Goal: Task Accomplishment & Management: Use online tool/utility

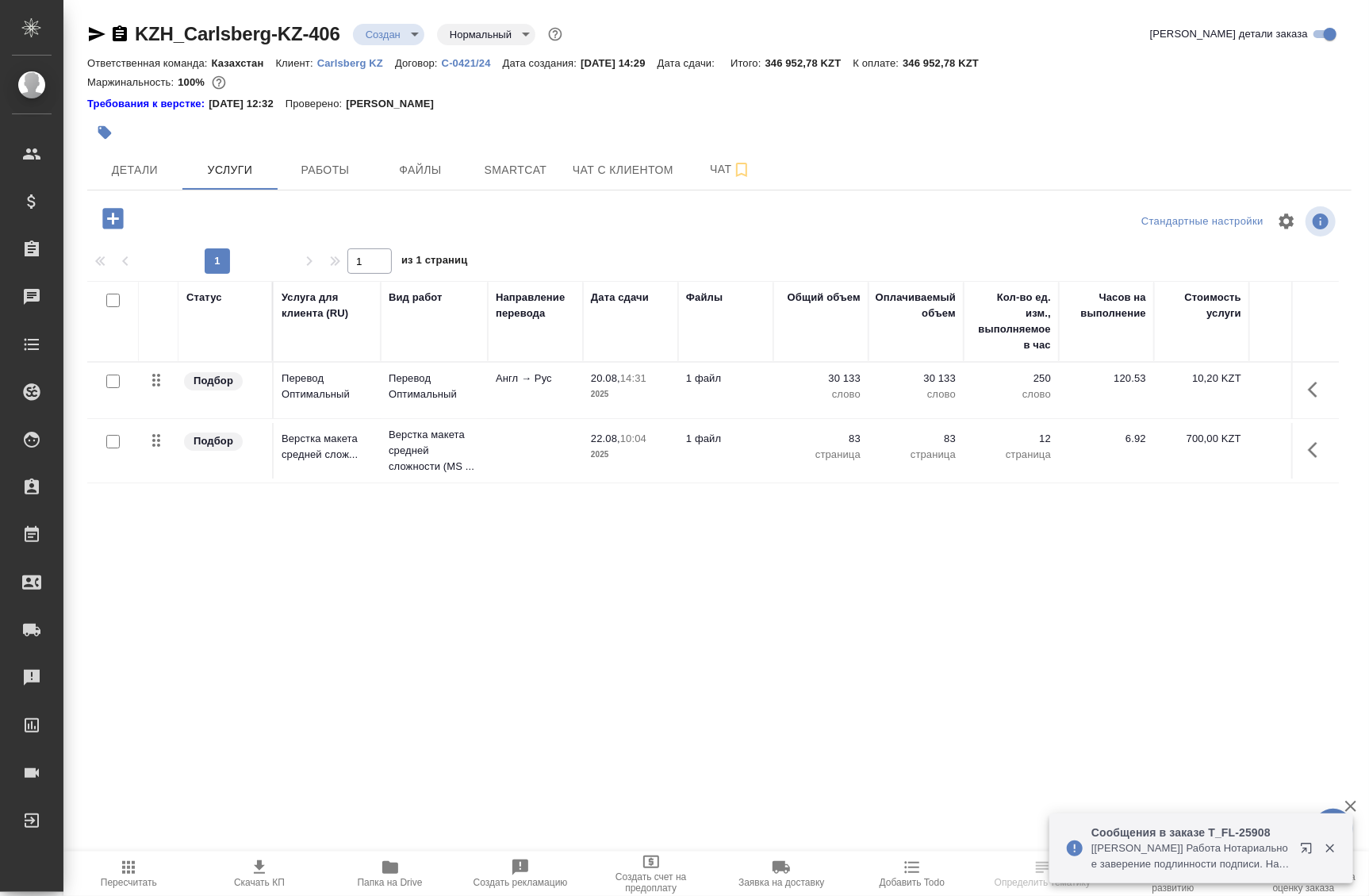
click at [379, 864] on span "Папка на Drive" at bounding box center [390, 872] width 112 height 30
click at [483, 176] on span "Smartcat" at bounding box center [515, 170] width 76 height 20
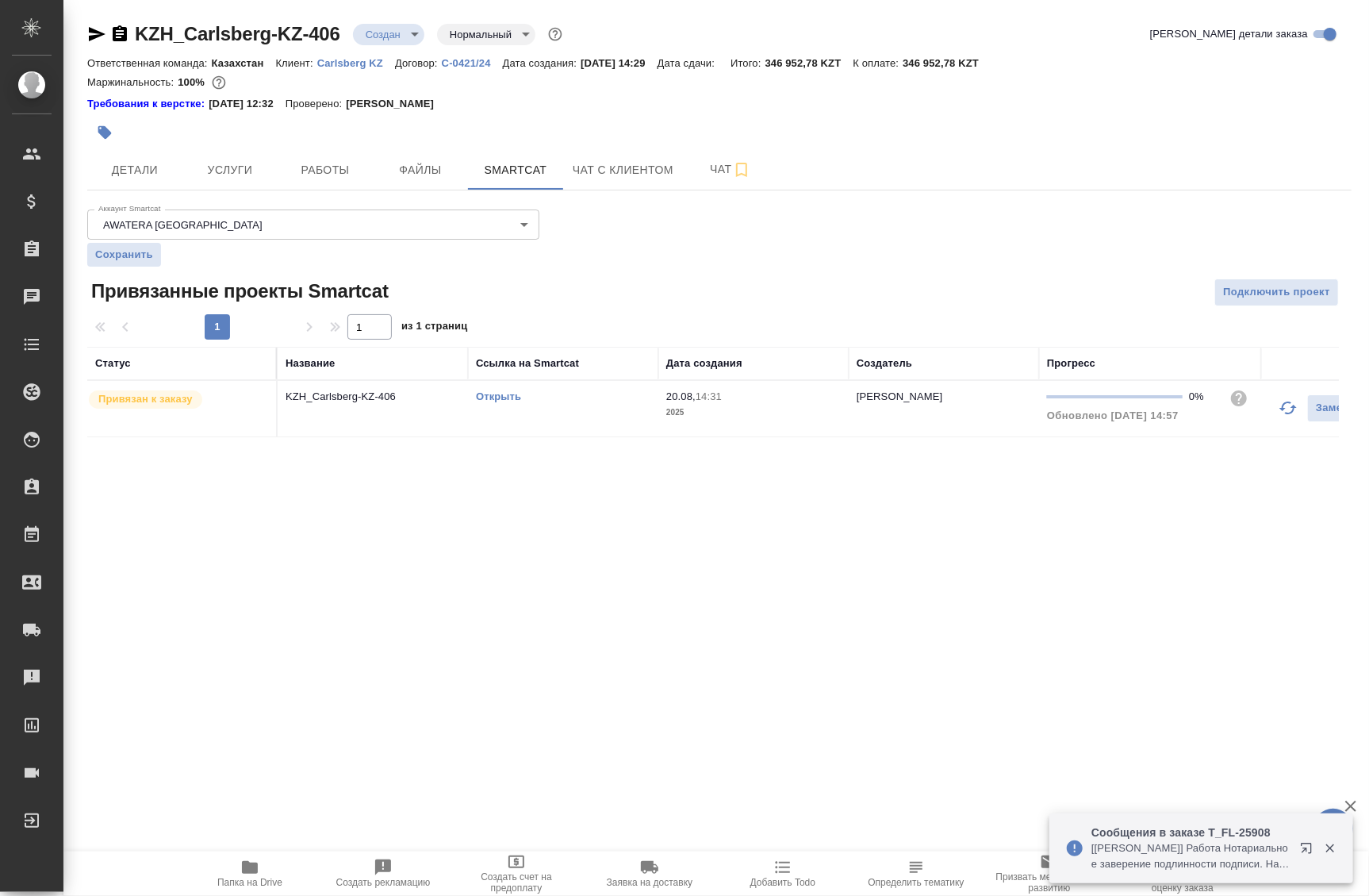
click at [506, 395] on link "Открыть" at bounding box center [498, 396] width 45 height 12
click at [208, 171] on span "Услуги" at bounding box center [229, 170] width 76 height 20
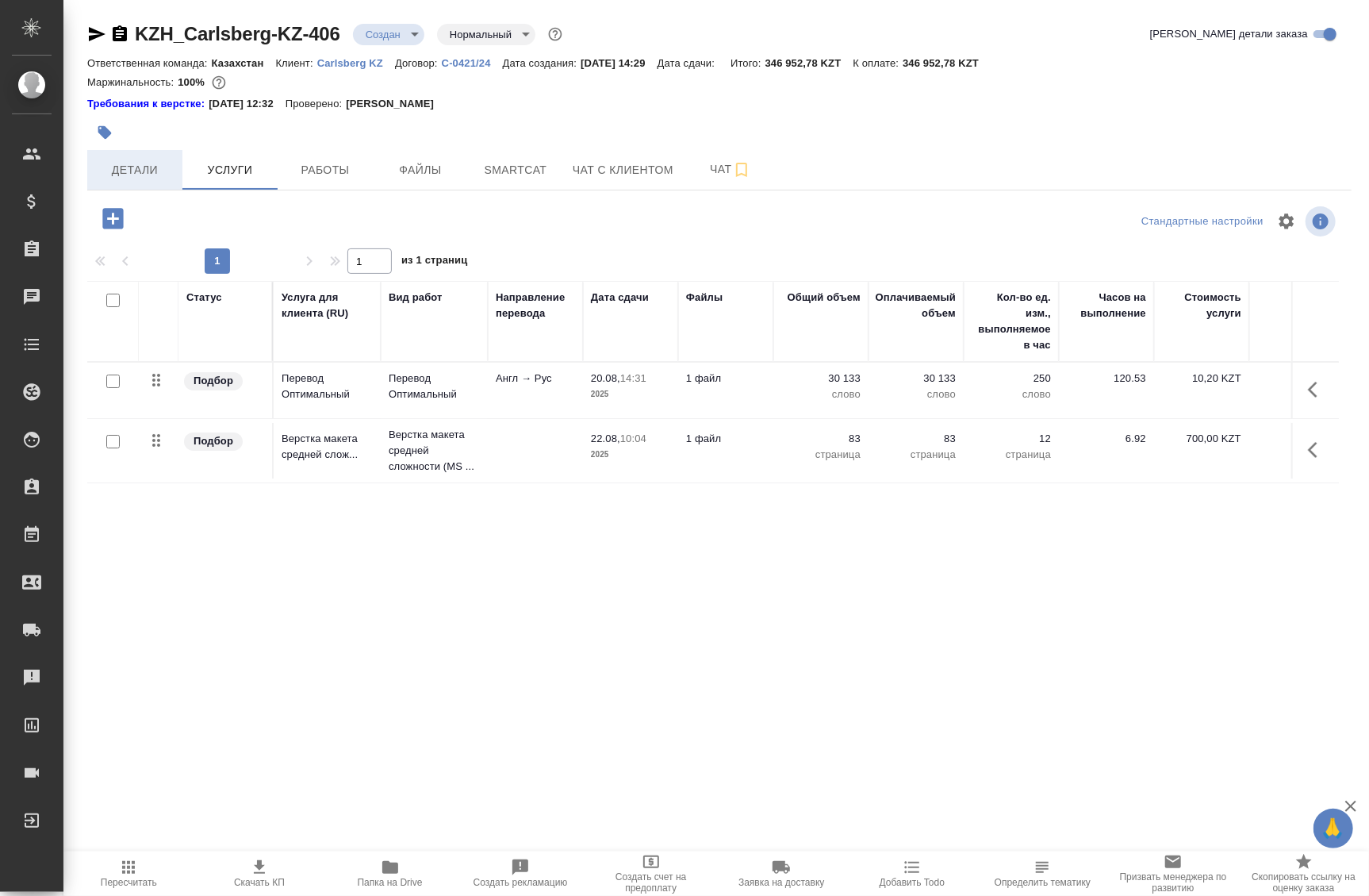
click at [136, 161] on span "Детали" at bounding box center [135, 170] width 76 height 20
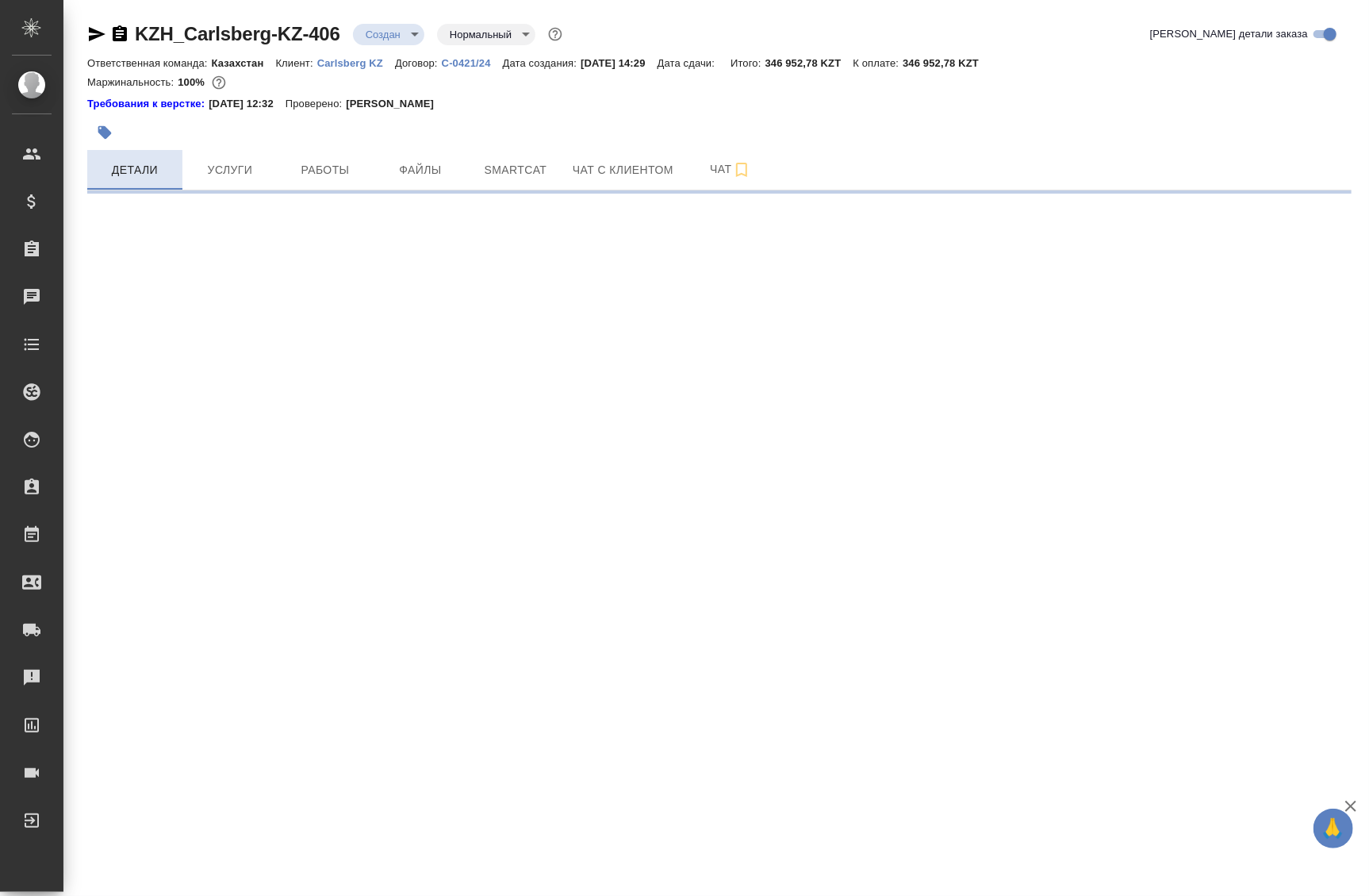
select select "RU"
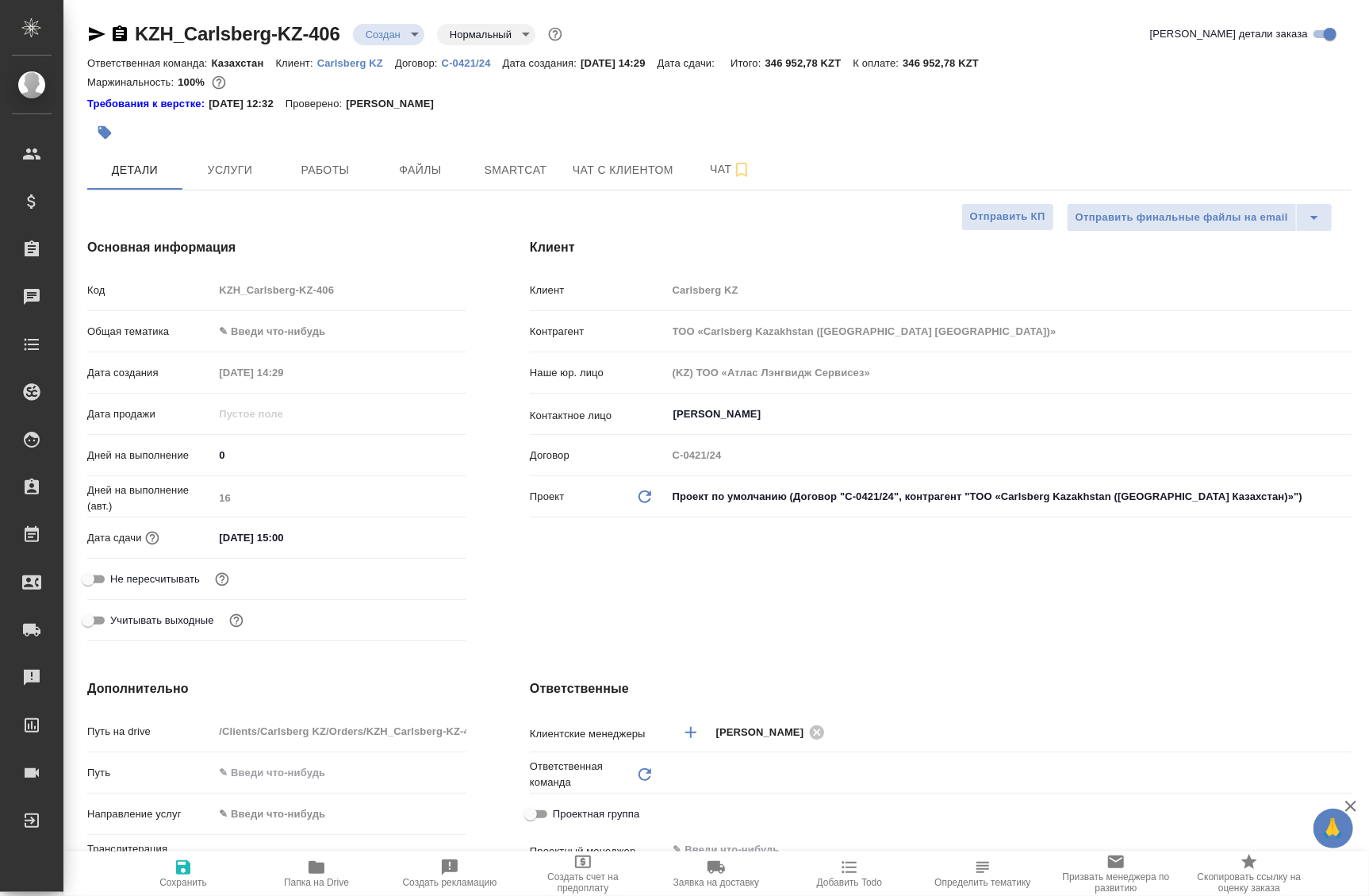
type textarea "x"
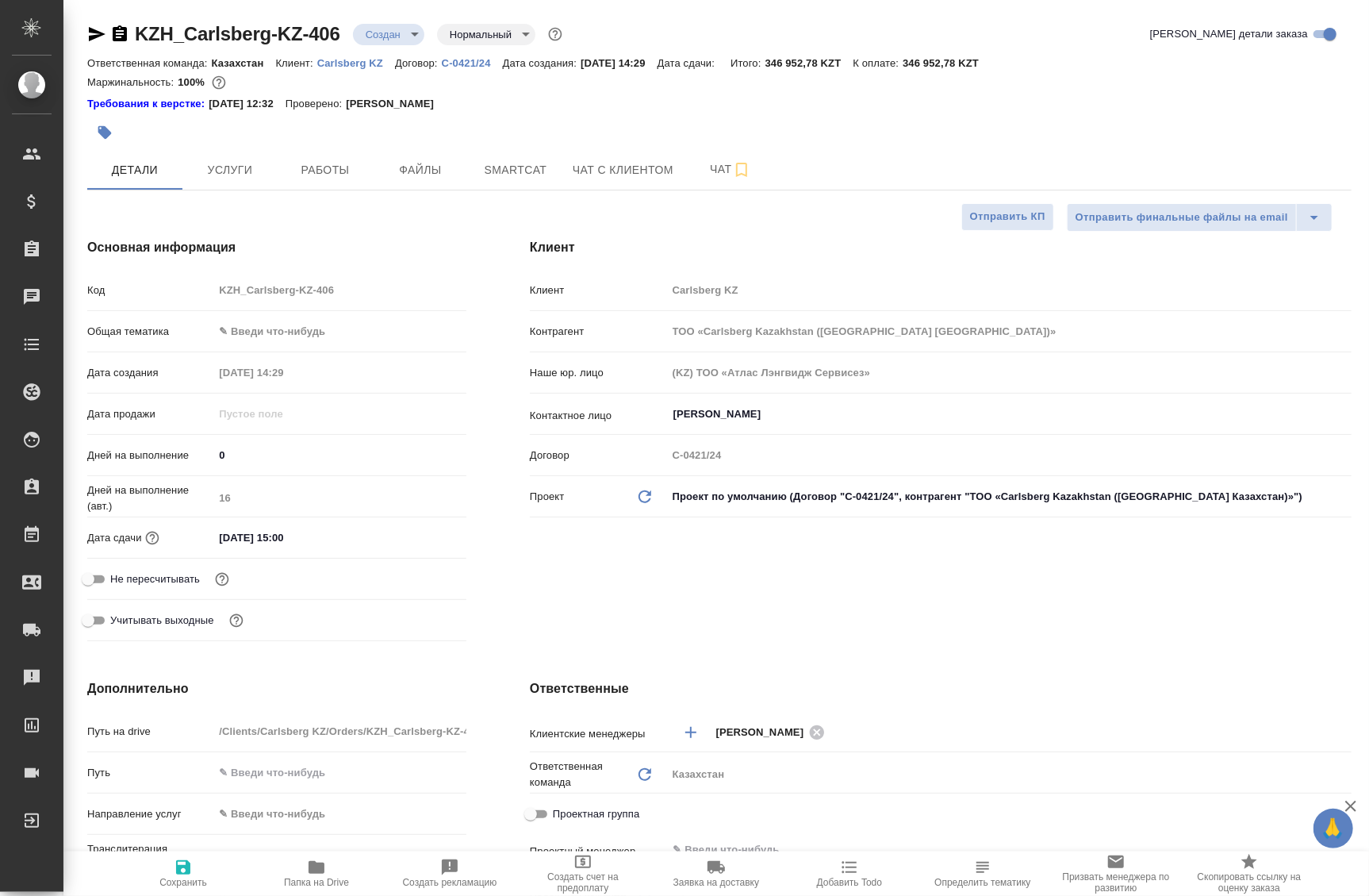
type textarea "x"
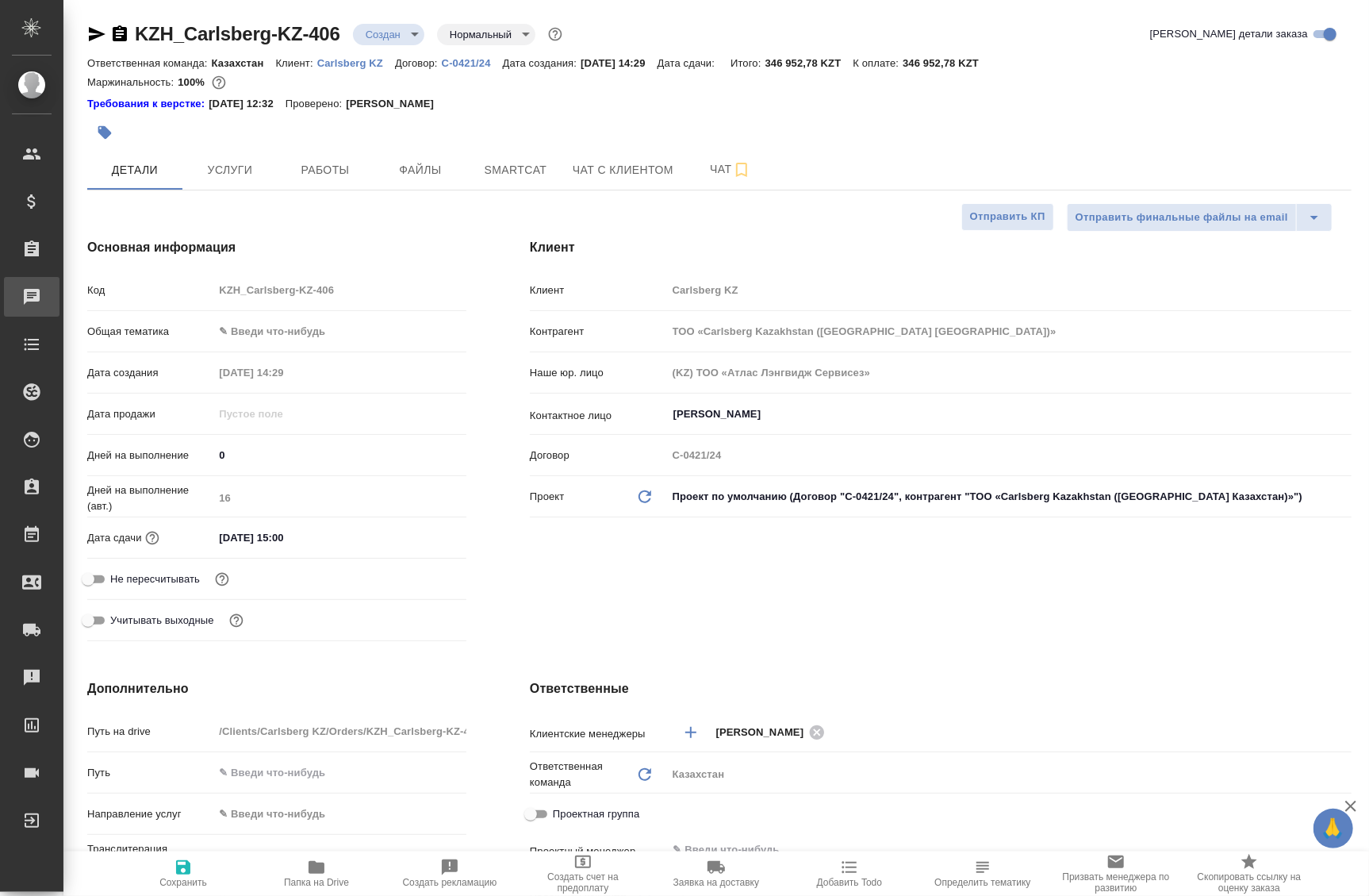
type textarea "x"
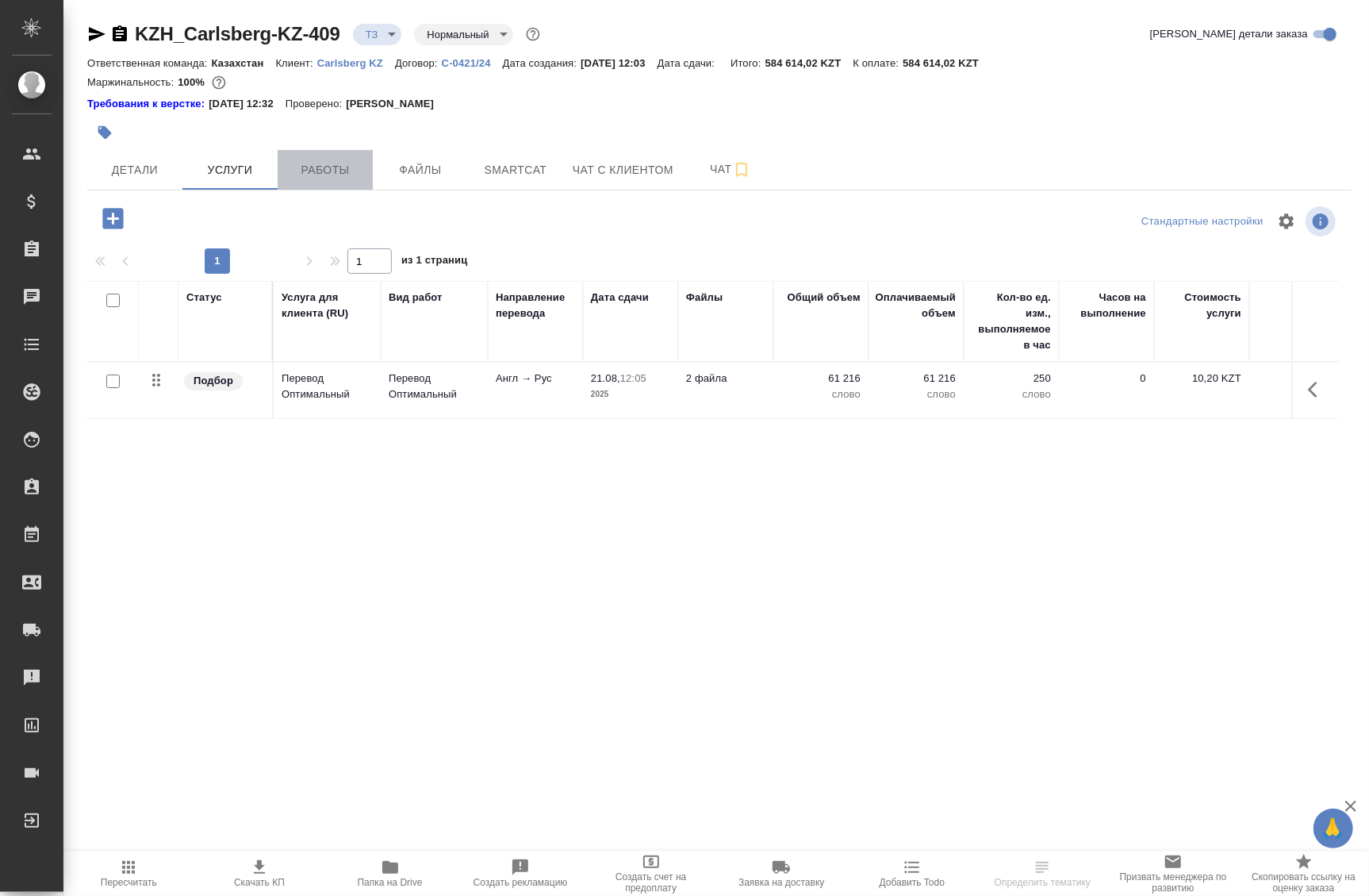
click at [352, 166] on span "Работы" at bounding box center [325, 170] width 76 height 20
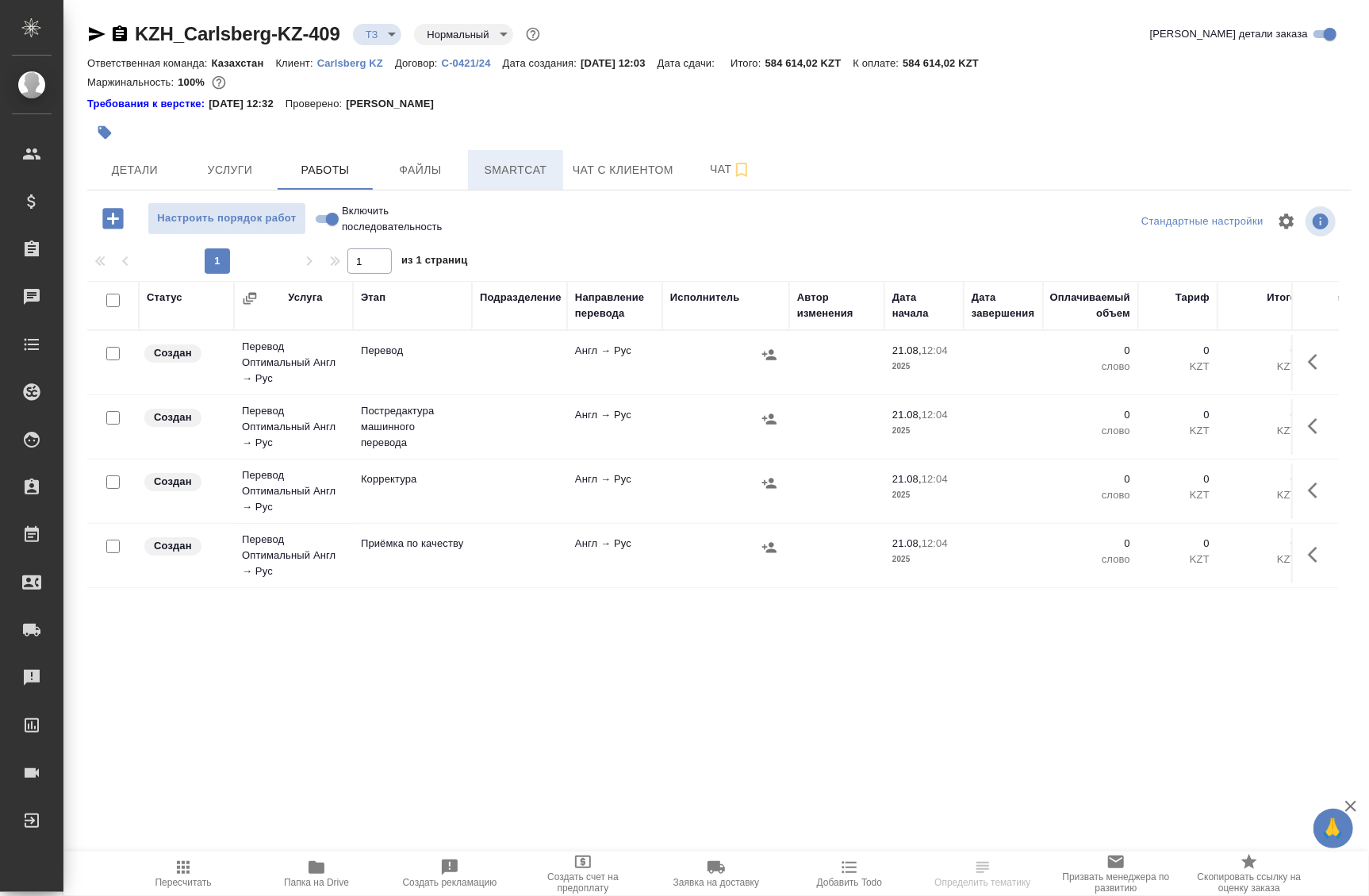
click at [515, 173] on span "Smartcat" at bounding box center [515, 170] width 76 height 20
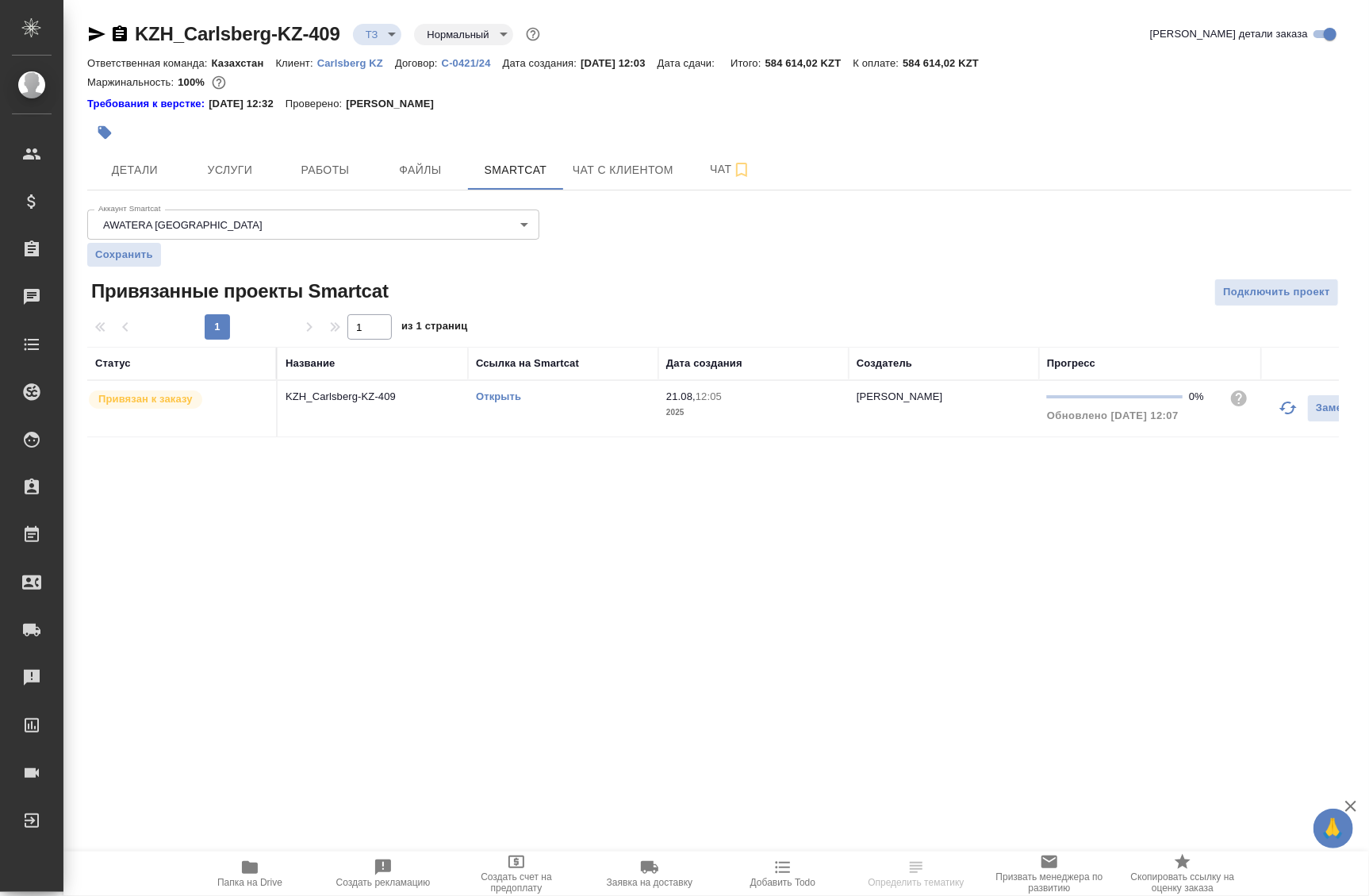
click at [503, 396] on link "Открыть" at bounding box center [498, 396] width 45 height 12
click at [737, 175] on icon "button" at bounding box center [742, 170] width 11 height 14
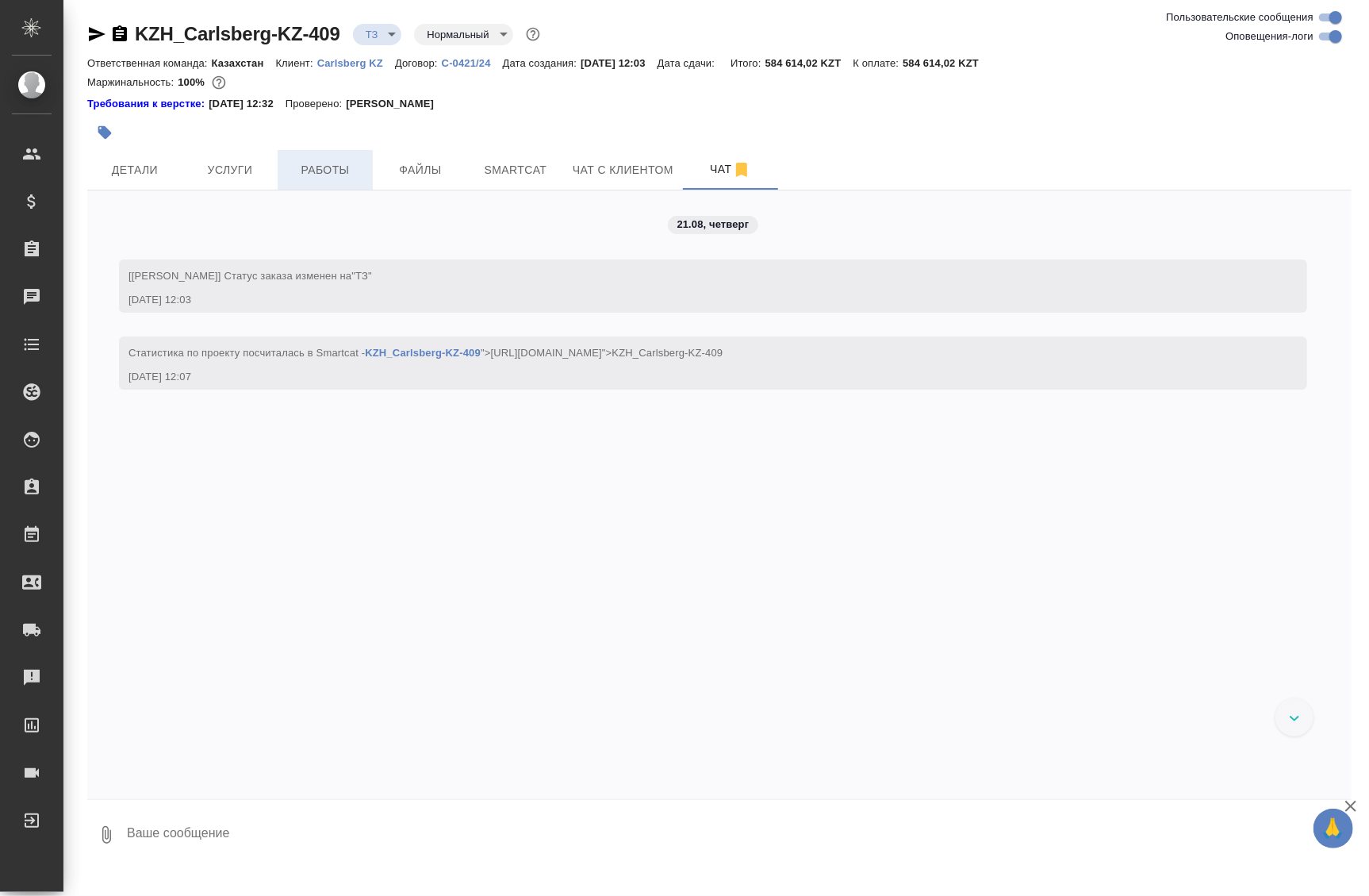
click at [317, 182] on button "Работы" at bounding box center [326, 170] width 95 height 40
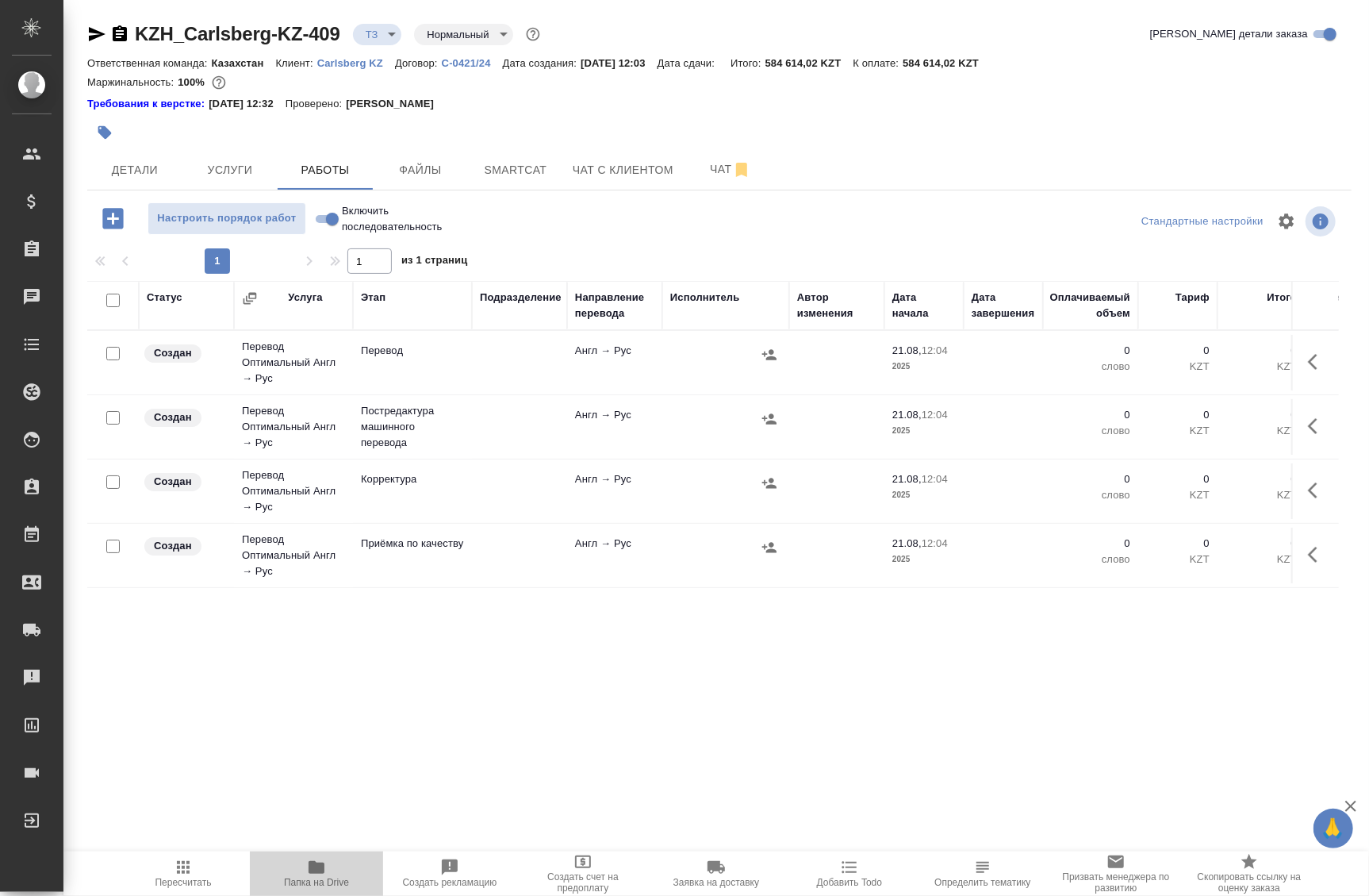
click at [326, 869] on icon "button" at bounding box center [316, 867] width 19 height 19
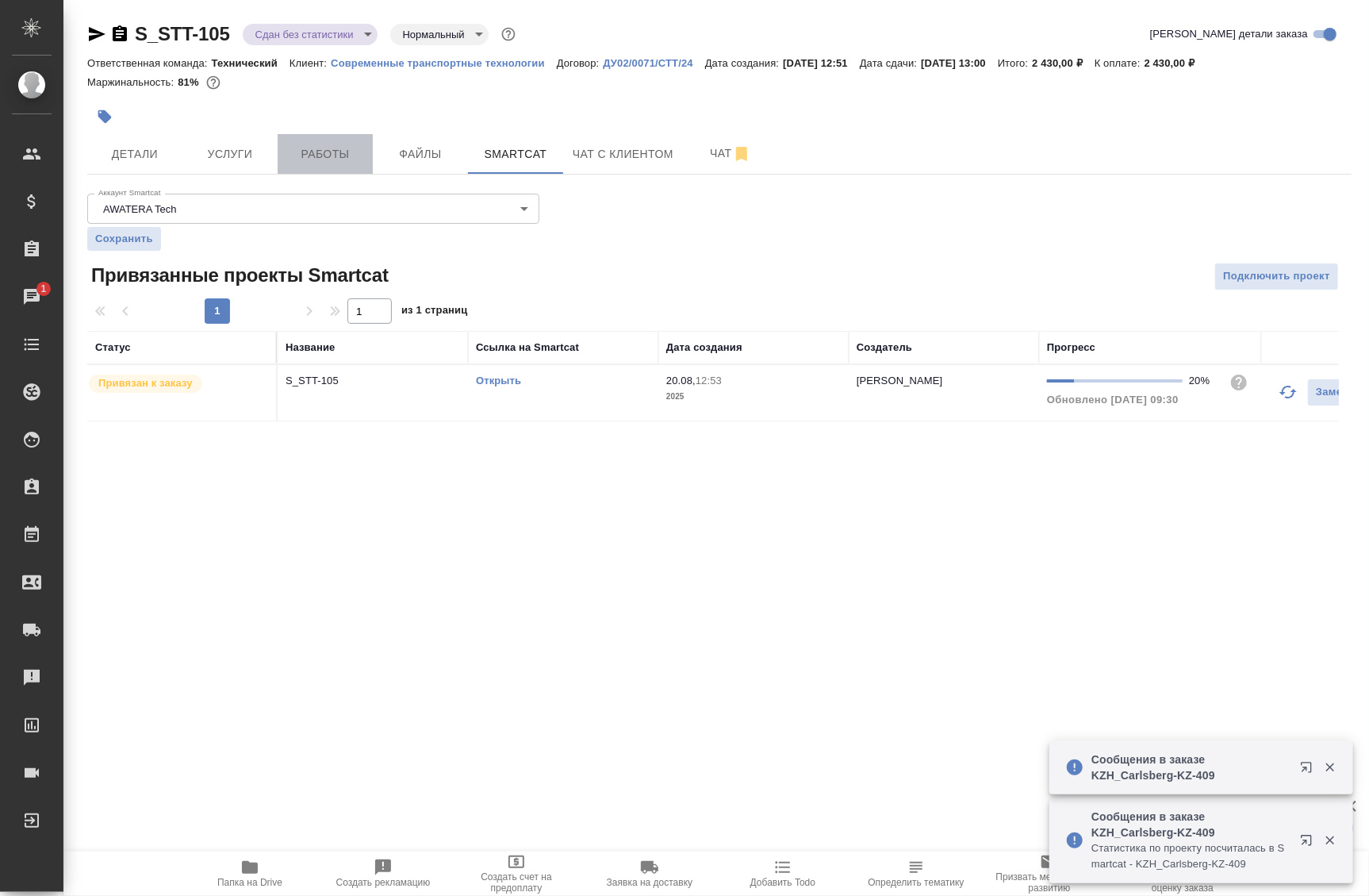
click at [312, 153] on span "Работы" at bounding box center [325, 153] width 76 height 20
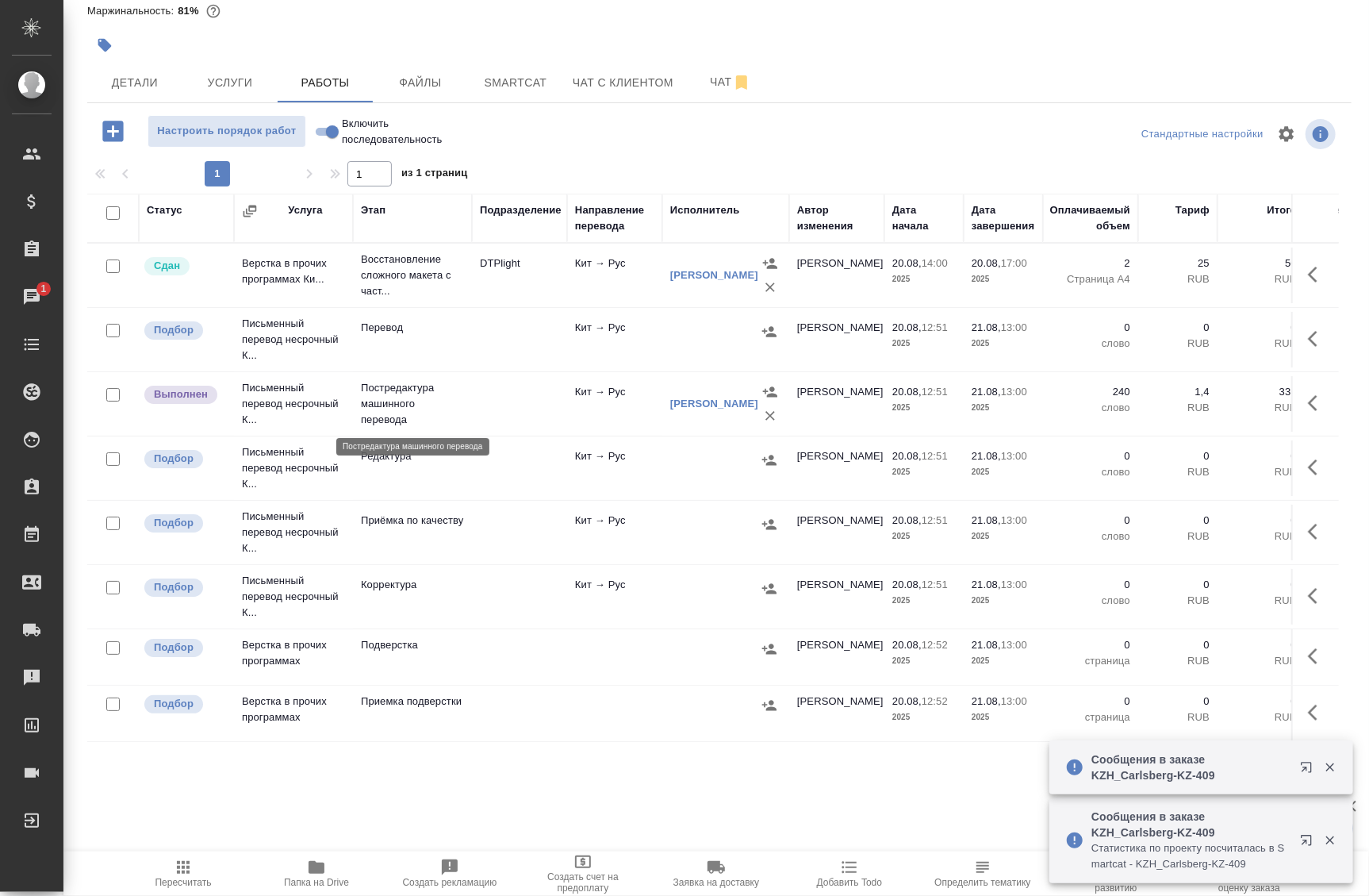
scroll to position [124, 0]
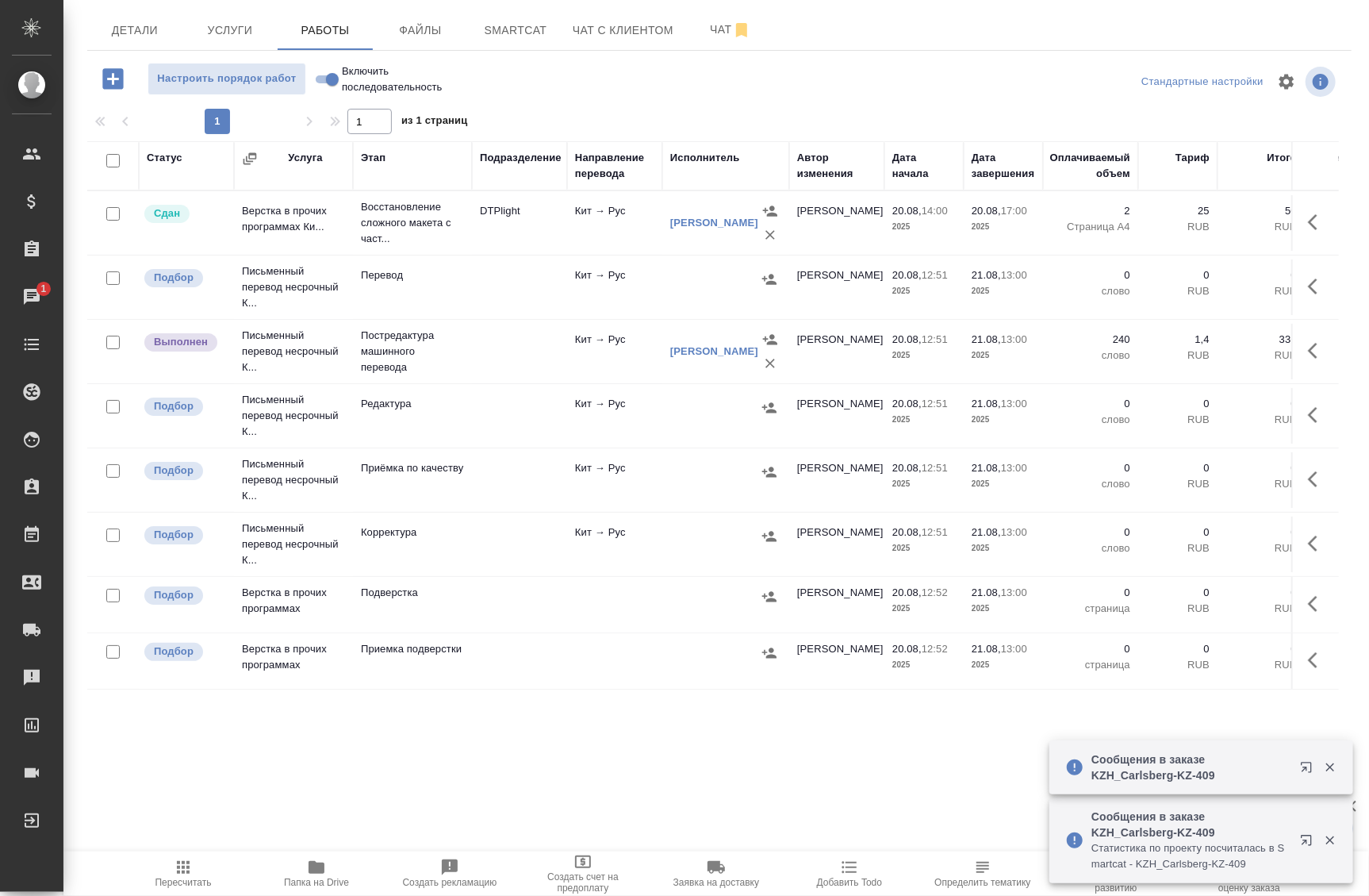
click at [1163, 854] on p "Cтатистика по проекту посчиталась в Smartcat - KZH_Carlsberg-KZ-409" at bounding box center [1191, 856] width 199 height 32
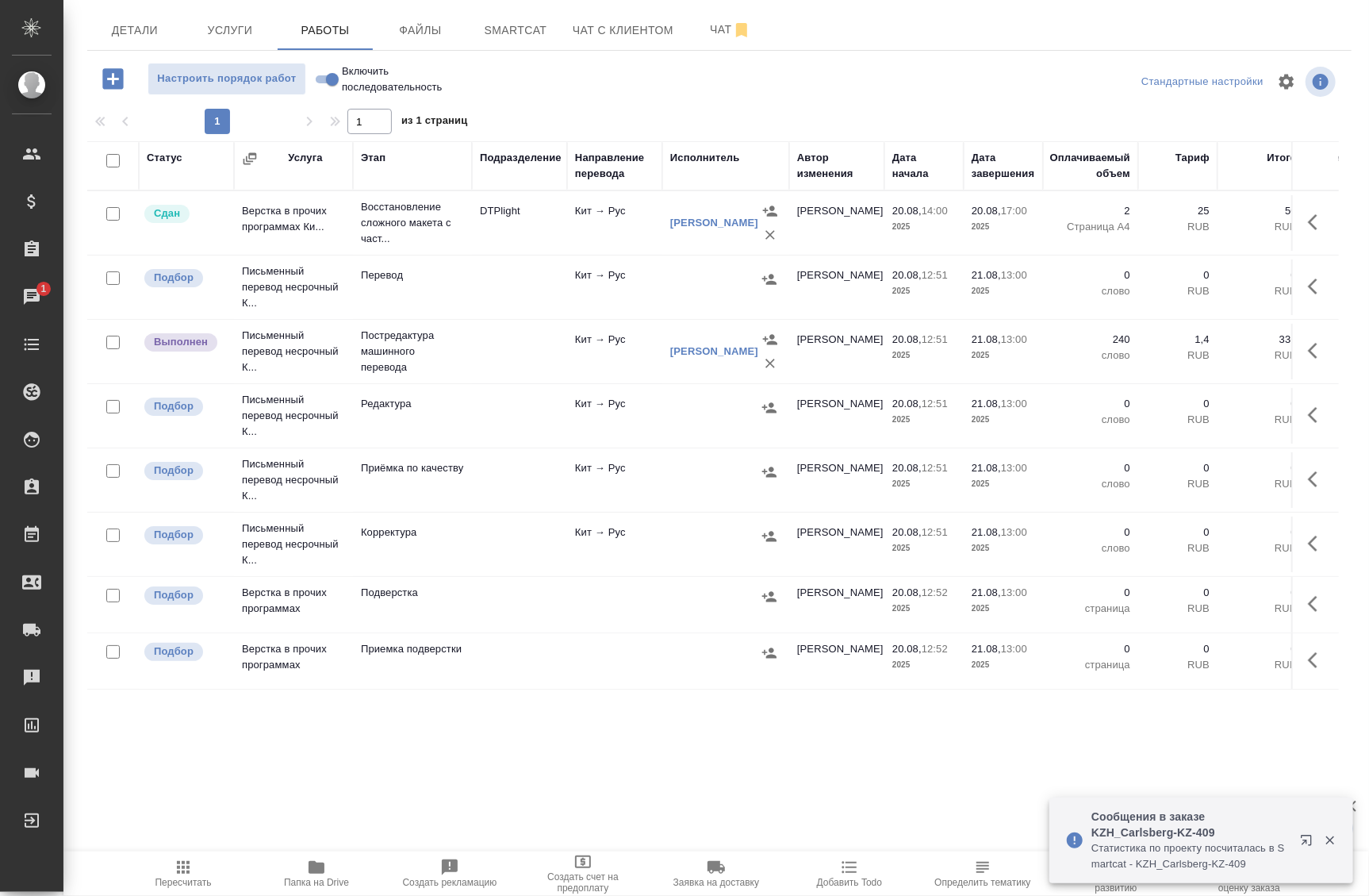
click at [1164, 848] on p "Cтатистика по проекту посчиталась в Smartcat - KZH_Carlsberg-KZ-409" at bounding box center [1191, 856] width 199 height 32
click at [1130, 824] on p "Сообщения в заказе KZH_Carlsberg-KZ-409" at bounding box center [1191, 824] width 199 height 32
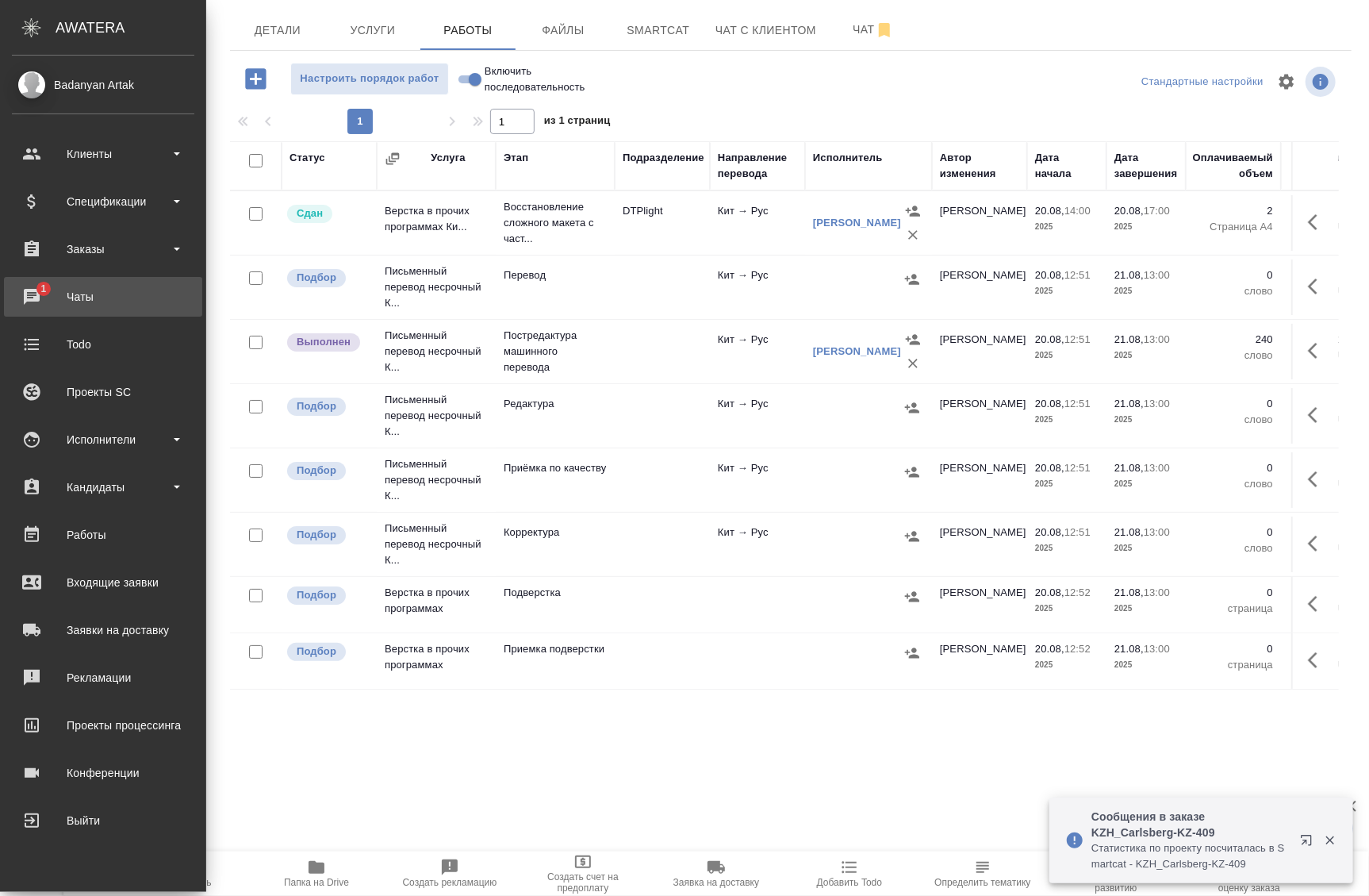
click at [45, 291] on div "Чаты" at bounding box center [103, 297] width 182 height 24
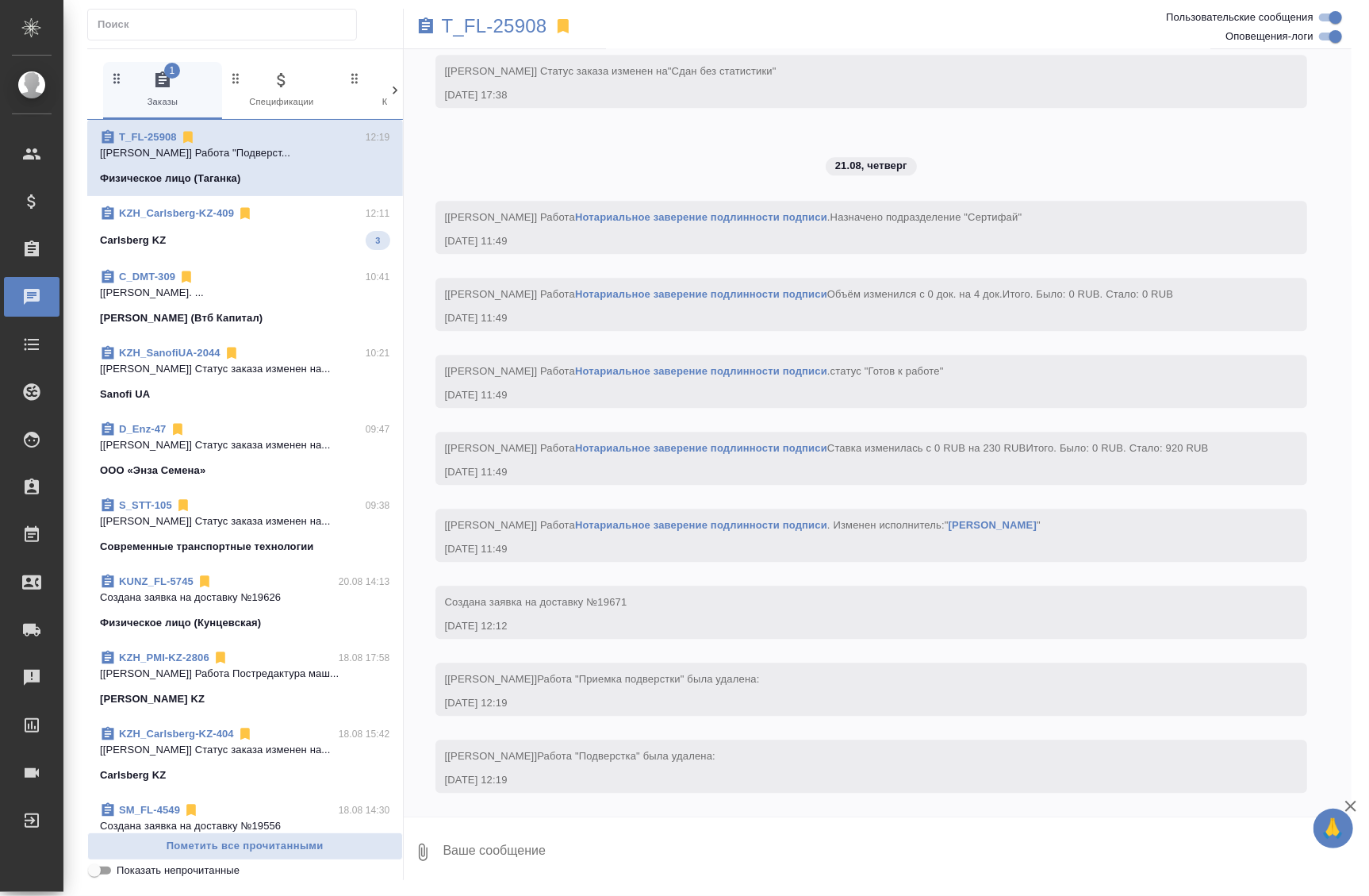
scroll to position [6432, 0]
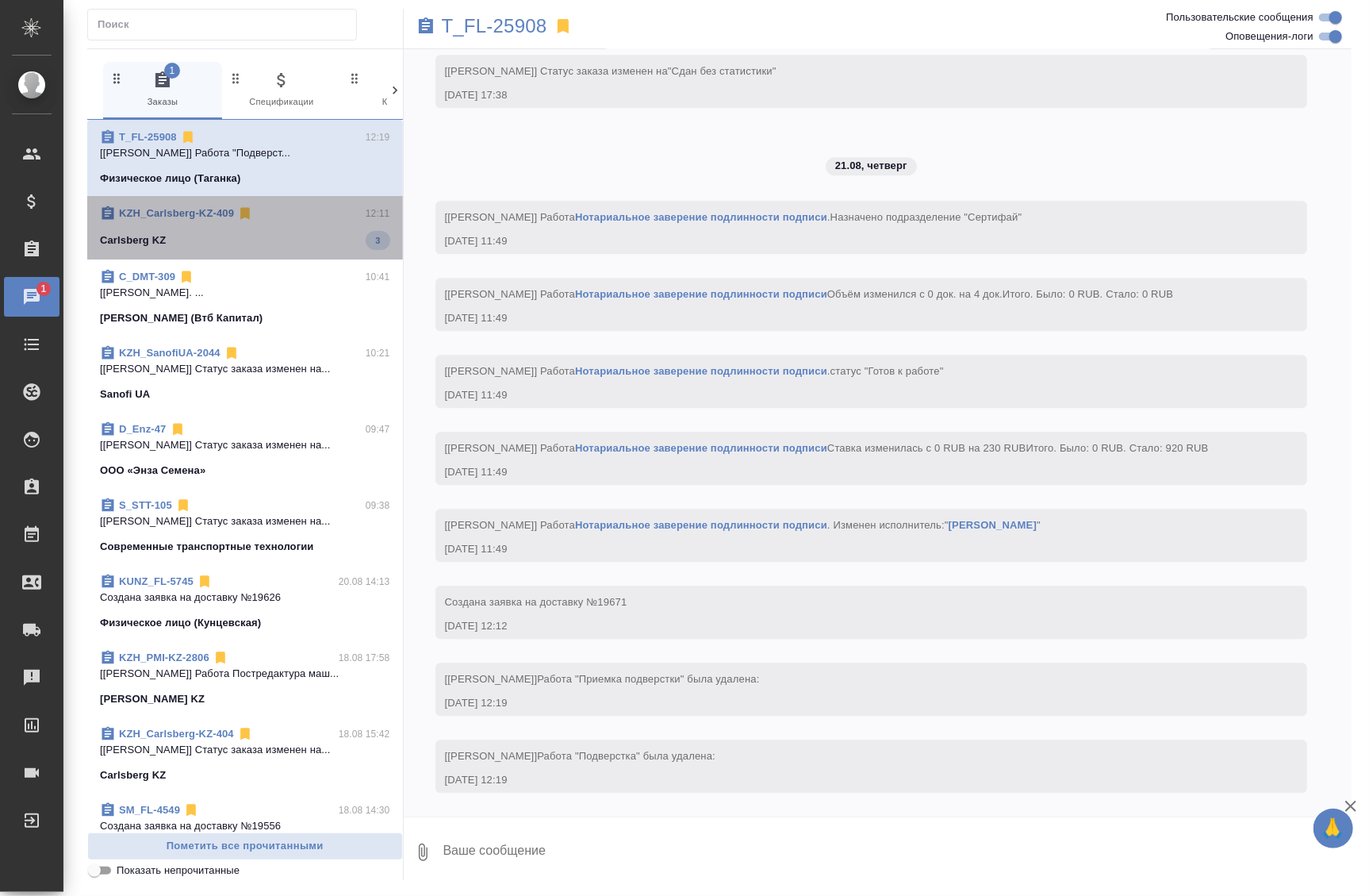
click at [261, 239] on div "Carlsberg KZ 3" at bounding box center [245, 240] width 291 height 19
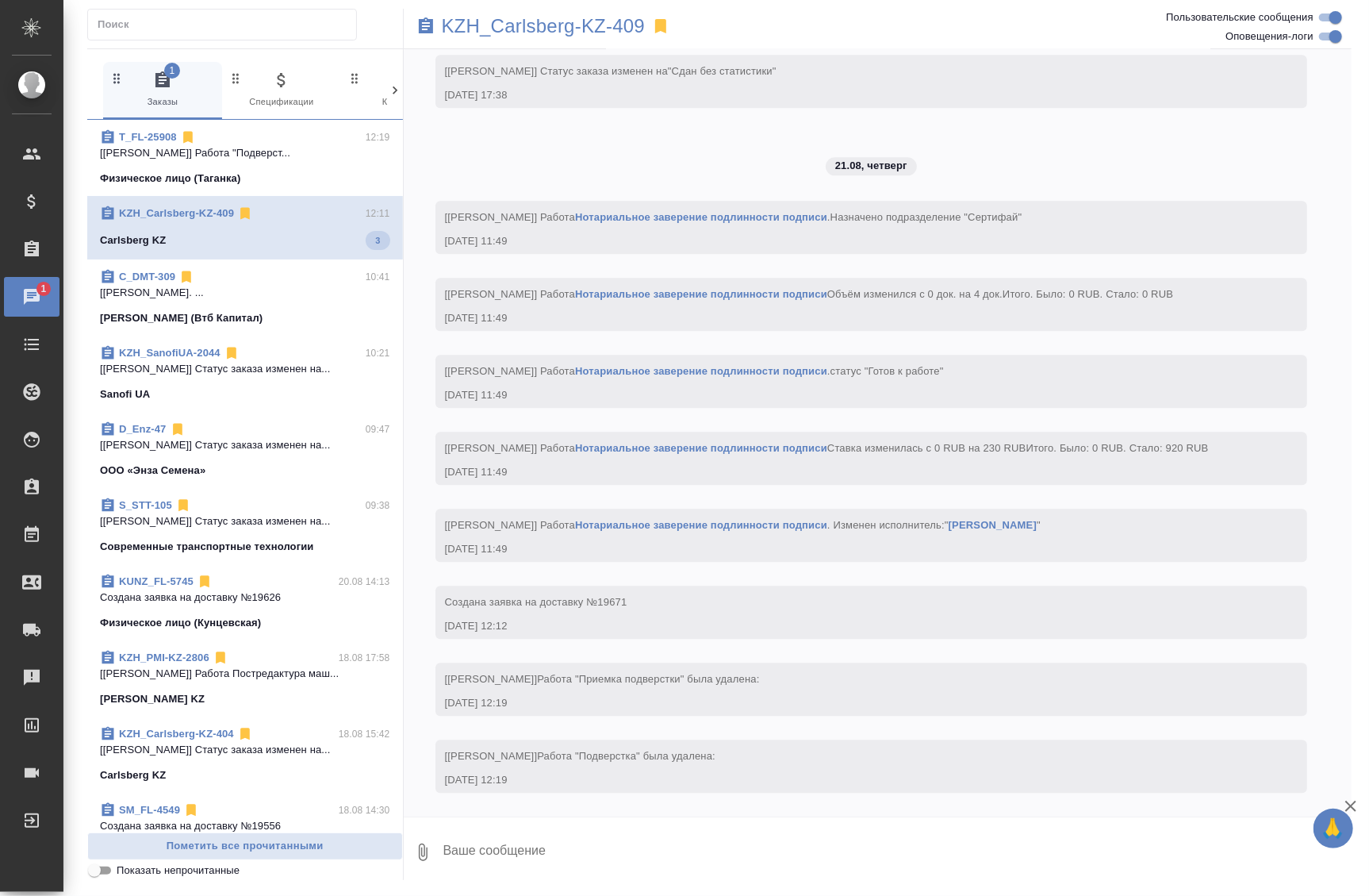
scroll to position [0, 0]
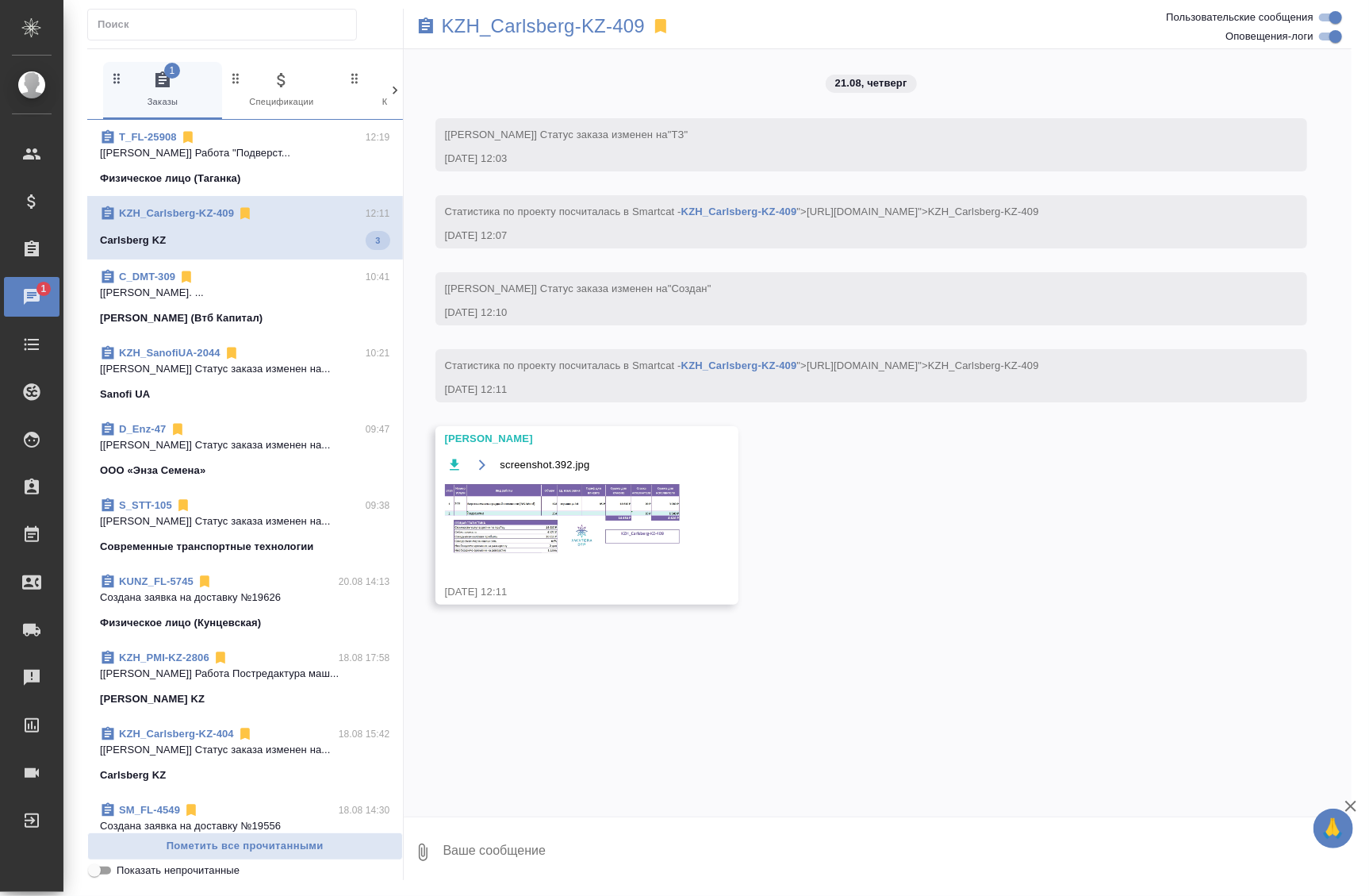
click at [516, 545] on img at bounding box center [563, 519] width 238 height 74
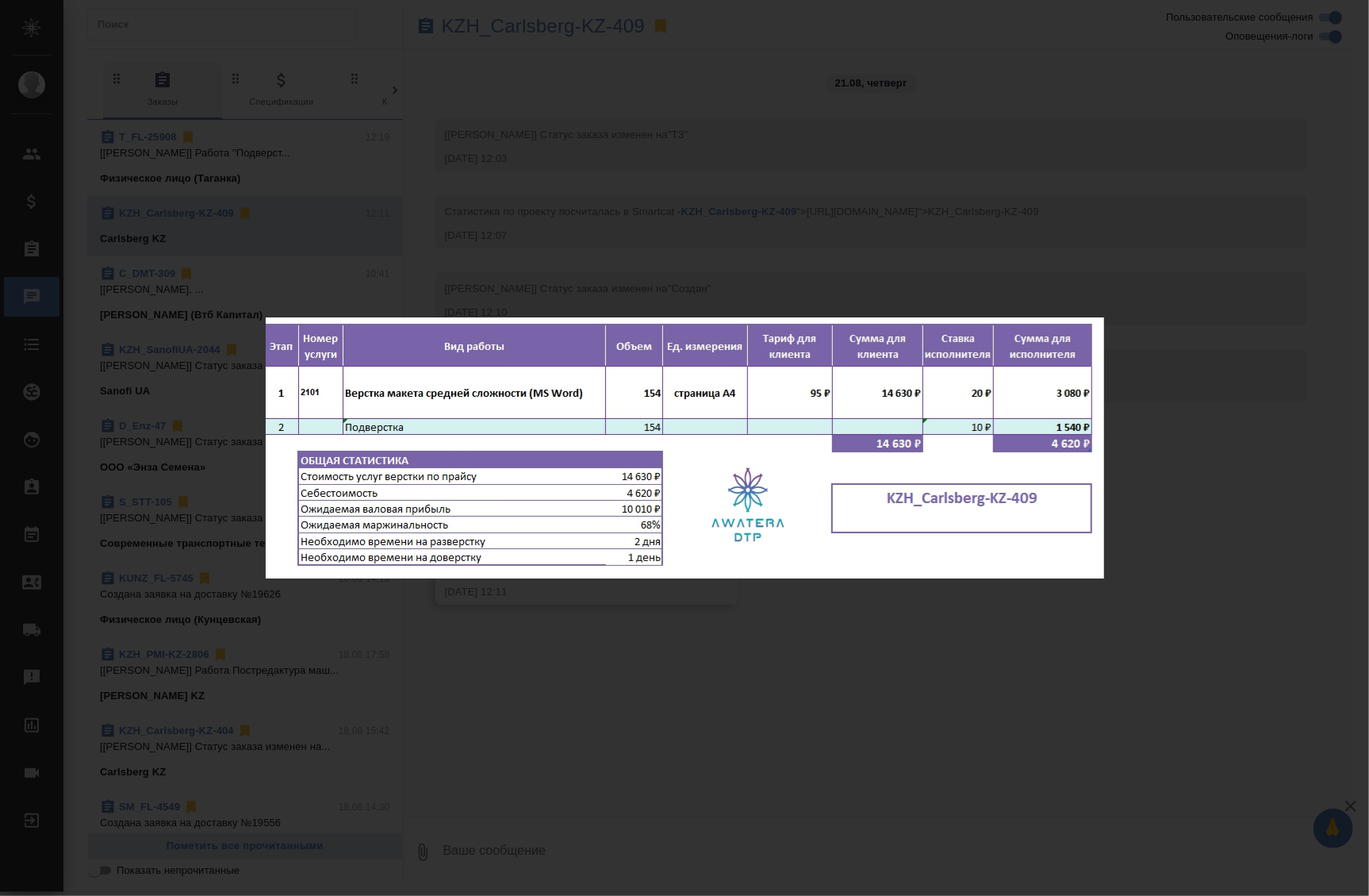
click at [546, 619] on div "screenshot.392.jpg 1 of 1" at bounding box center [684, 448] width 1369 height 896
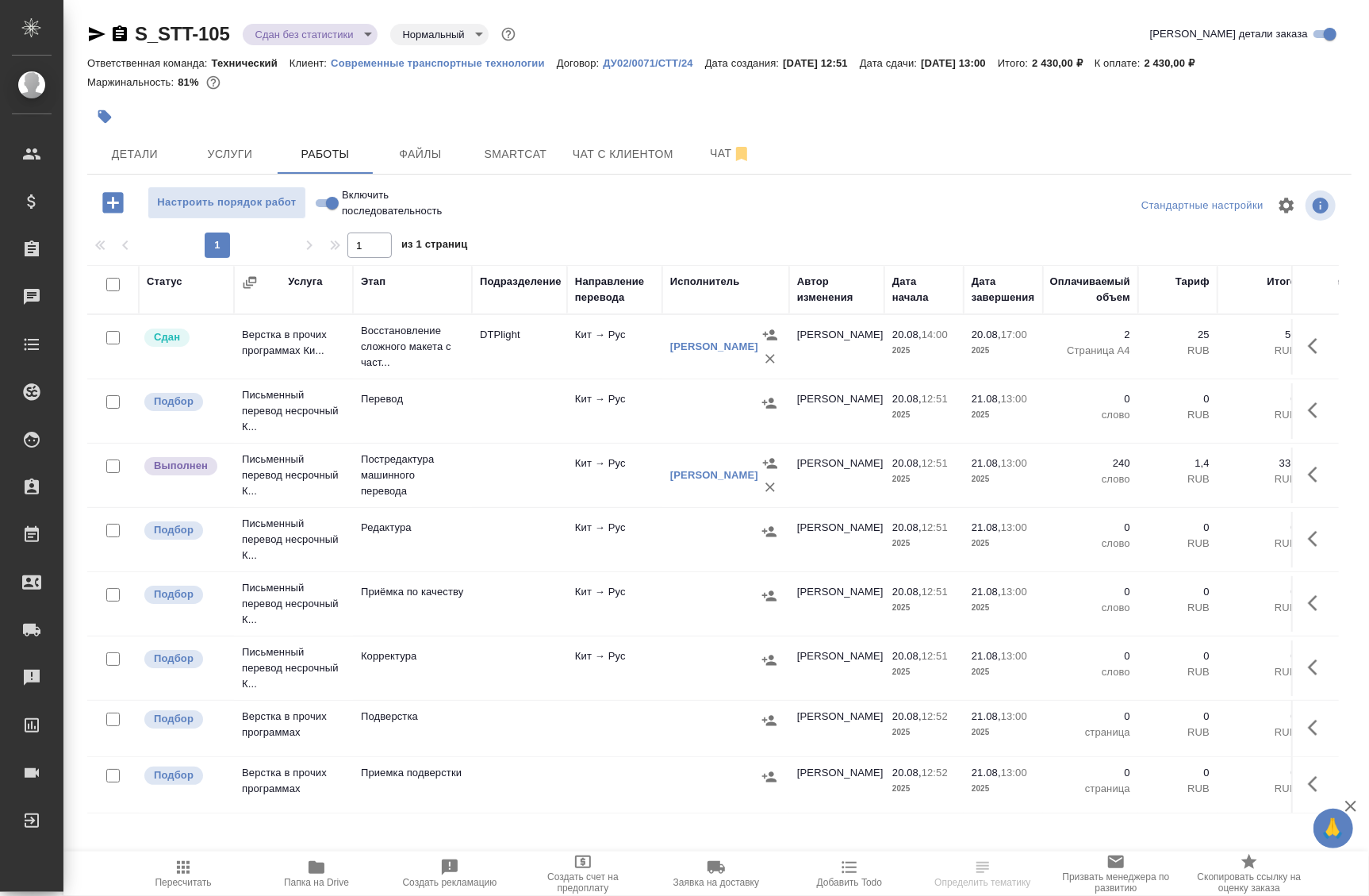
click at [502, 361] on td "DTPlight" at bounding box center [520, 346] width 95 height 55
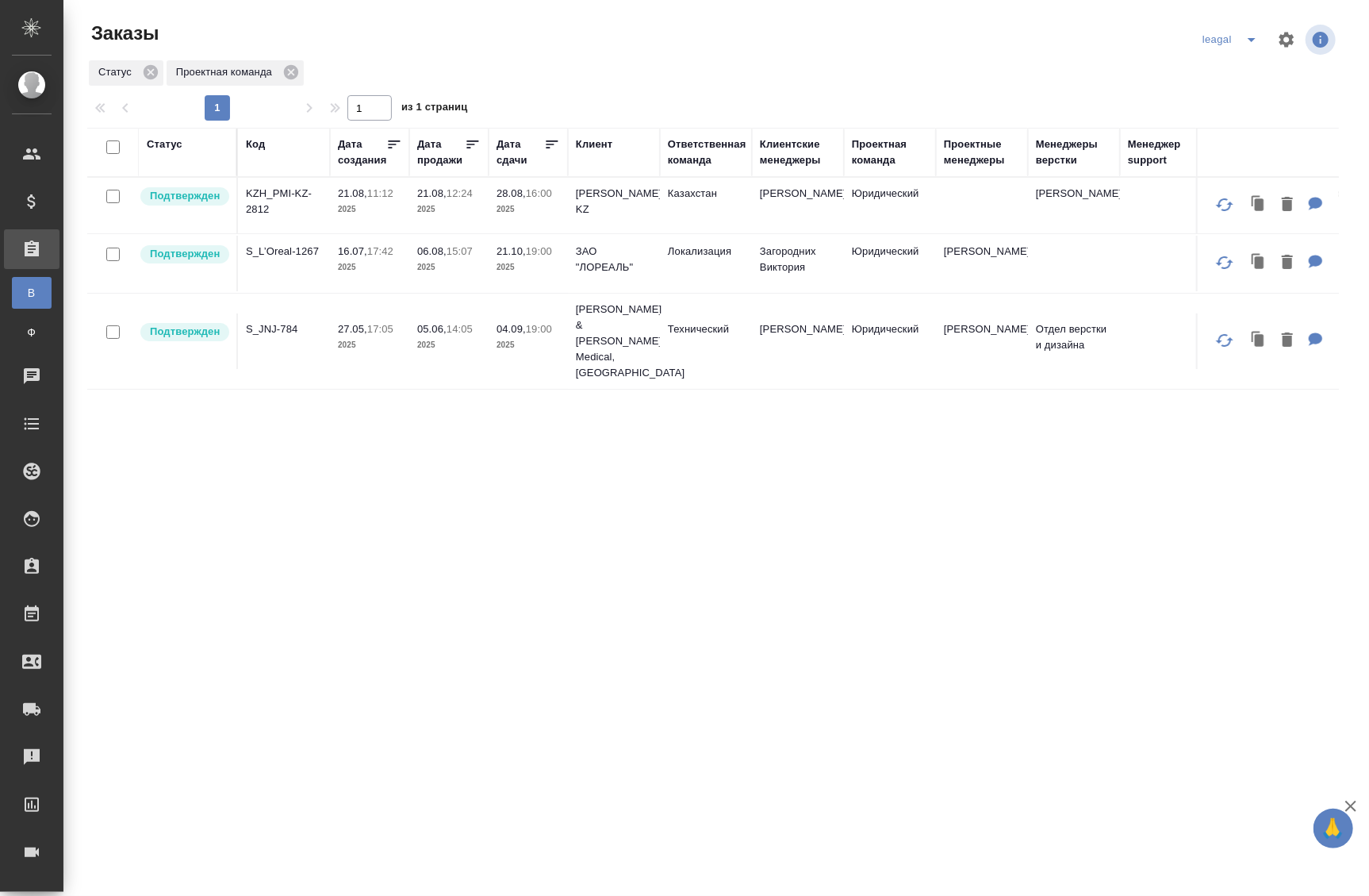
click at [476, 220] on td "21.08, 12:24 2025" at bounding box center [448, 205] width 79 height 55
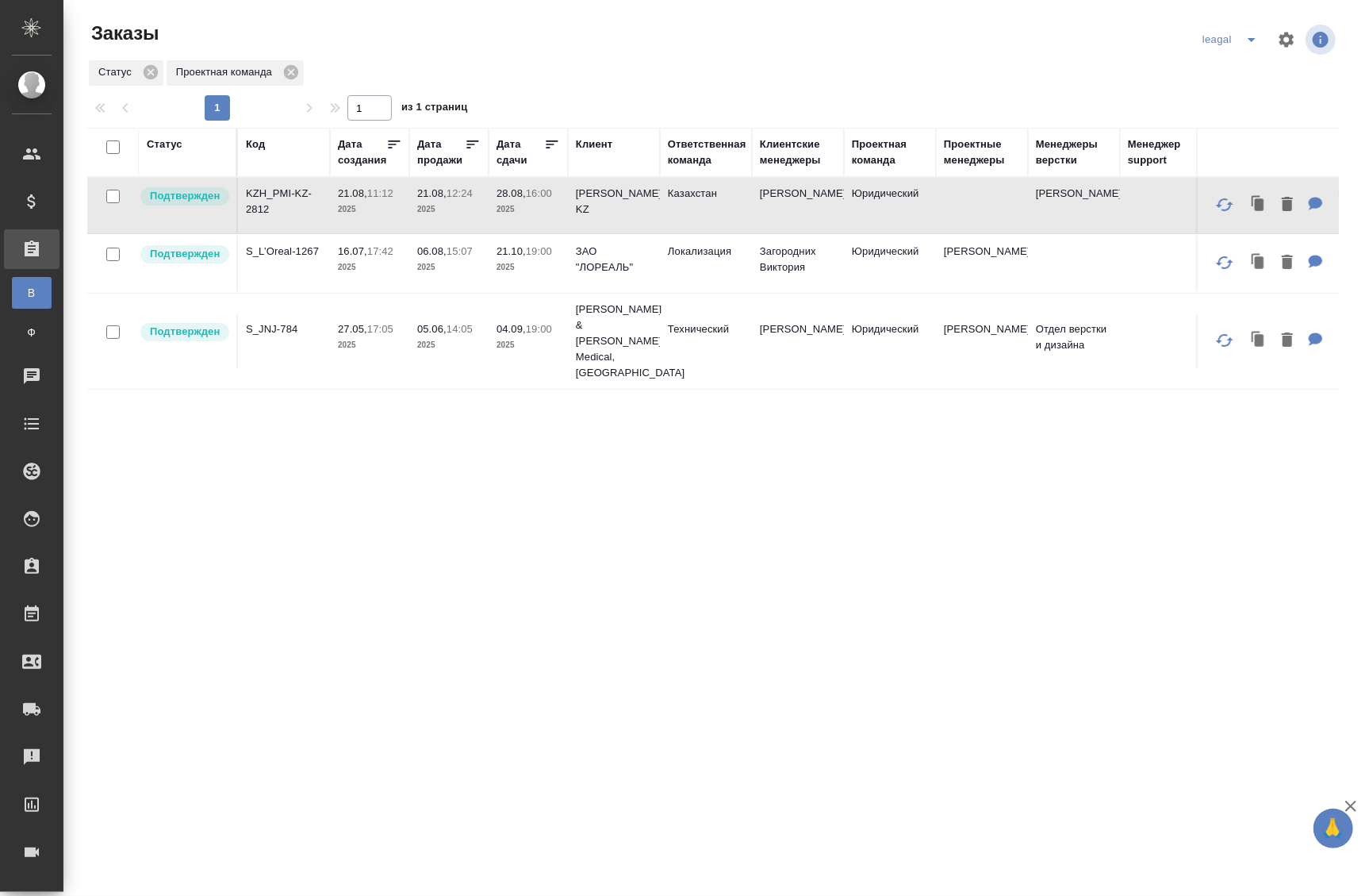
click at [492, 213] on td "28.08, 16:00 2025" at bounding box center [528, 205] width 79 height 55
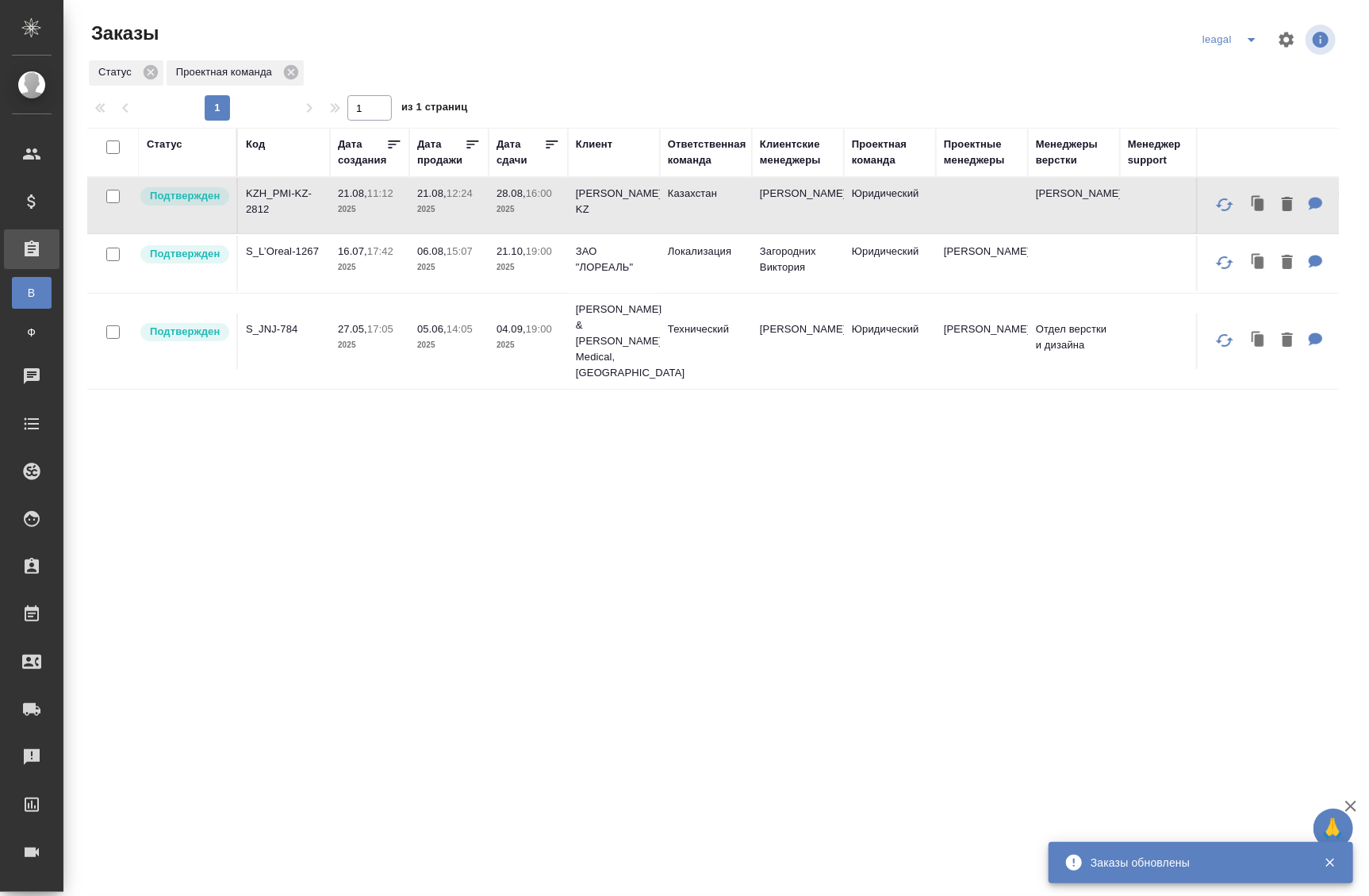
click at [541, 471] on div "Статус Код Дата создания Дата продажи Дата сдачи Клиент Ответственная команда К…" at bounding box center [713, 604] width 1252 height 952
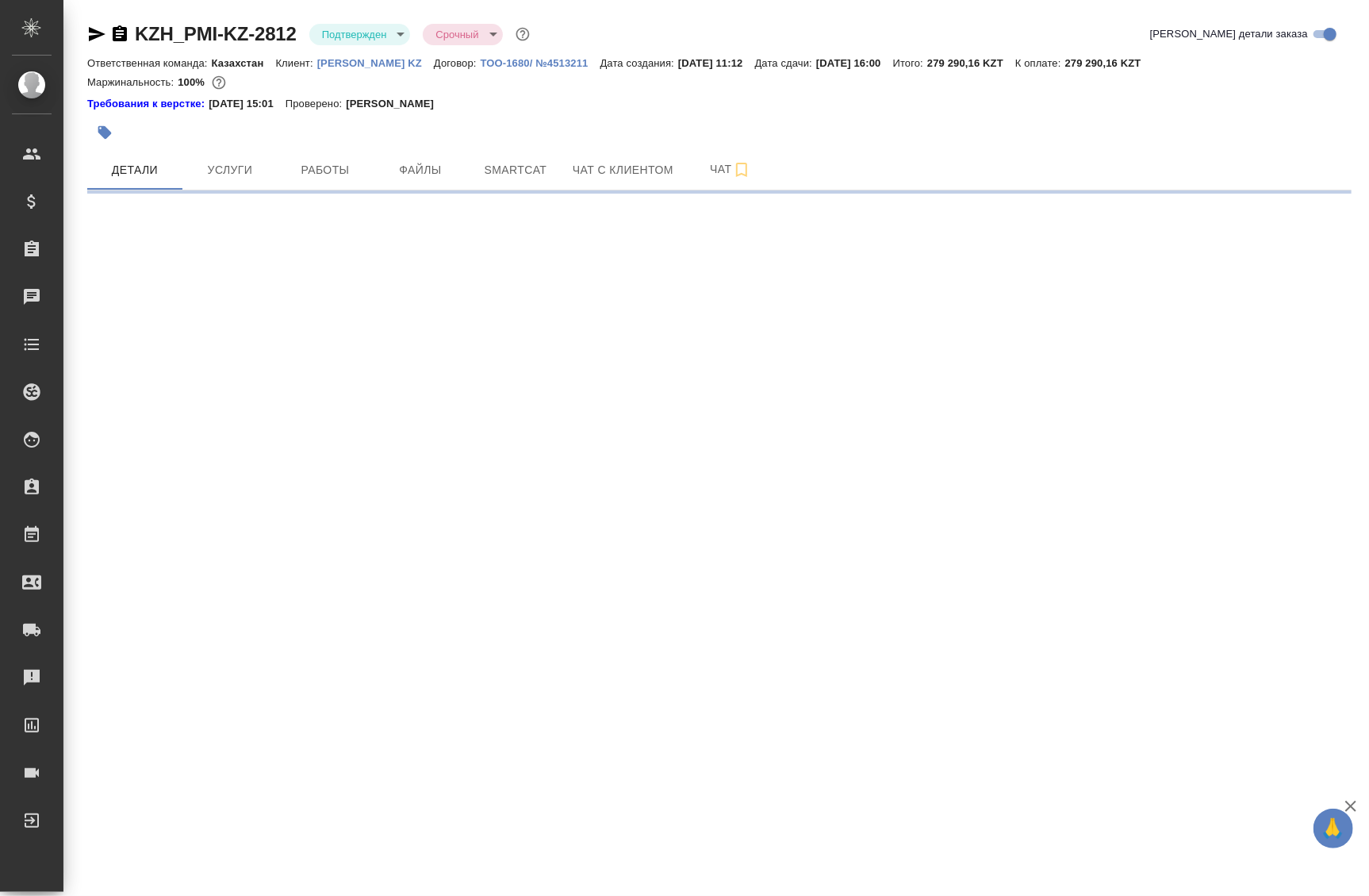
select select "RU"
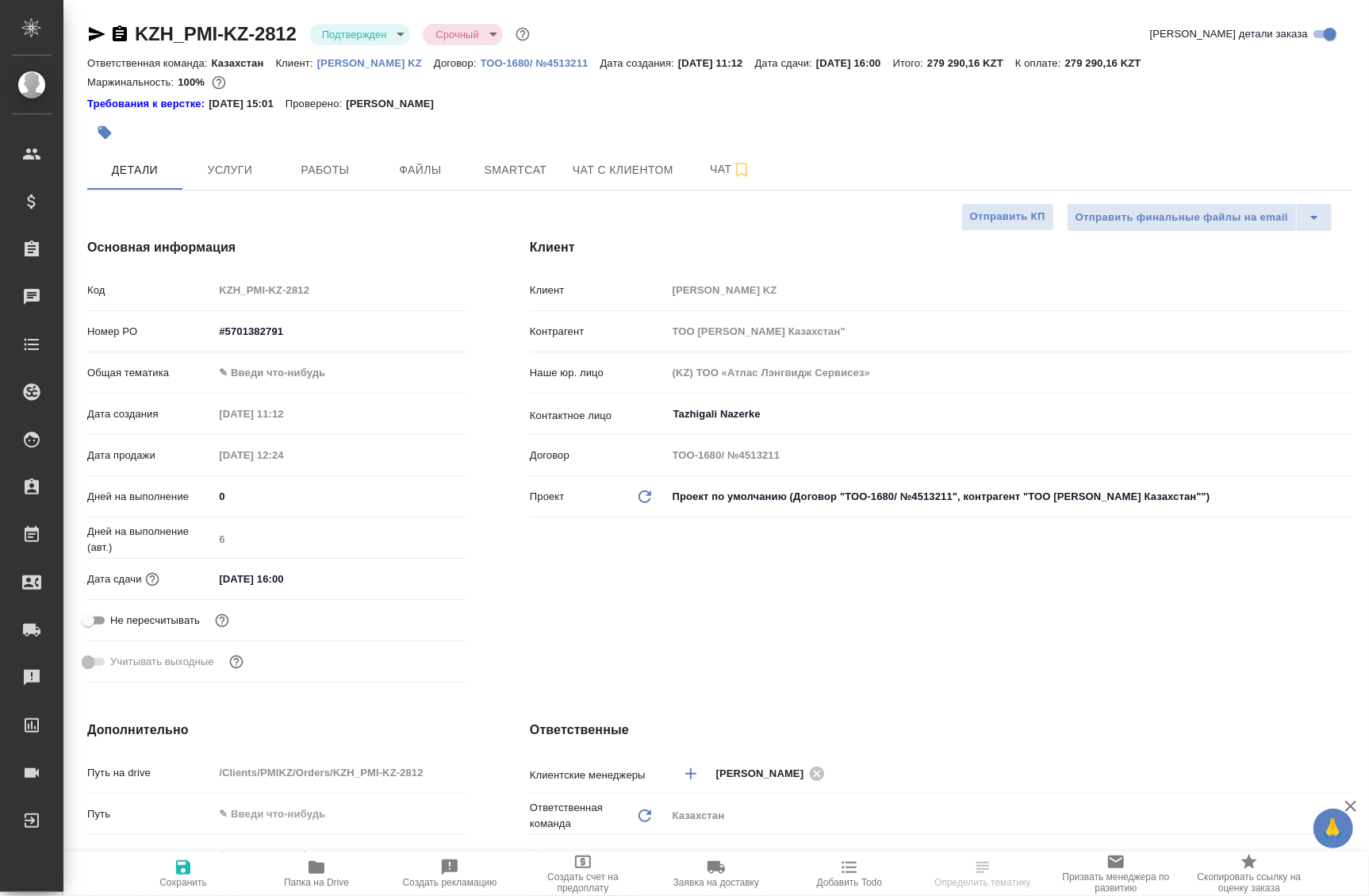
type textarea "x"
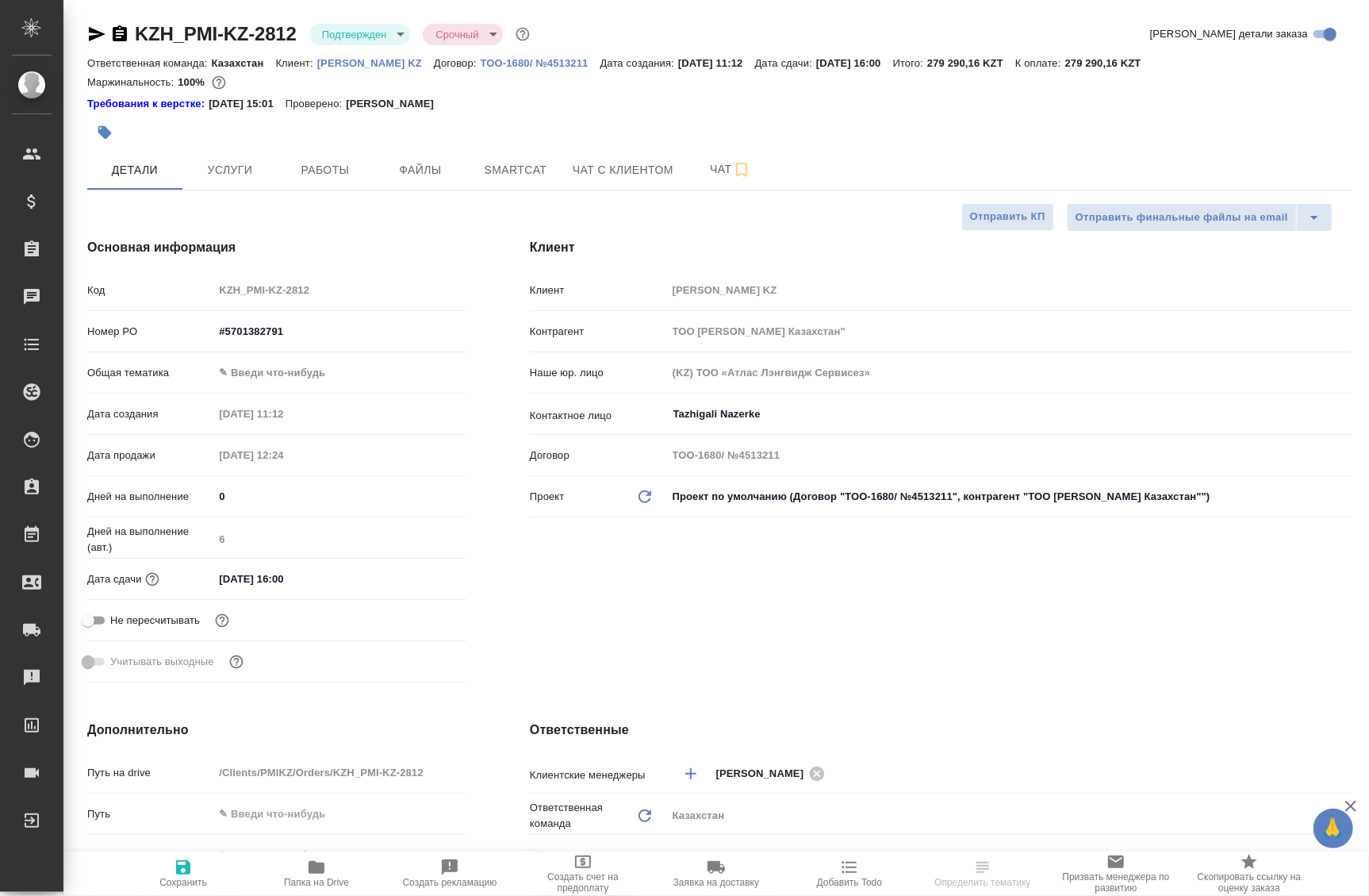
type textarea "x"
drag, startPoint x: 313, startPoint y: 53, endPoint x: 396, endPoint y: 70, distance: 84.7
click at [396, 70] on div "Ответственная команда: Казахстан Клиент: Philip Morris KZ Договор: ТОО-1680/ №4…" at bounding box center [719, 62] width 1265 height 19
copy p "Philip Morris KZ"
type textarea "x"
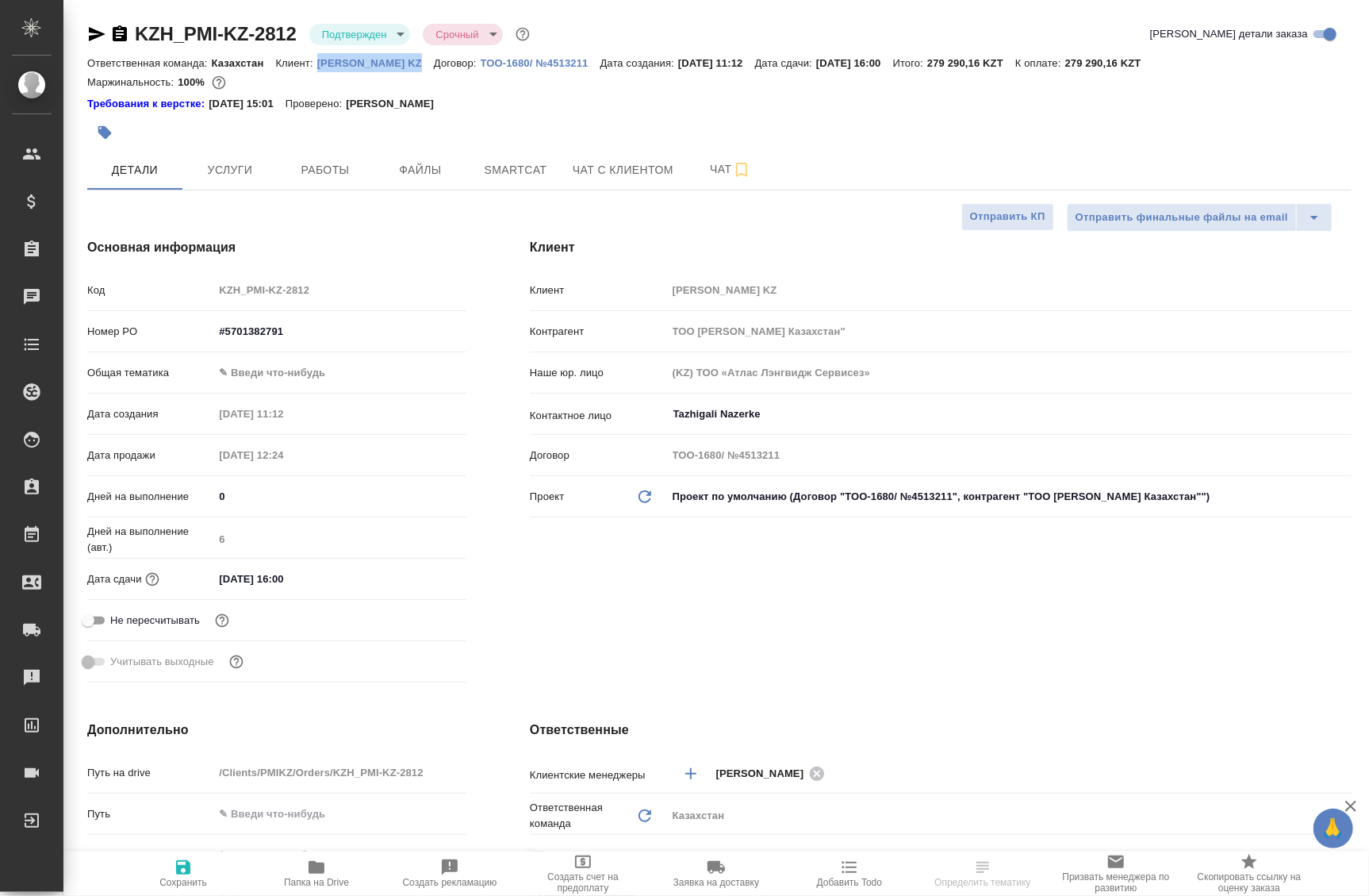
type textarea "x"
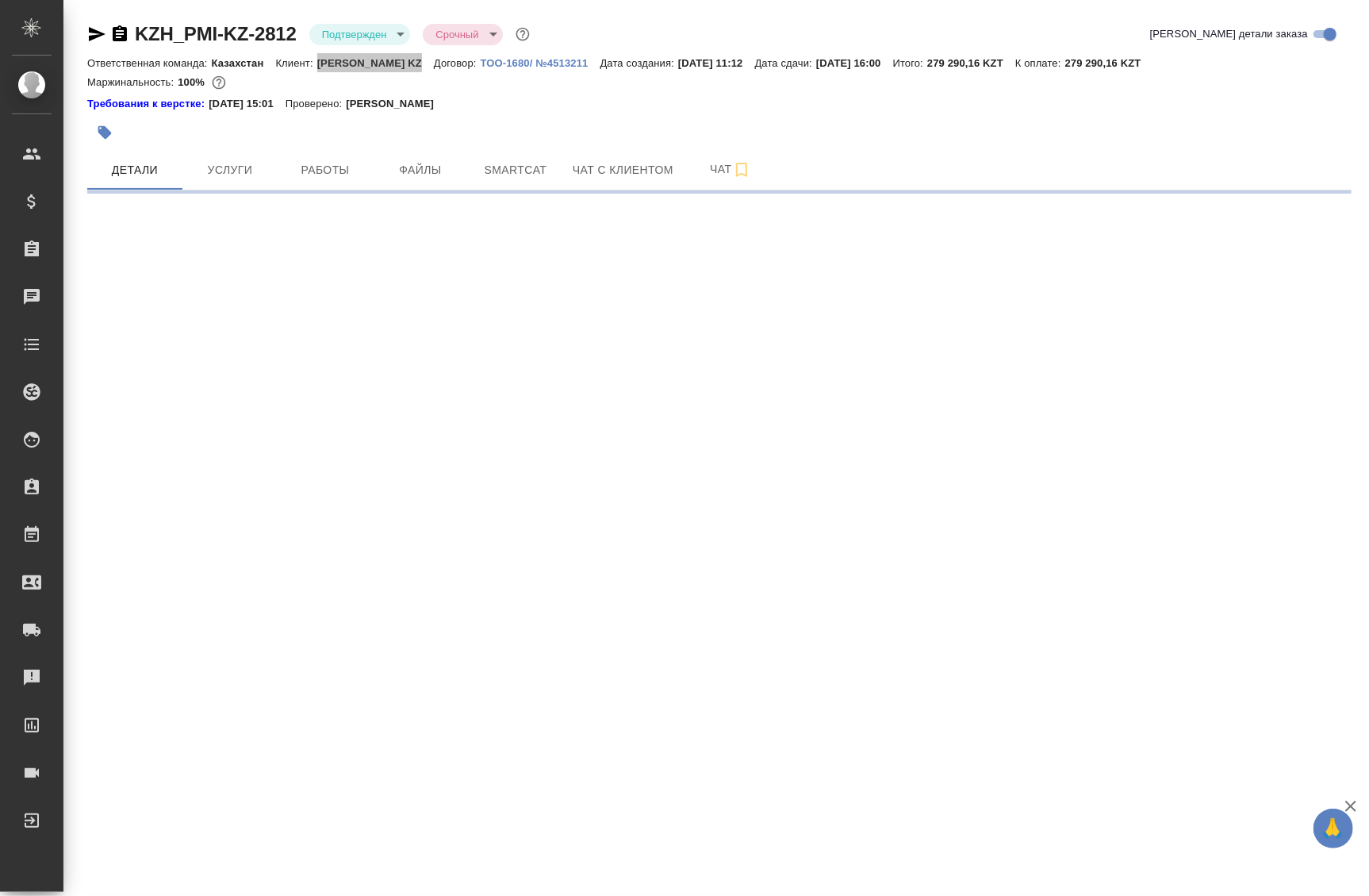
select select "RU"
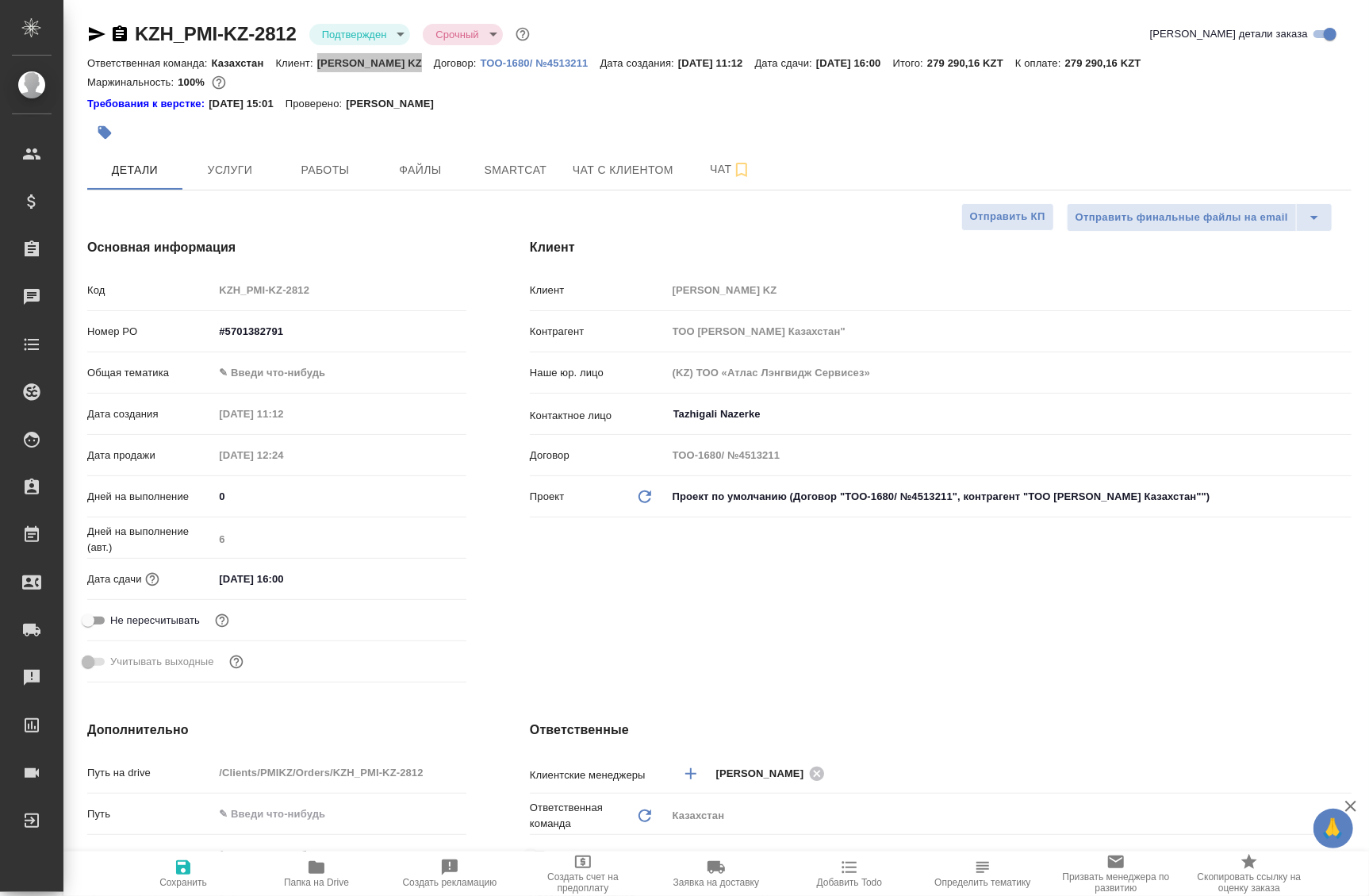
type textarea "x"
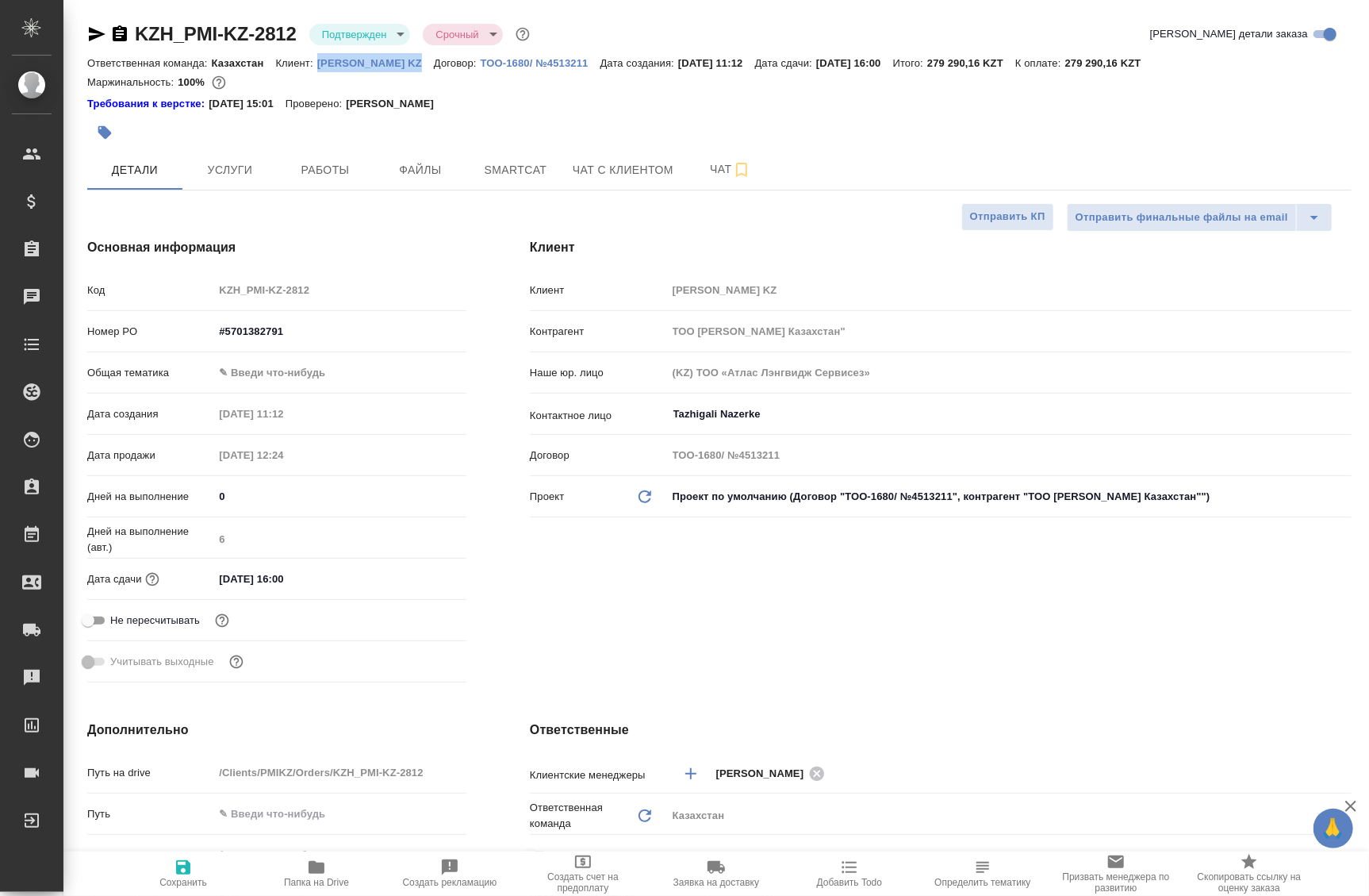
type textarea "x"
click at [341, 63] on p "[PERSON_NAME] KZ" at bounding box center [375, 63] width 117 height 12
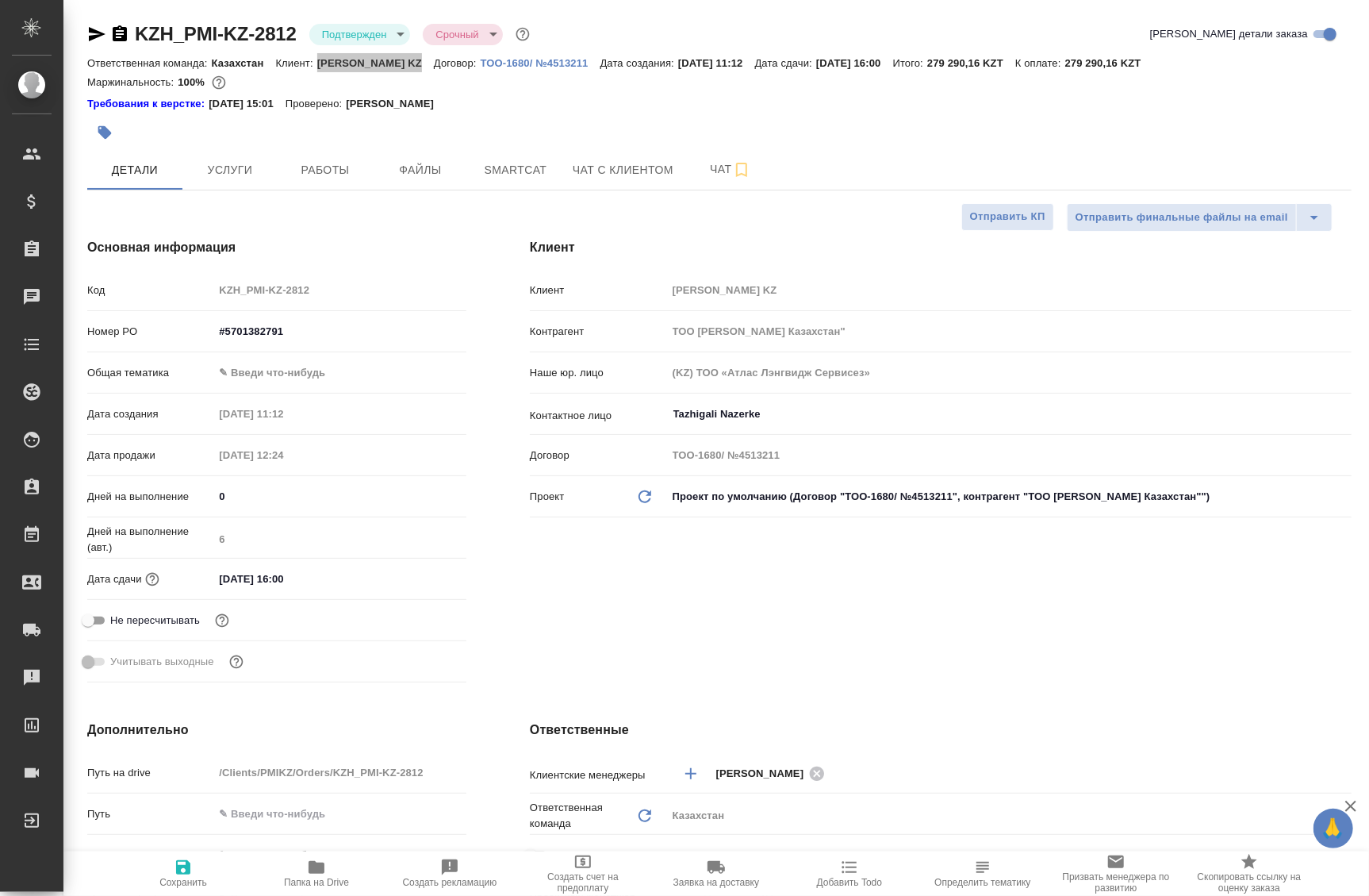
type textarea "x"
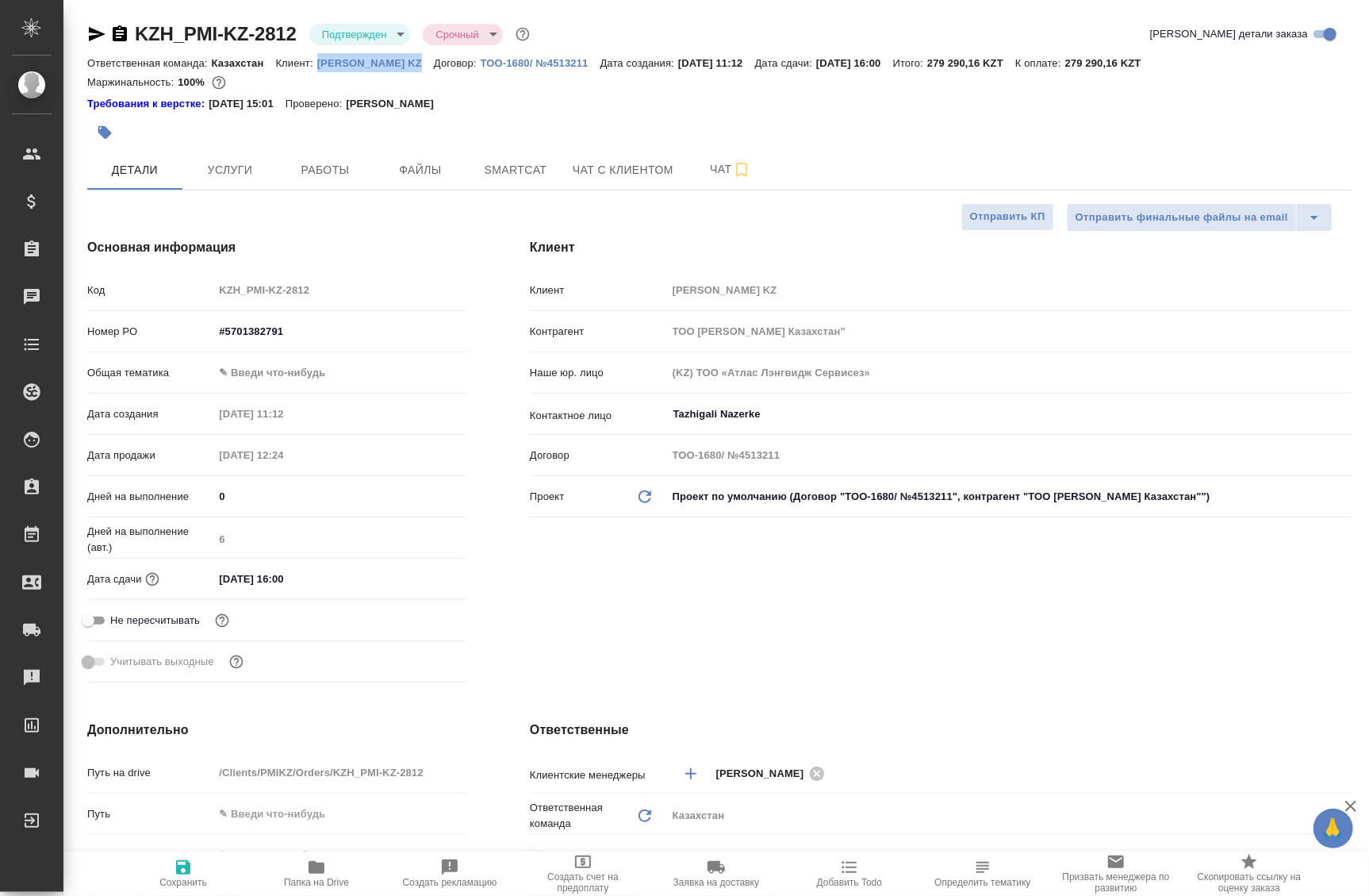
type textarea "x"
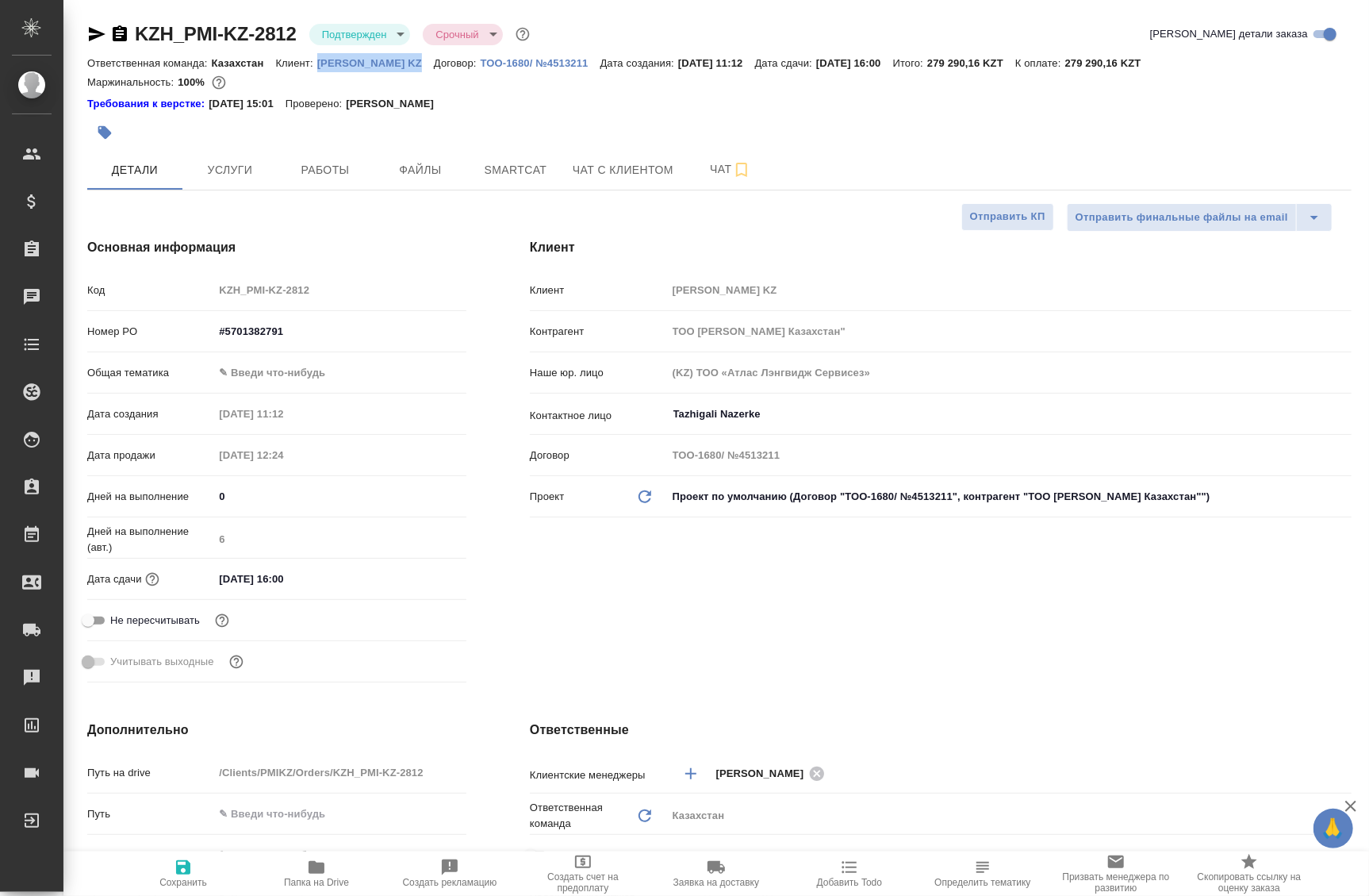
type textarea "x"
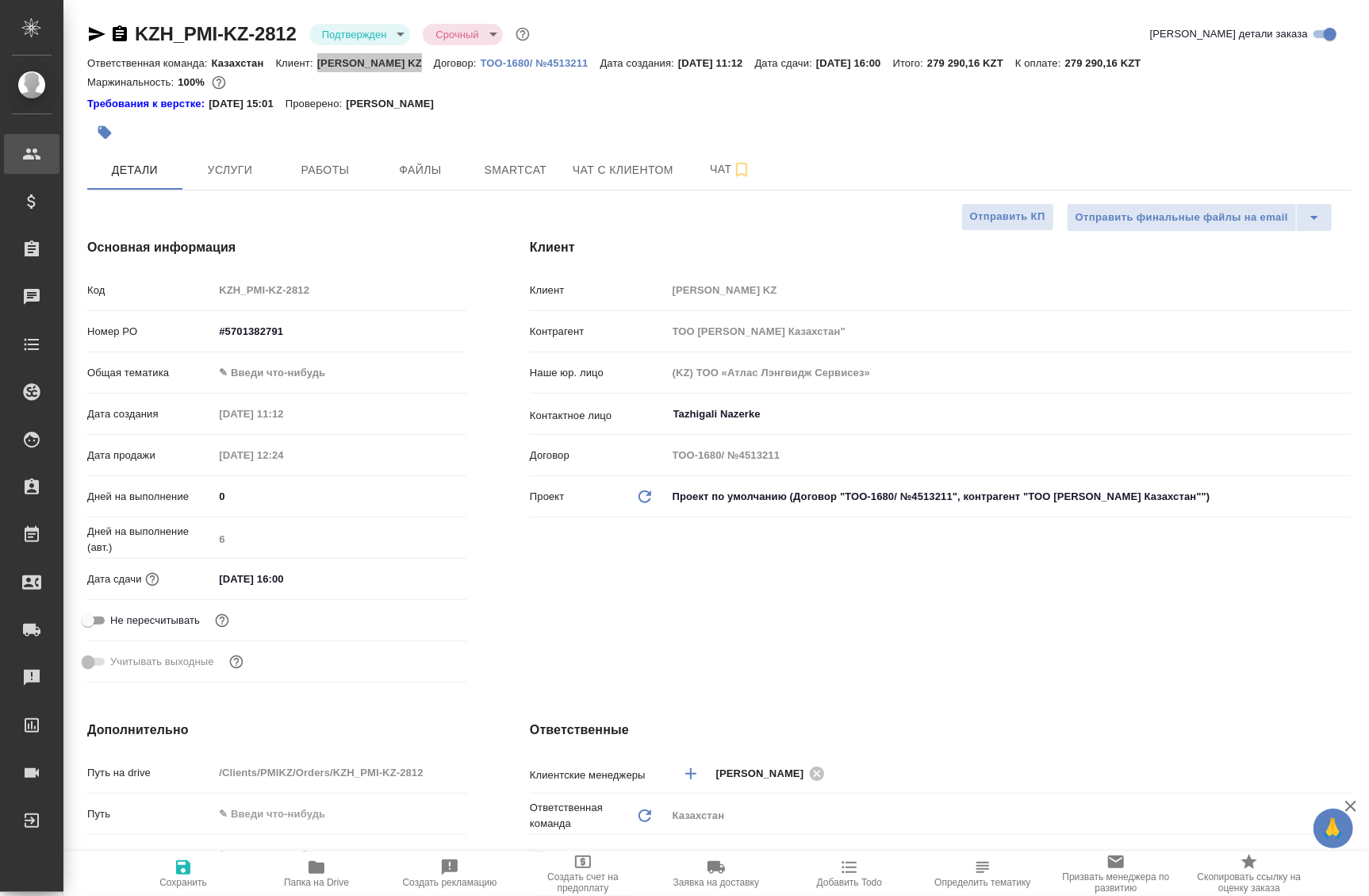
type textarea "x"
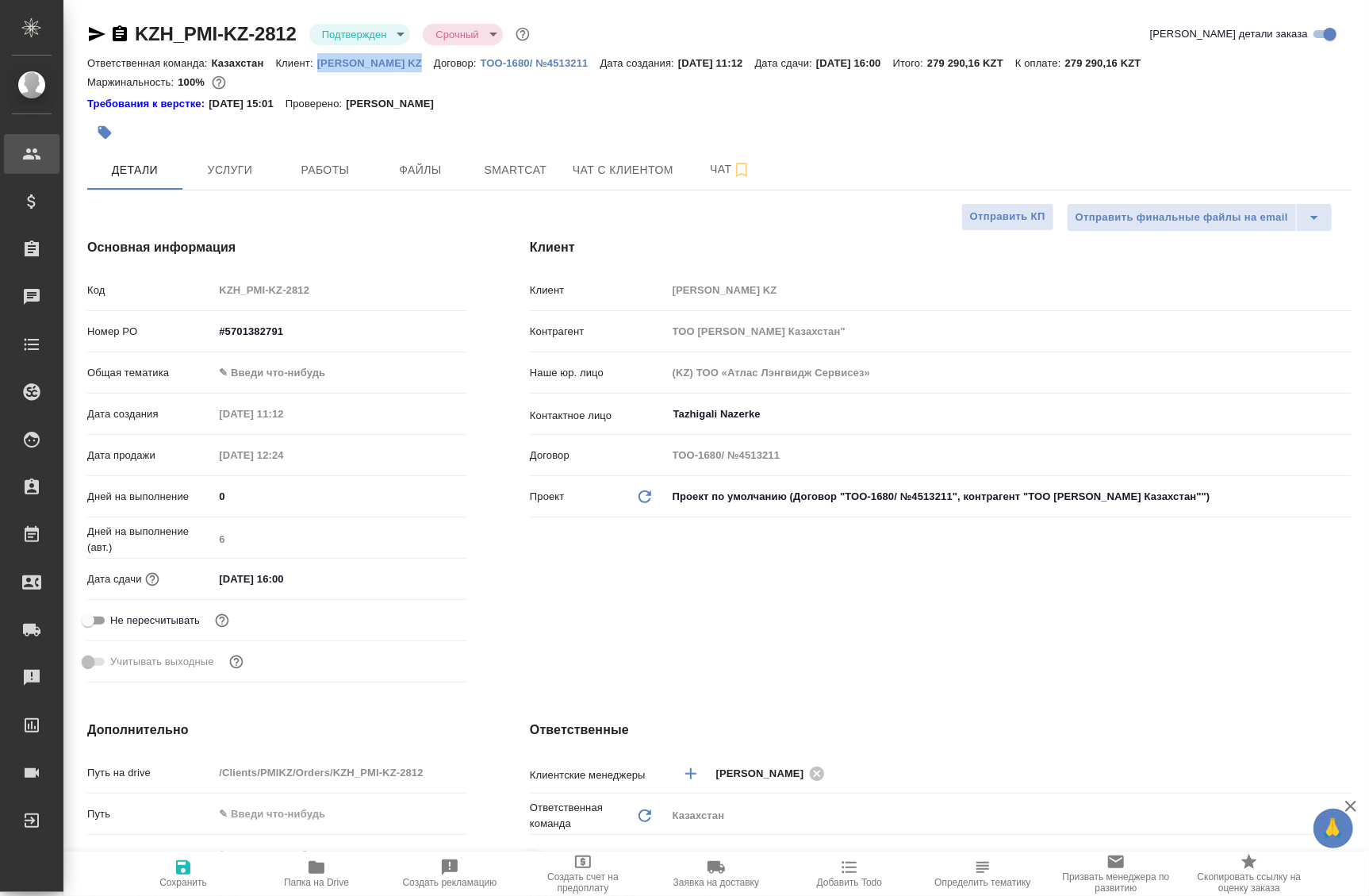
type textarea "x"
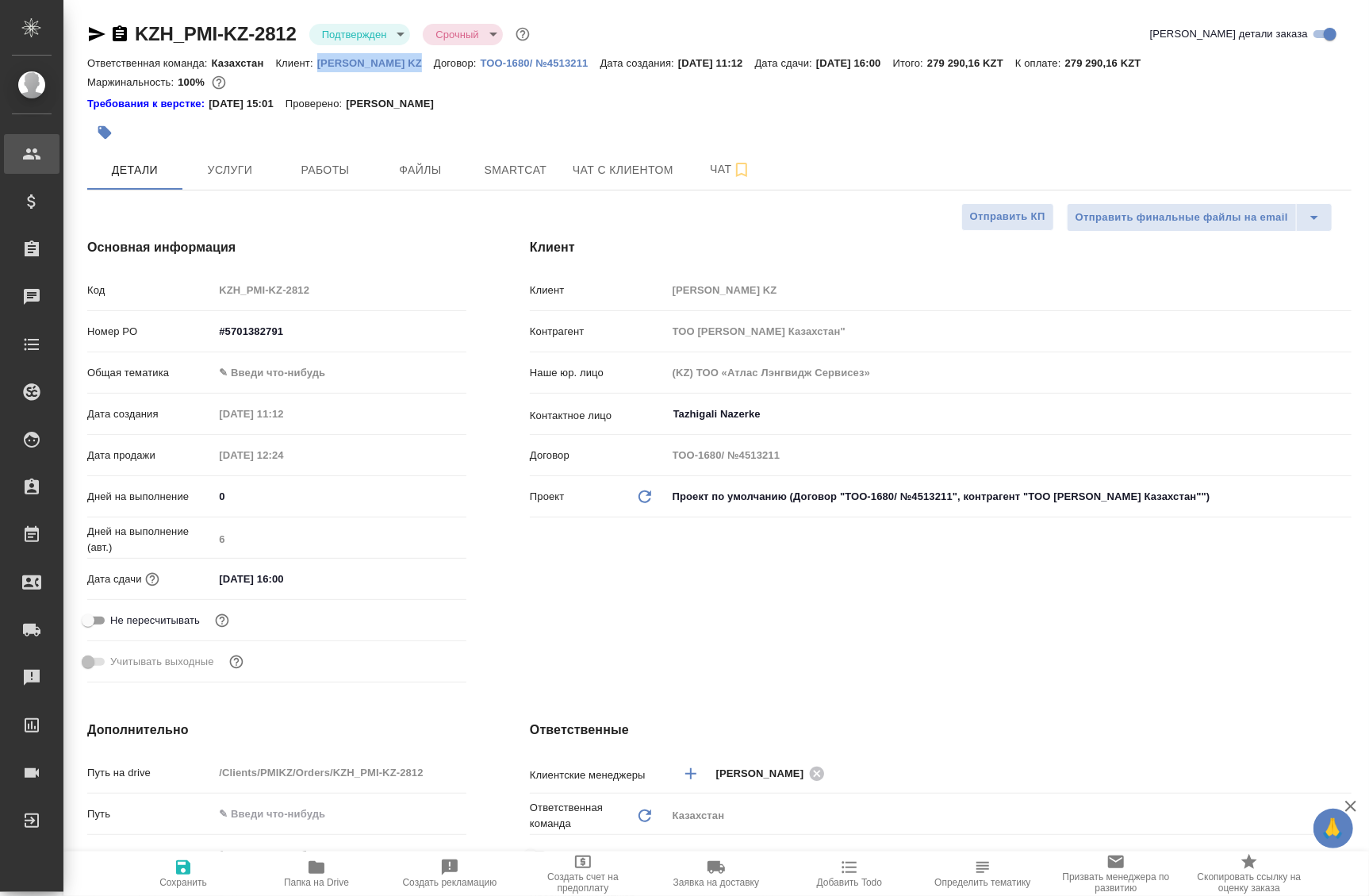
type textarea "x"
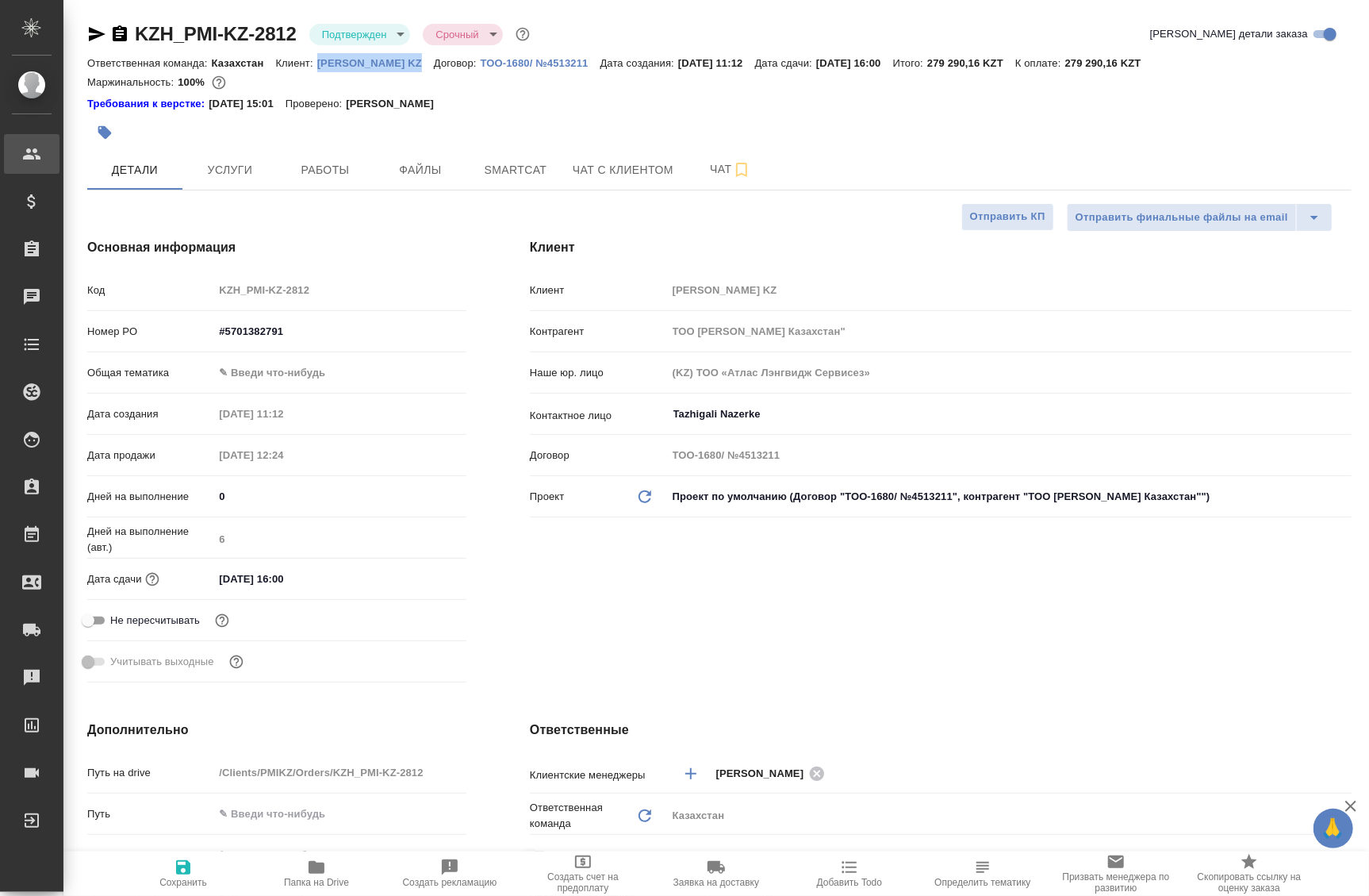
type textarea "x"
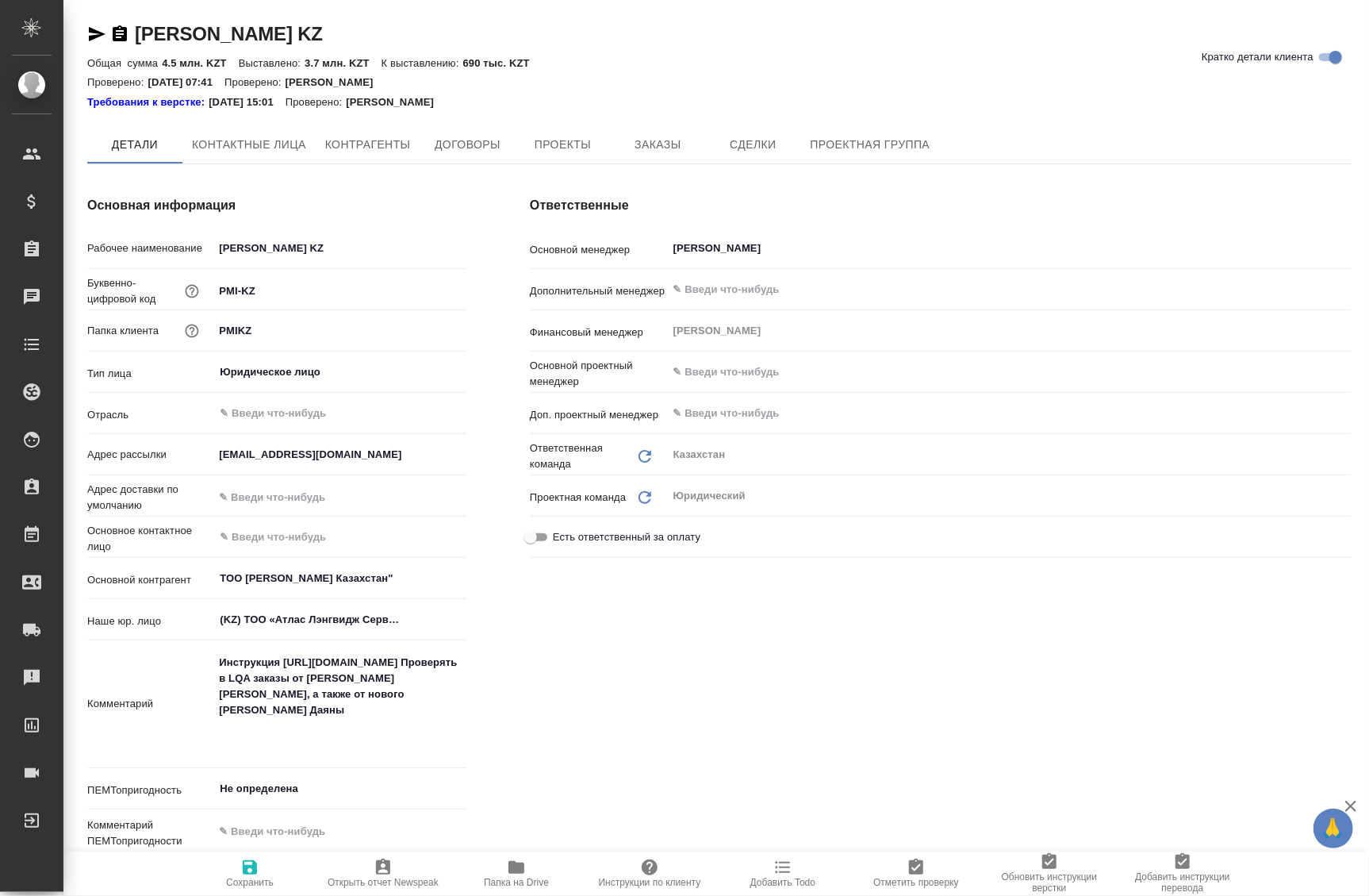
type textarea "x"
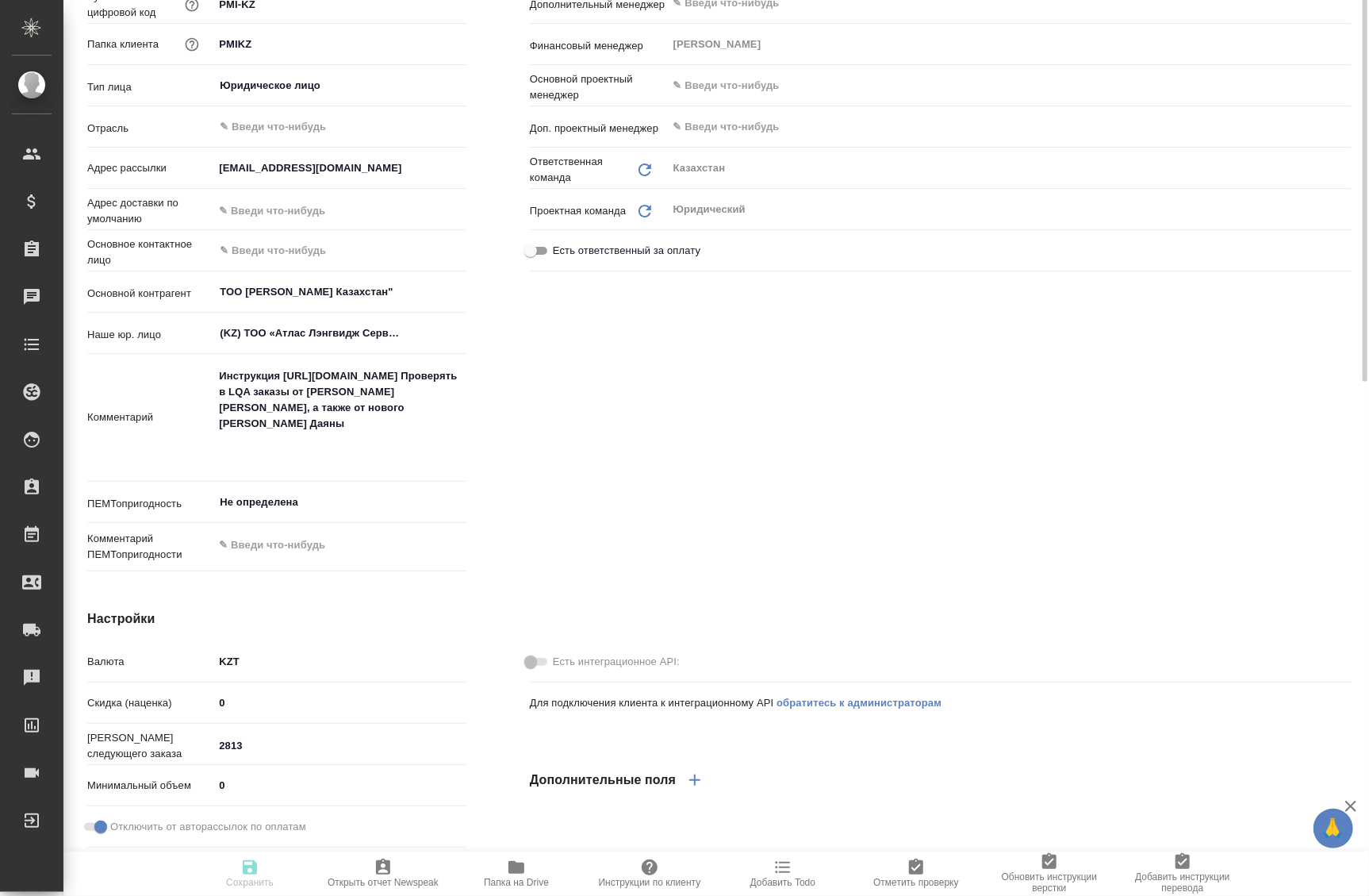
type textarea "x"
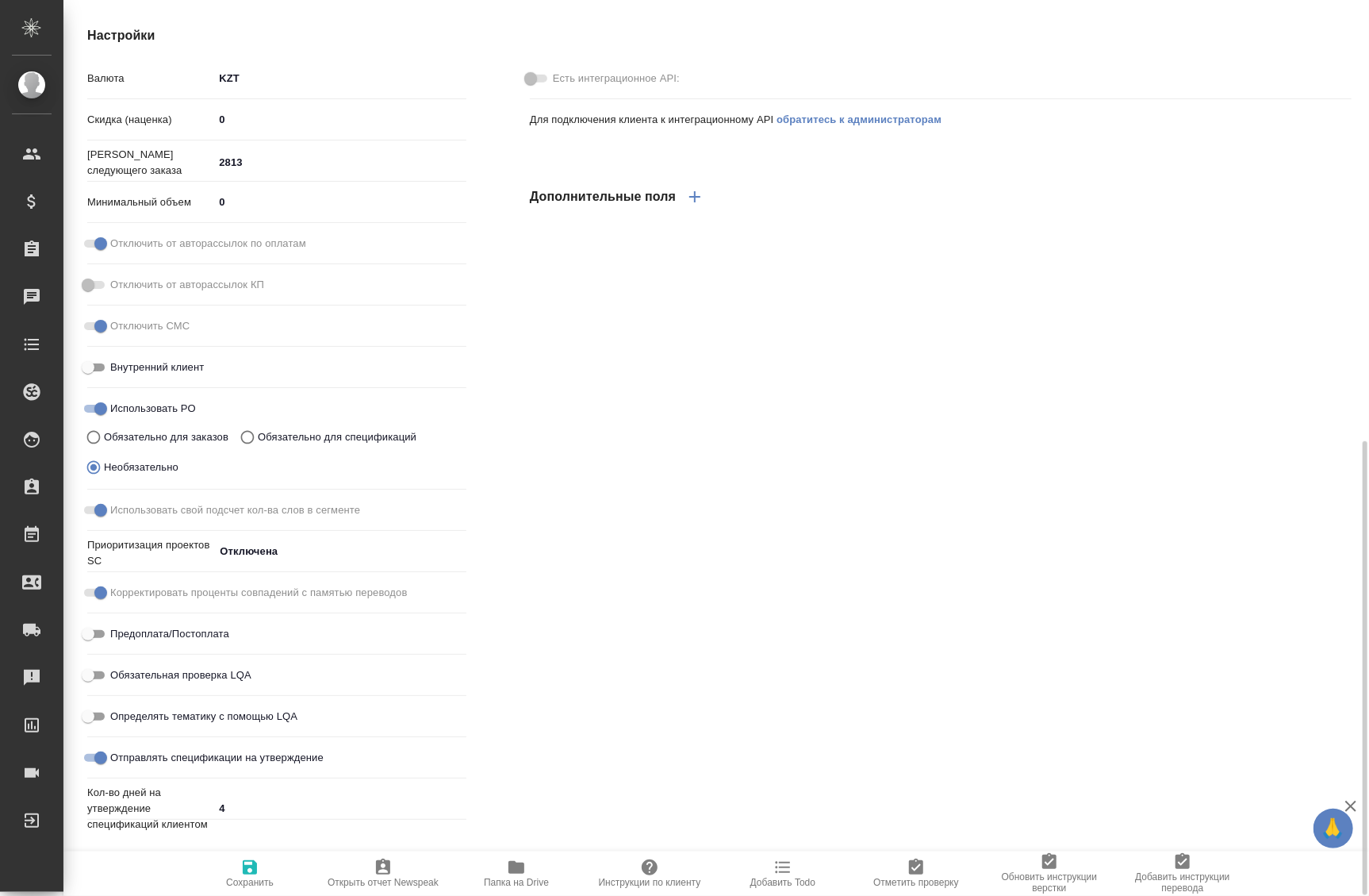
type textarea "x"
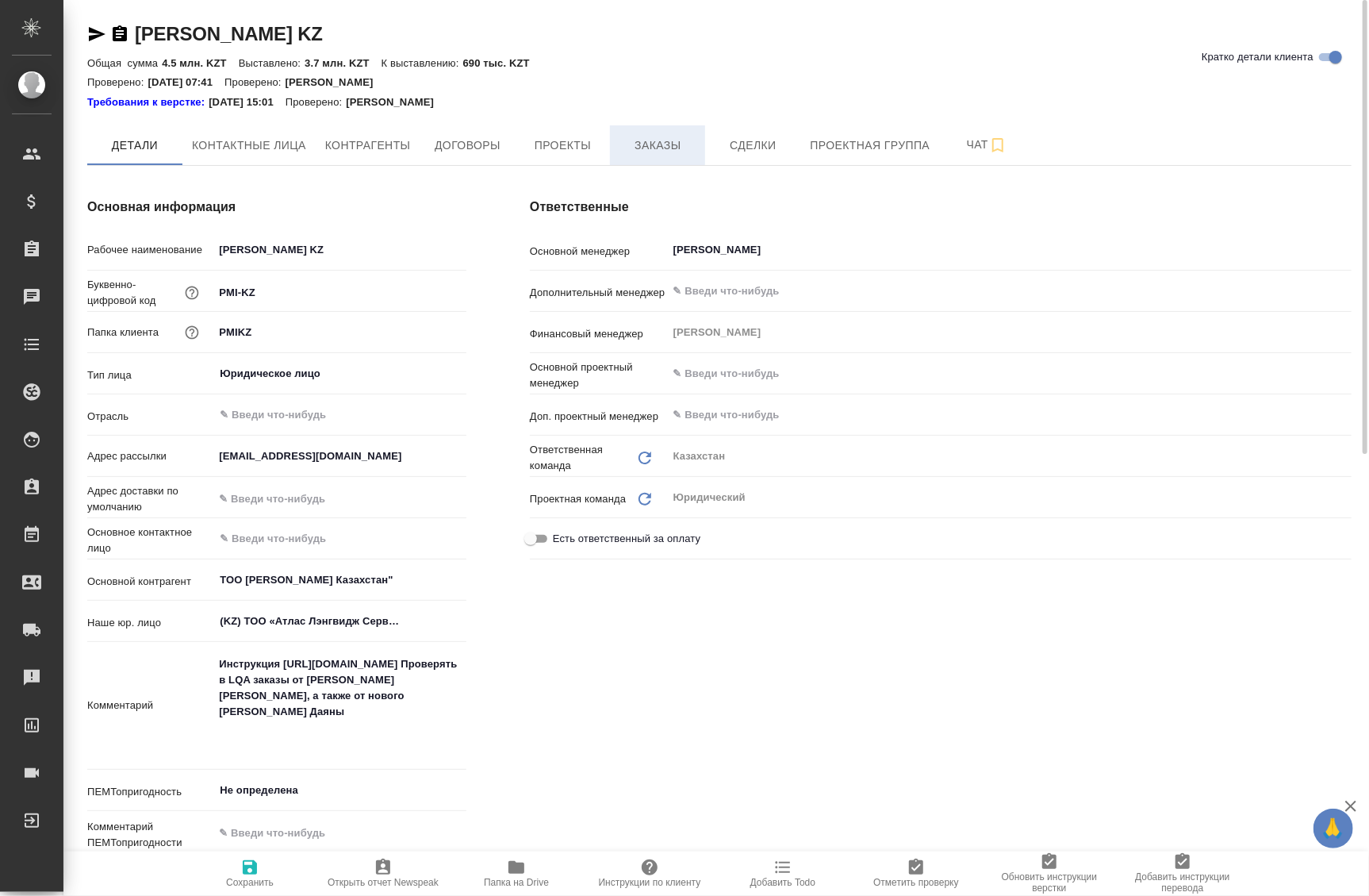
click at [663, 153] on span "Заказы" at bounding box center [657, 145] width 76 height 20
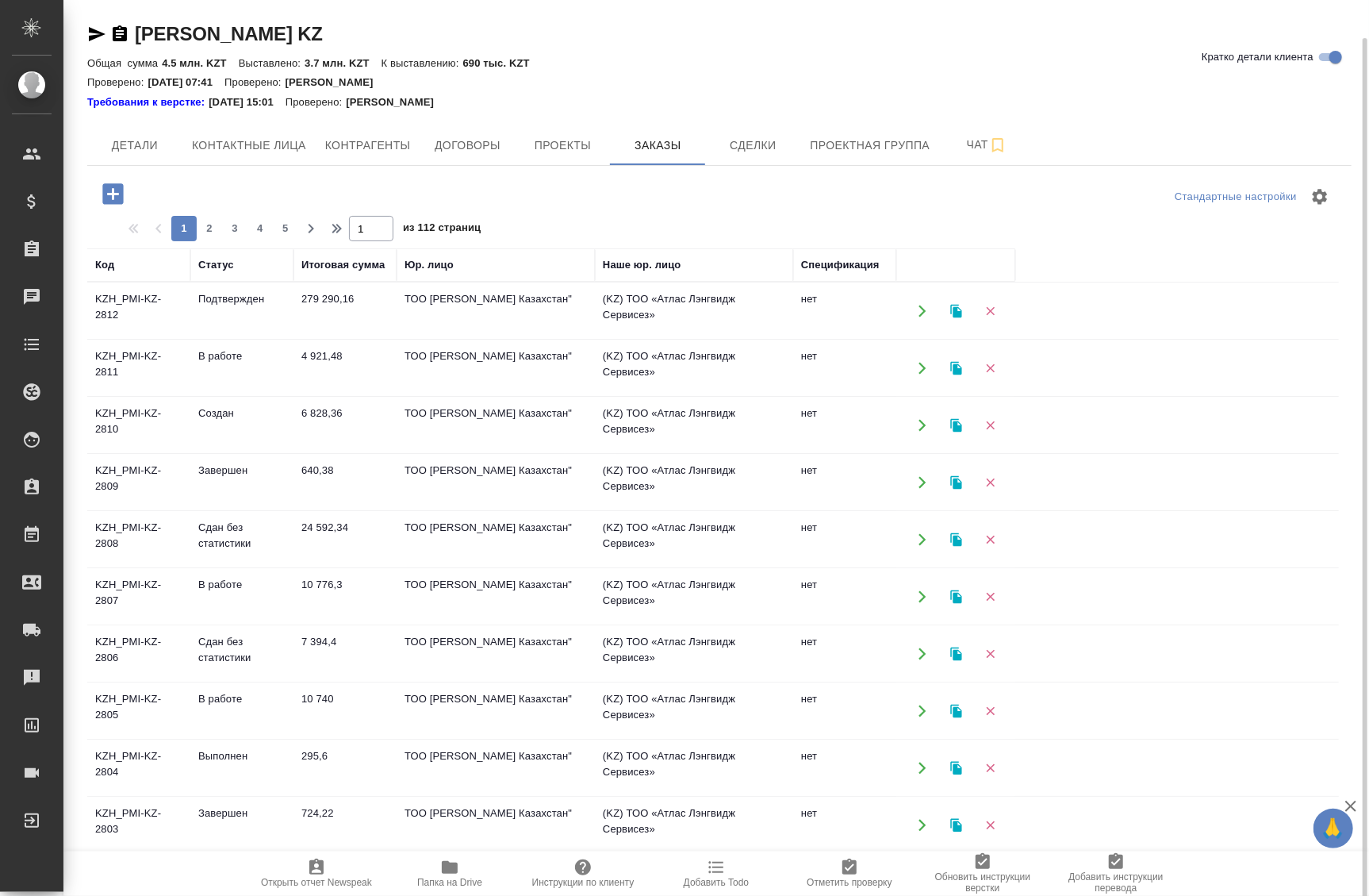
scroll to position [19, 0]
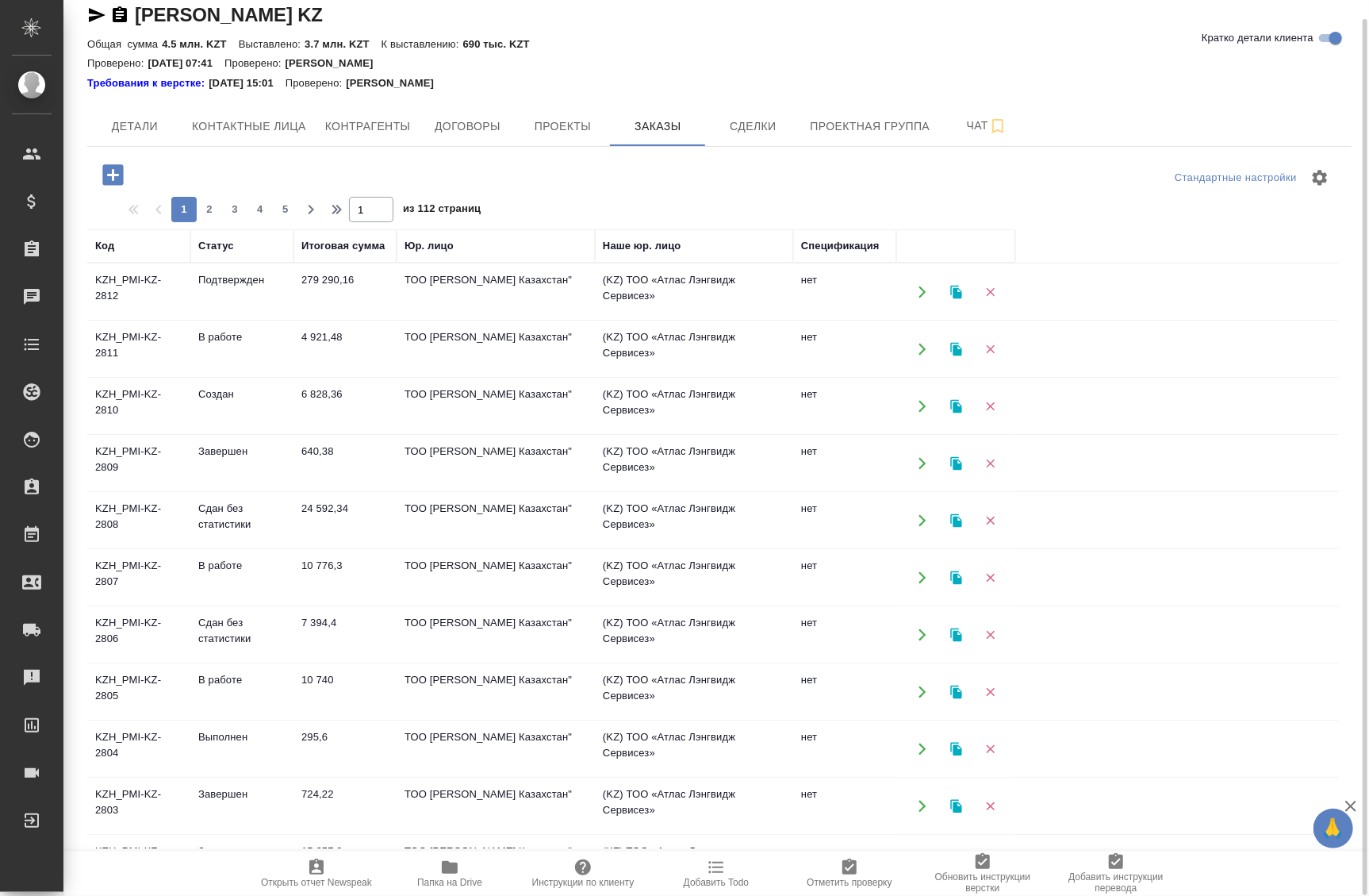
click at [309, 320] on td "6 828,36" at bounding box center [344, 292] width 103 height 55
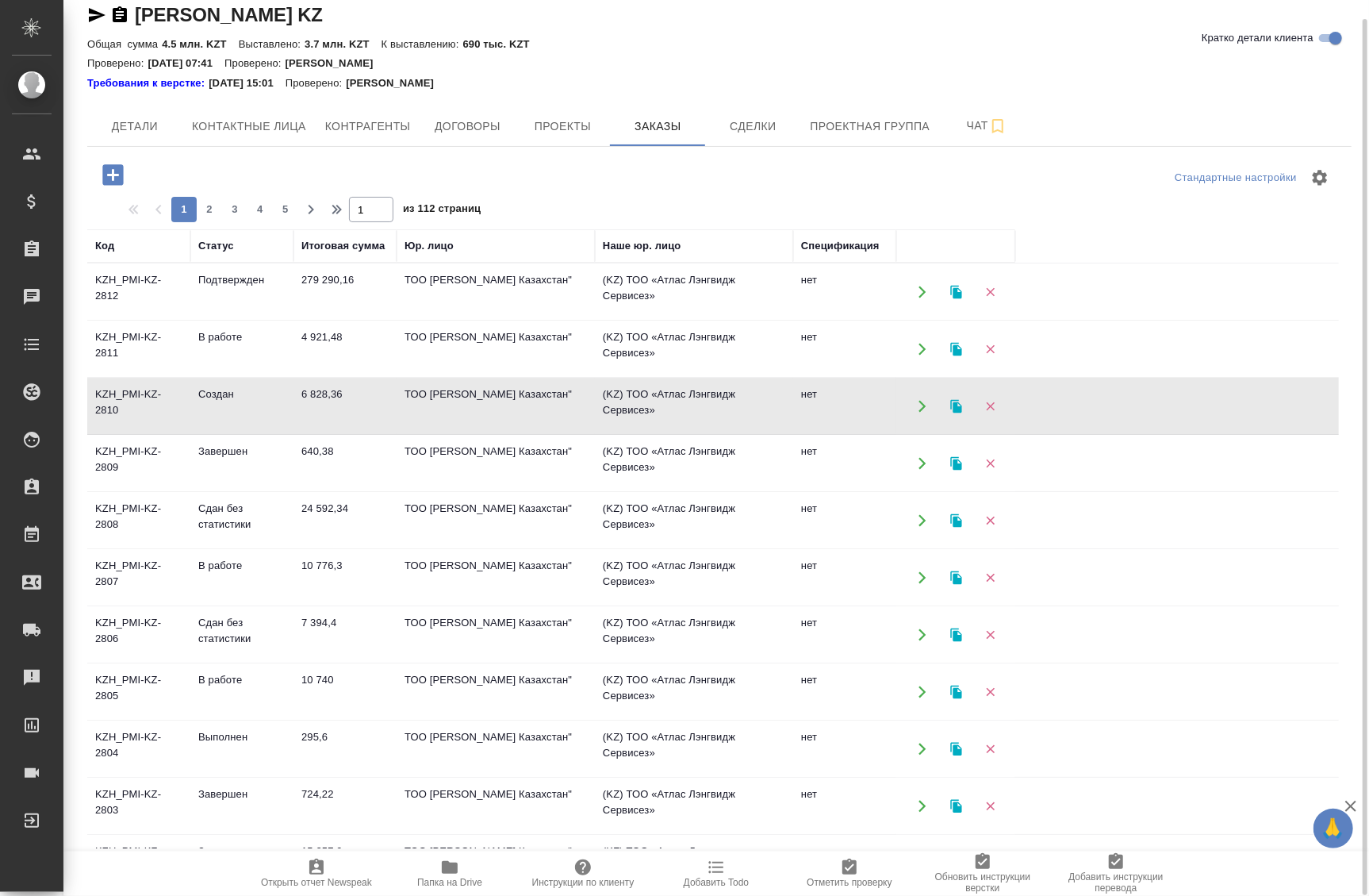
click at [299, 320] on td "6 828,36" at bounding box center [344, 292] width 103 height 55
click at [137, 320] on td "KZH_PMI-KZ-2808" at bounding box center [138, 292] width 103 height 55
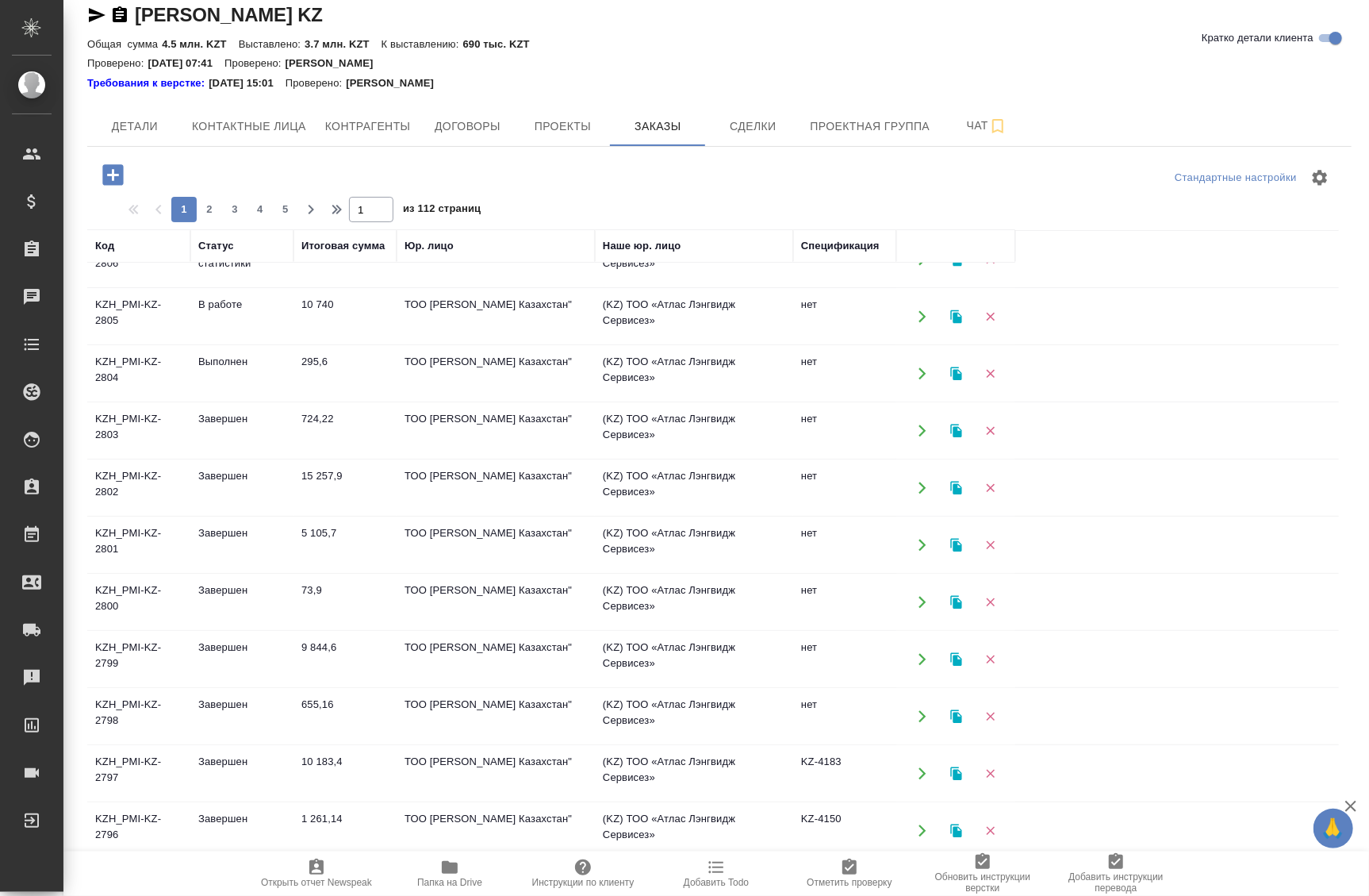
scroll to position [498, 0]
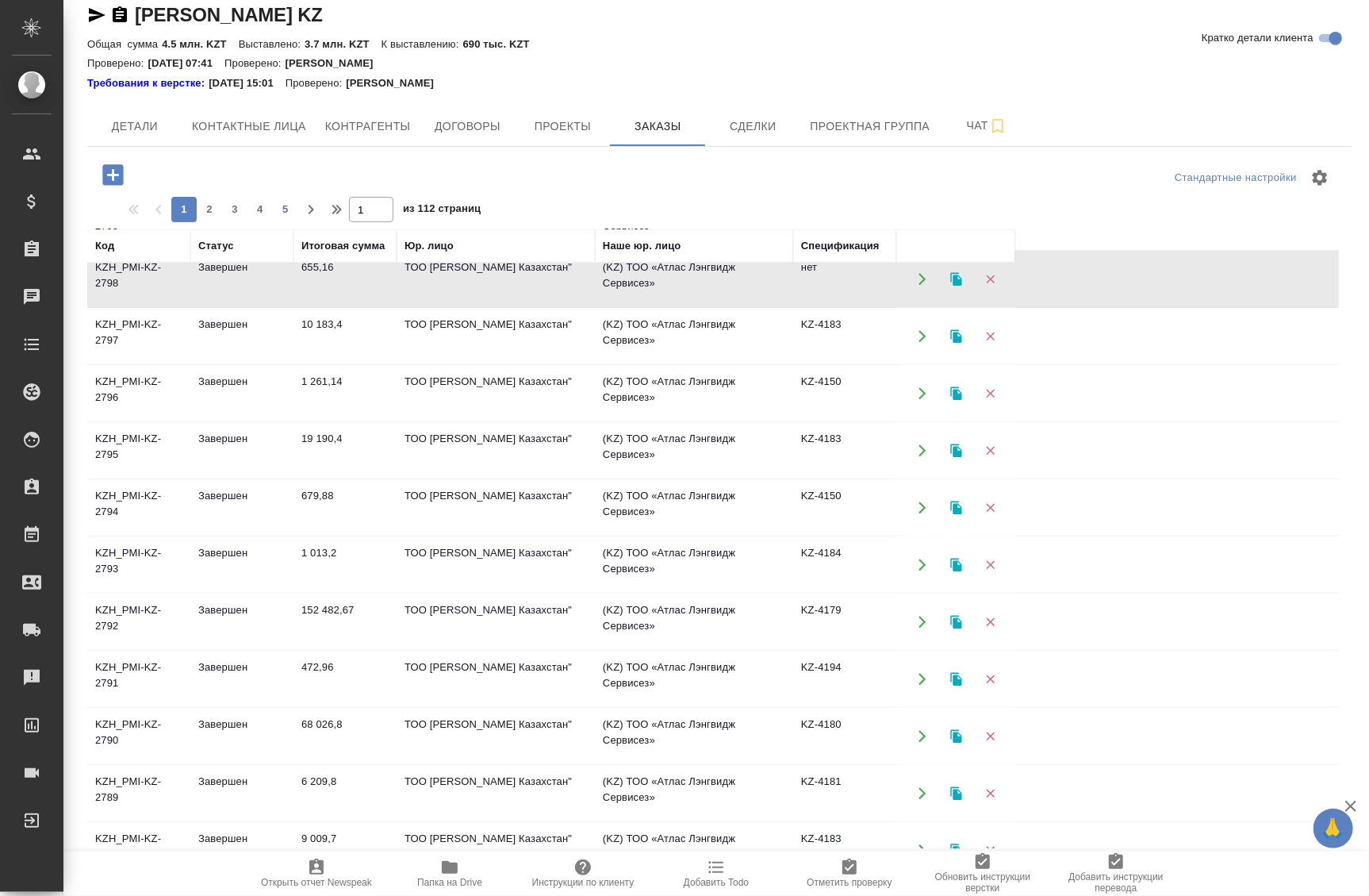
scroll to position [841, 0]
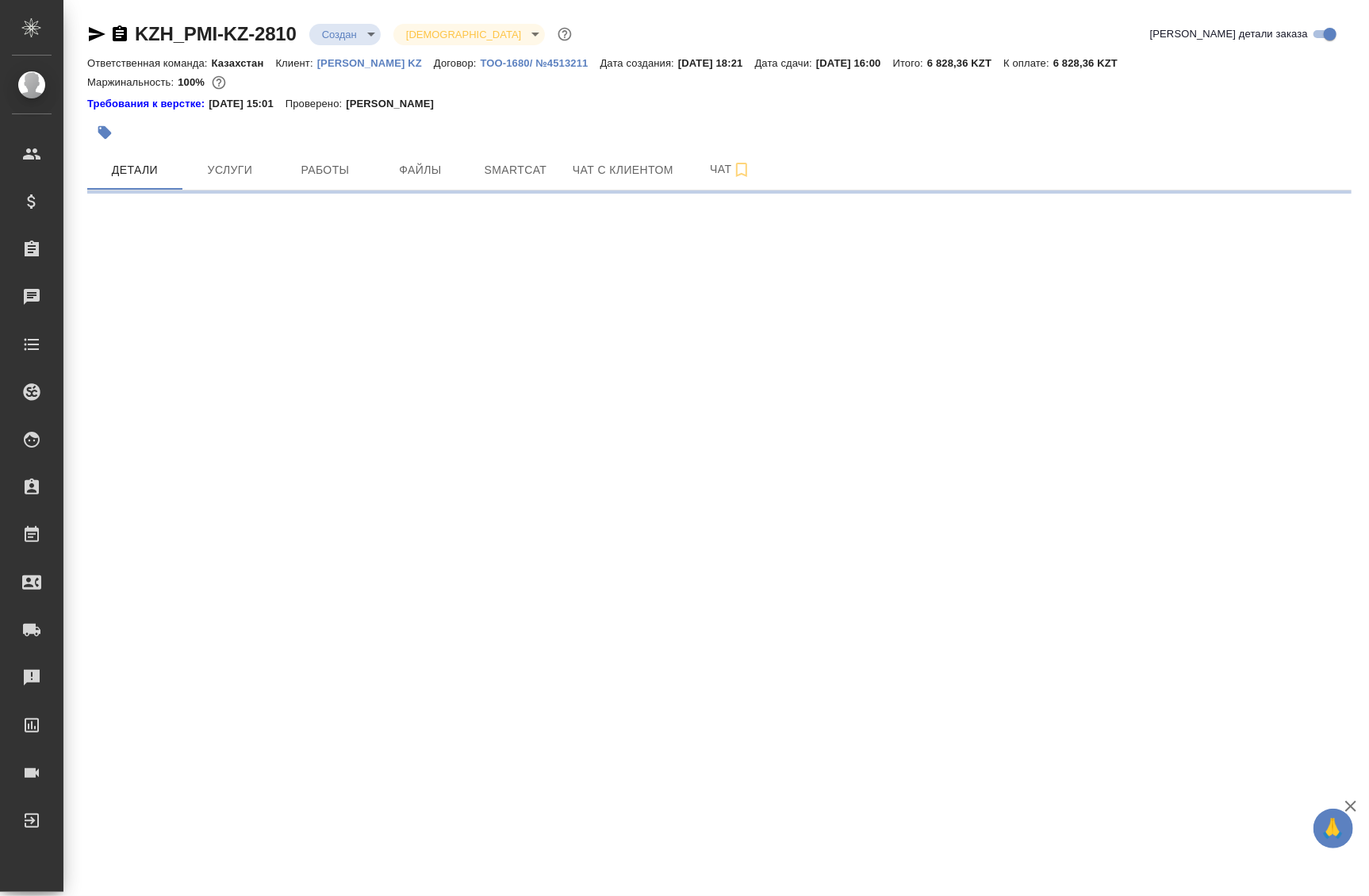
select select "RU"
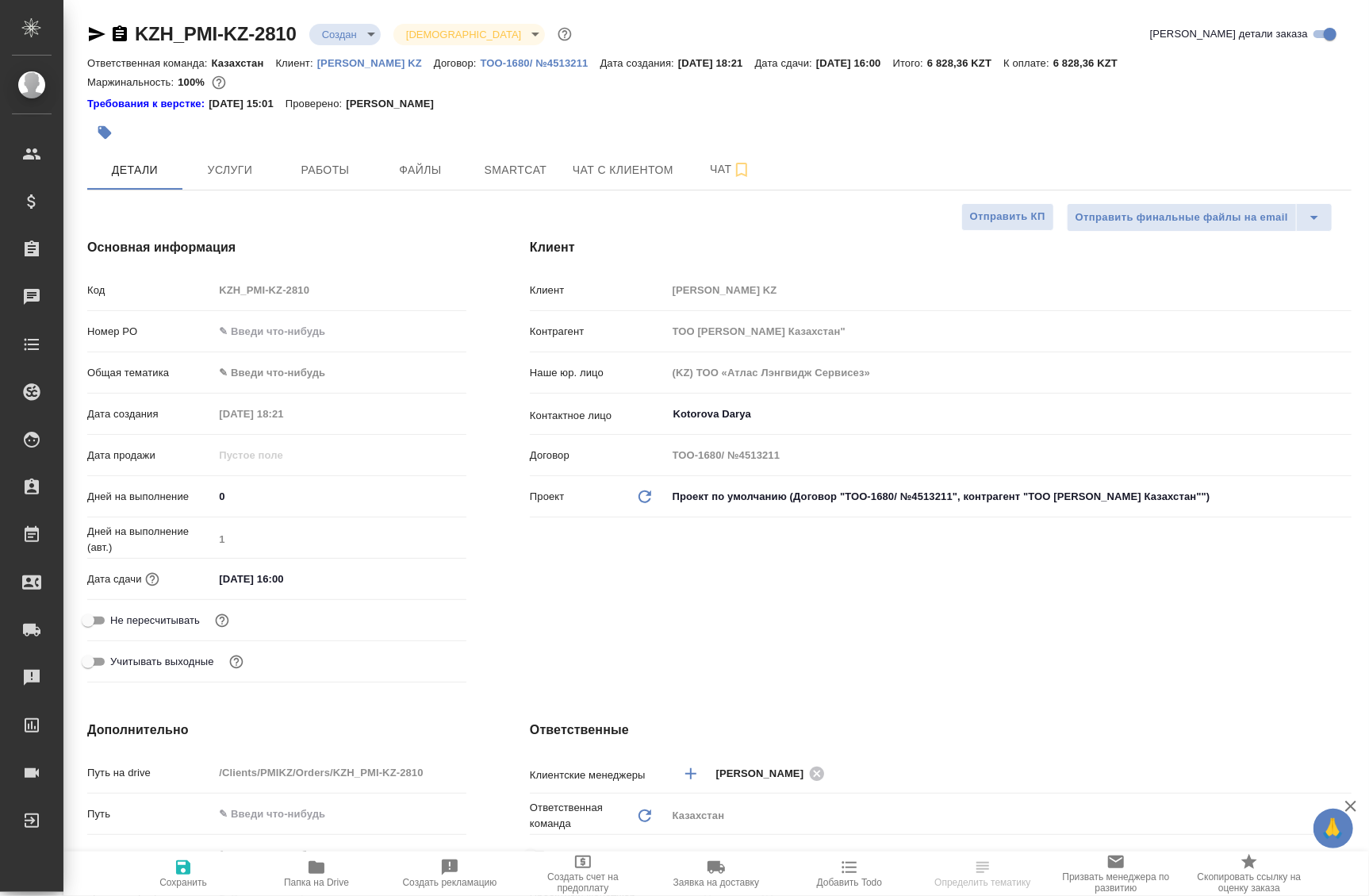
type textarea "x"
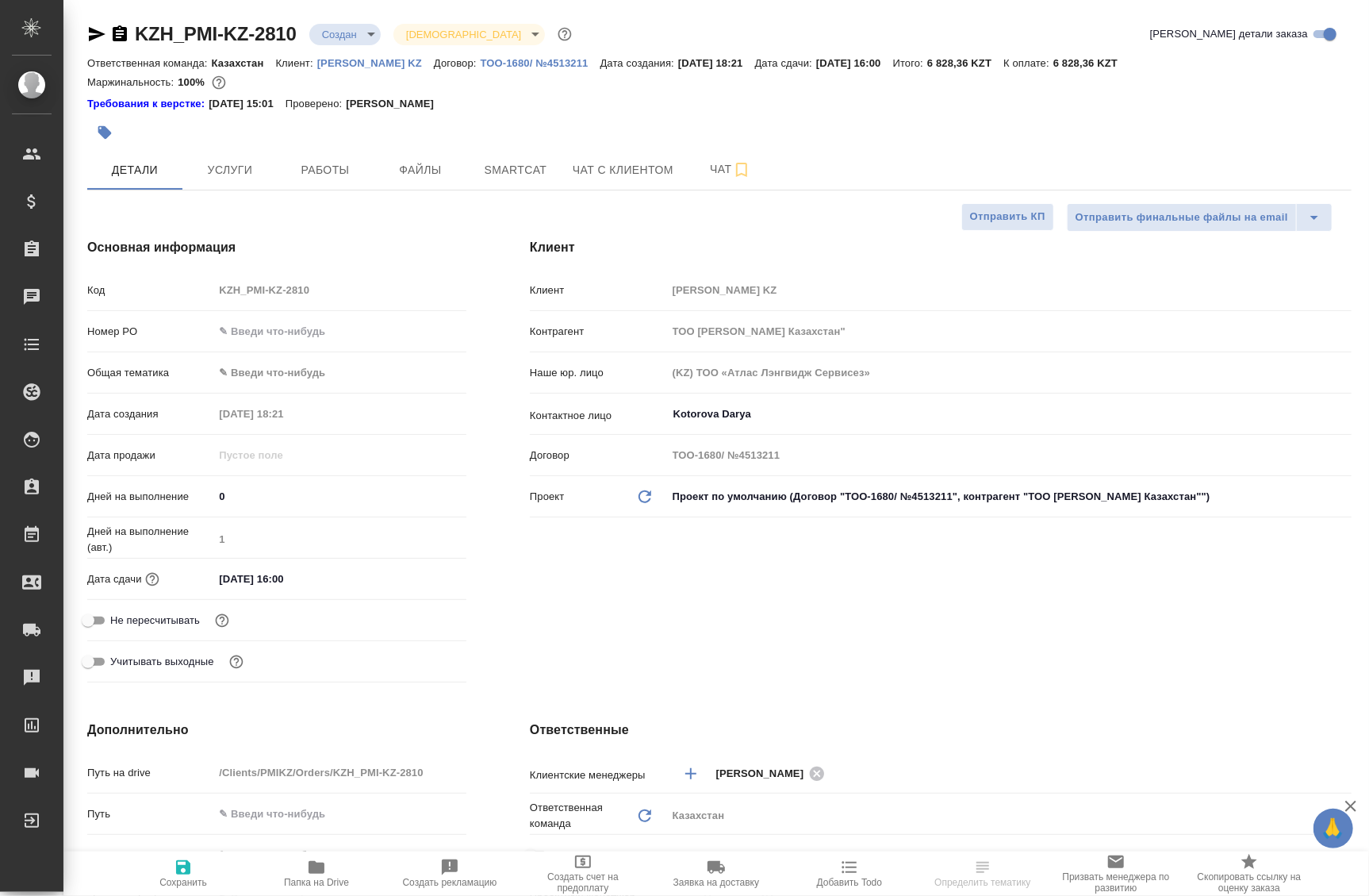
type textarea "x"
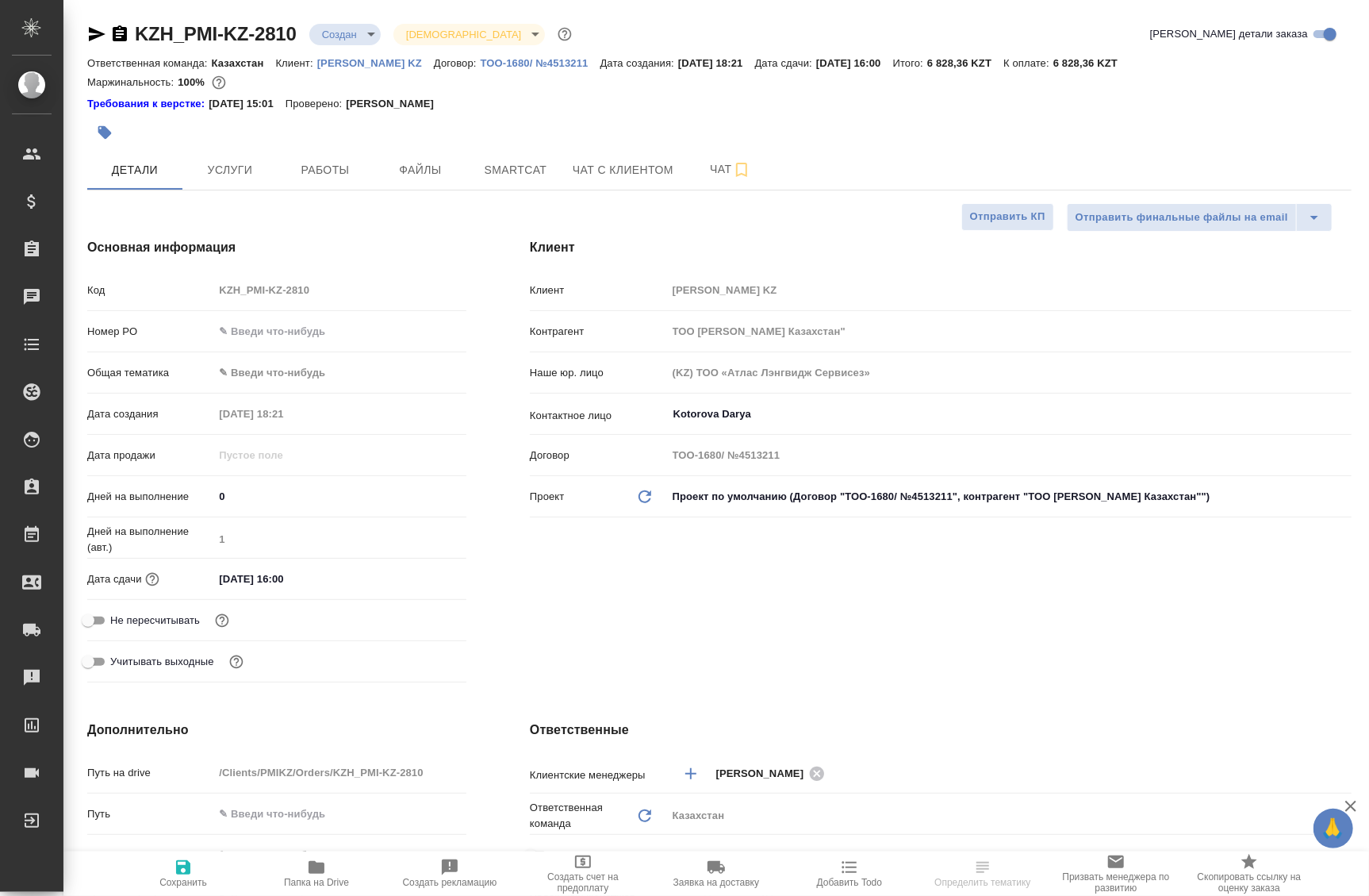
type textarea "x"
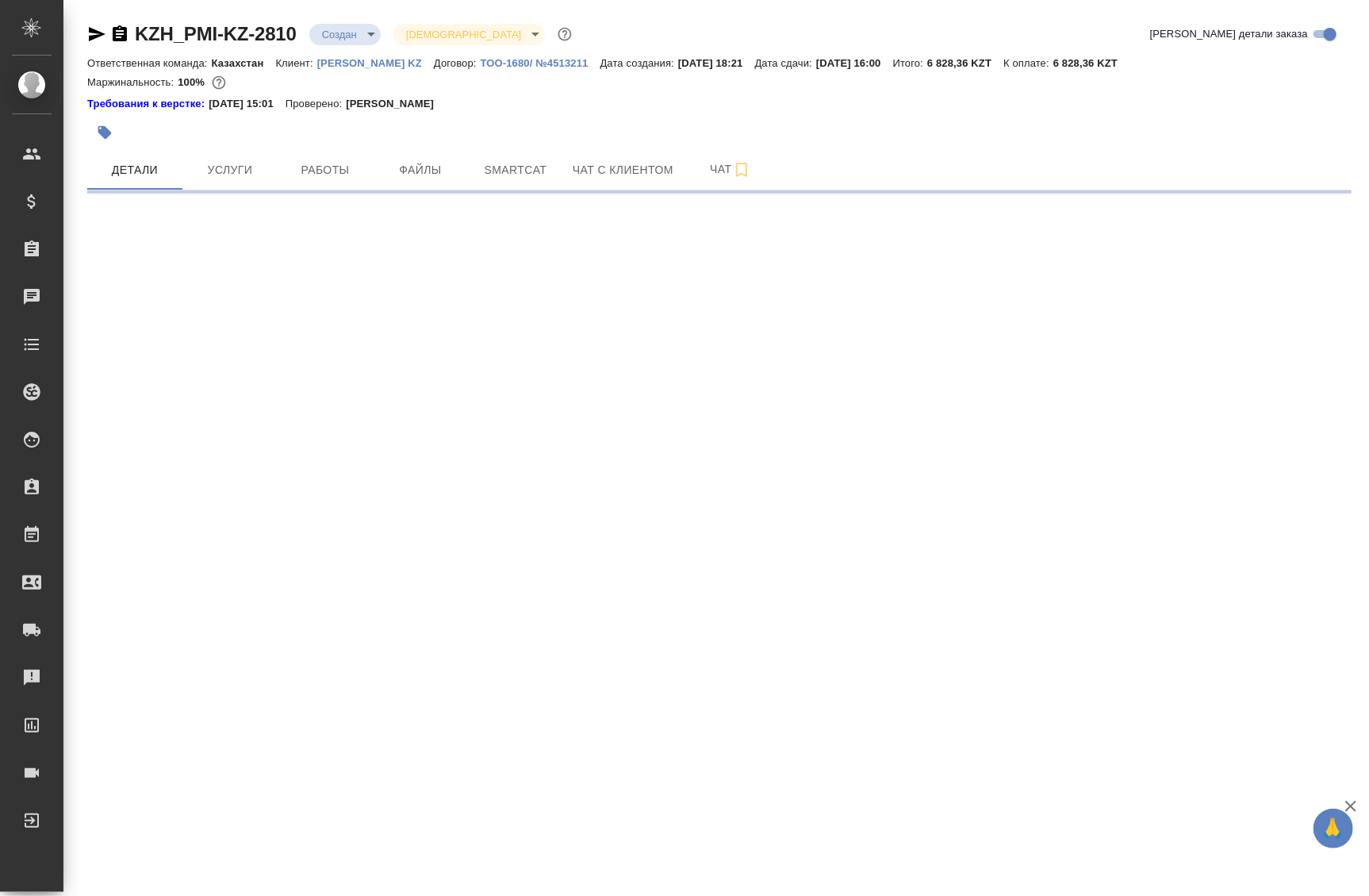
select select "RU"
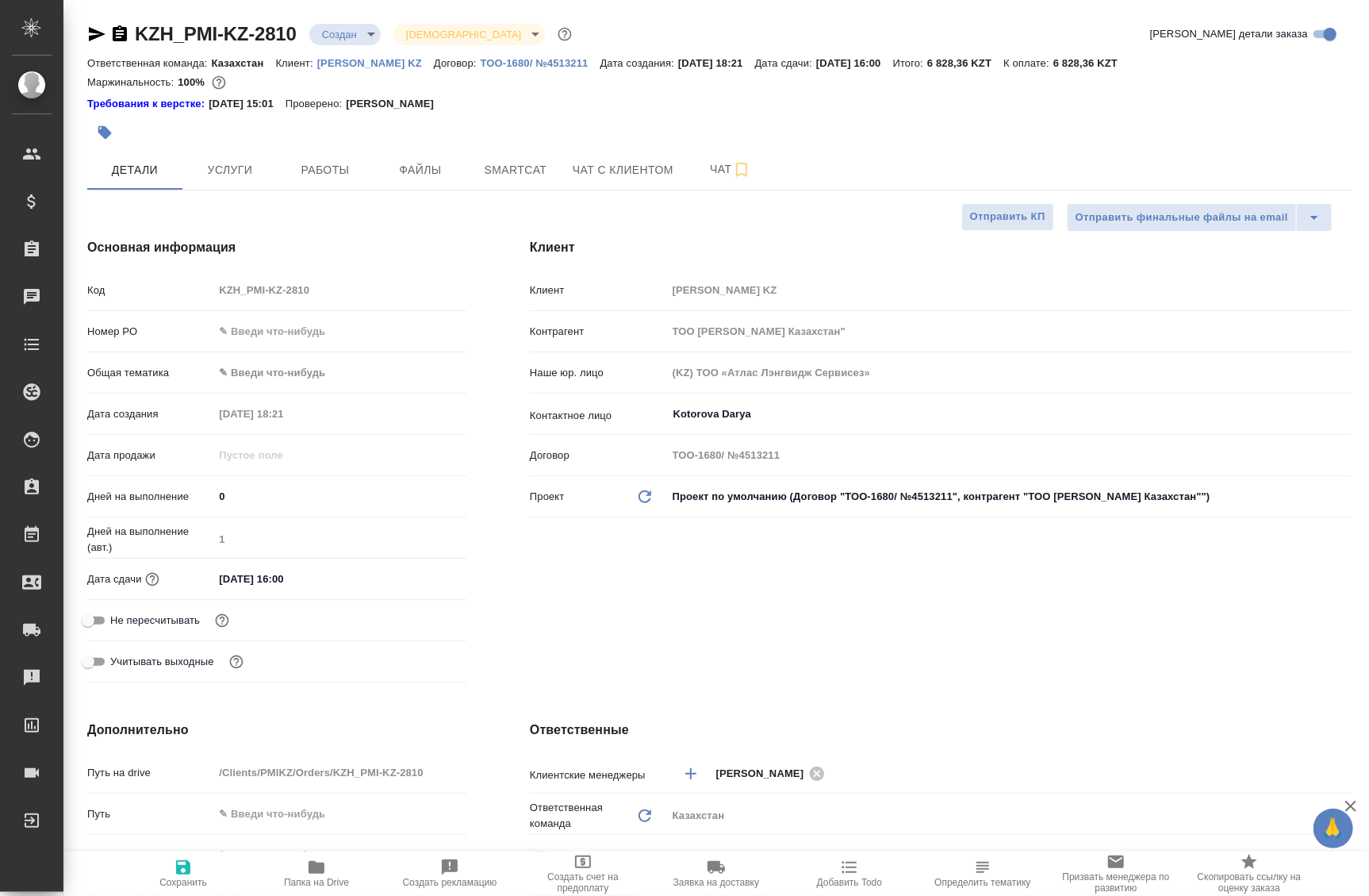
type textarea "x"
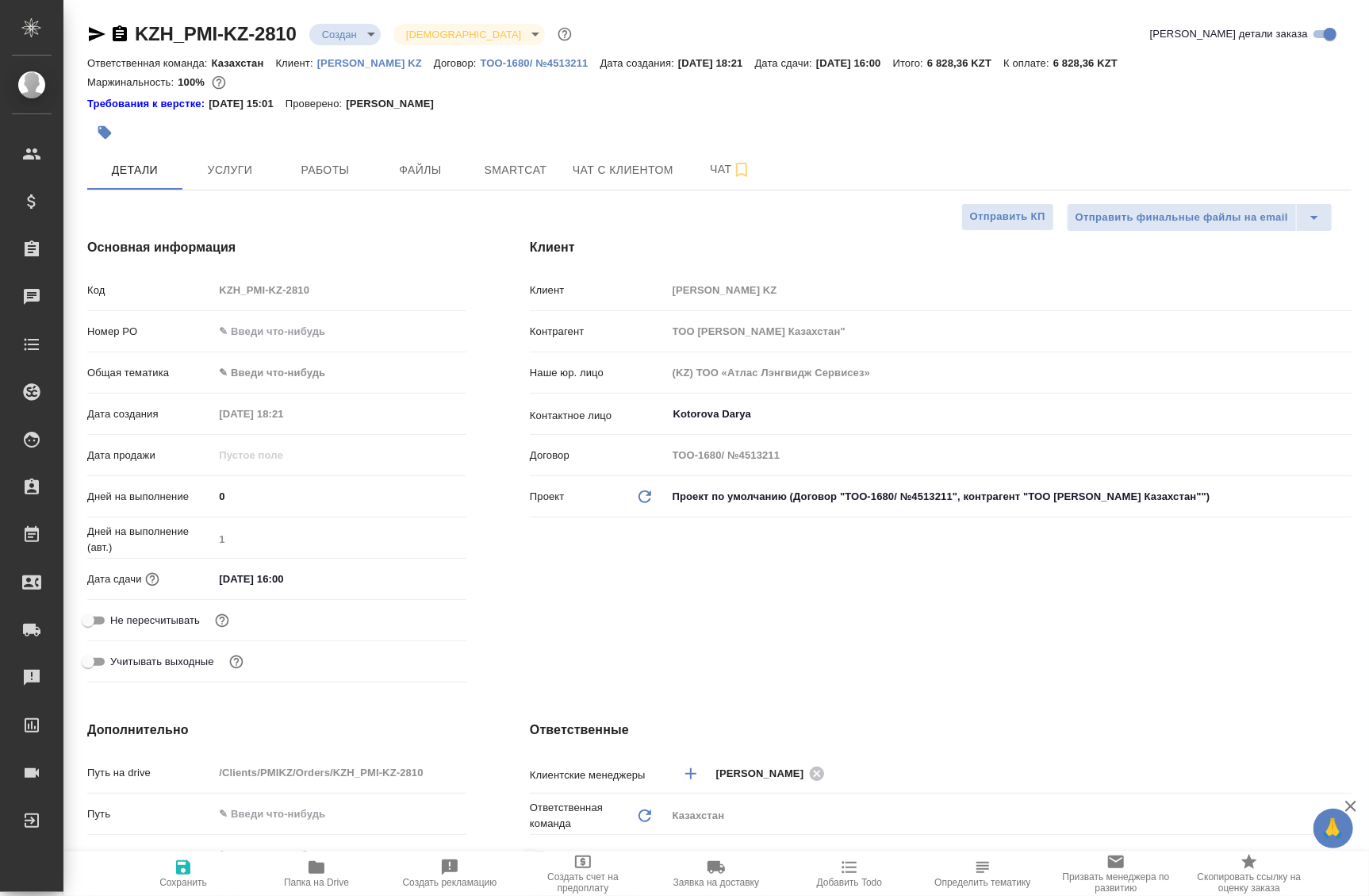
type textarea "x"
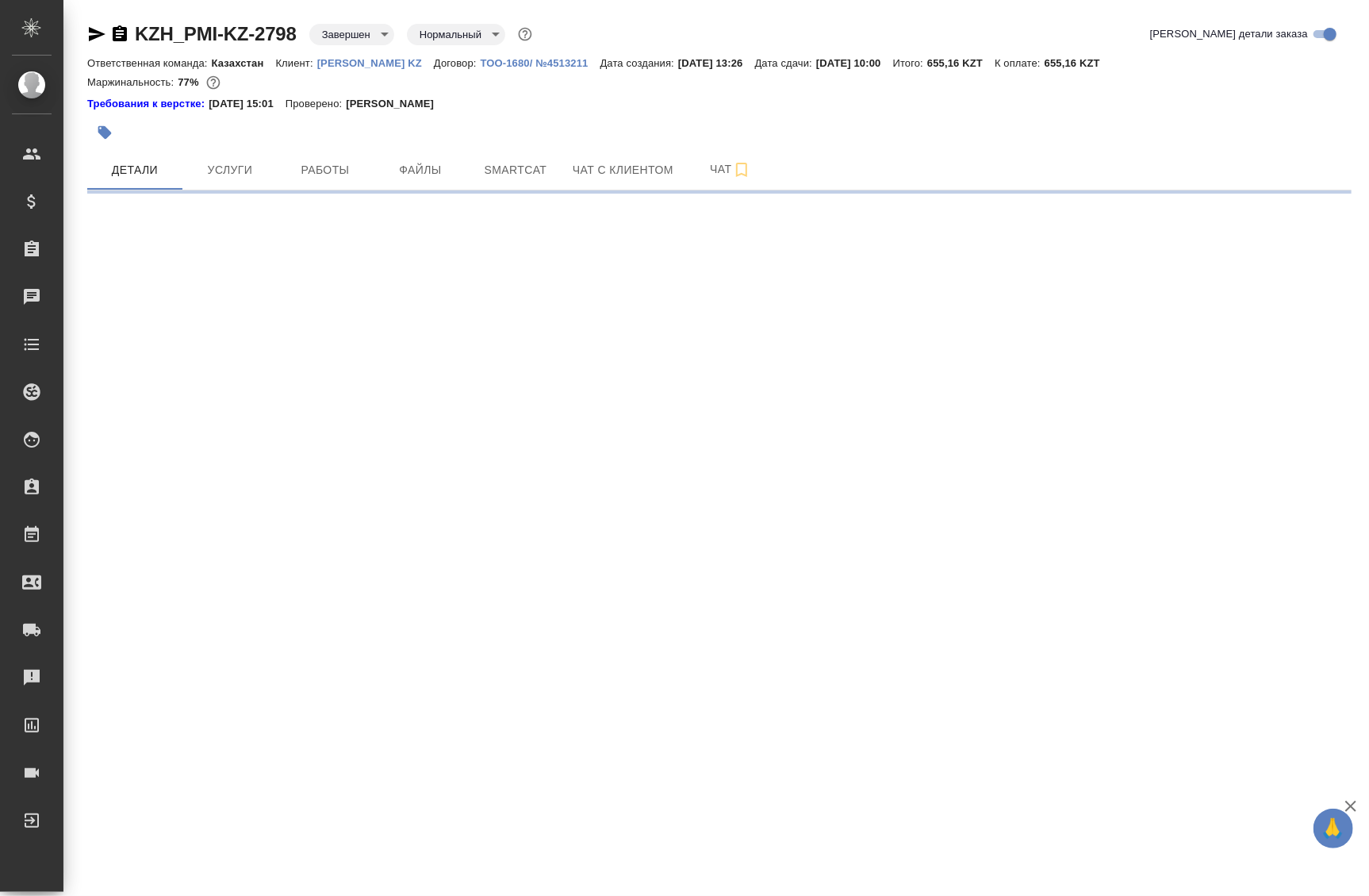
select select "RU"
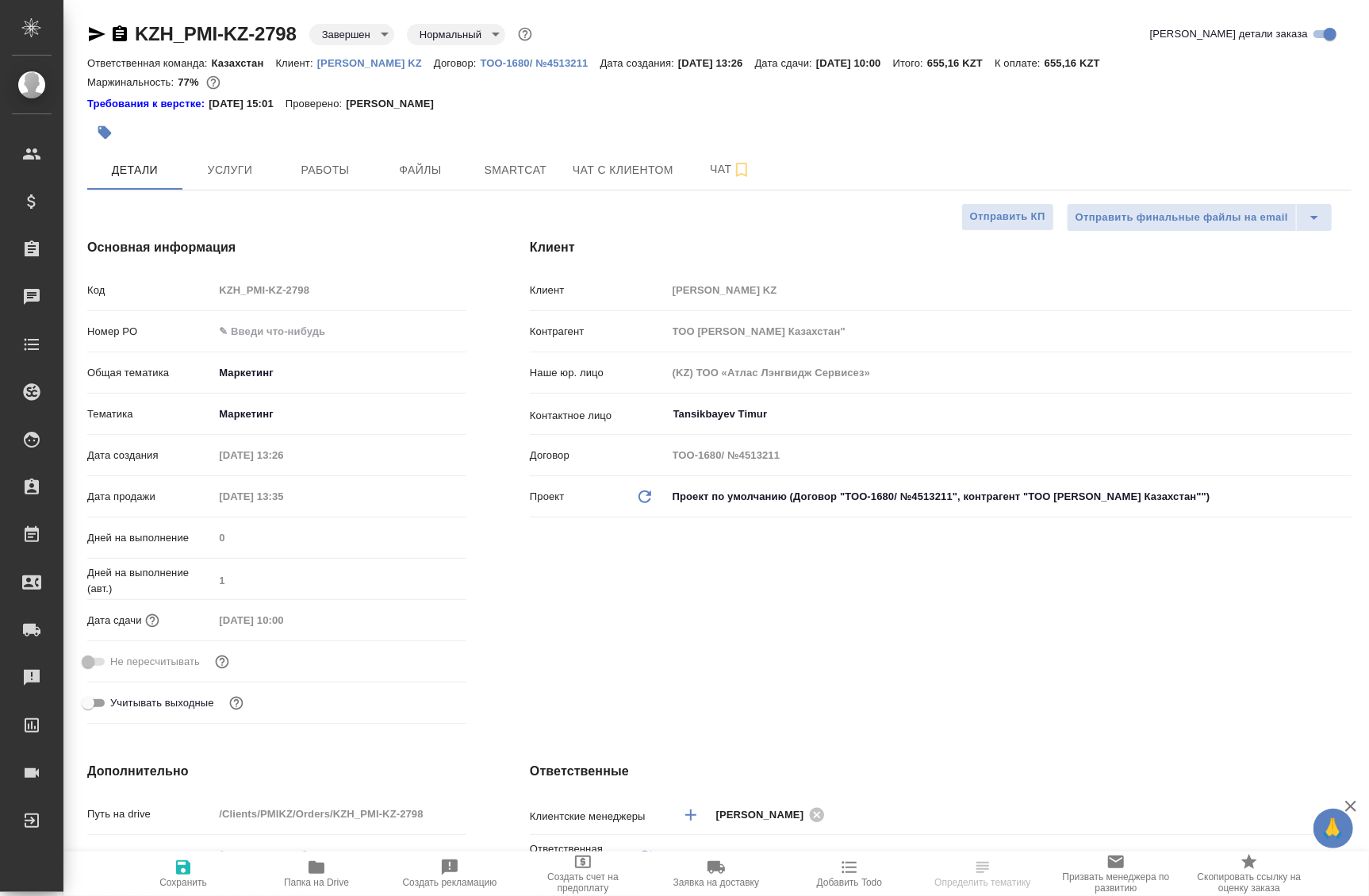
type textarea "x"
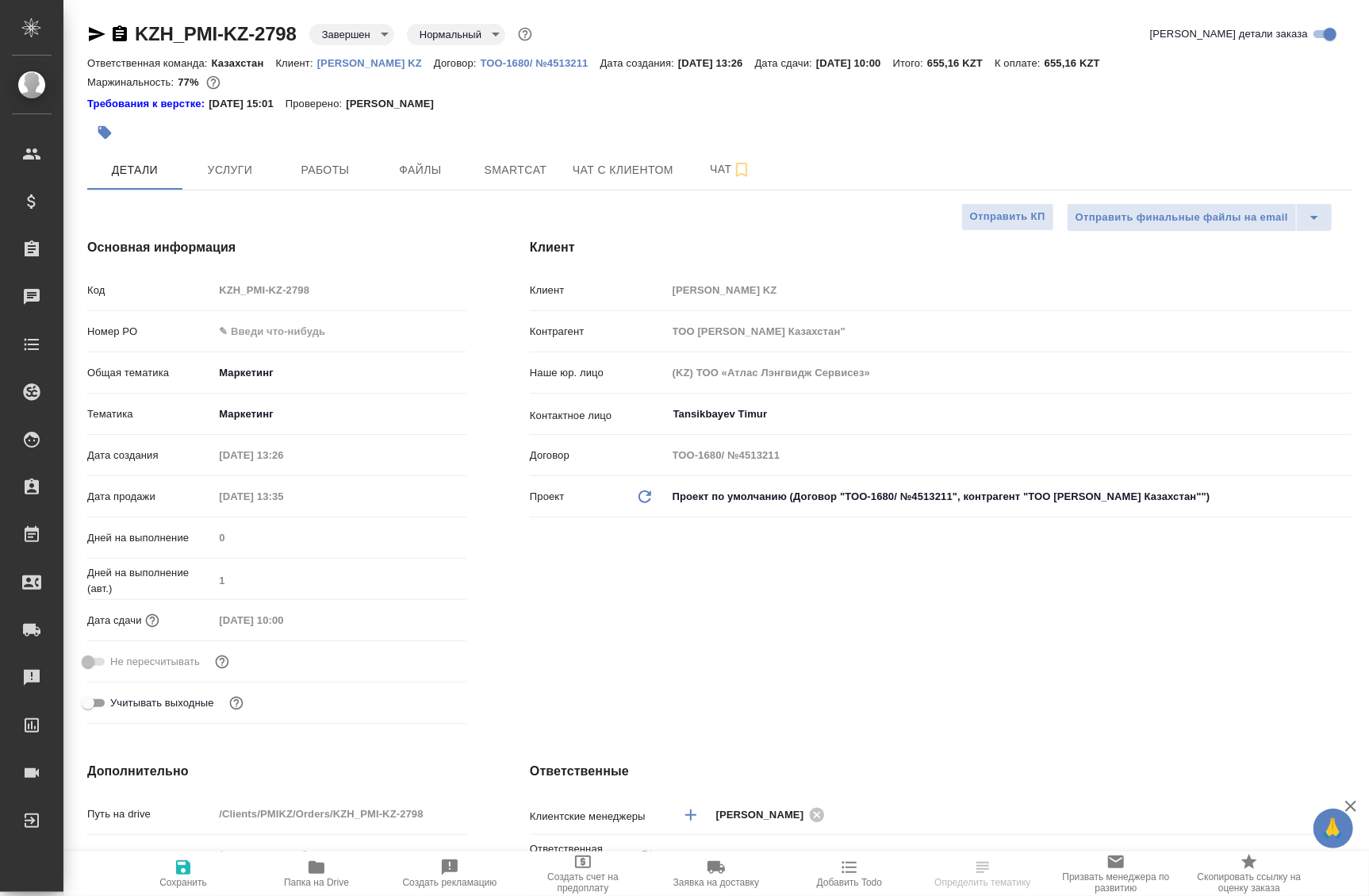
type textarea "x"
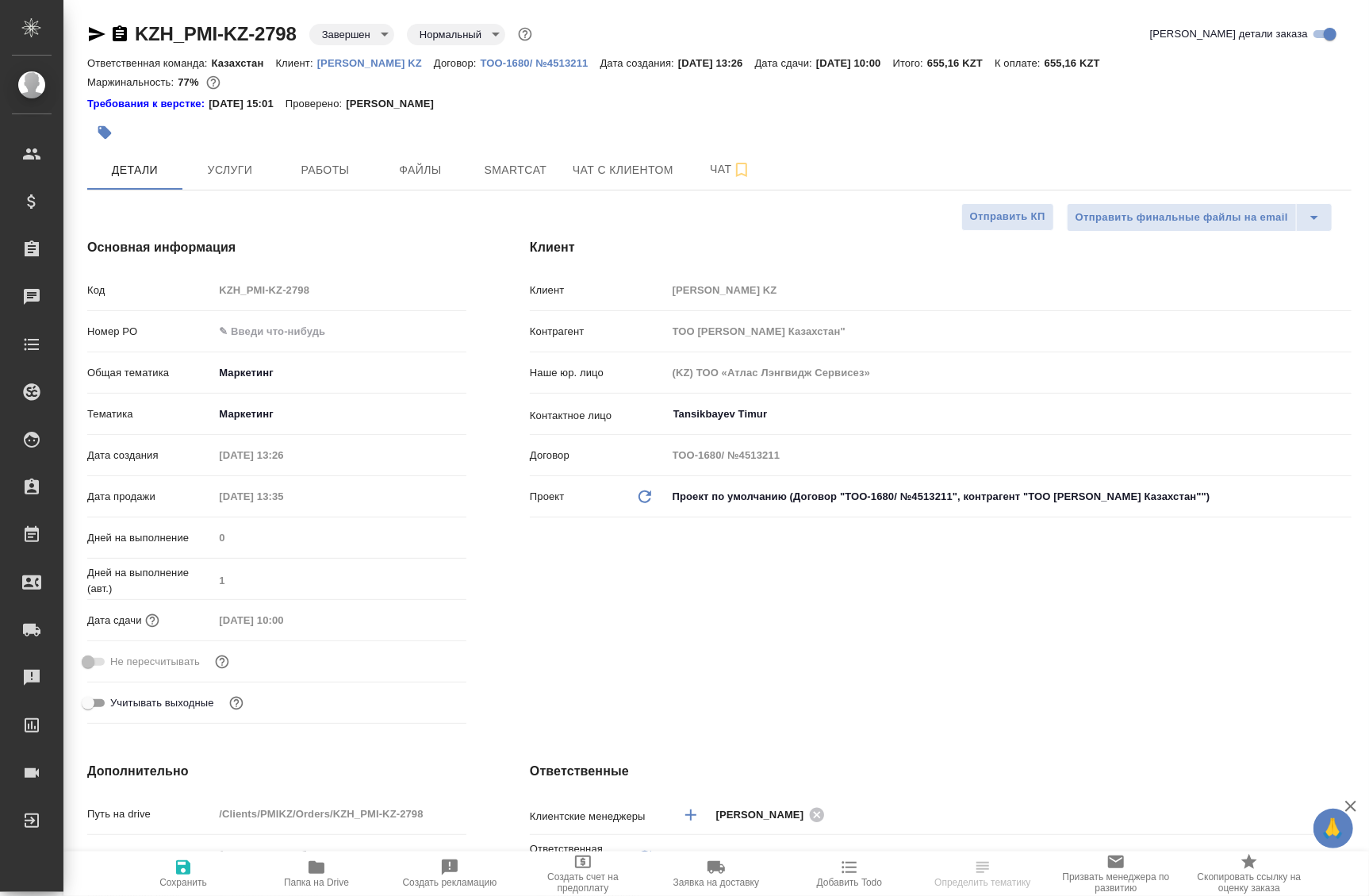
type textarea "x"
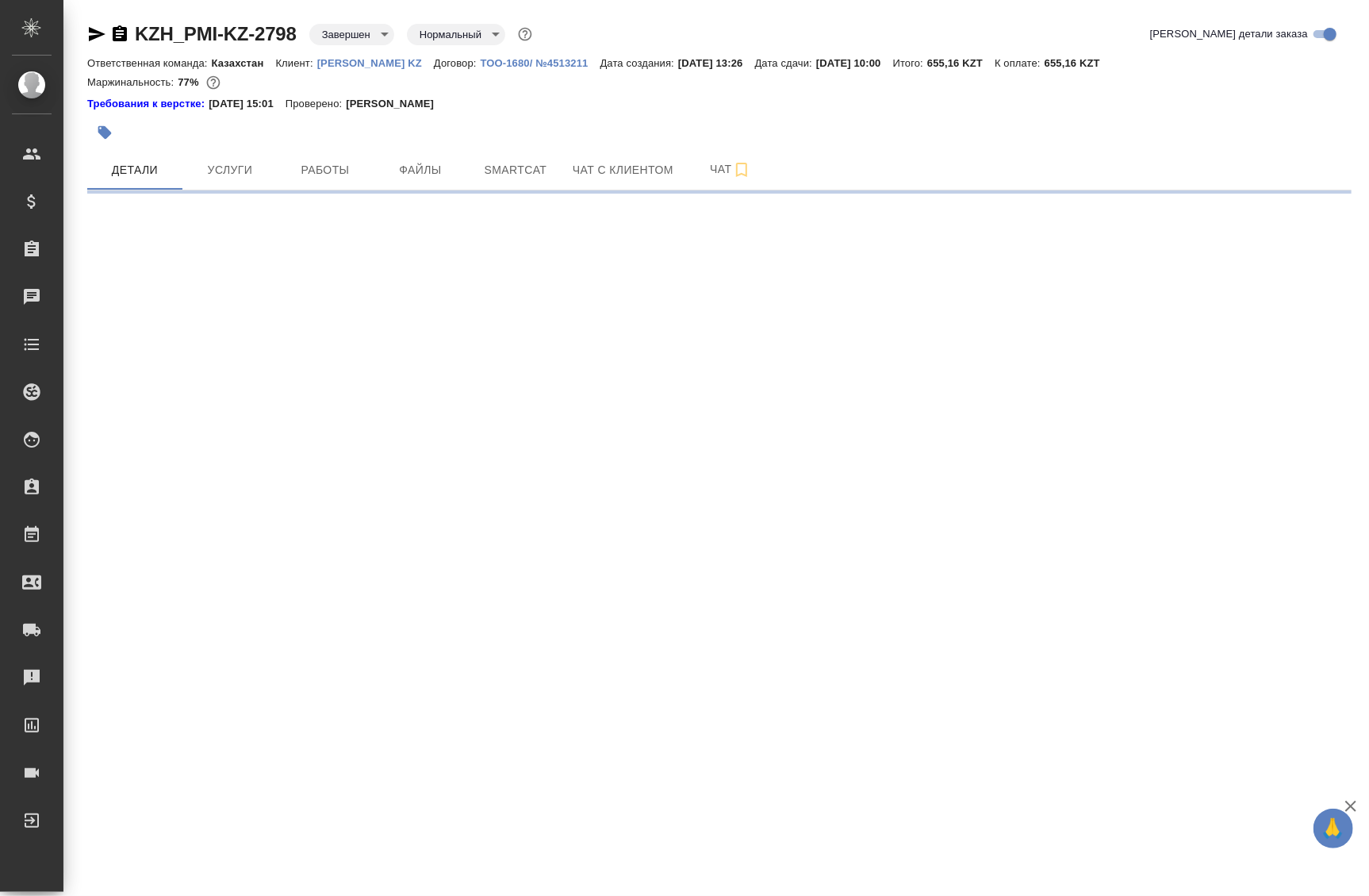
select select "RU"
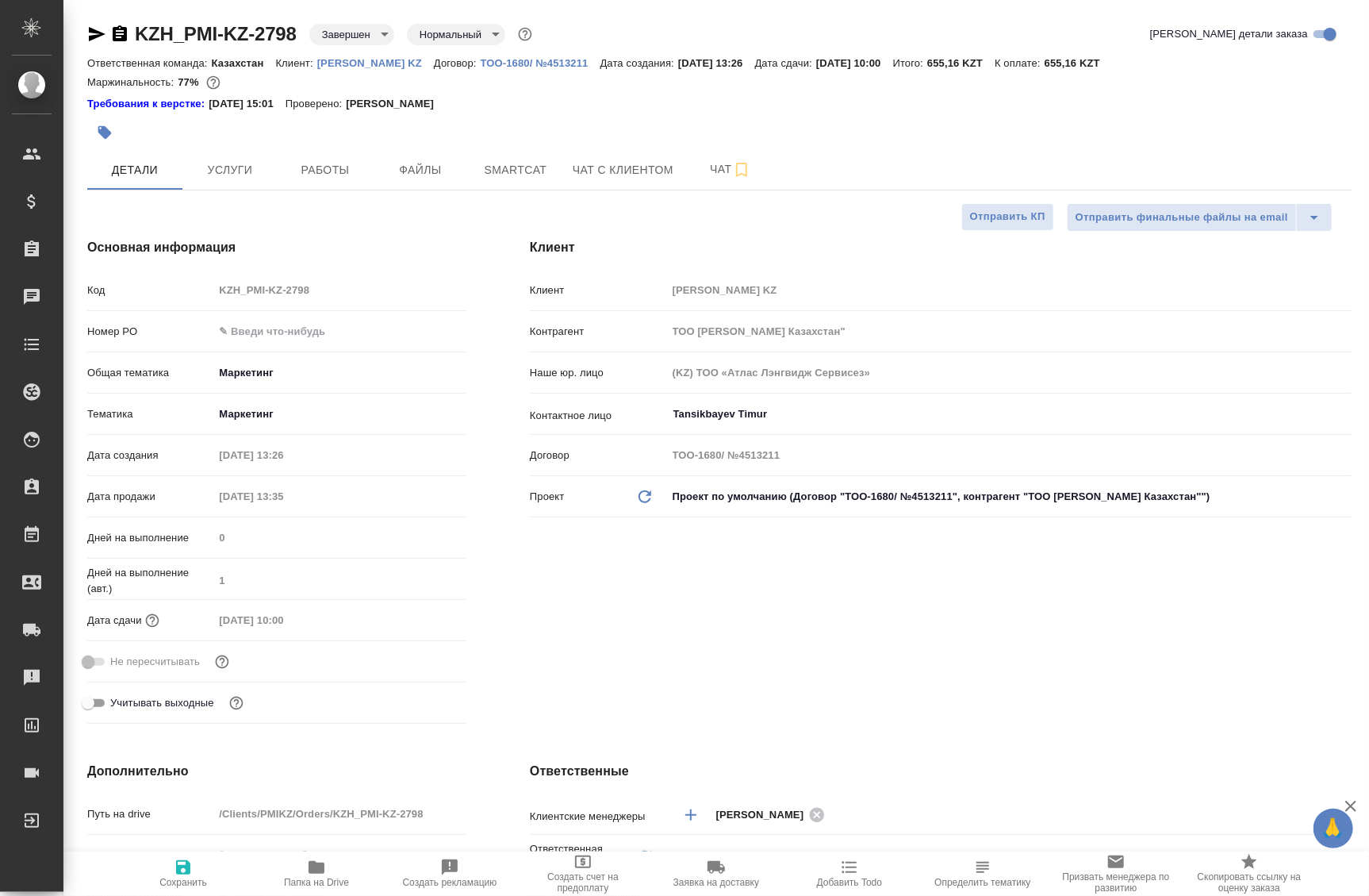
type textarea "x"
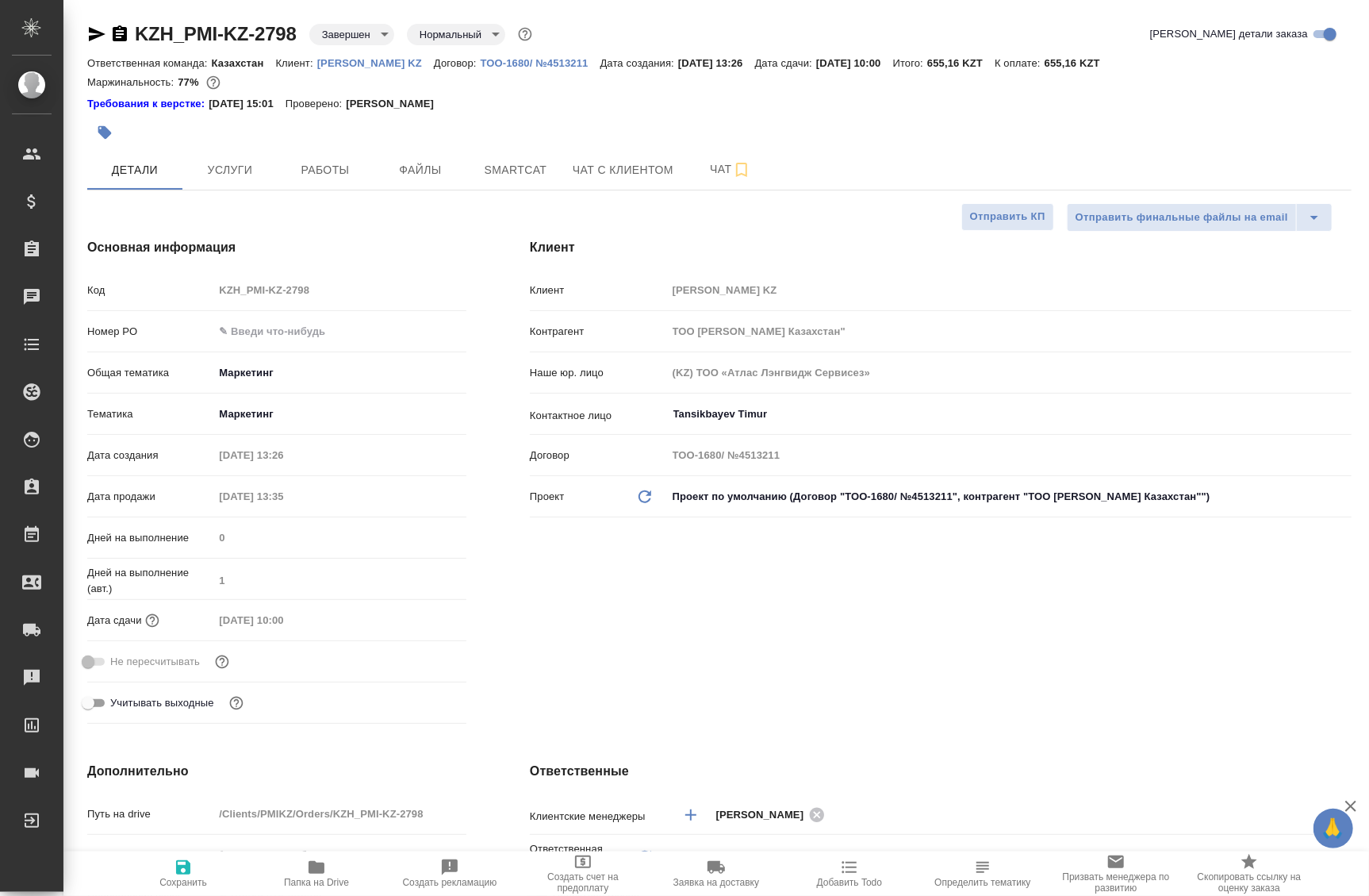
type textarea "x"
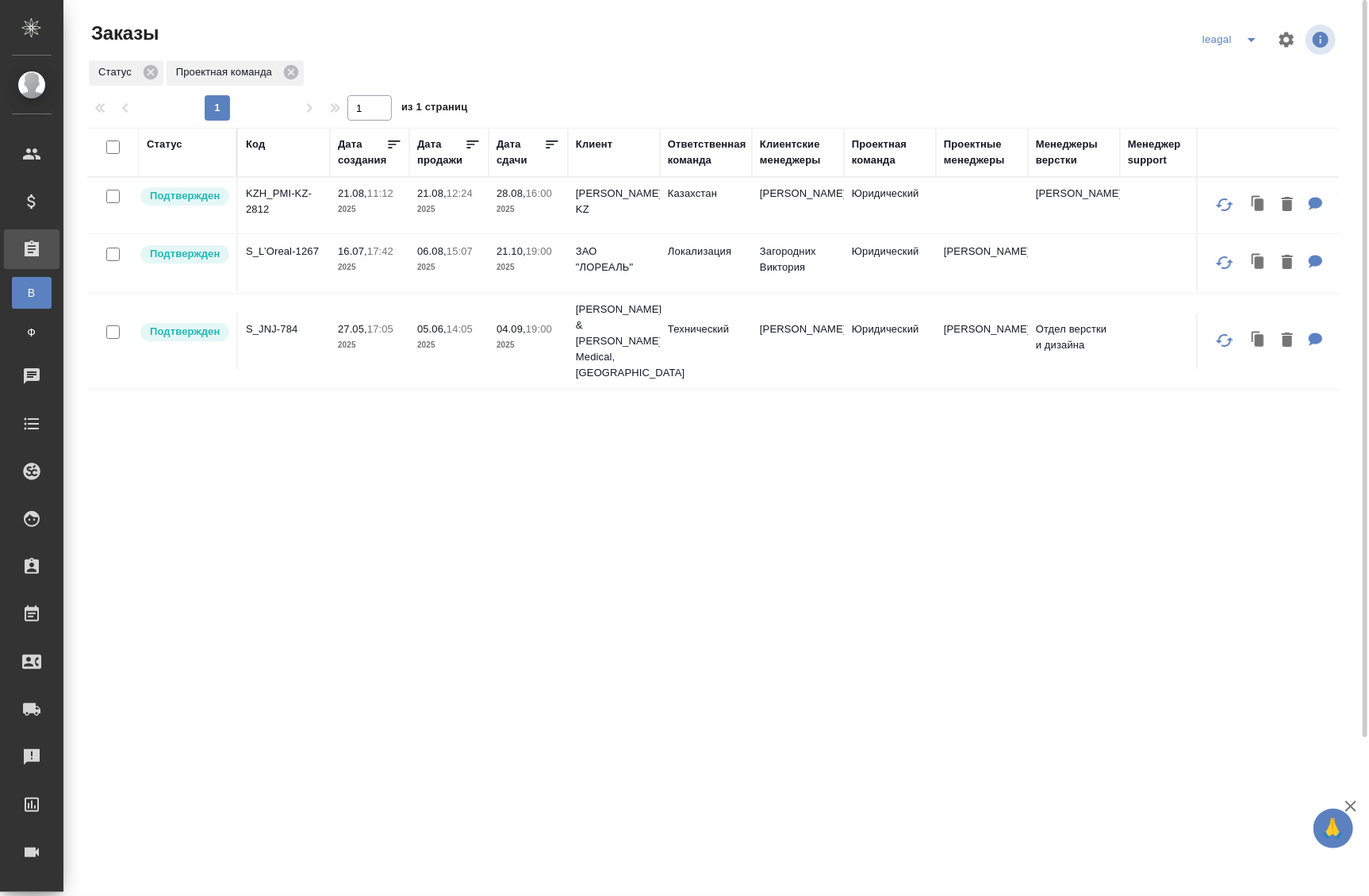
click at [492, 223] on td "28.08, 16:00 2025" at bounding box center [528, 205] width 79 height 55
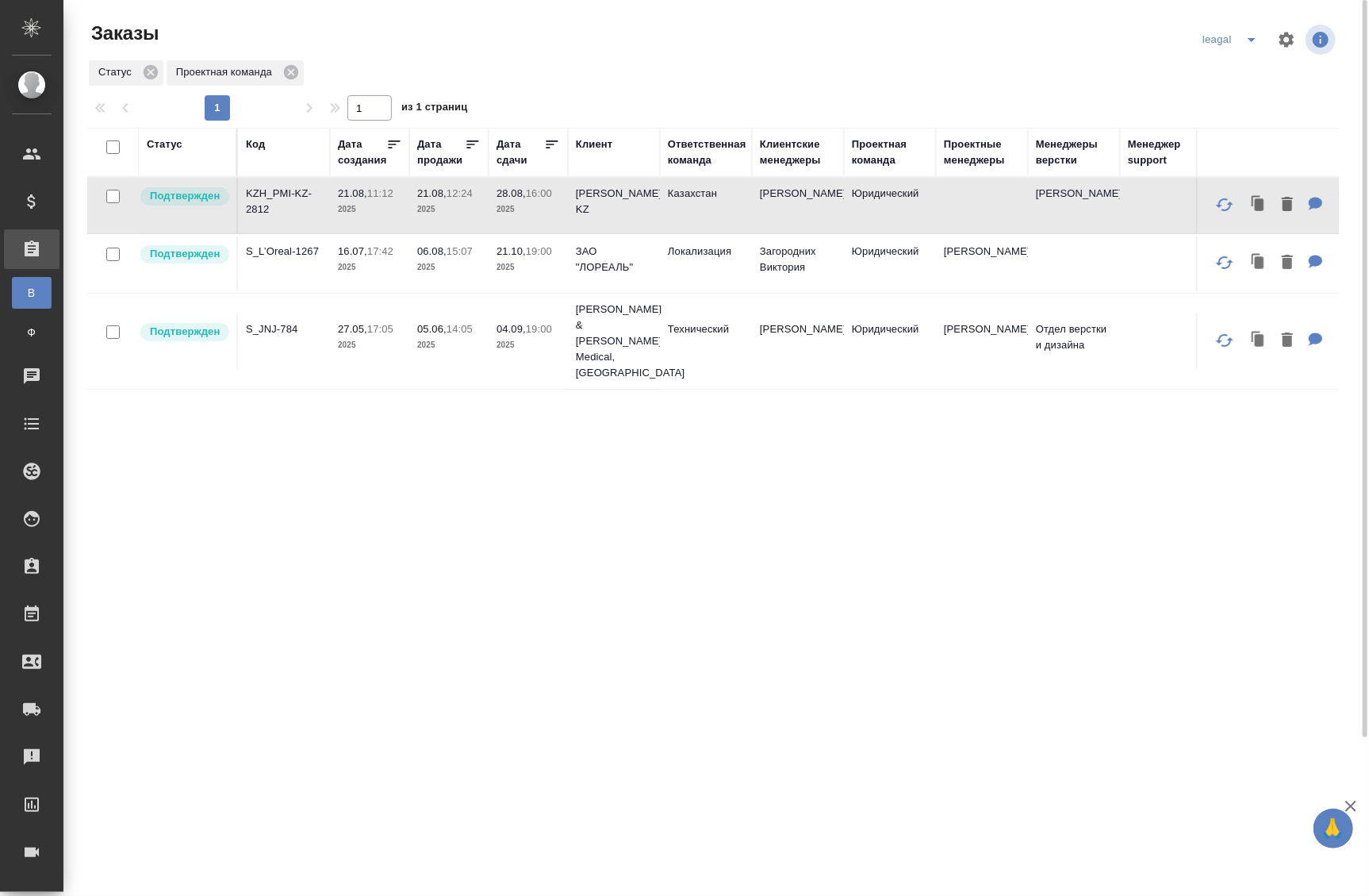
click at [807, 222] on td "[PERSON_NAME]" at bounding box center [798, 205] width 92 height 55
click at [592, 211] on td "[PERSON_NAME] KZ" at bounding box center [614, 205] width 92 height 55
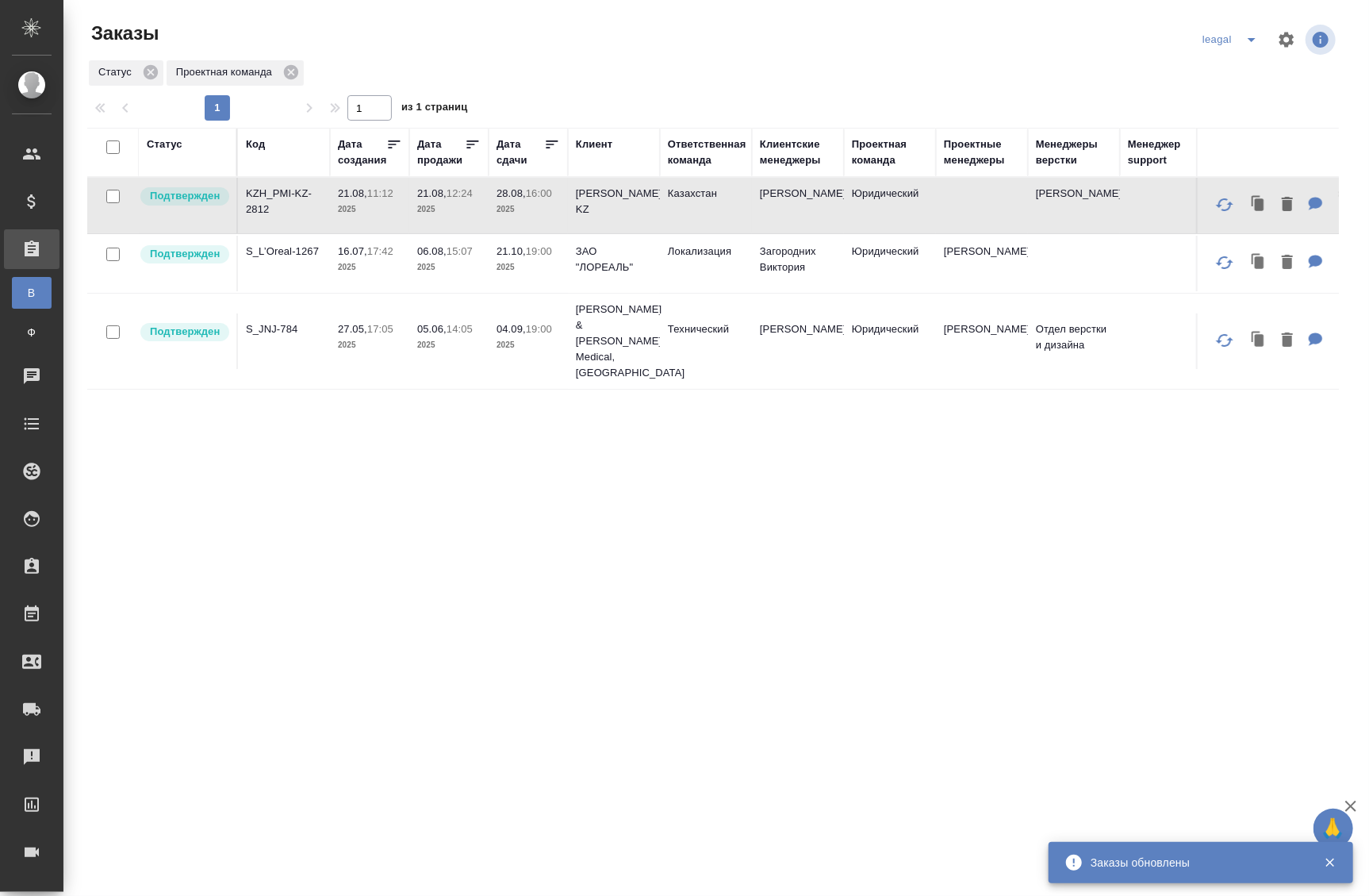
click at [381, 223] on td "21.08, 11:12 2025" at bounding box center [369, 205] width 79 height 55
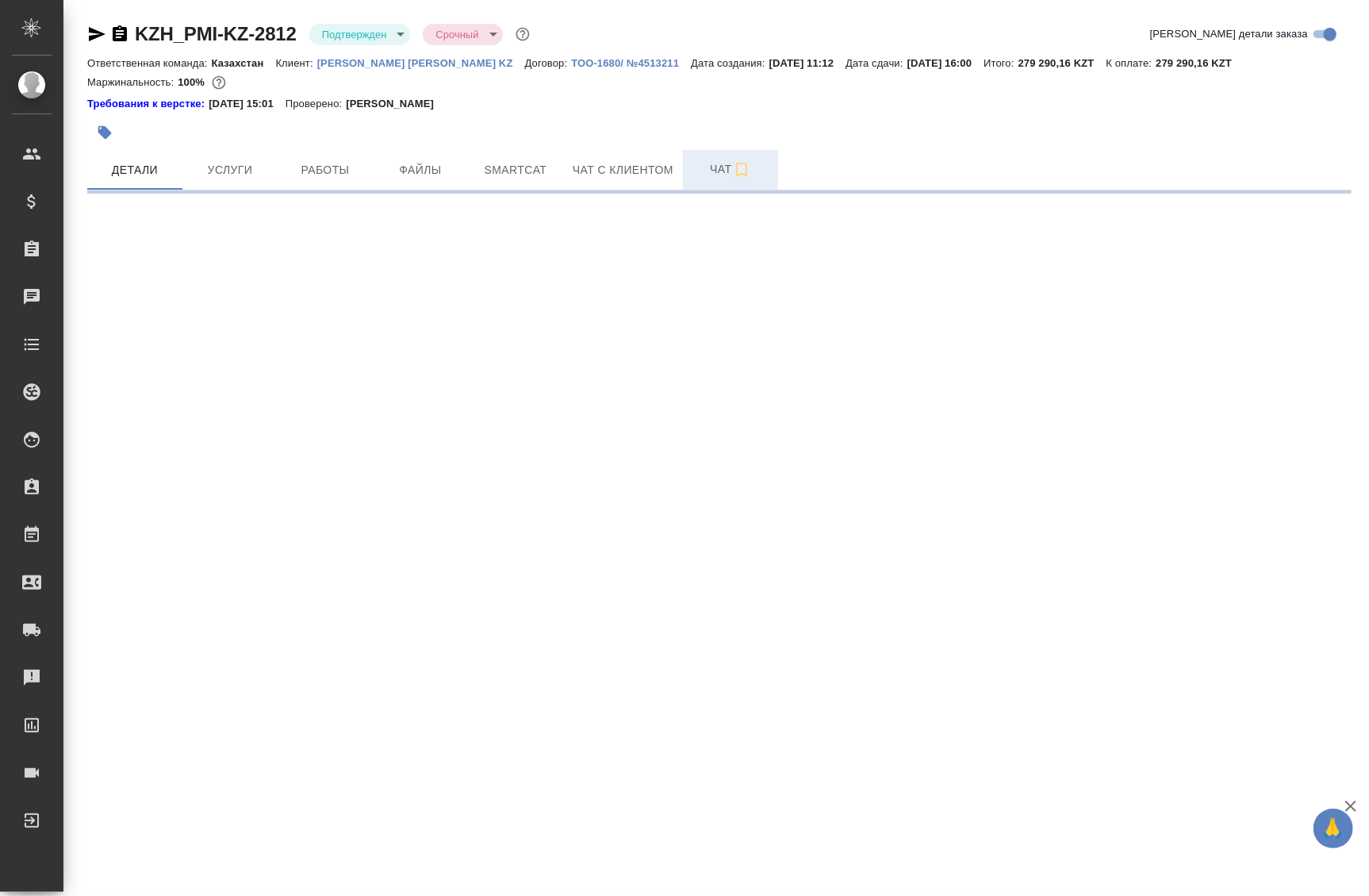
select select "RU"
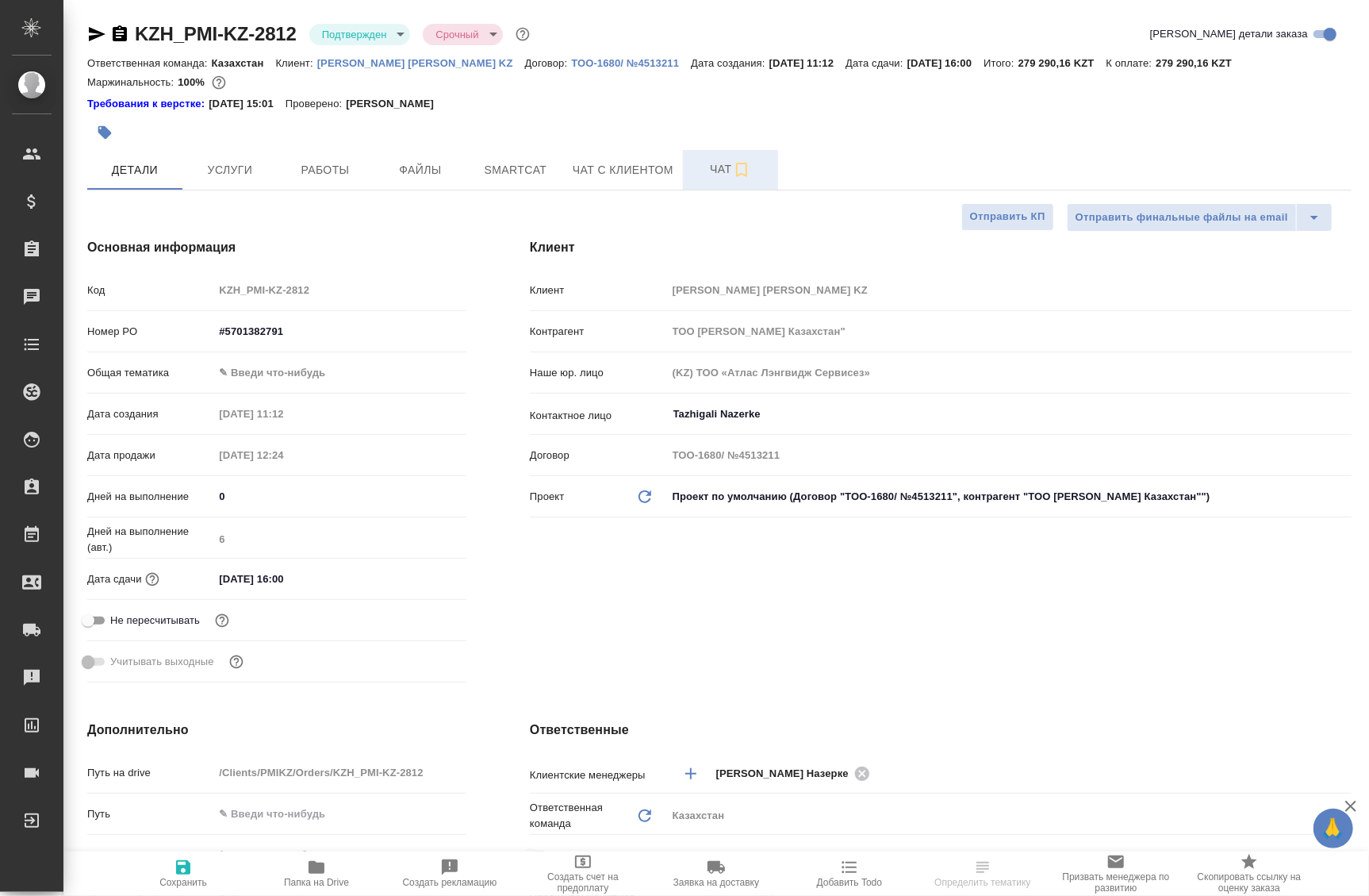
click at [720, 176] on span "Чат" at bounding box center [731, 169] width 76 height 20
type textarea "x"
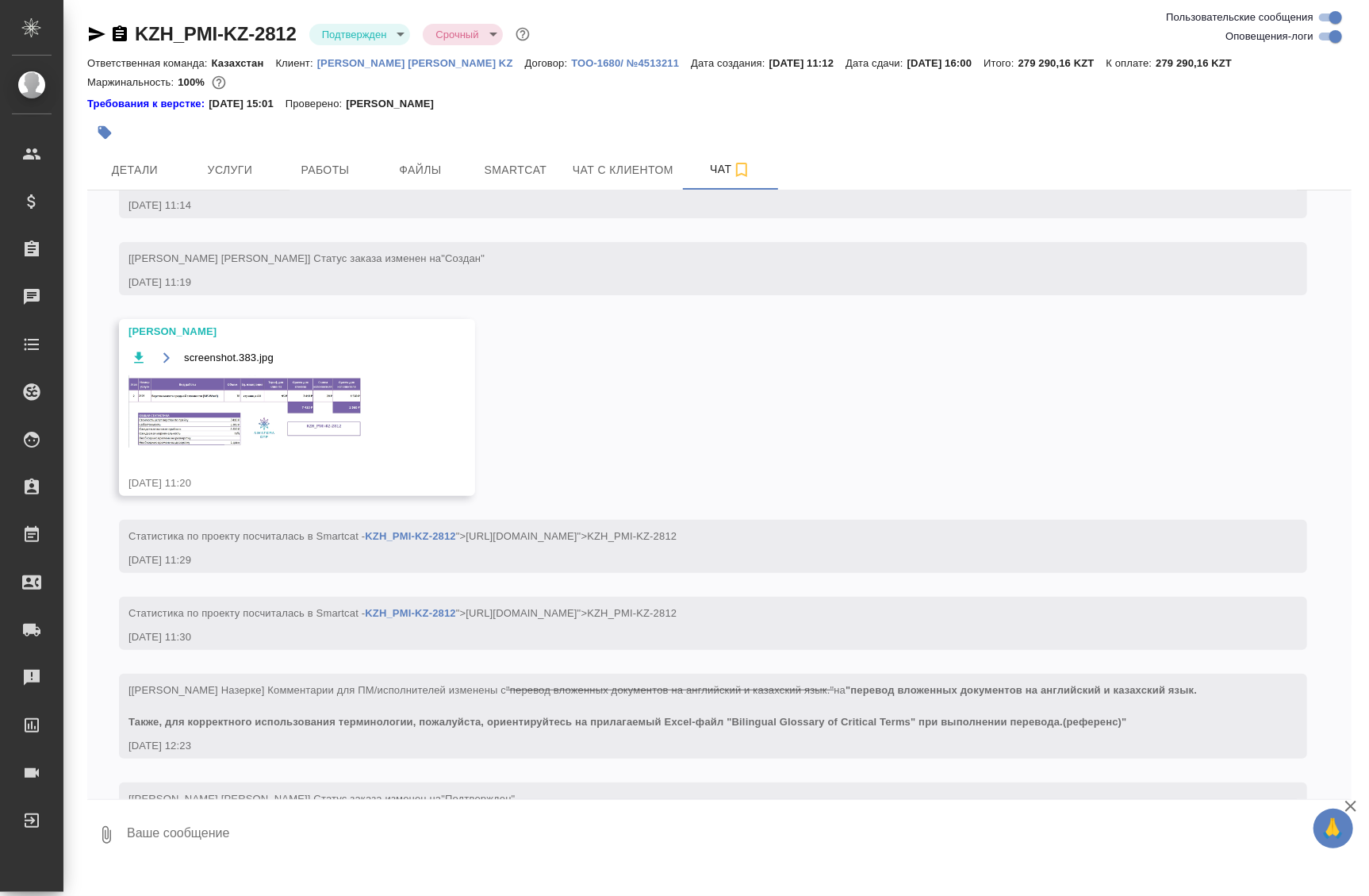
scroll to position [175, 0]
click at [221, 422] on img at bounding box center [247, 408] width 238 height 72
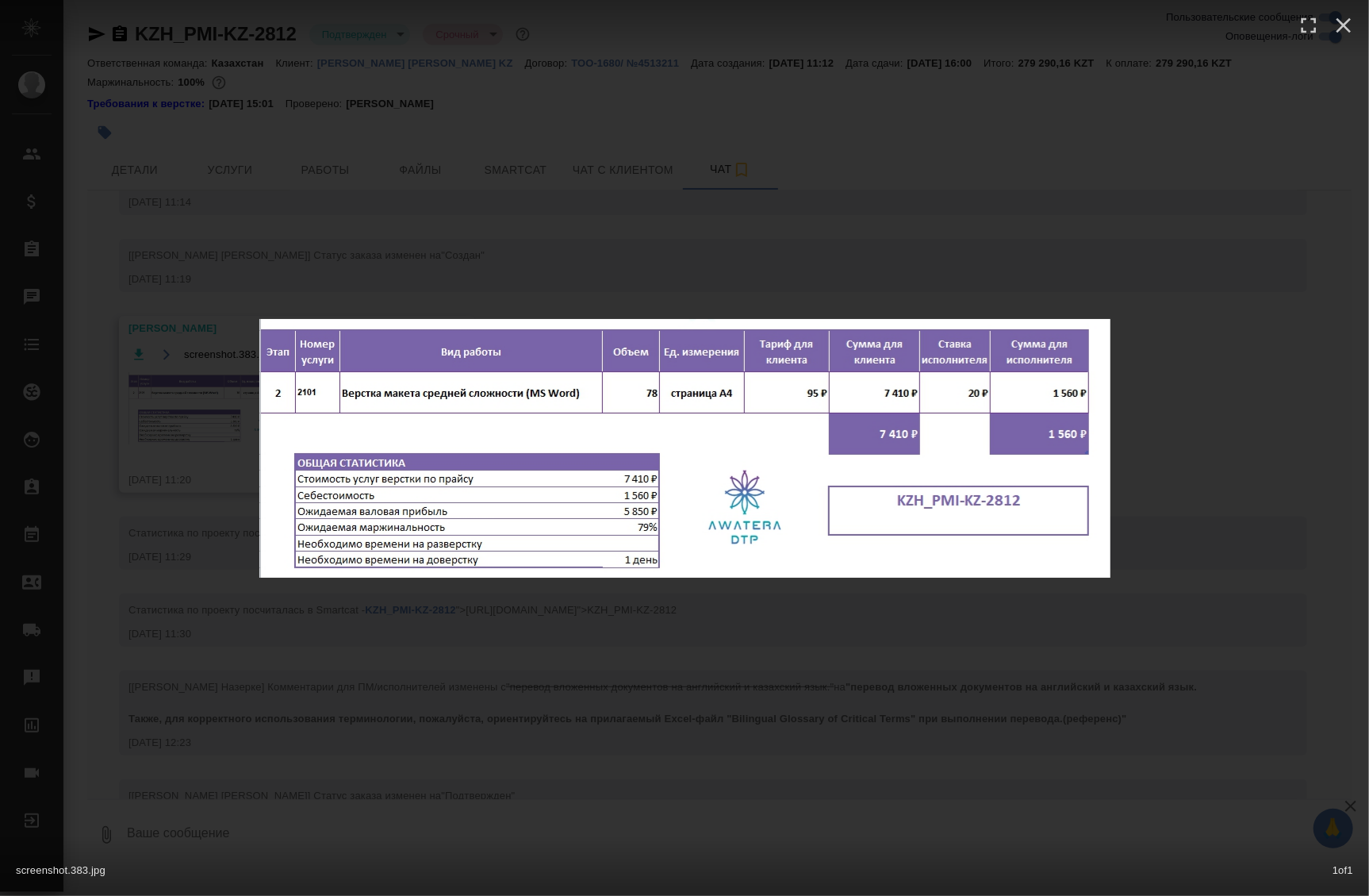
click at [181, 448] on div "screenshot.383.jpg 1 of 1" at bounding box center [684, 448] width 1369 height 896
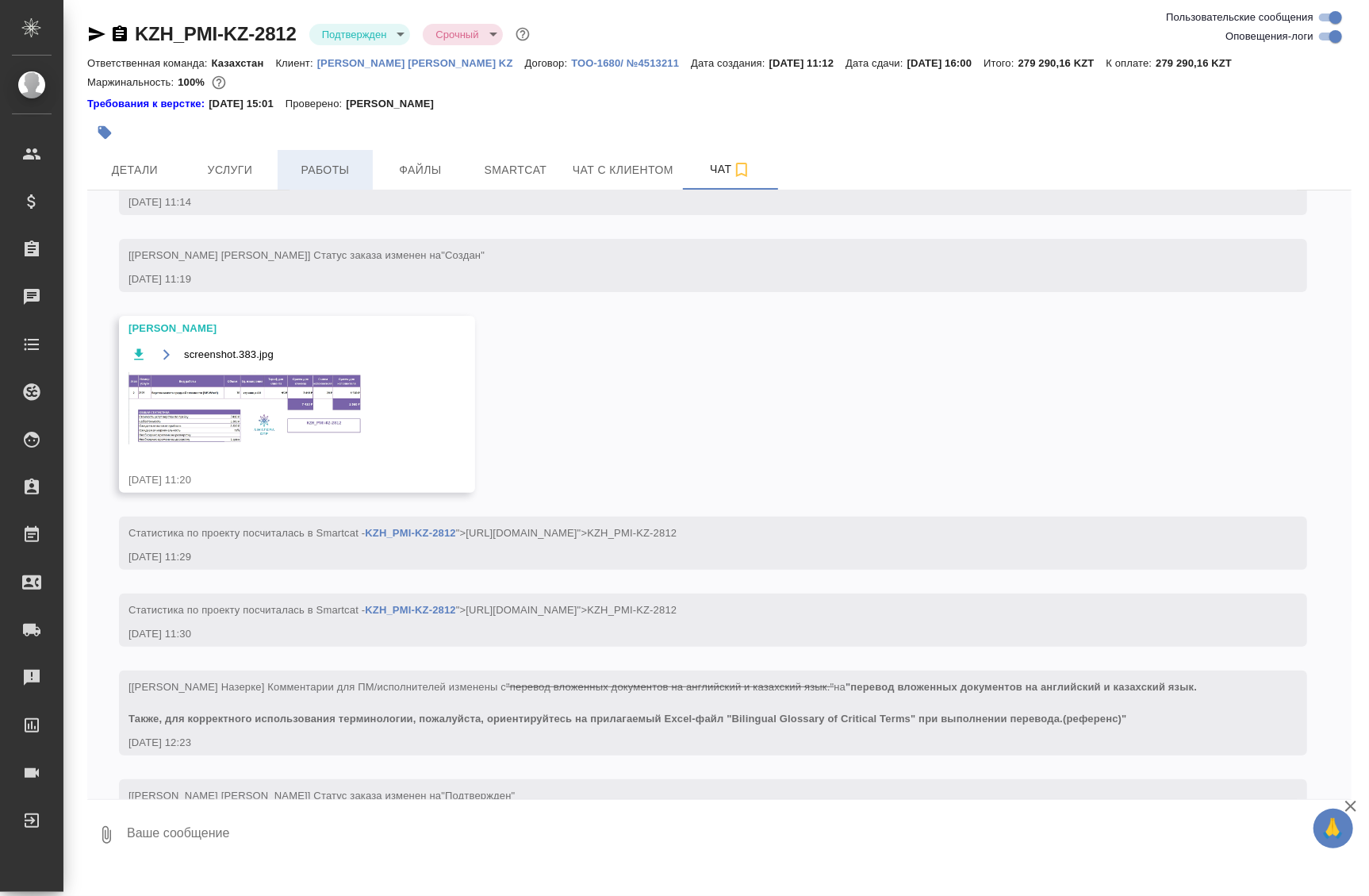
click at [293, 175] on span "Работы" at bounding box center [325, 170] width 76 height 20
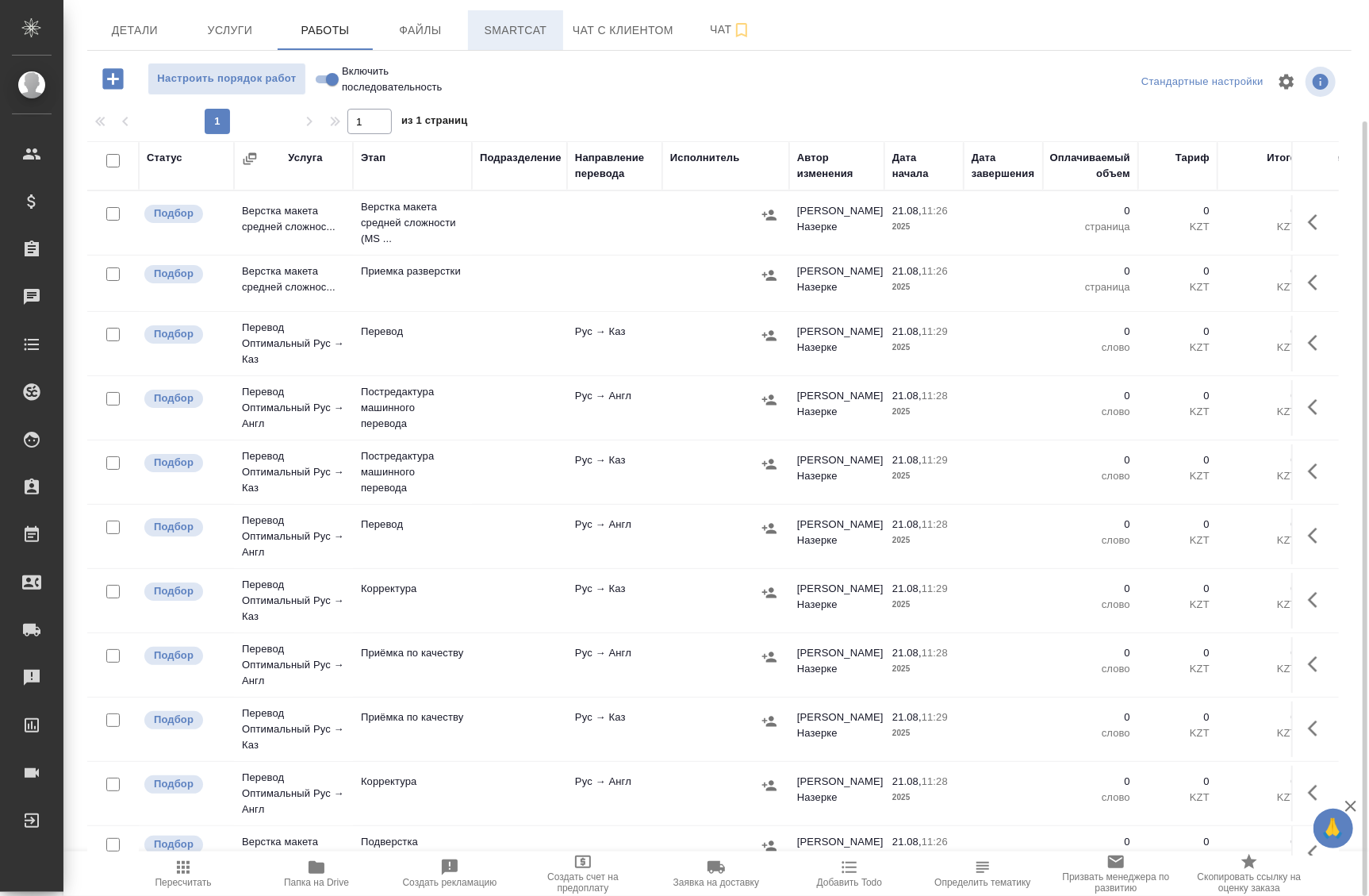
click at [537, 20] on span "Smartcat" at bounding box center [515, 30] width 76 height 20
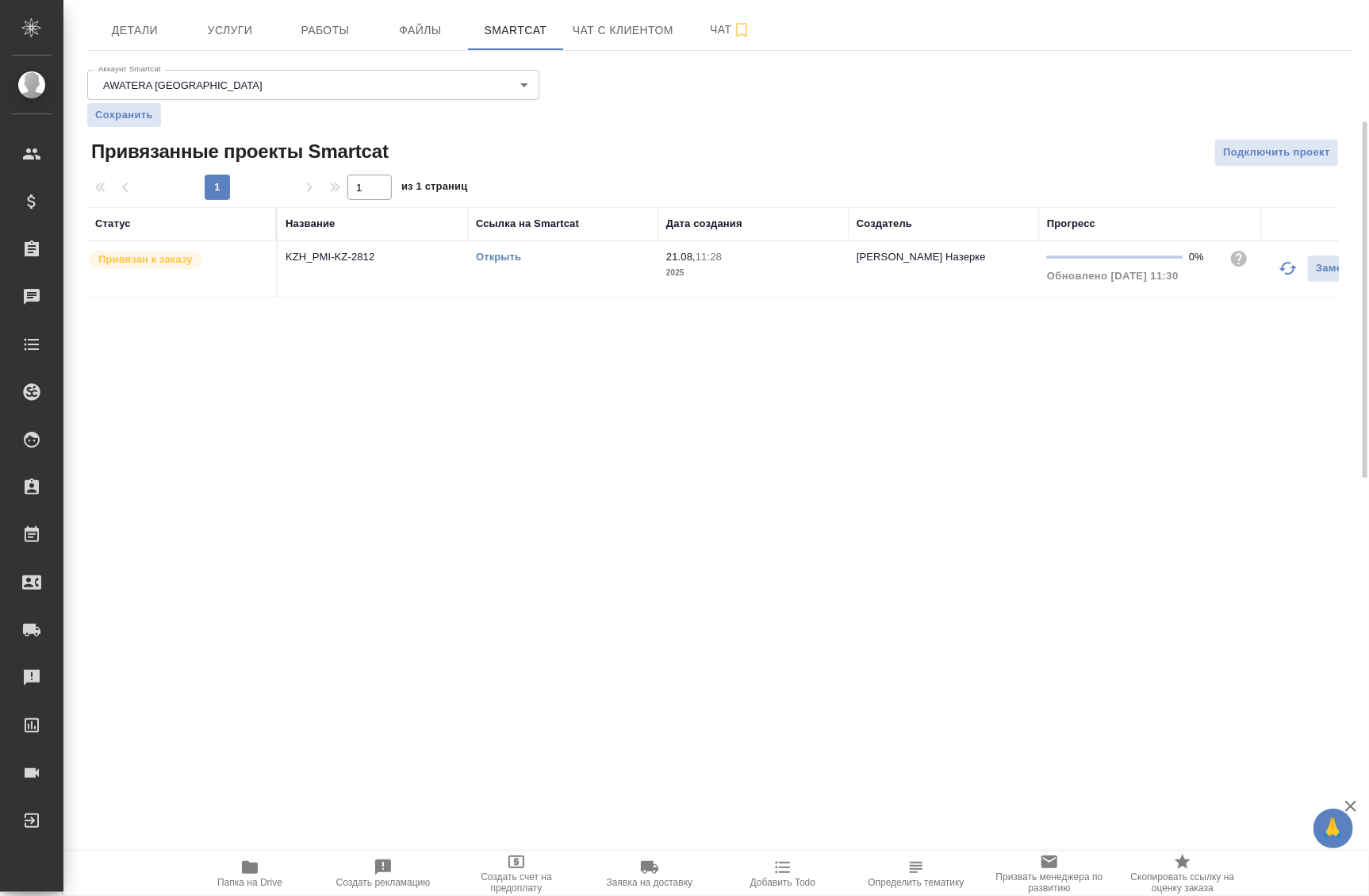
click at [508, 256] on link "Открыть" at bounding box center [498, 257] width 45 height 12
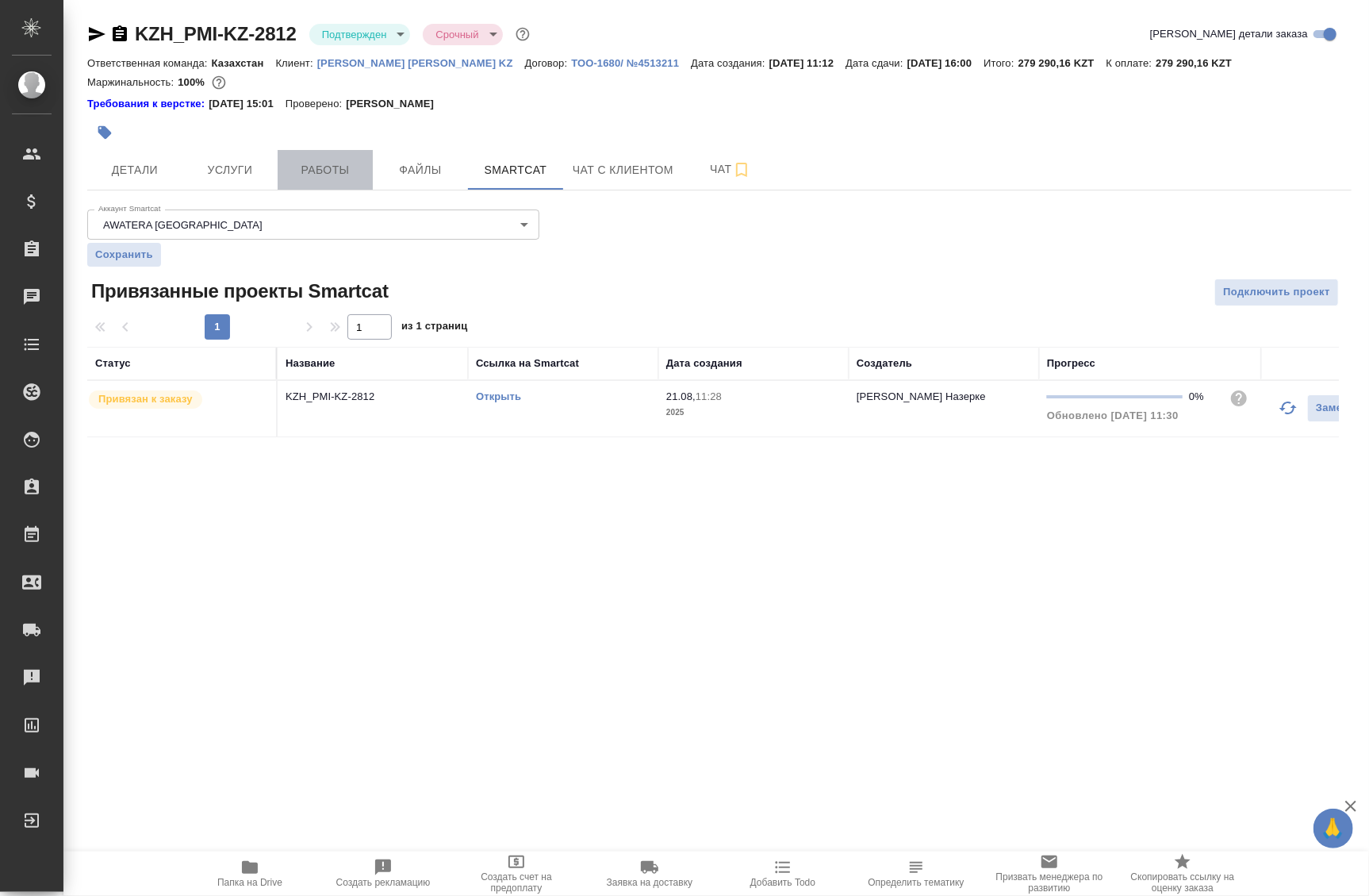
click at [321, 159] on button "Работы" at bounding box center [326, 170] width 95 height 40
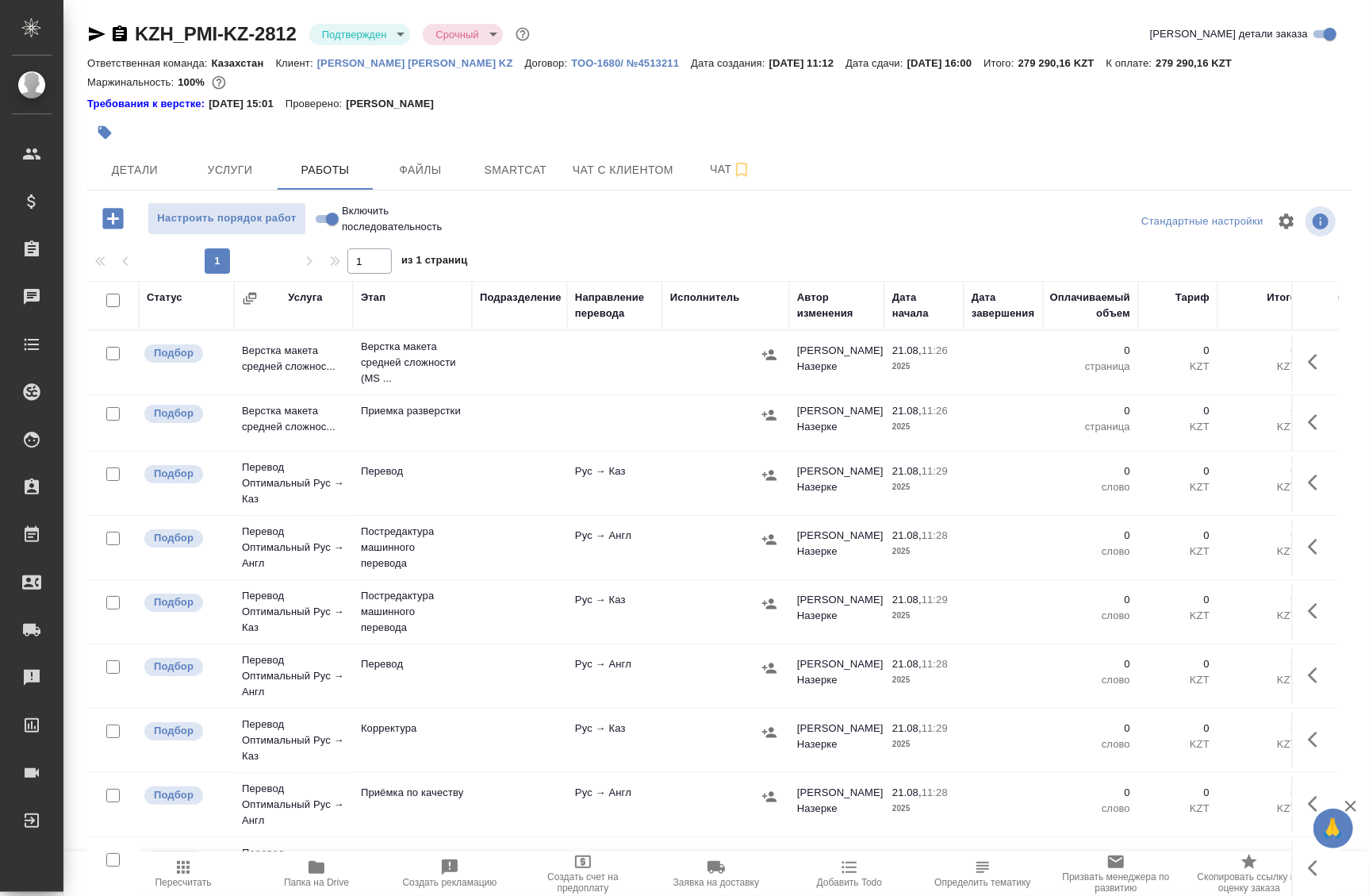
click at [325, 877] on span "Папка на Drive" at bounding box center [316, 882] width 65 height 11
click at [238, 171] on span "Услуги" at bounding box center [229, 170] width 76 height 20
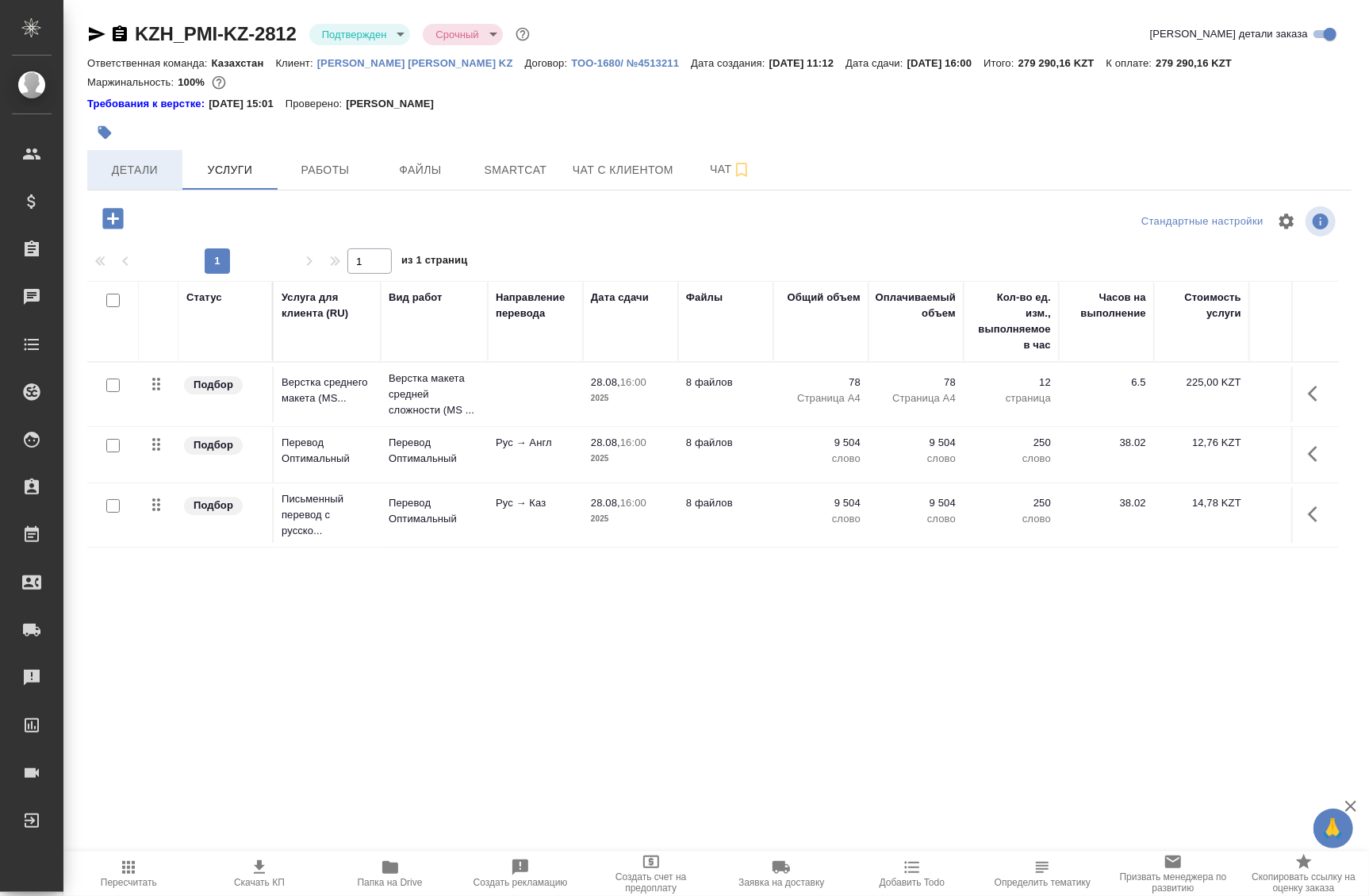
drag, startPoint x: 132, startPoint y: 168, endPoint x: 118, endPoint y: 166, distance: 14.1
click at [127, 166] on span "Детали" at bounding box center [135, 170] width 76 height 20
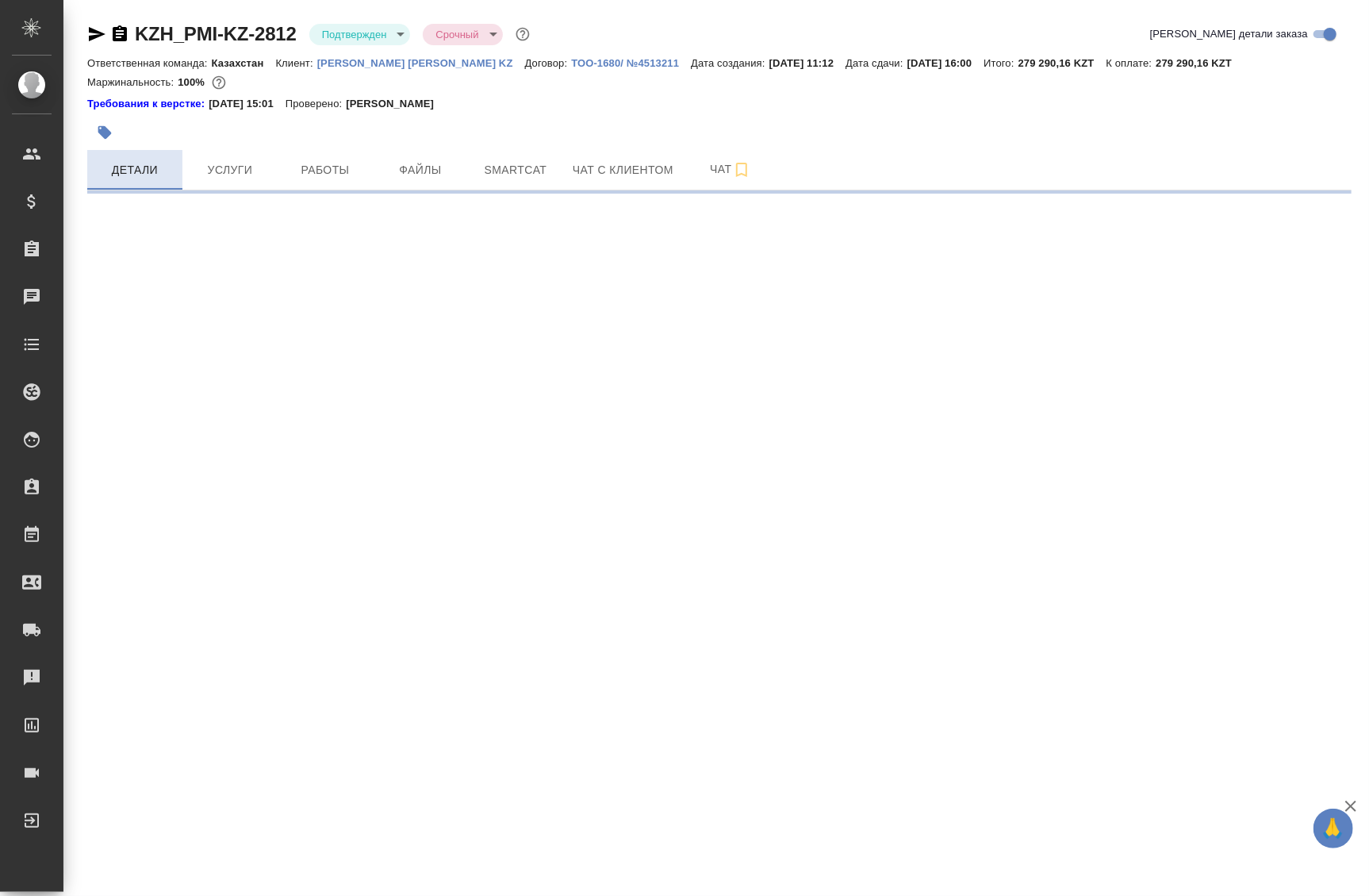
select select "RU"
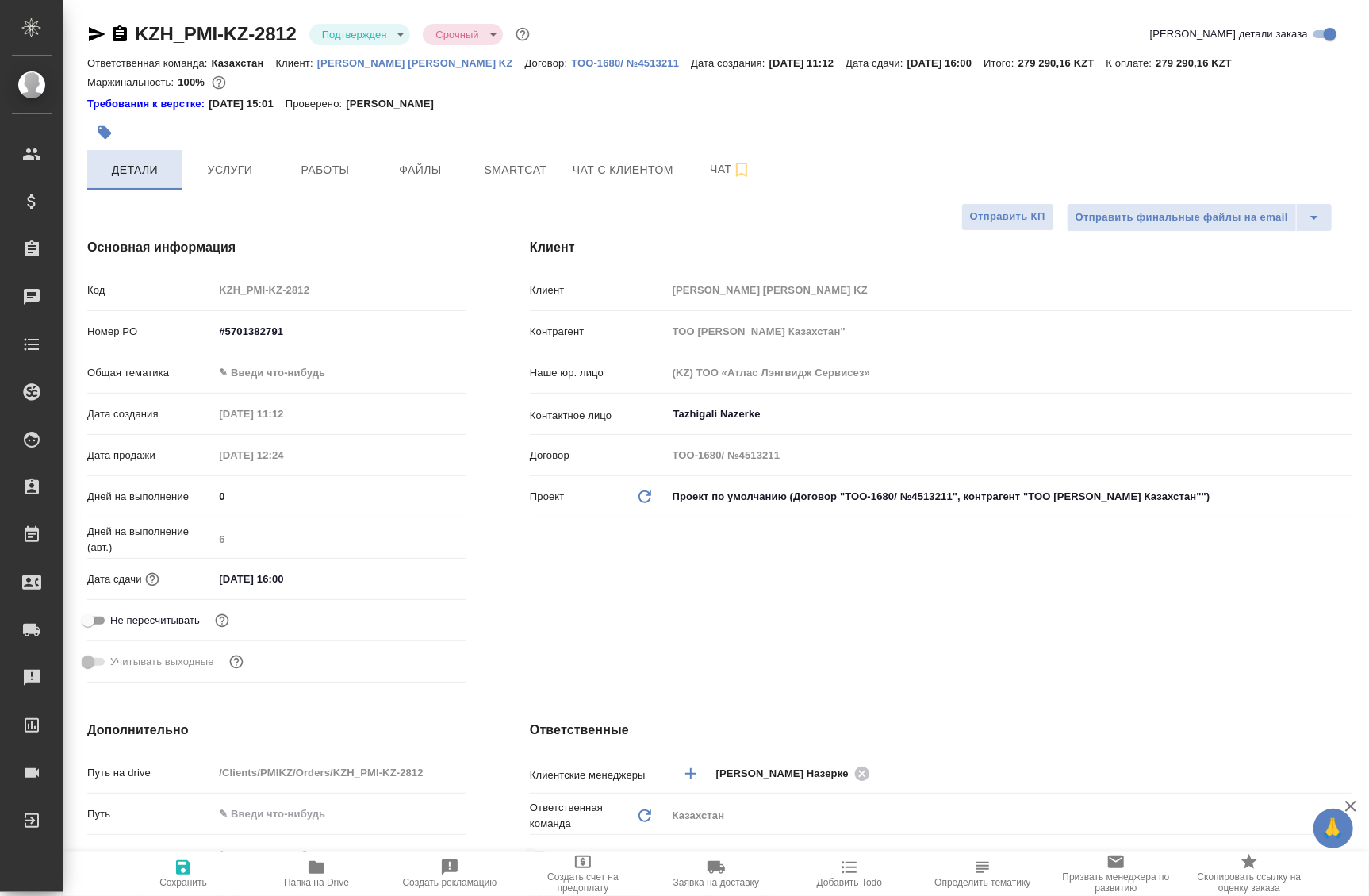
type textarea "x"
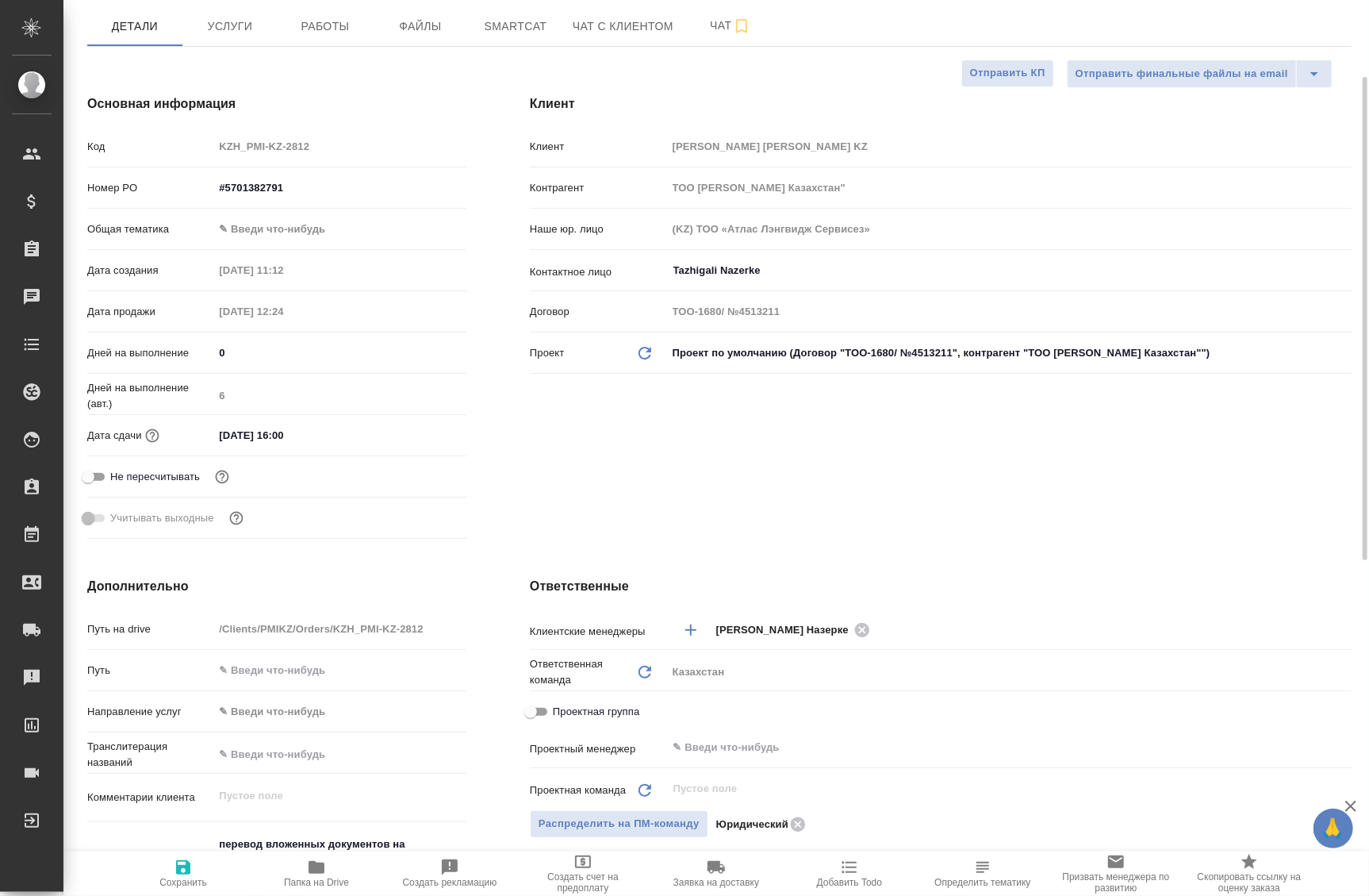
scroll to position [288, 0]
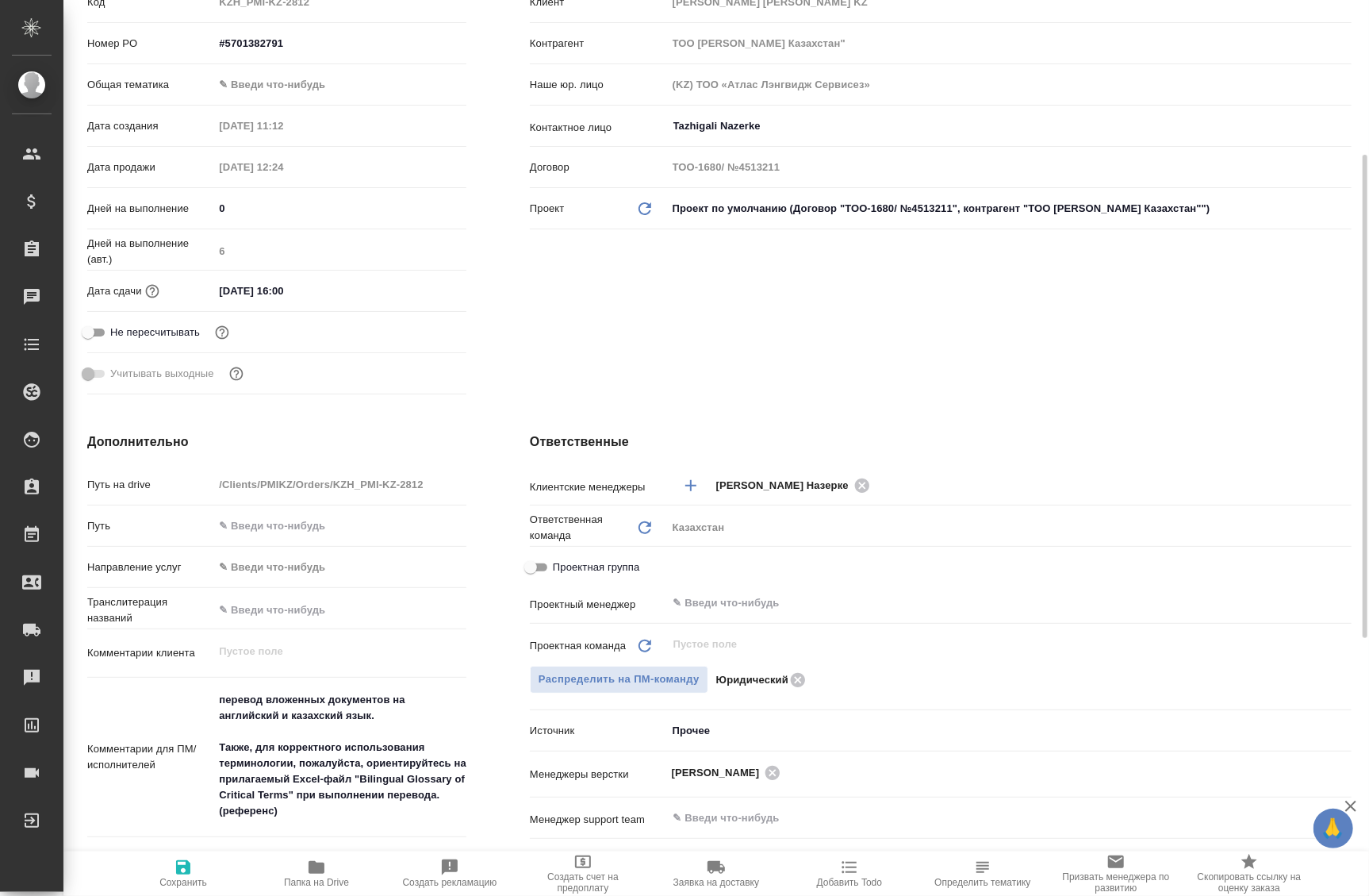
click at [470, 332] on div "Основная информация Код KZH_PMI-KZ-2812 Номер PO #5701382791 Общая тематика ✎ В…" at bounding box center [276, 175] width 442 height 514
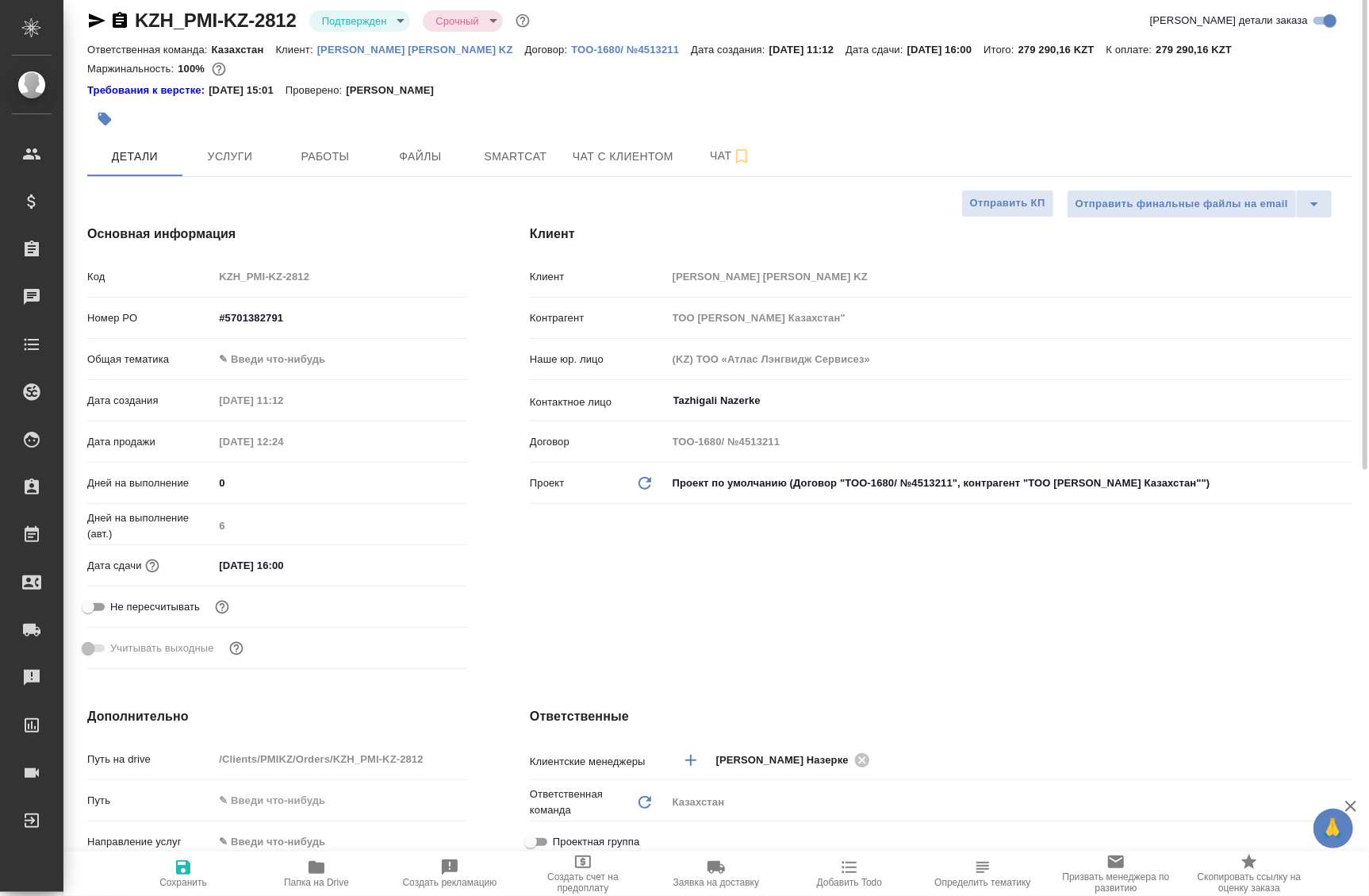
scroll to position [0, 0]
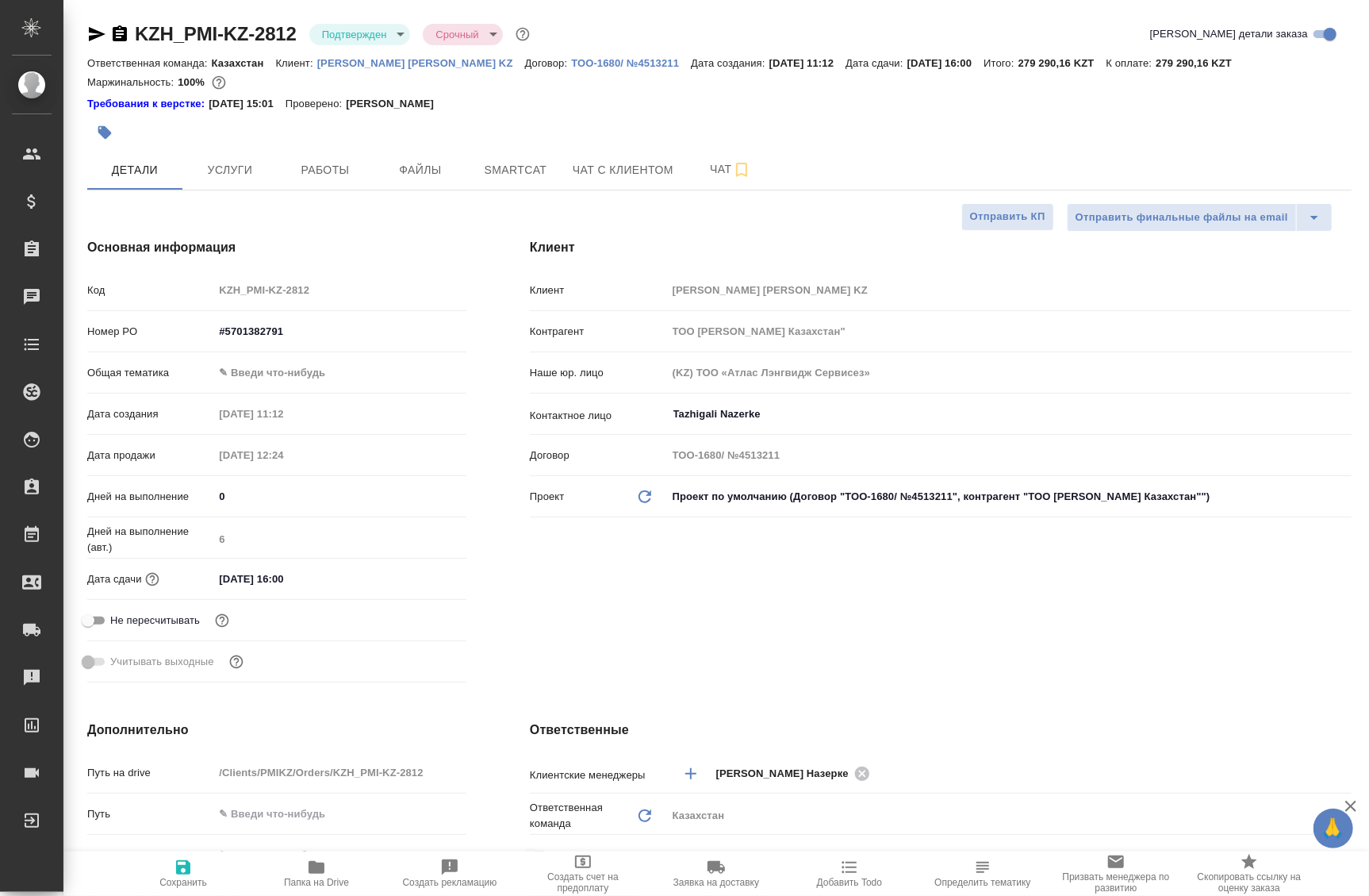
type textarea "x"
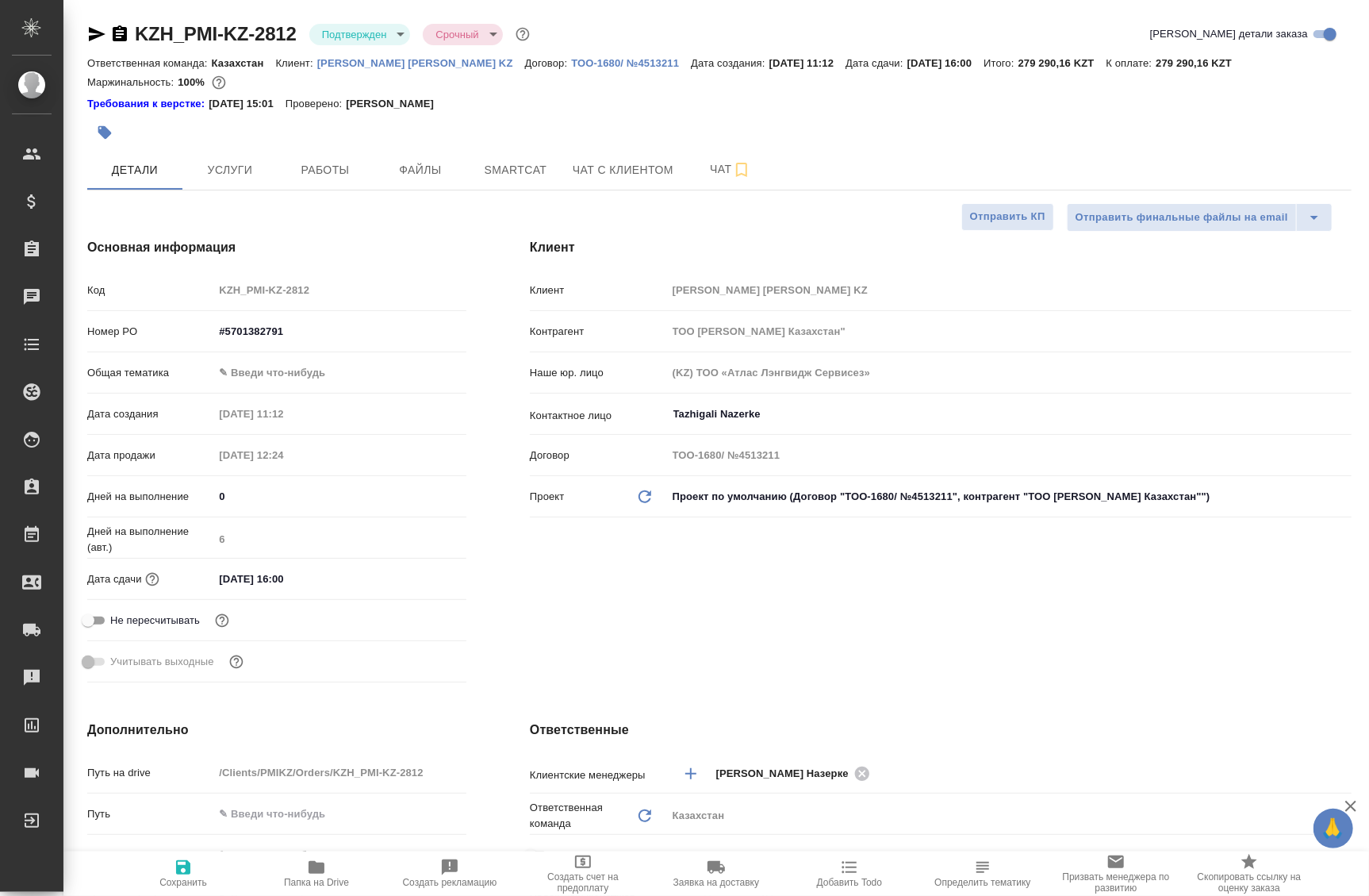
type textarea "x"
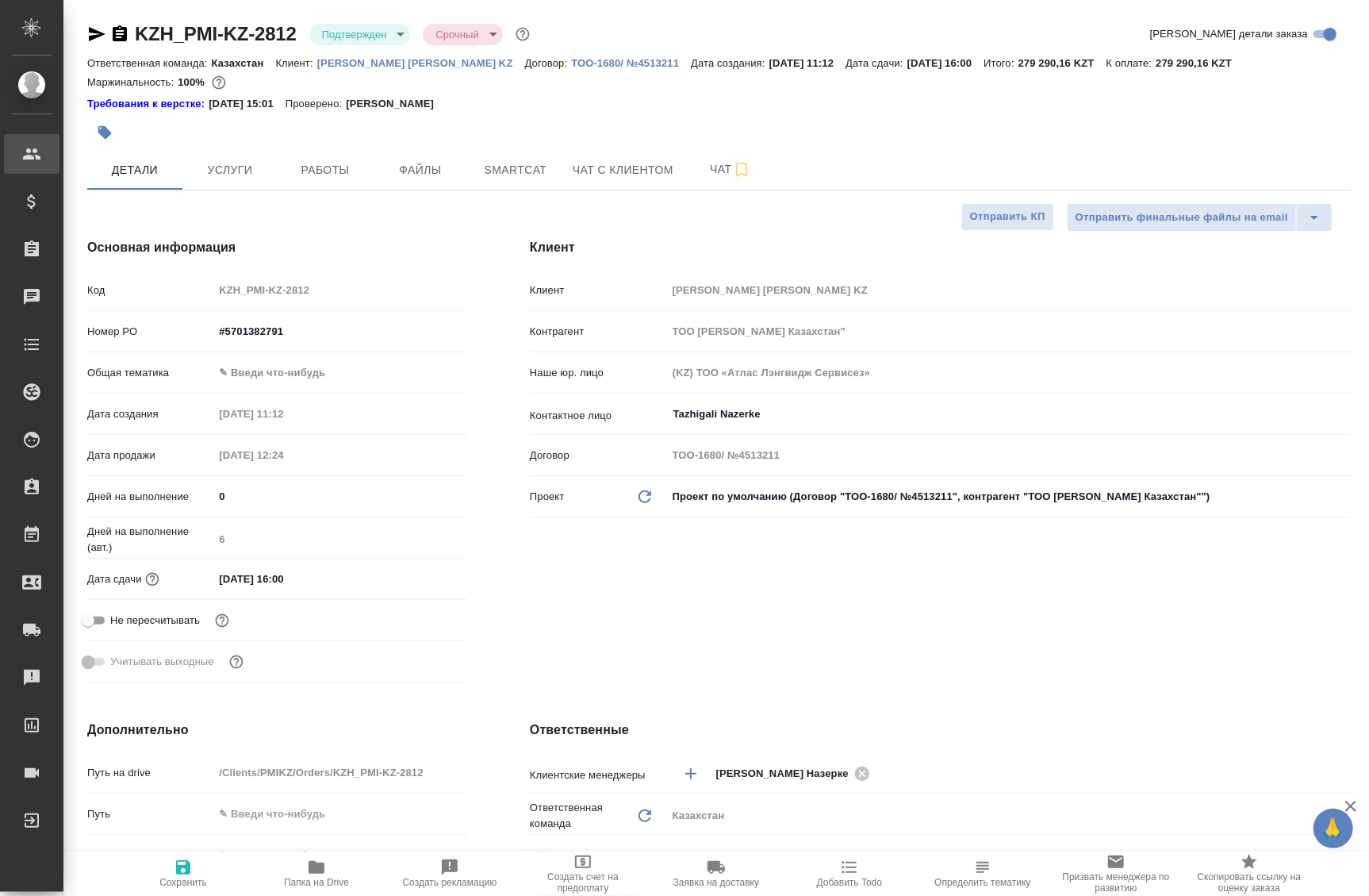
type textarea "x"
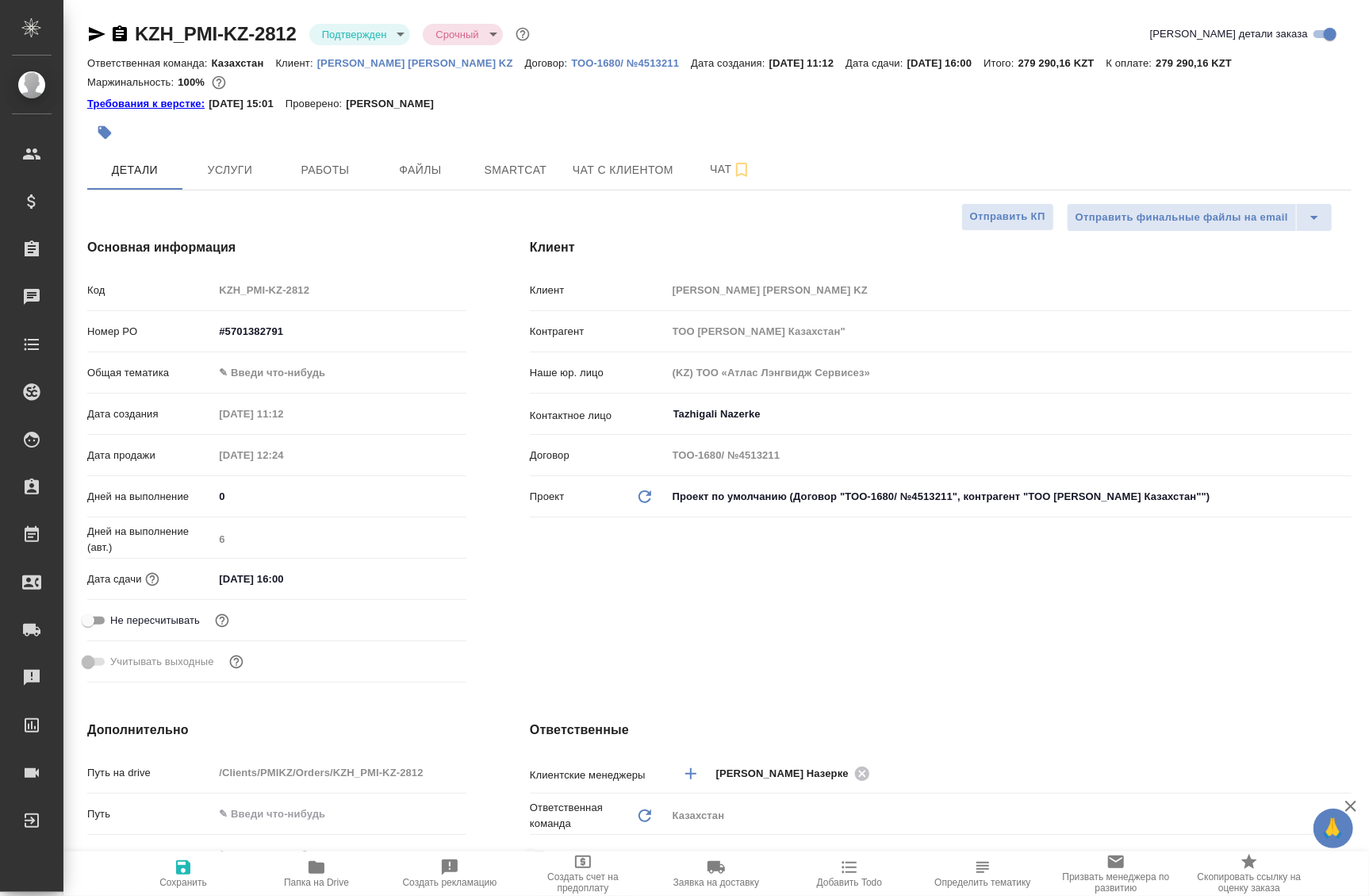
type textarea "x"
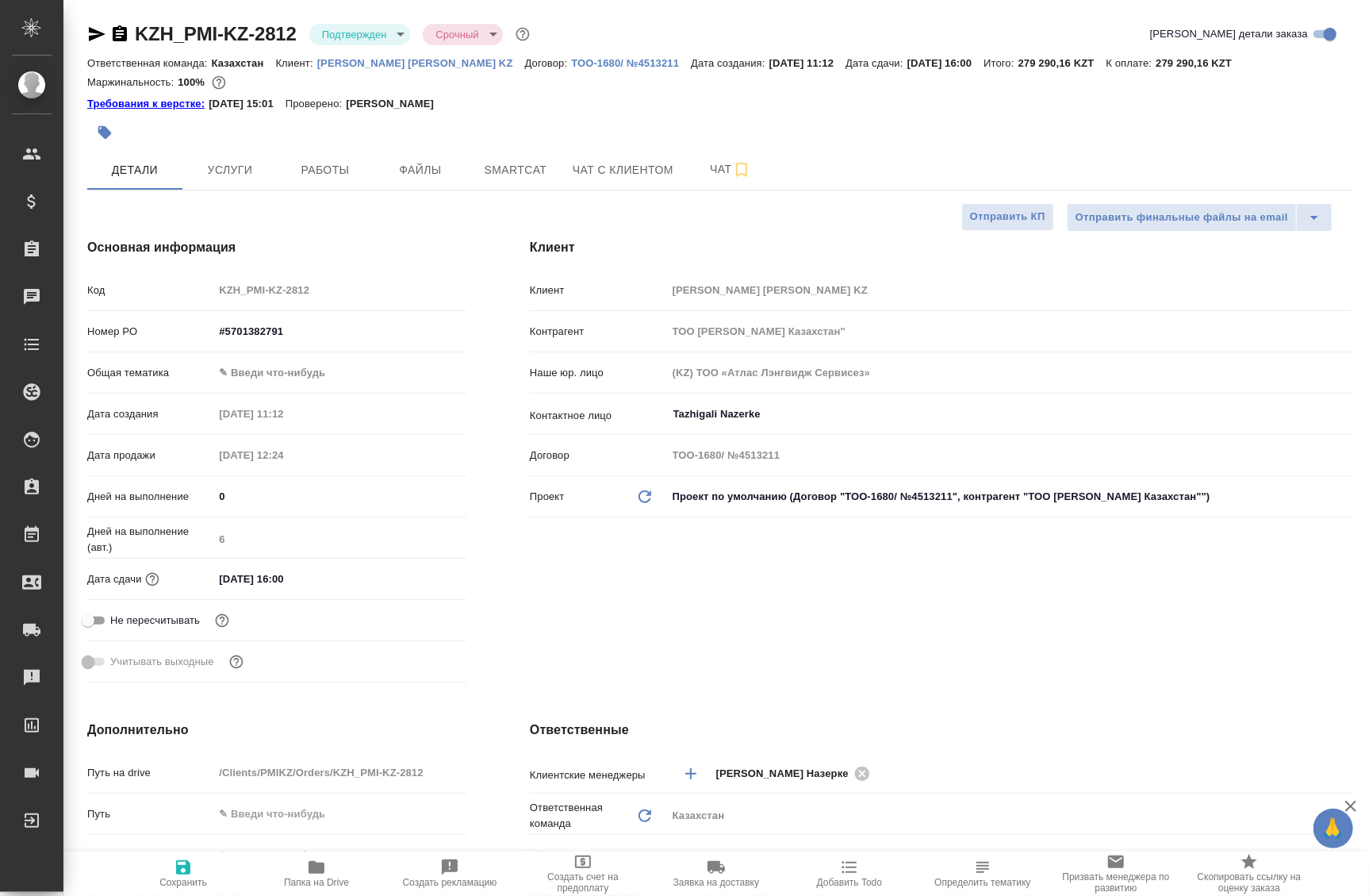
type textarea "x"
click at [742, 166] on icon "button" at bounding box center [742, 170] width 19 height 19
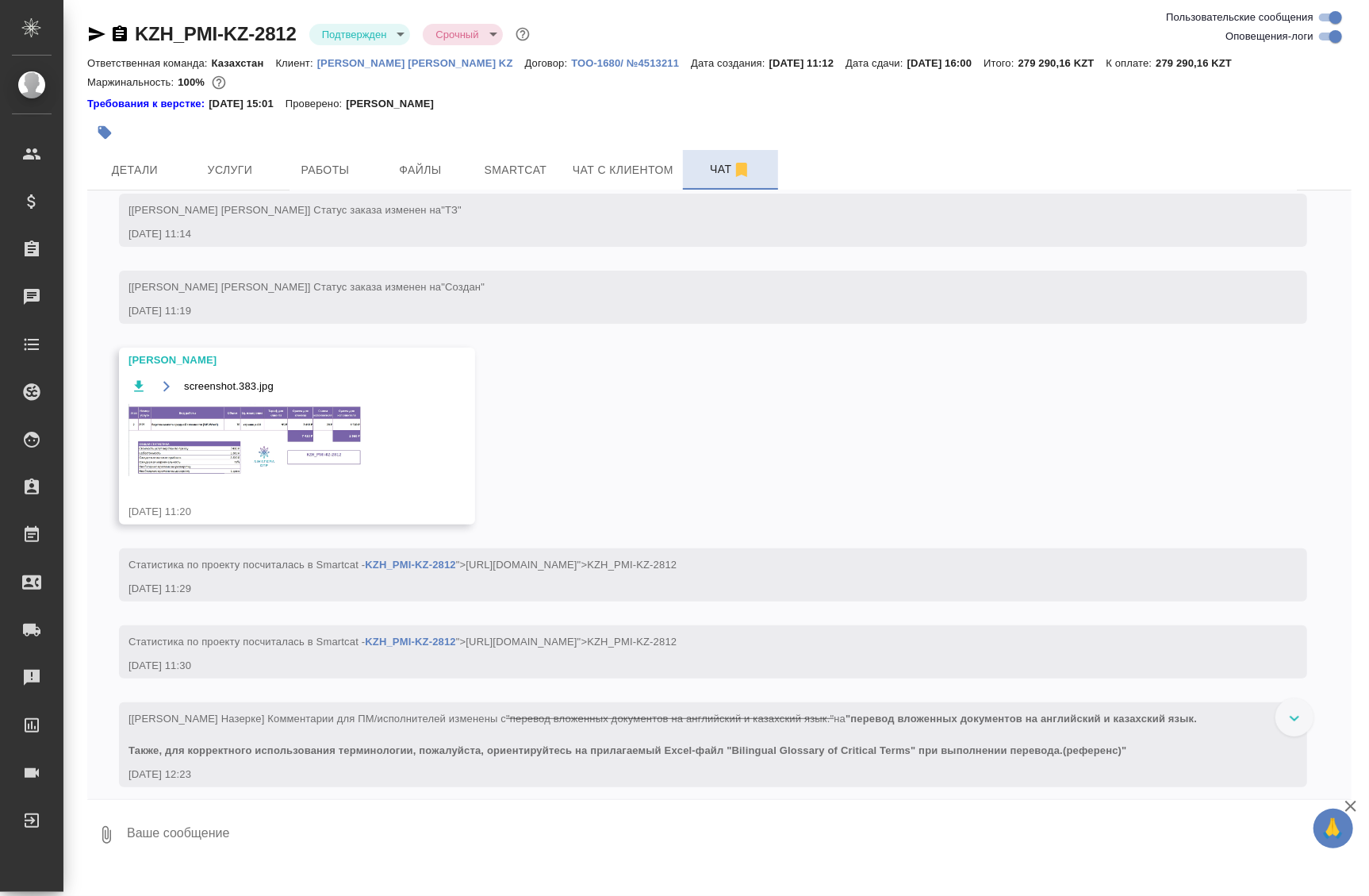
scroll to position [246, 0]
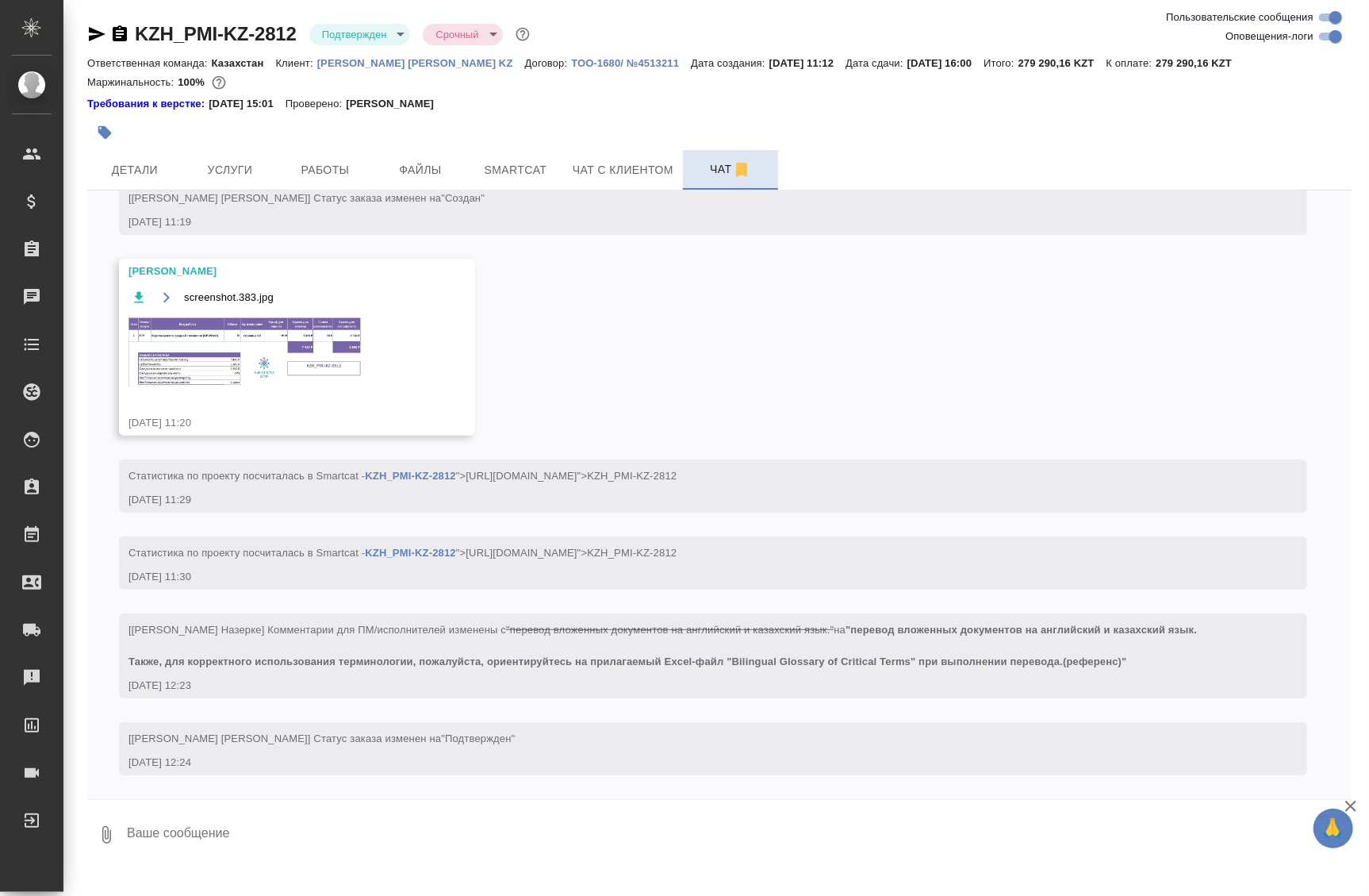
click at [269, 345] on img at bounding box center [247, 350] width 238 height 72
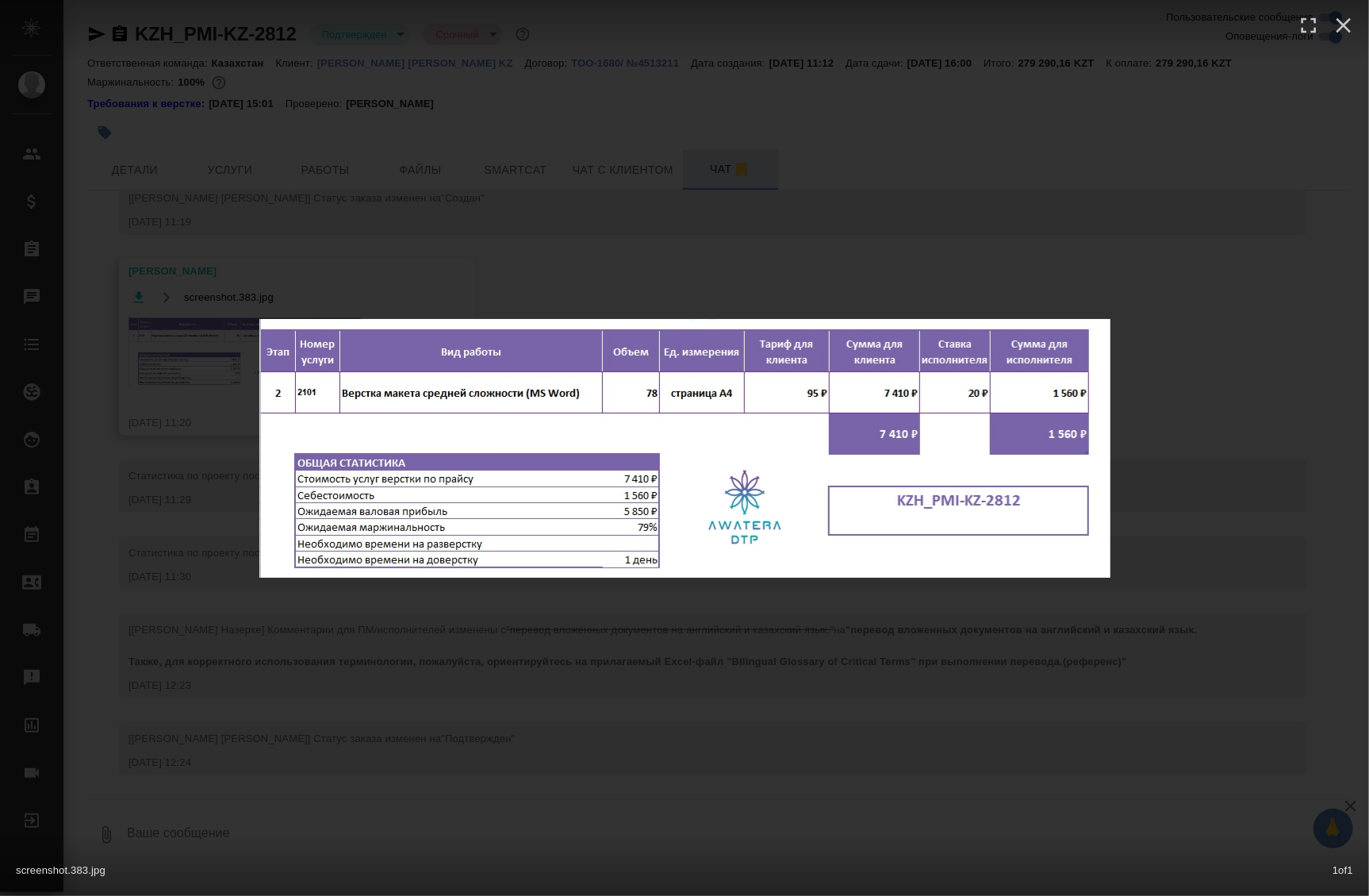
click at [497, 240] on div "screenshot.383.jpg 1 of 1" at bounding box center [684, 448] width 1369 height 896
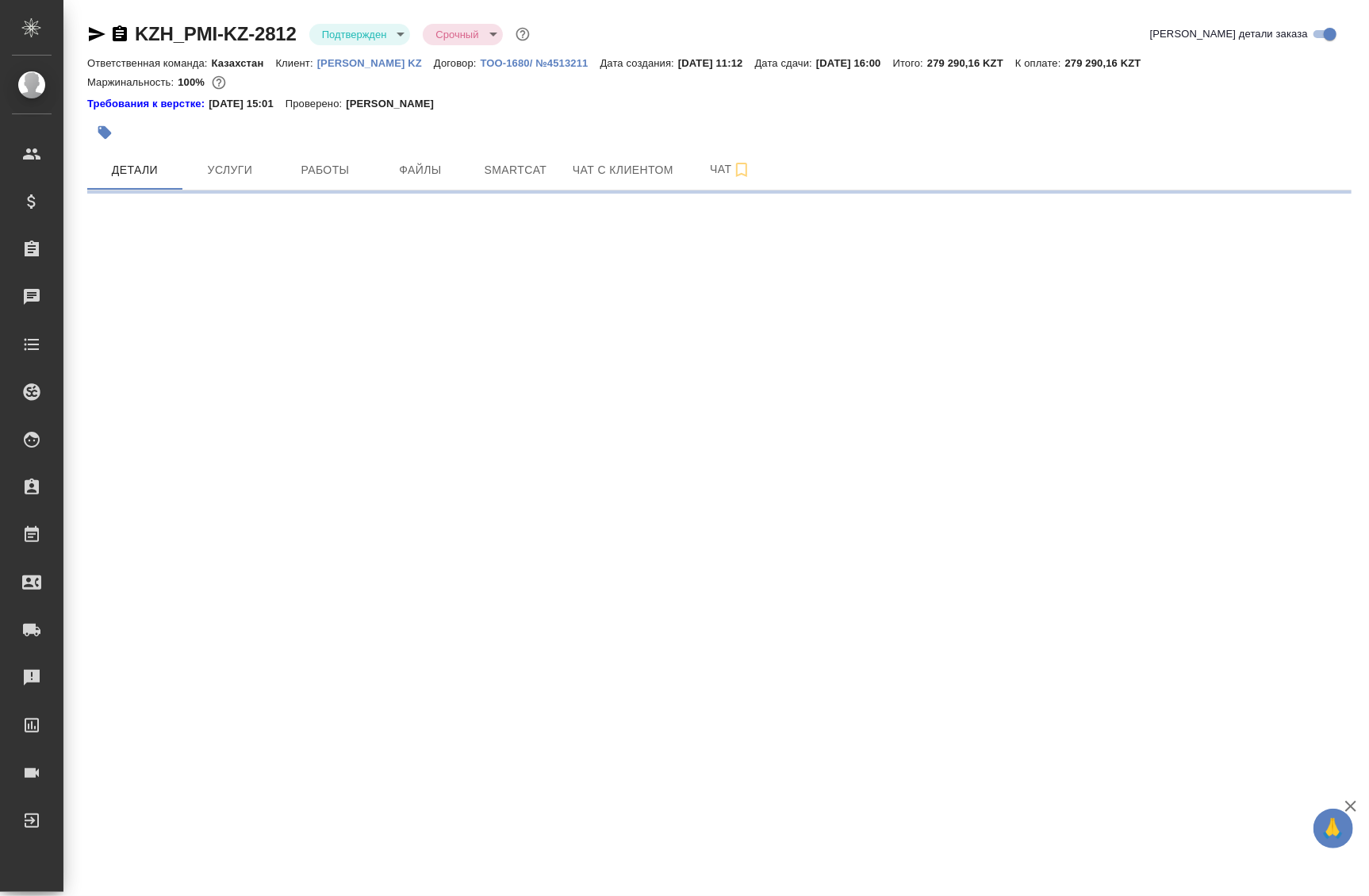
select select "RU"
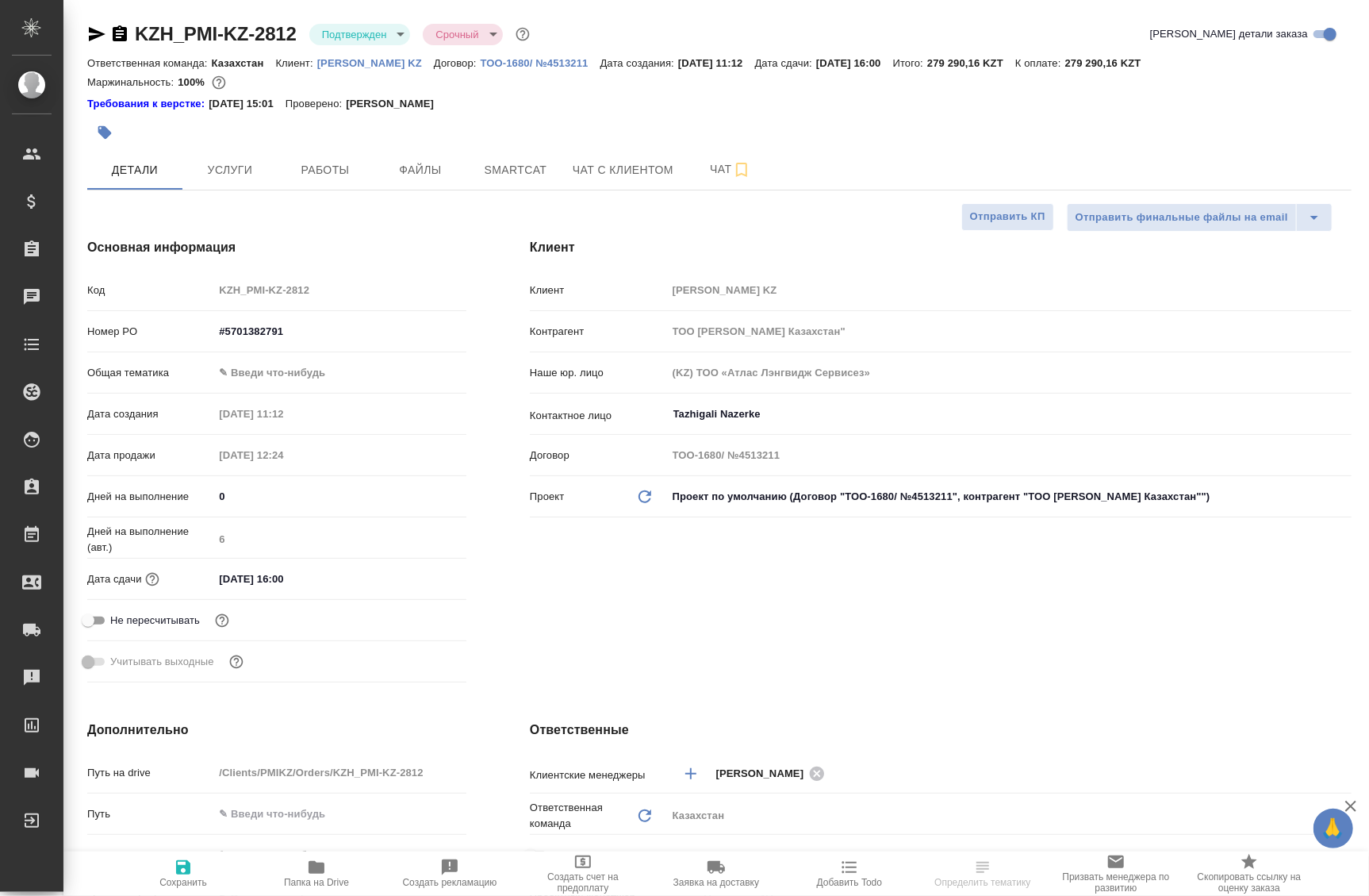
type textarea "x"
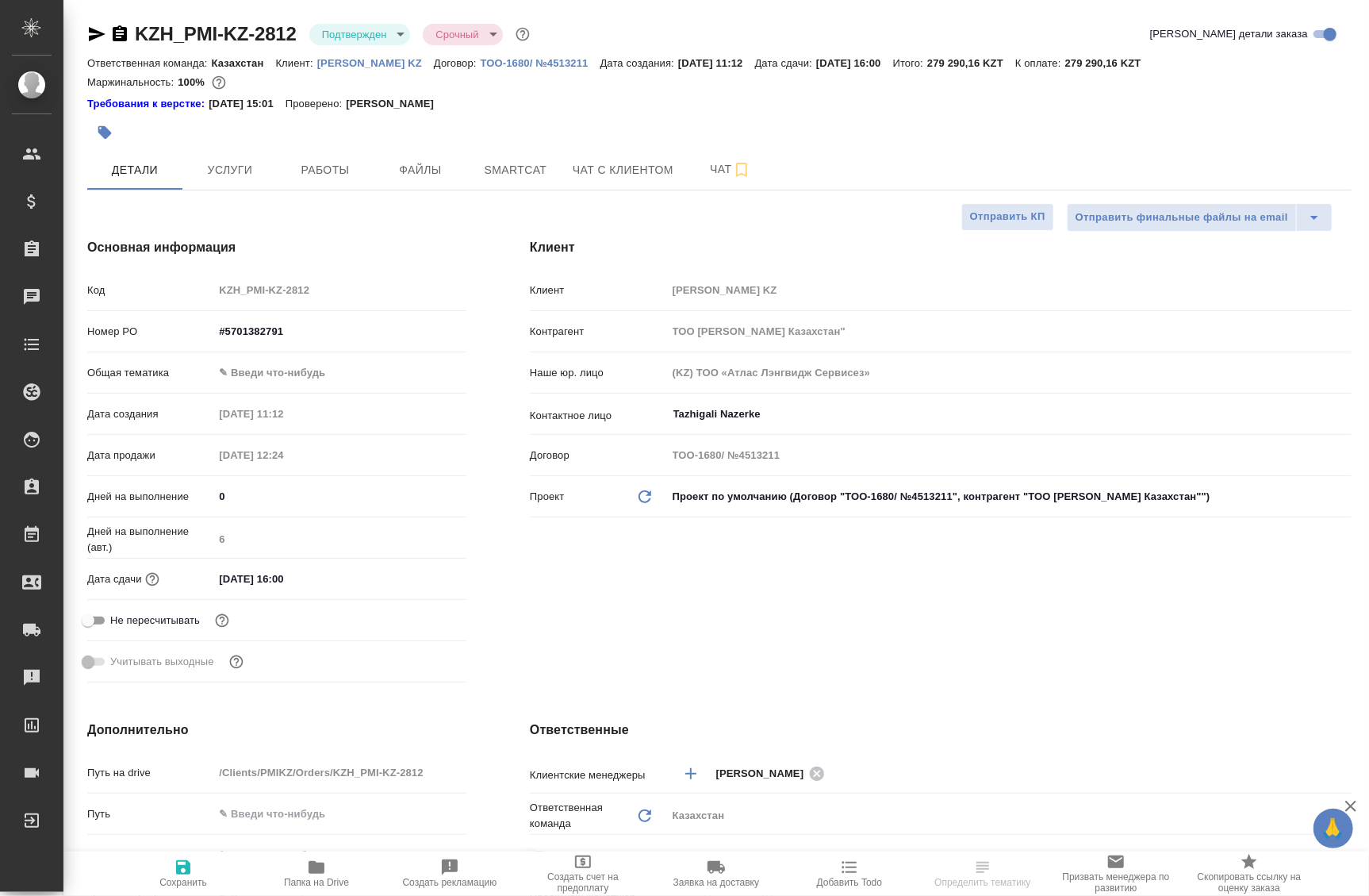
type textarea "x"
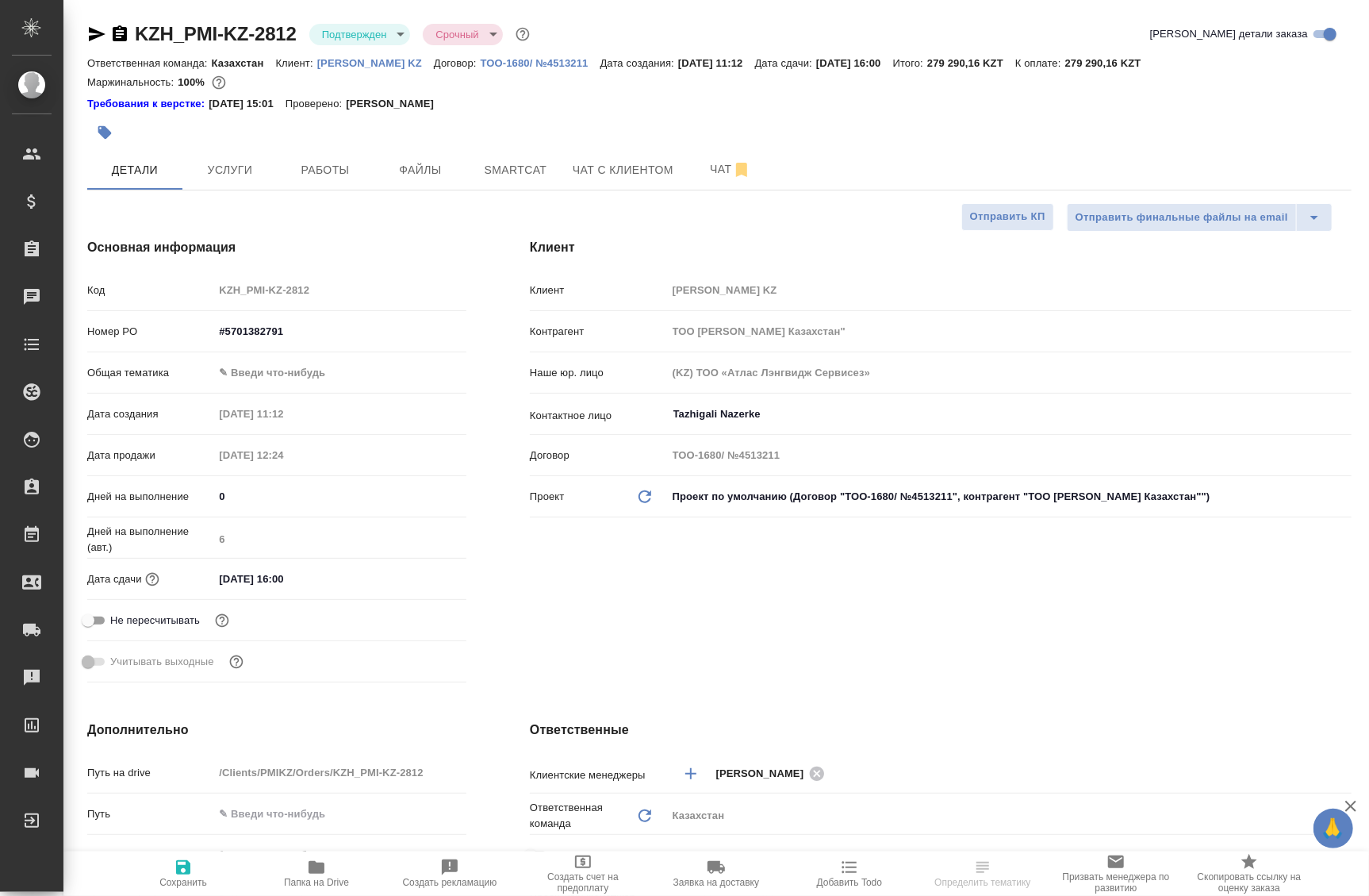
type textarea "x"
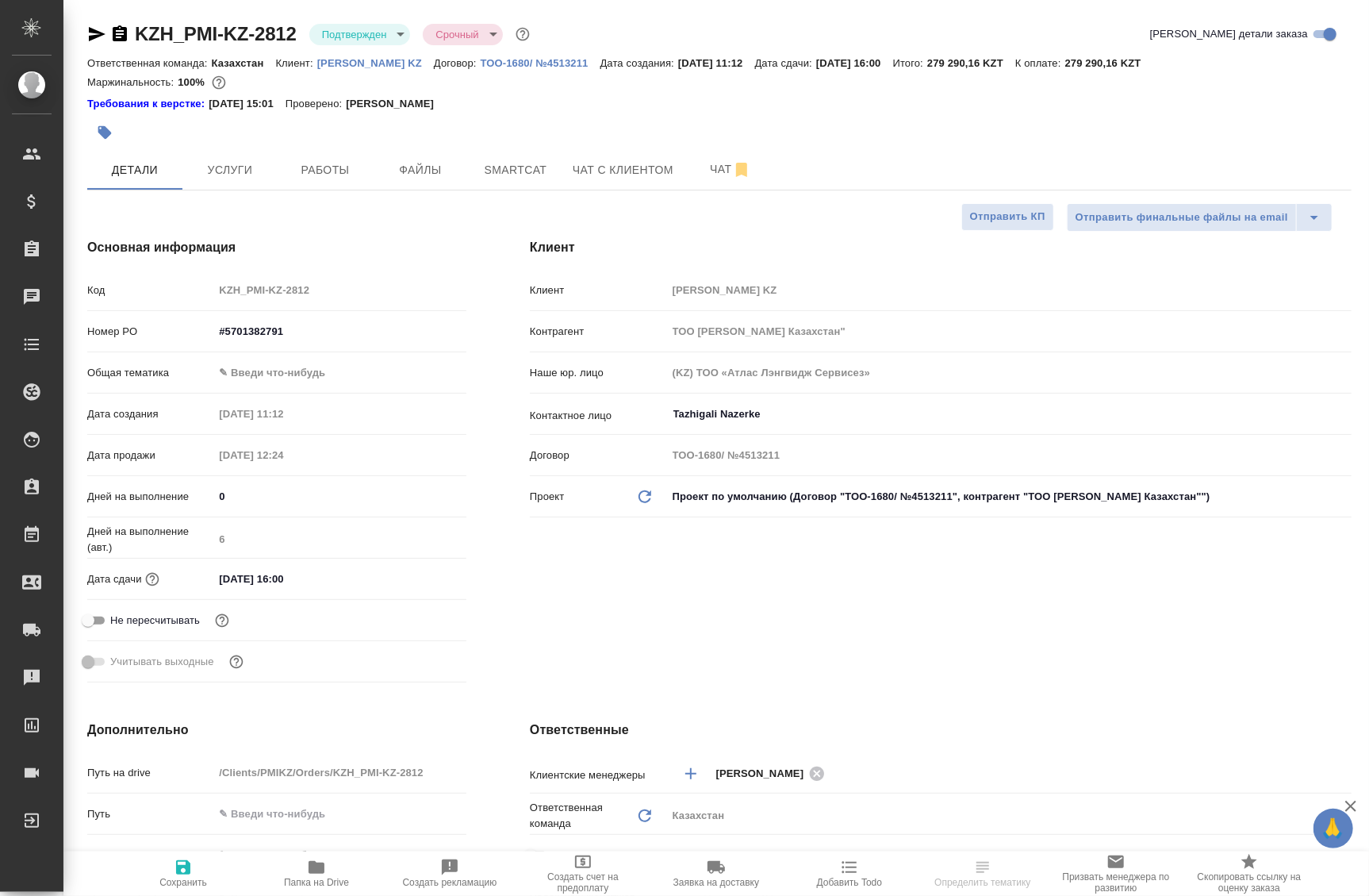
select select "RU"
type textarea "x"
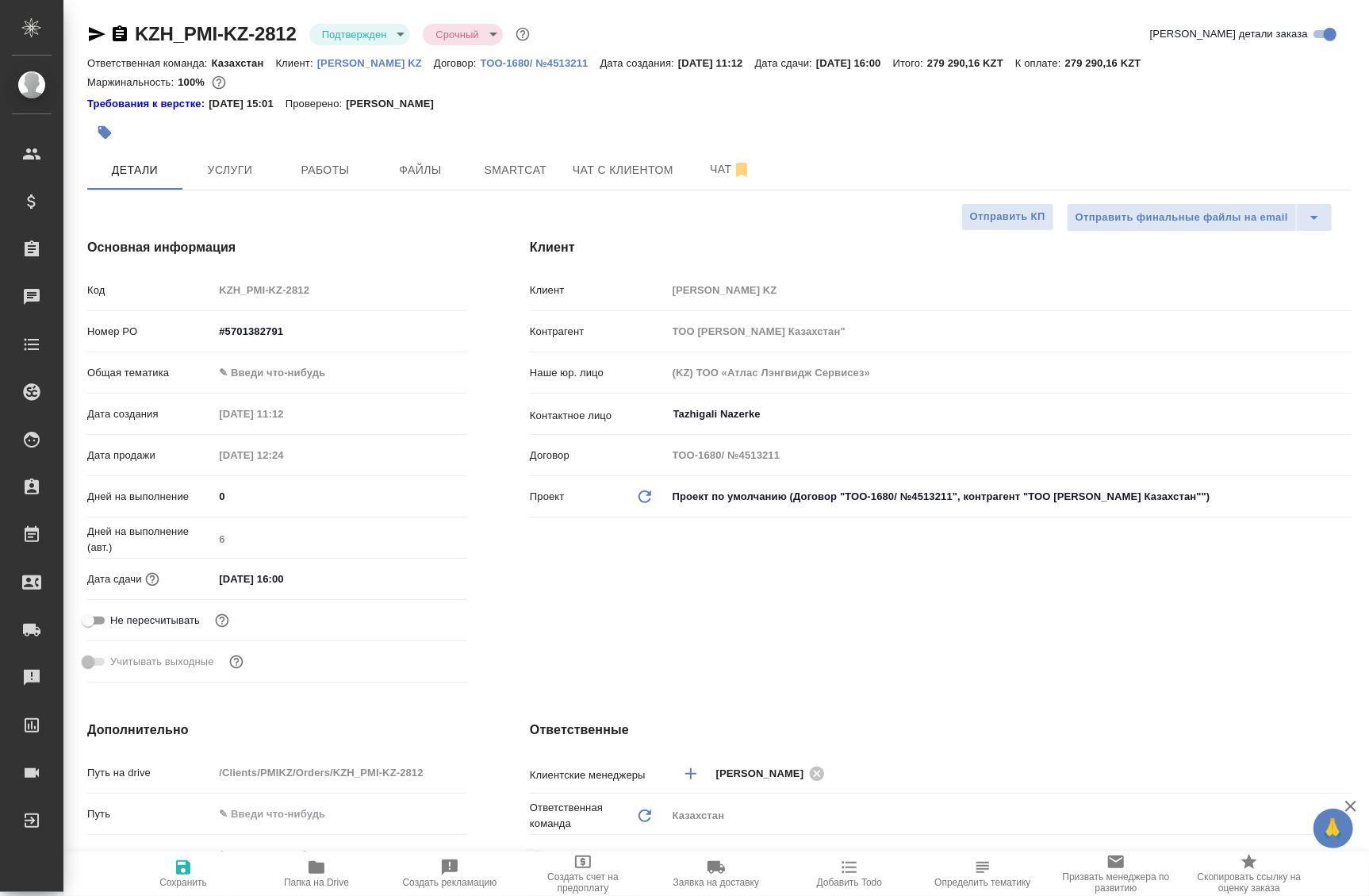
type textarea "x"
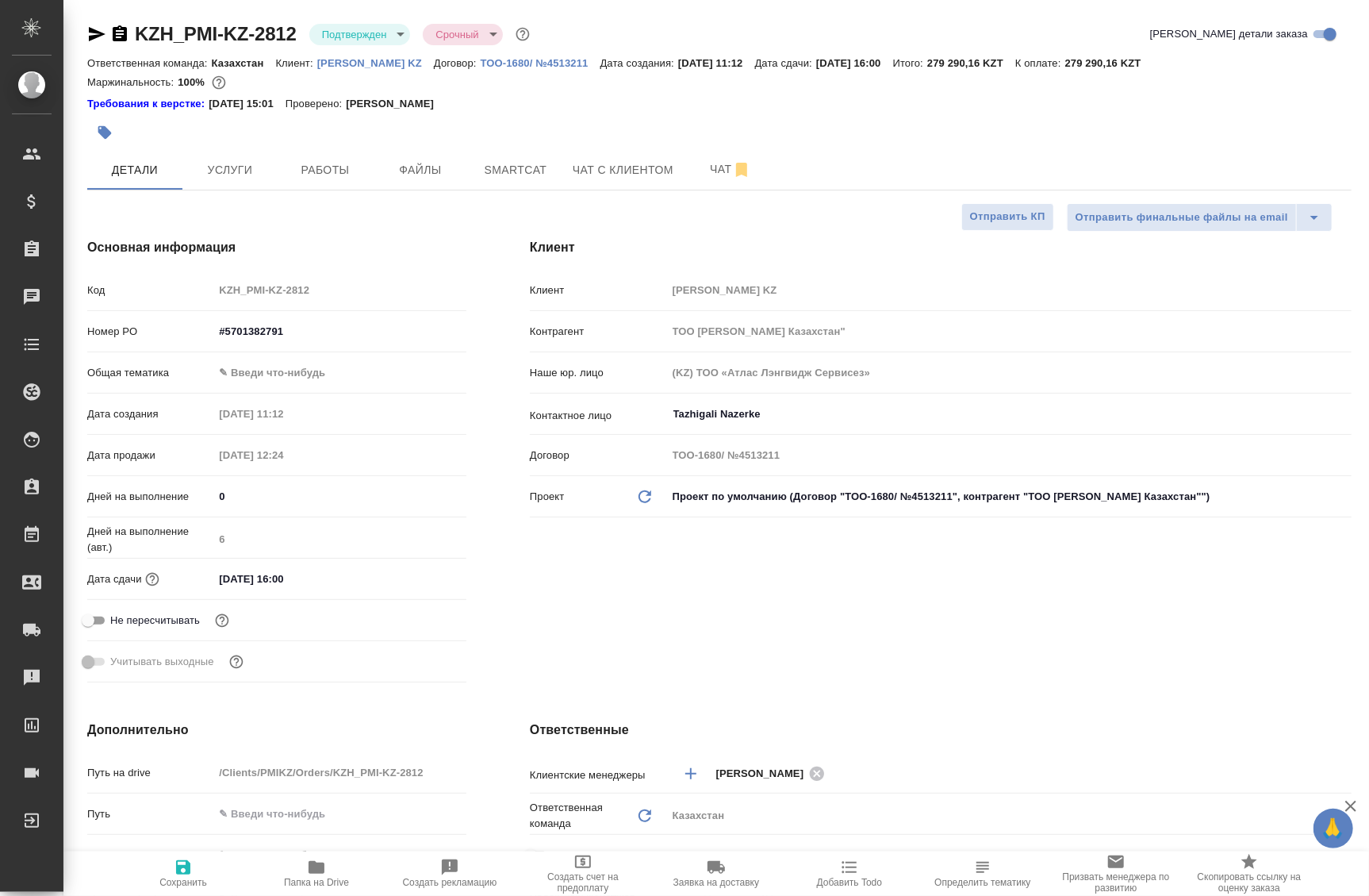
type textarea "x"
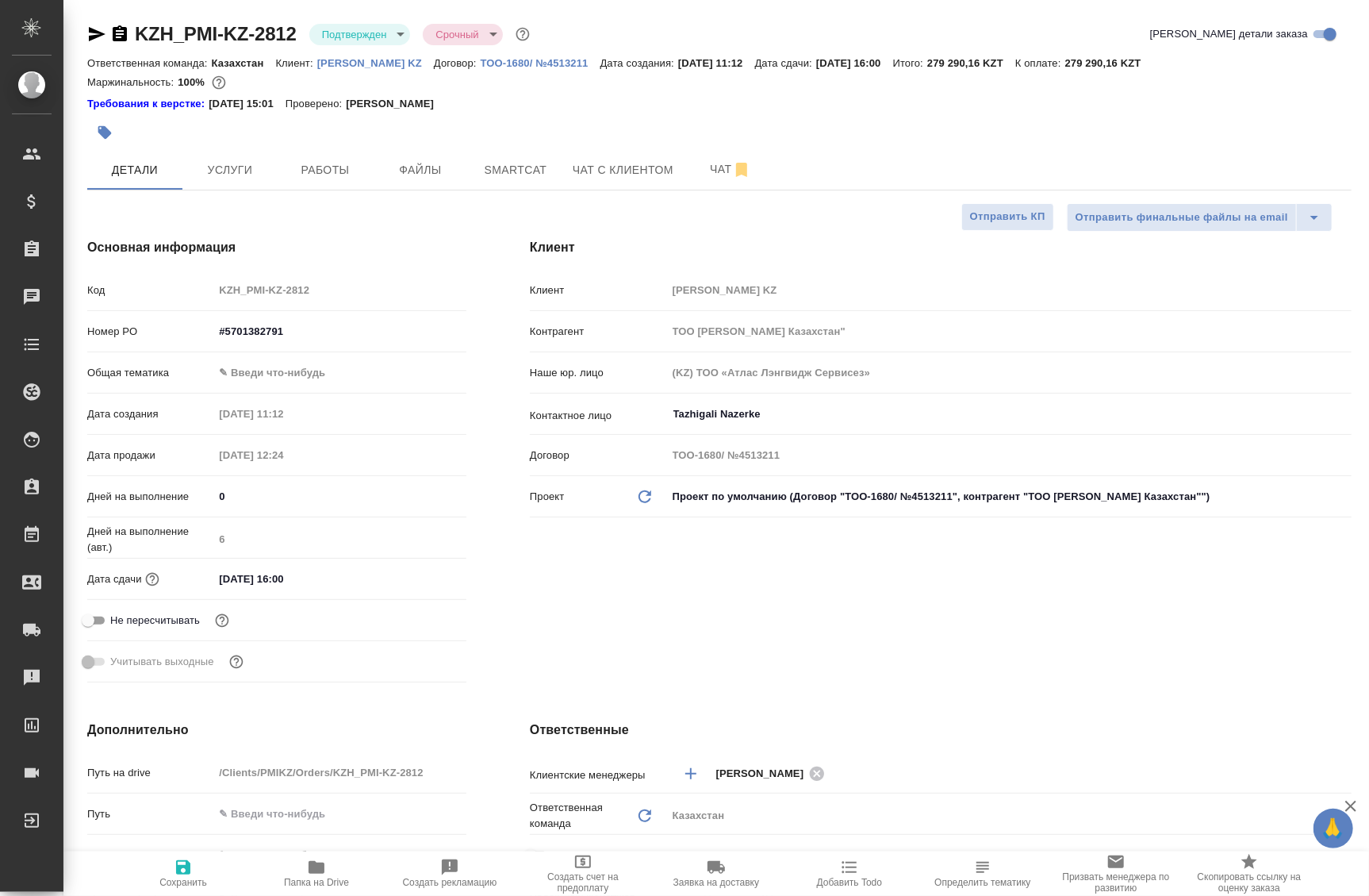
type textarea "x"
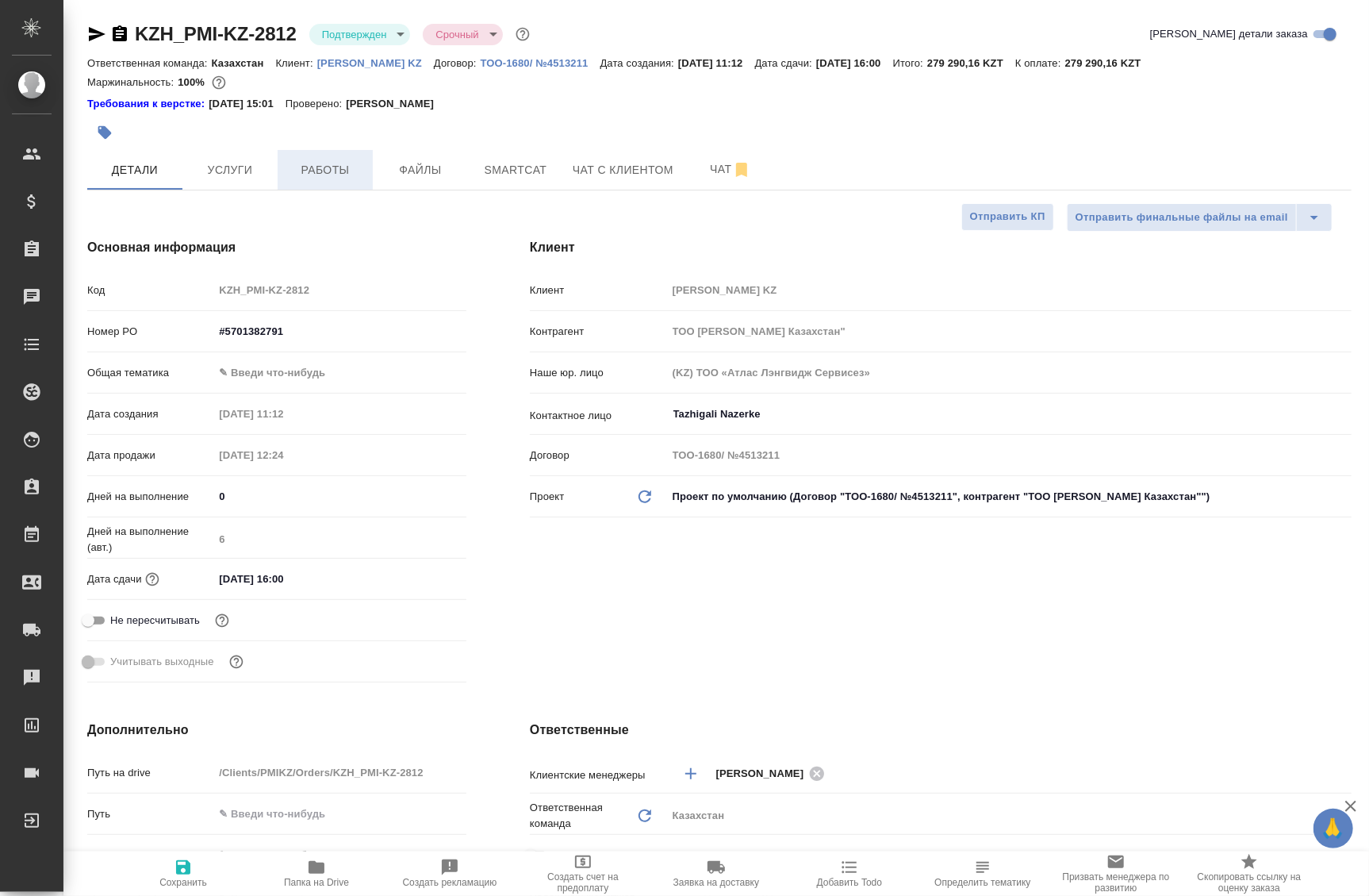
type textarea "x"
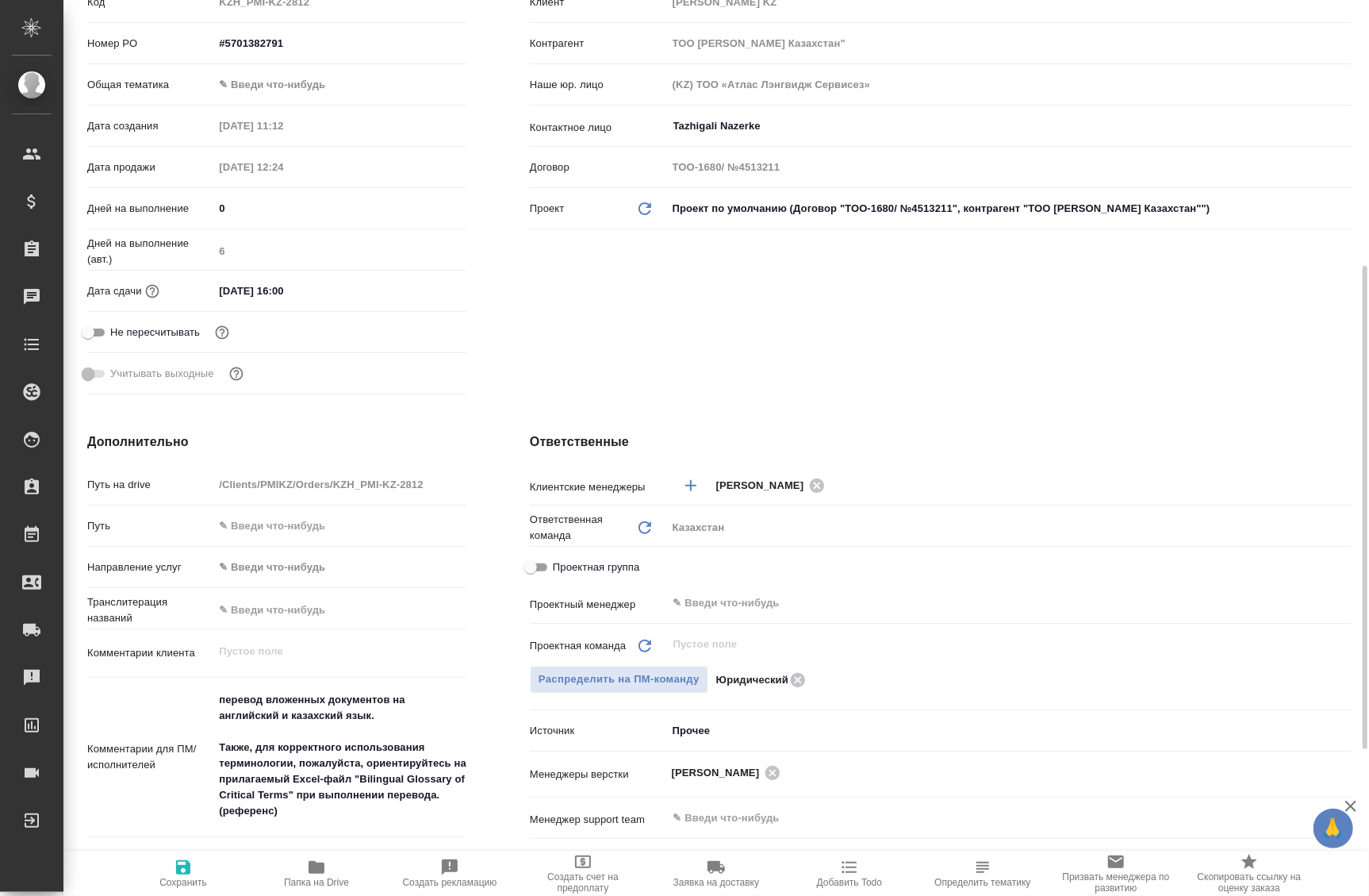
scroll to position [432, 0]
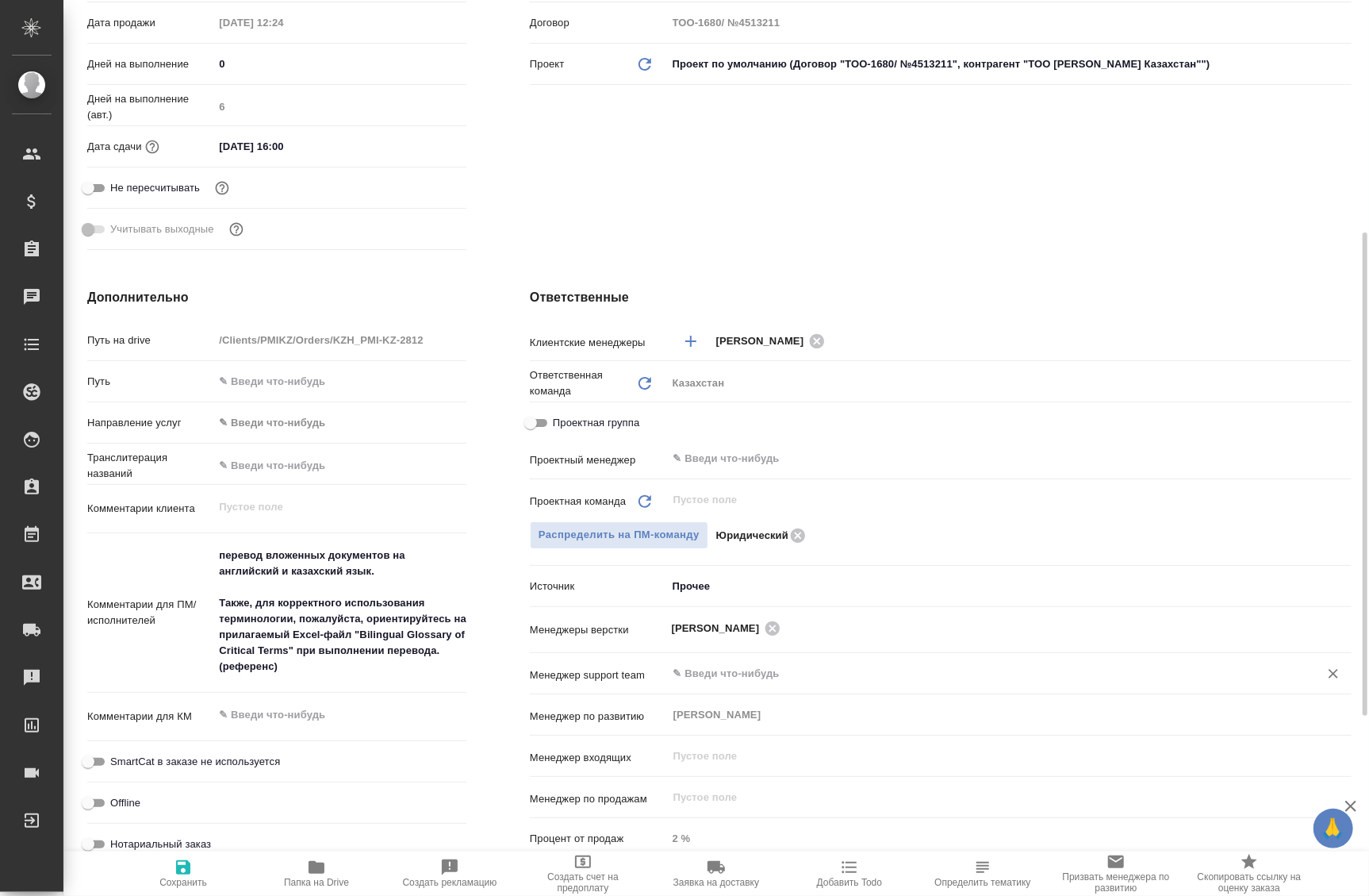
click at [727, 676] on input "text" at bounding box center [983, 673] width 622 height 19
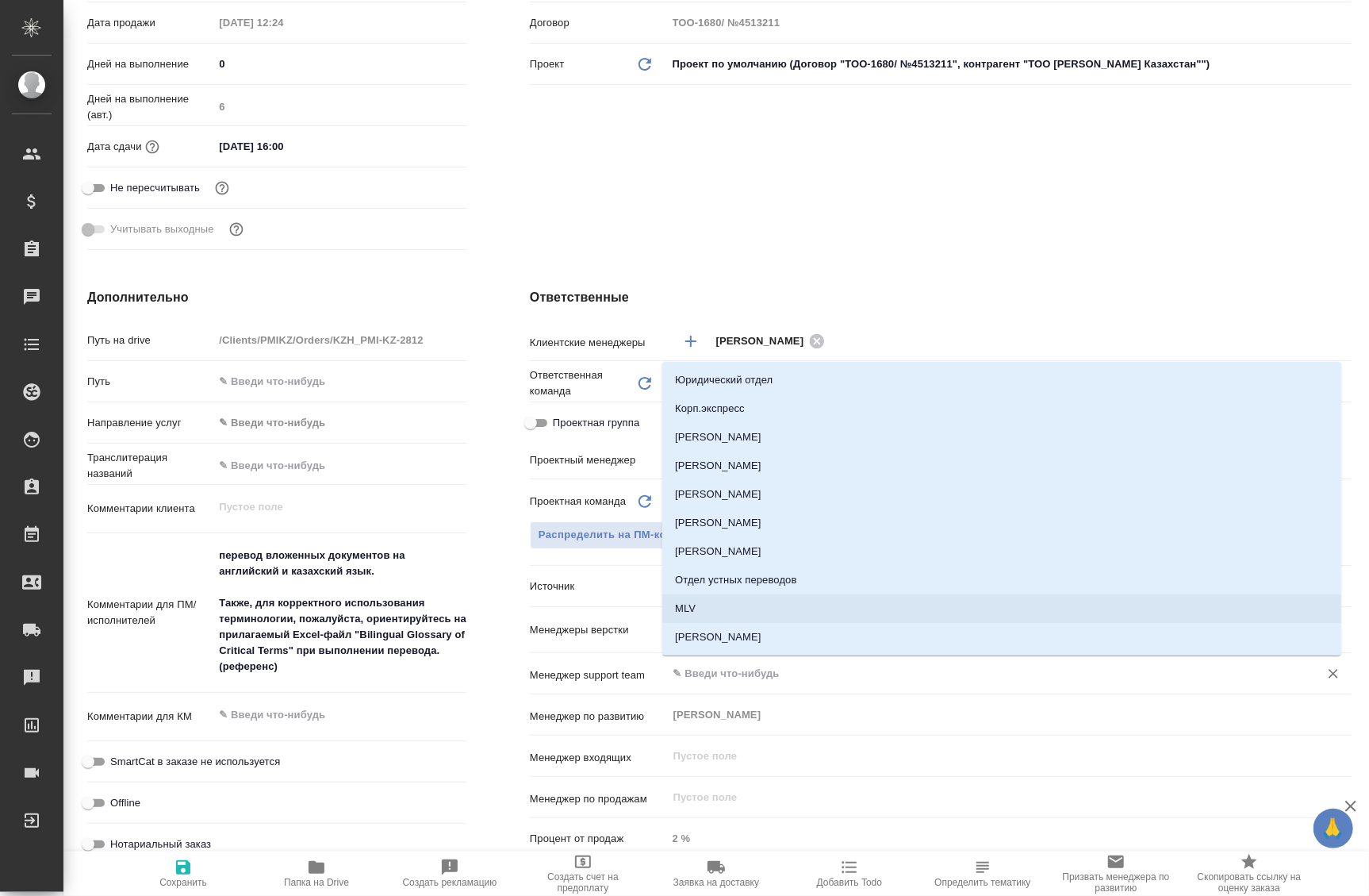
drag, startPoint x: 605, startPoint y: 454, endPoint x: 625, endPoint y: 461, distance: 21.2
click at [607, 454] on p "Проектный менеджер" at bounding box center [598, 460] width 137 height 16
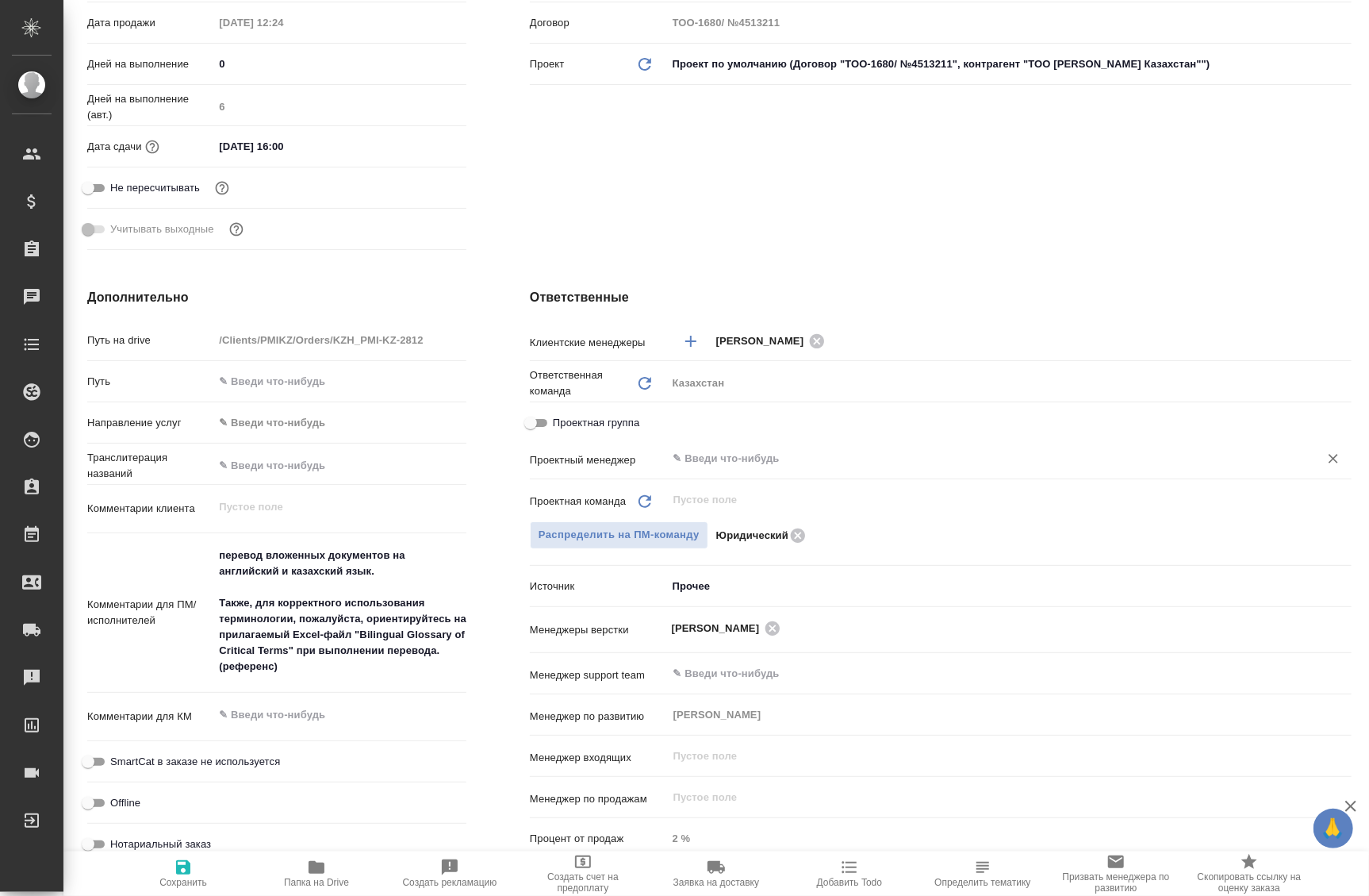
click at [729, 460] on input "text" at bounding box center [983, 459] width 622 height 19
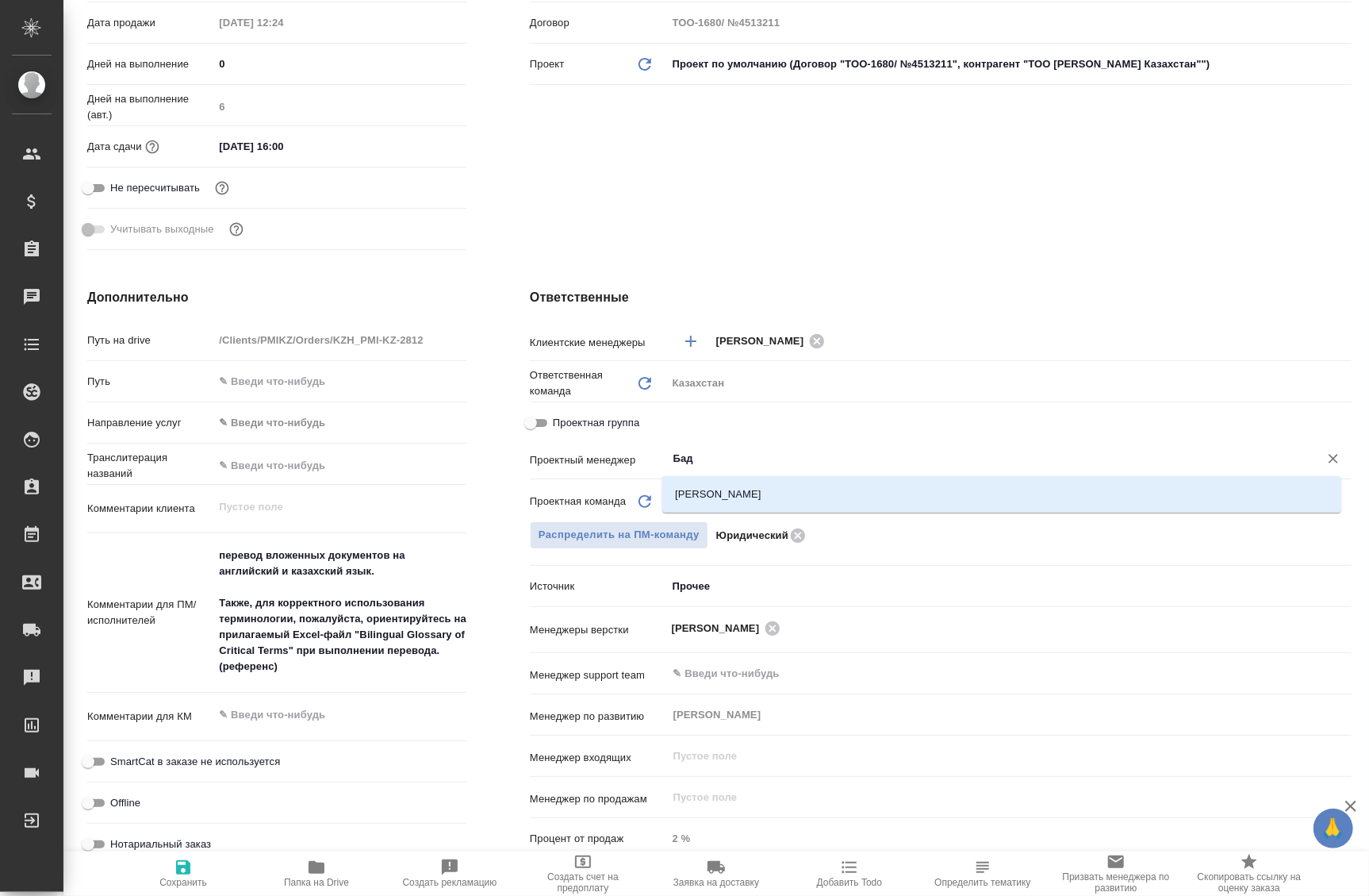
type input "Бада"
click at [777, 490] on li "Баданян Артак" at bounding box center [1002, 494] width 679 height 29
type textarea "x"
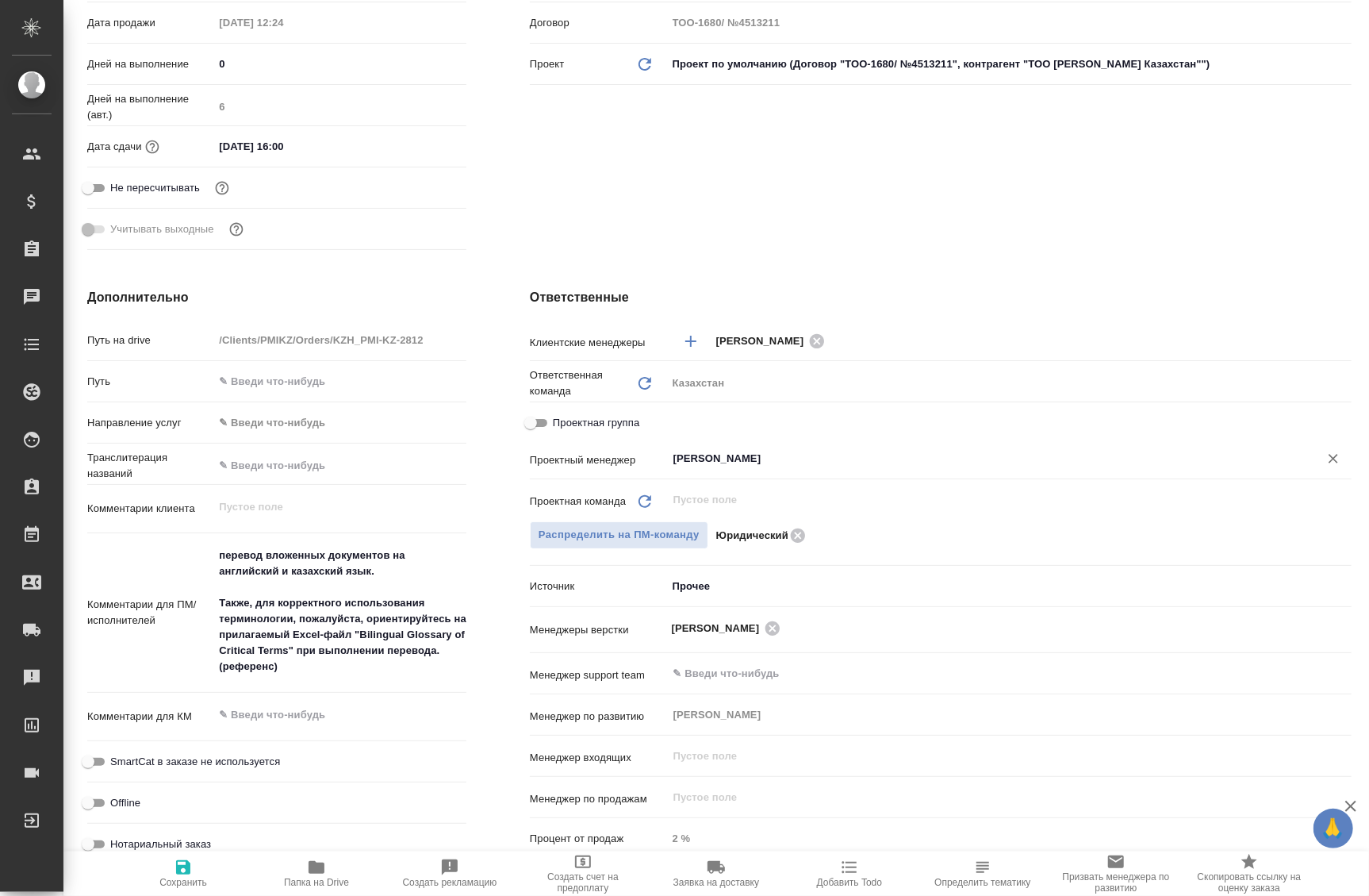
type input "Баданян Артак"
click at [184, 874] on icon "button" at bounding box center [183, 867] width 19 height 19
type textarea "x"
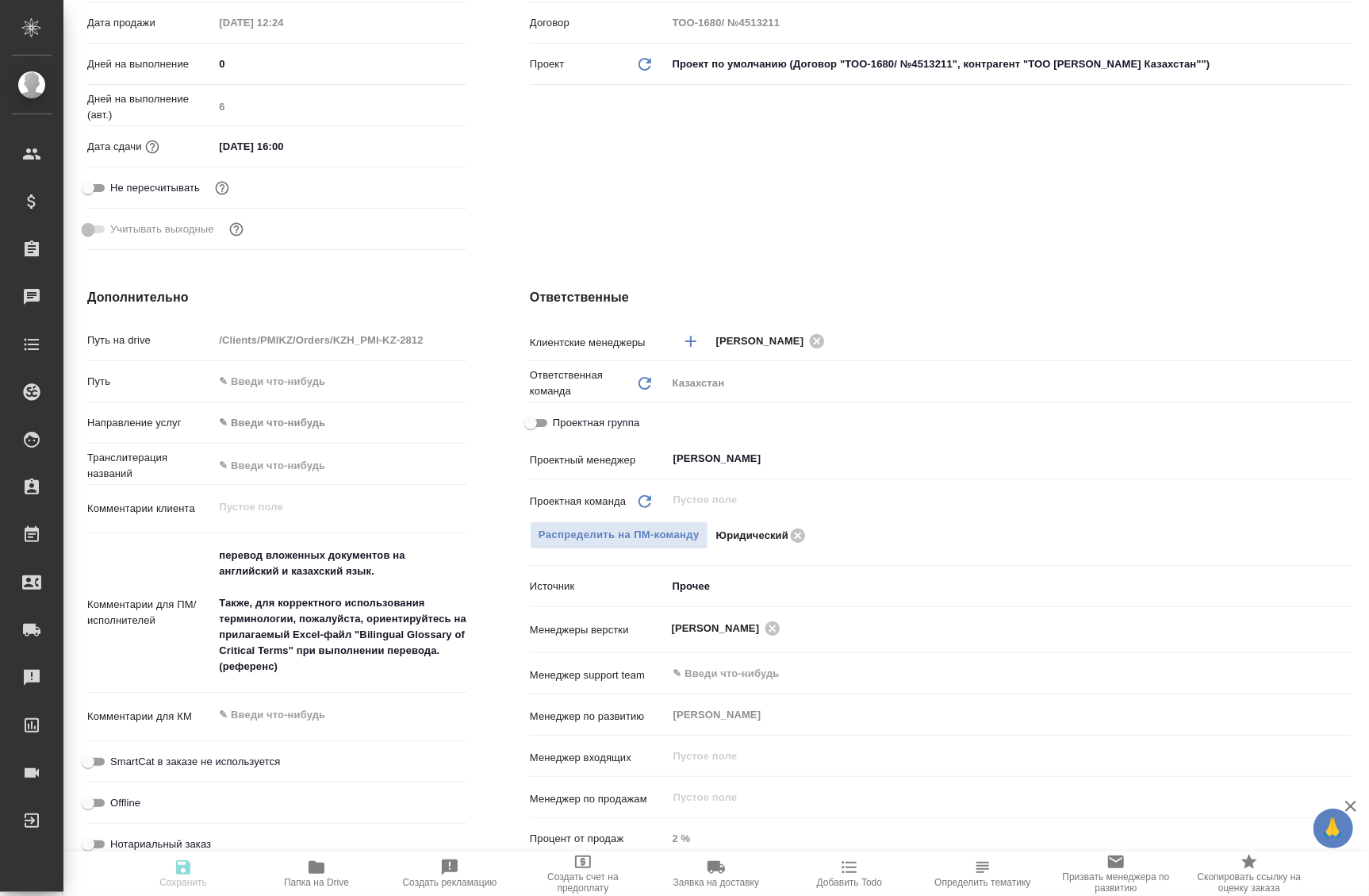
type textarea "x"
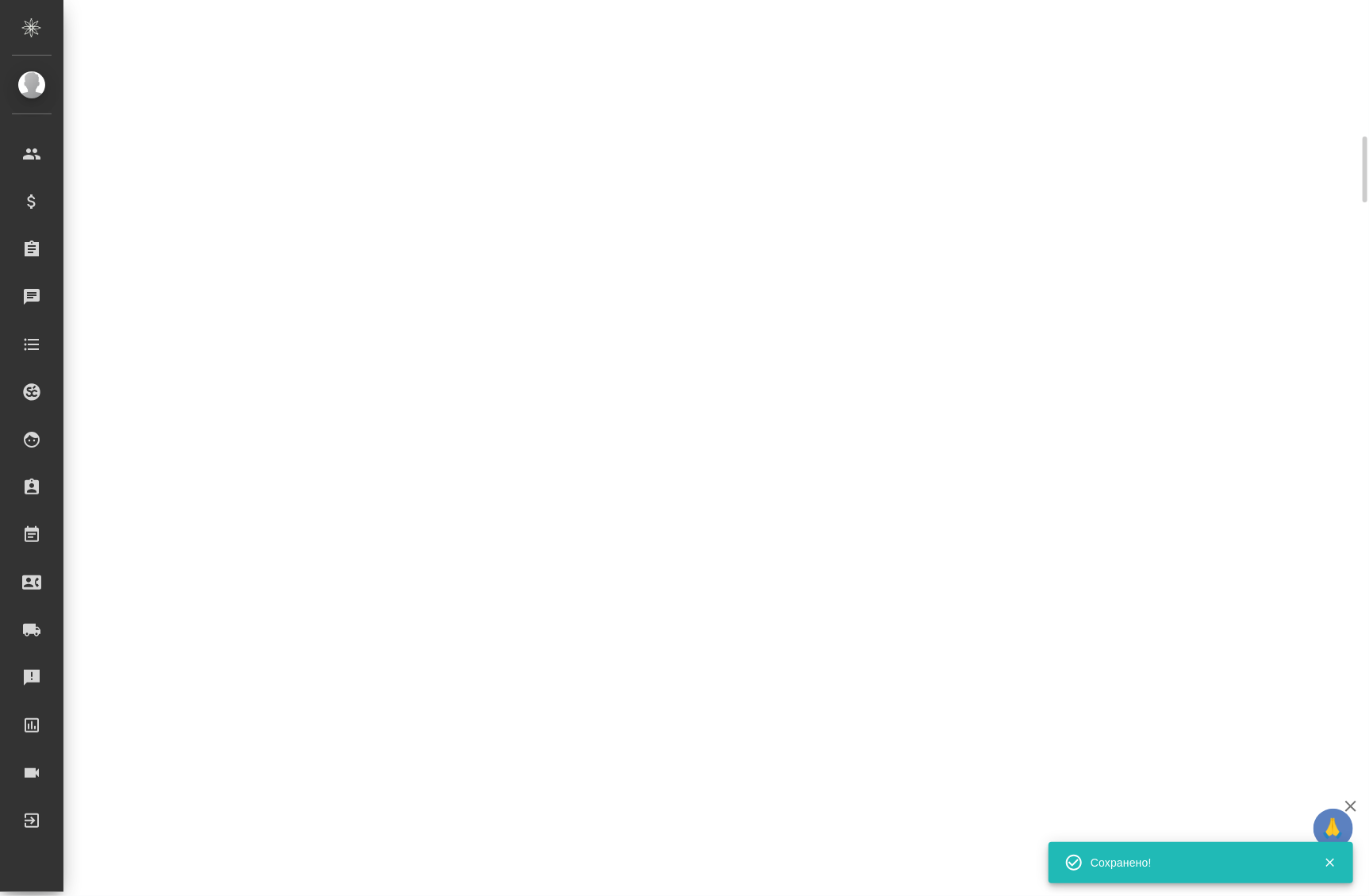
select select "RU"
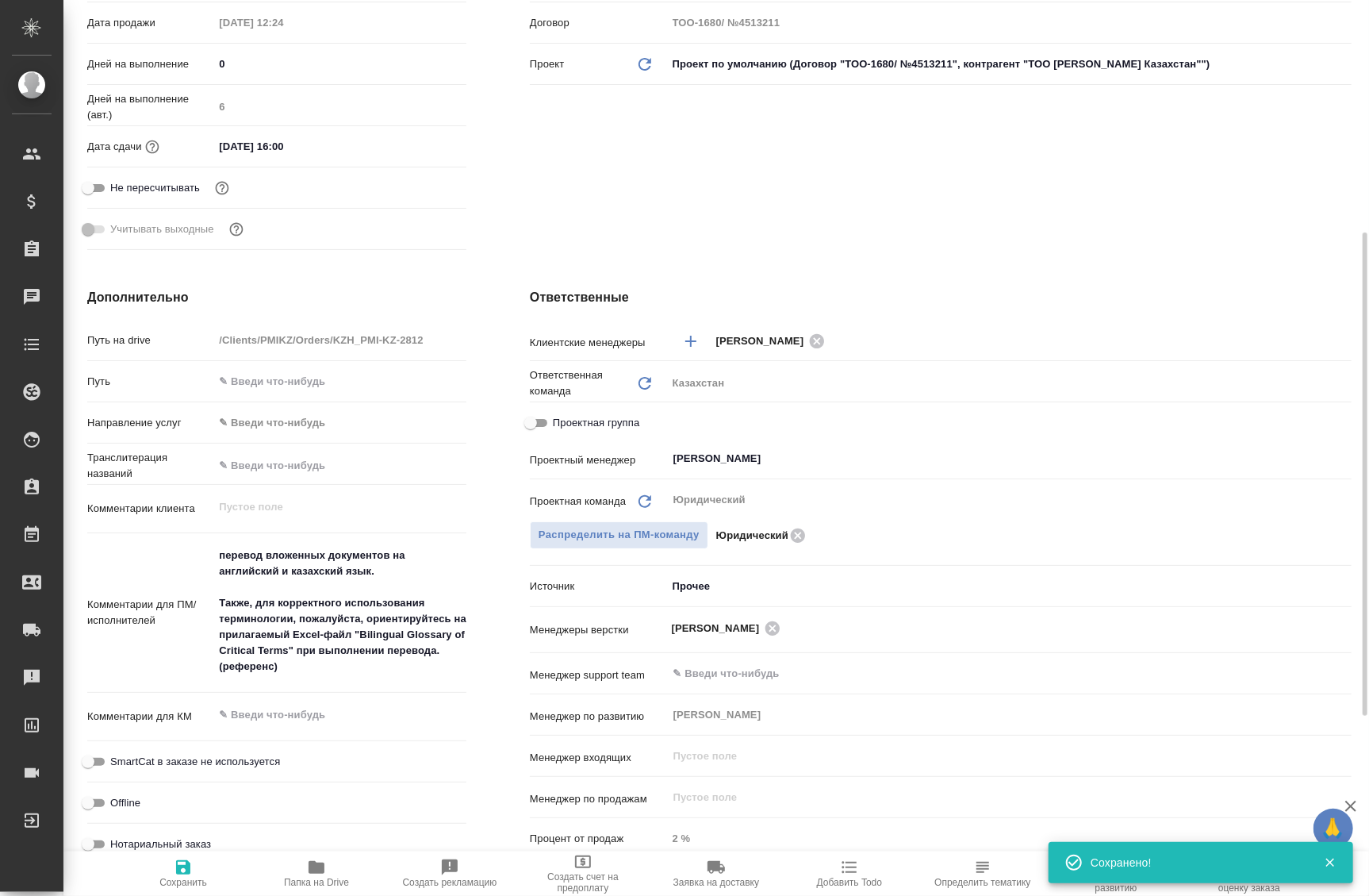
type textarea "x"
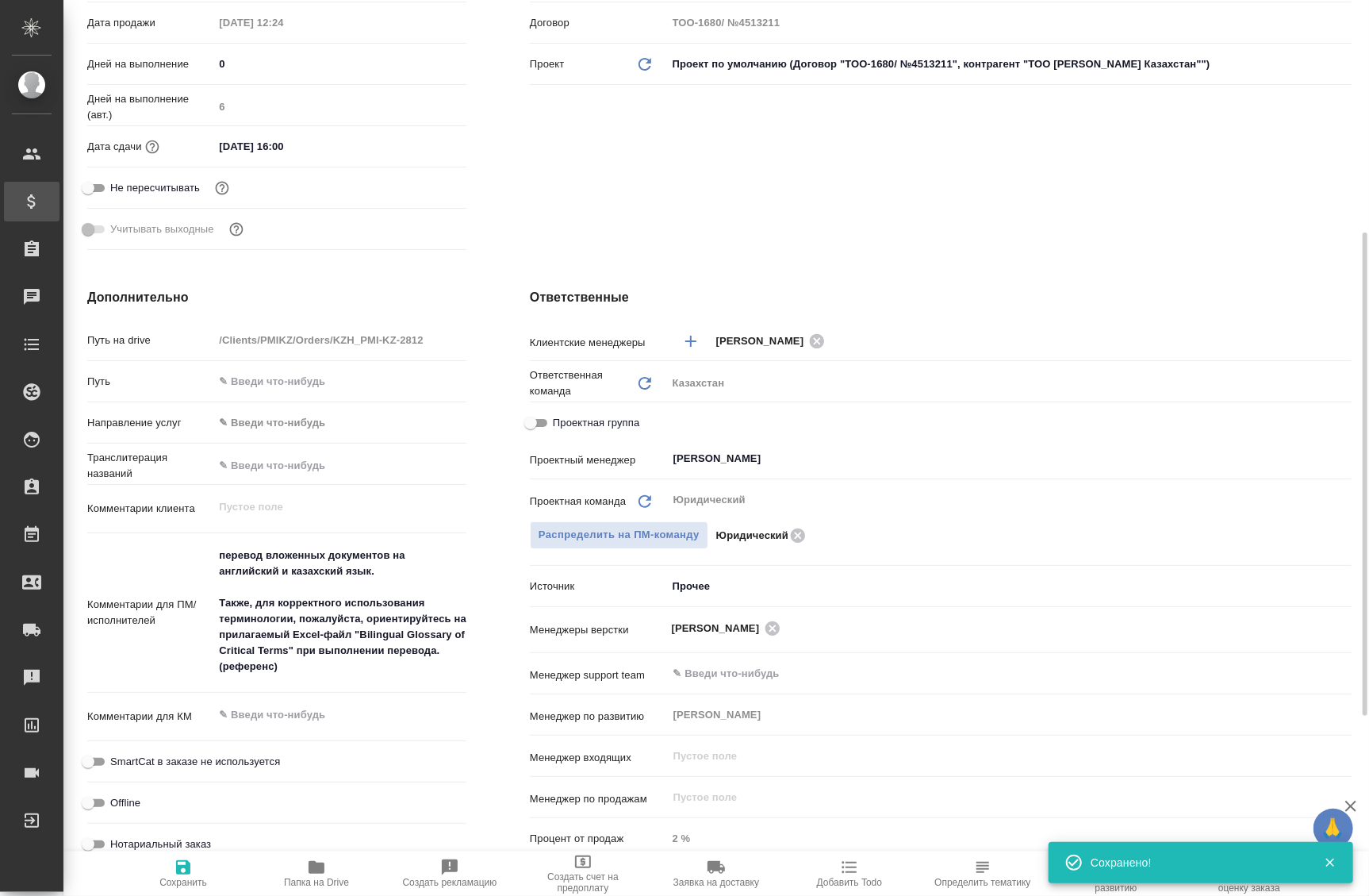
type textarea "x"
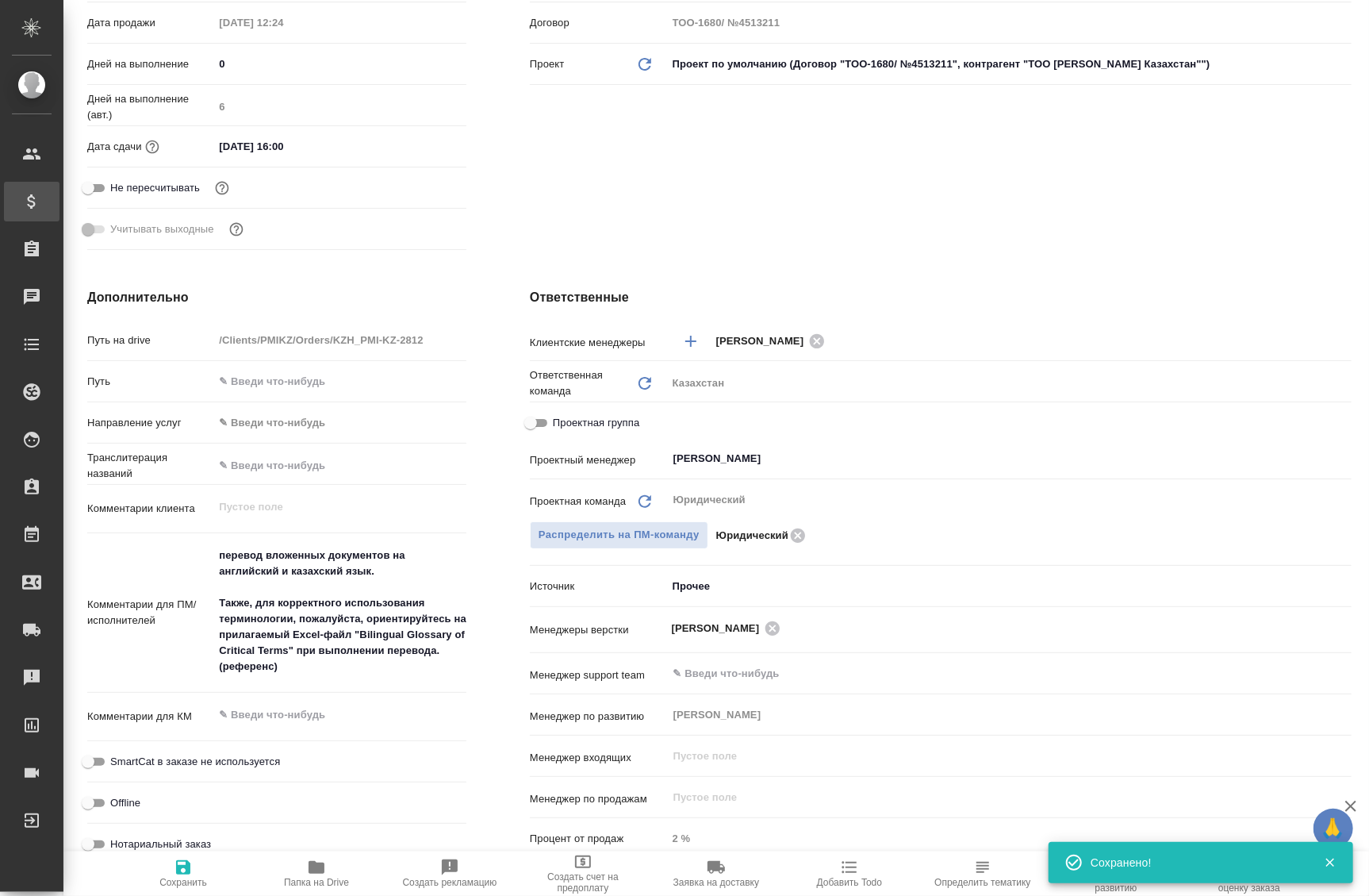
type textarea "x"
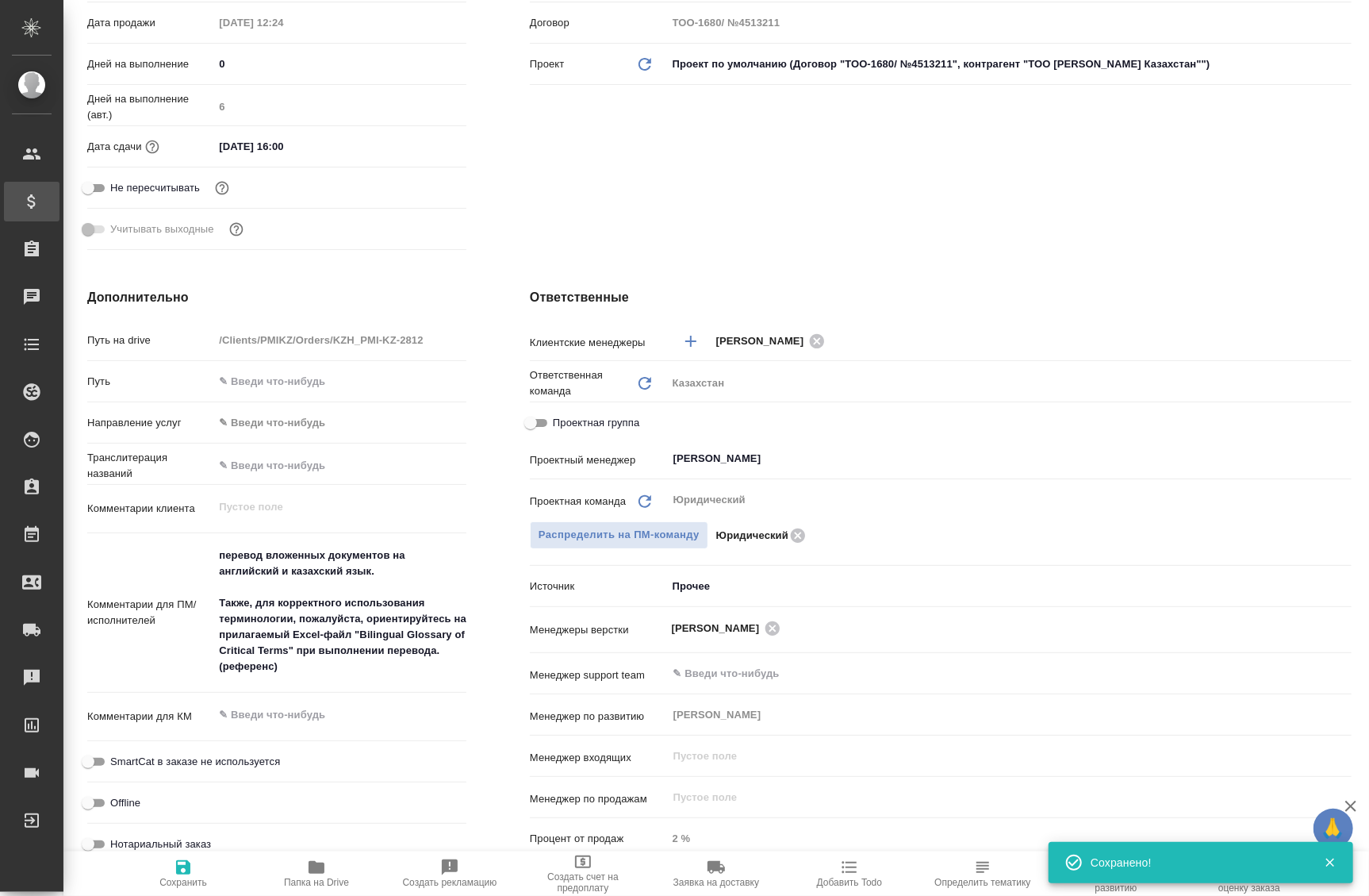
type textarea "x"
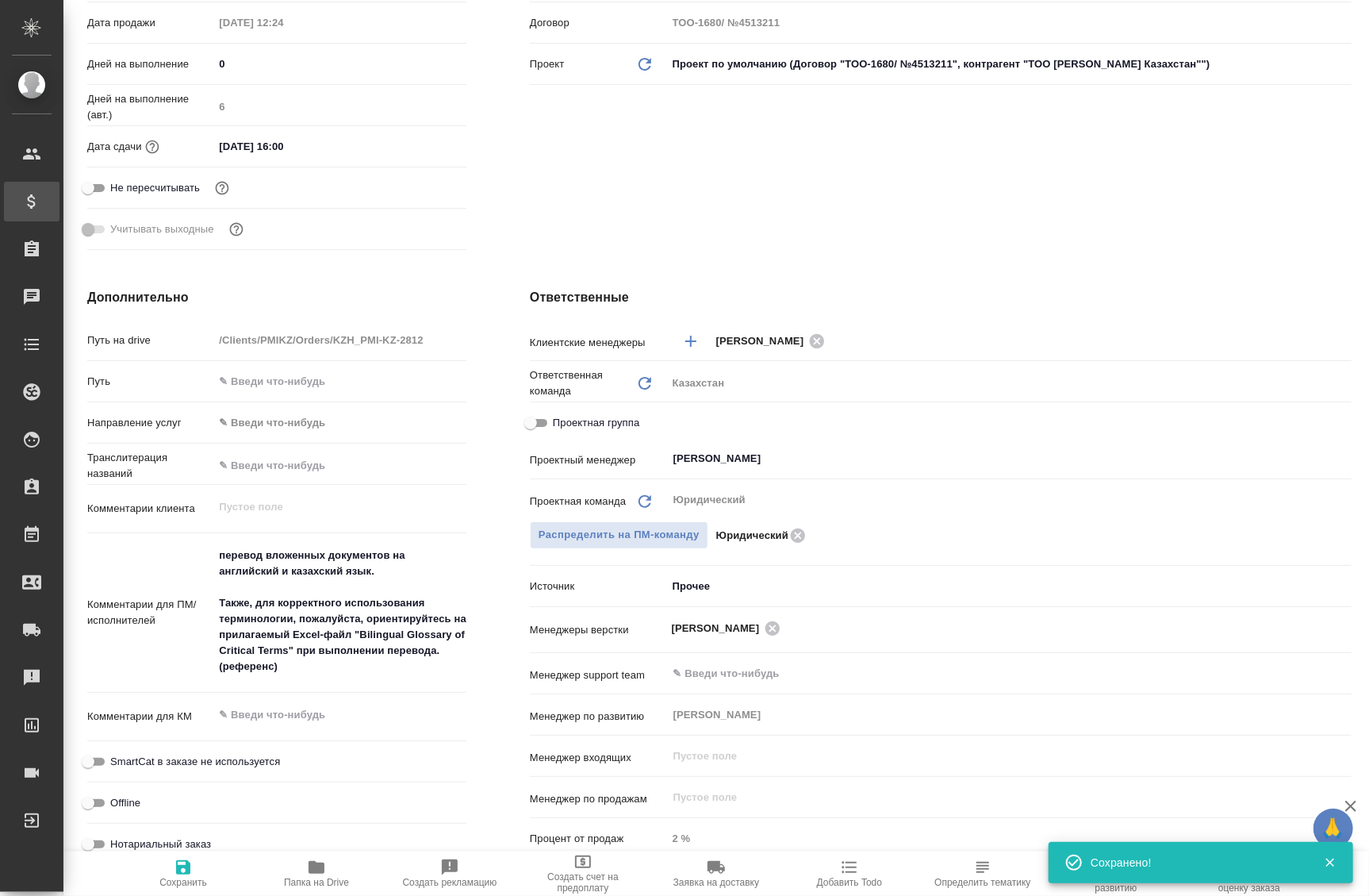
type textarea "x"
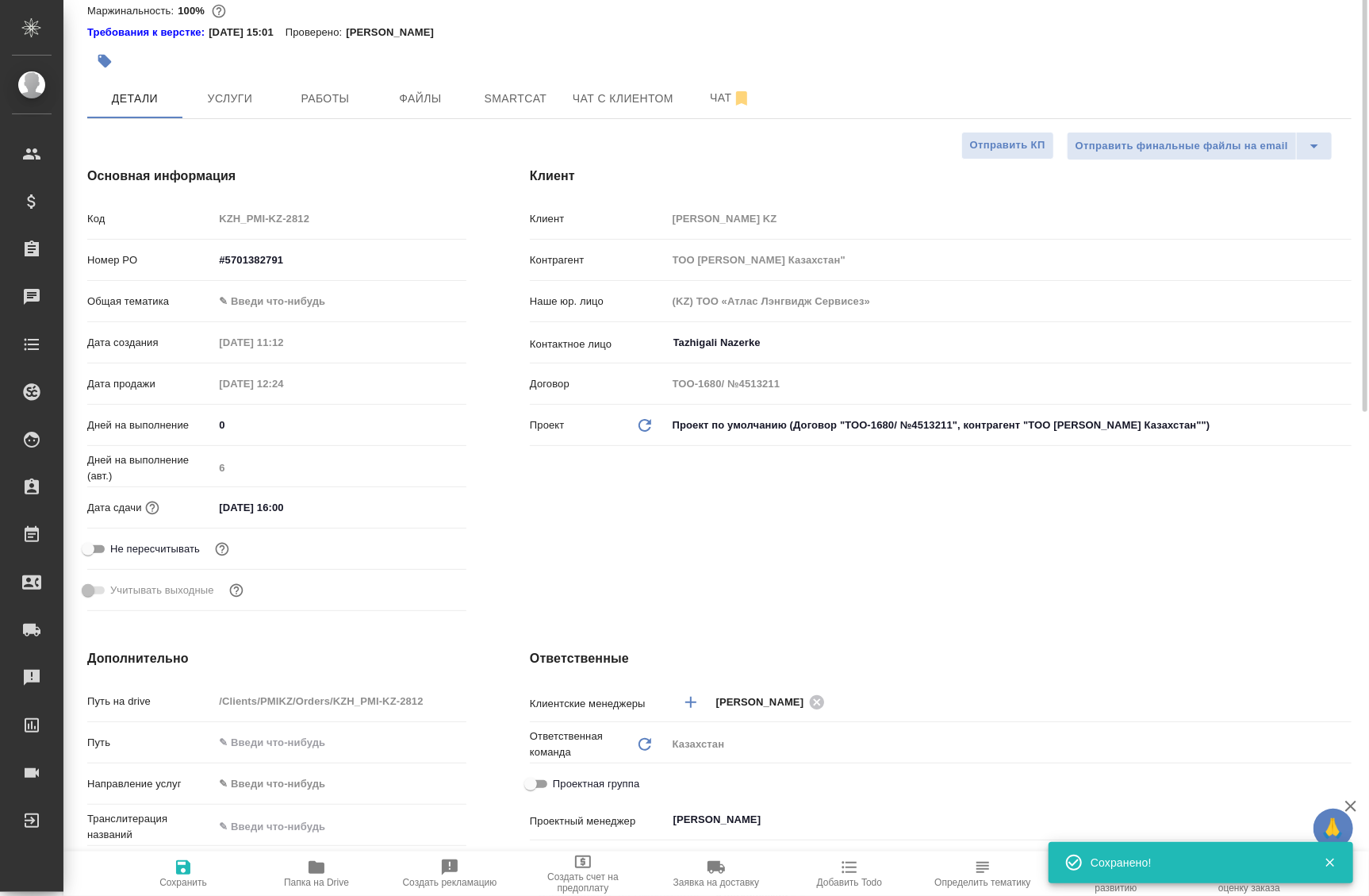
scroll to position [0, 0]
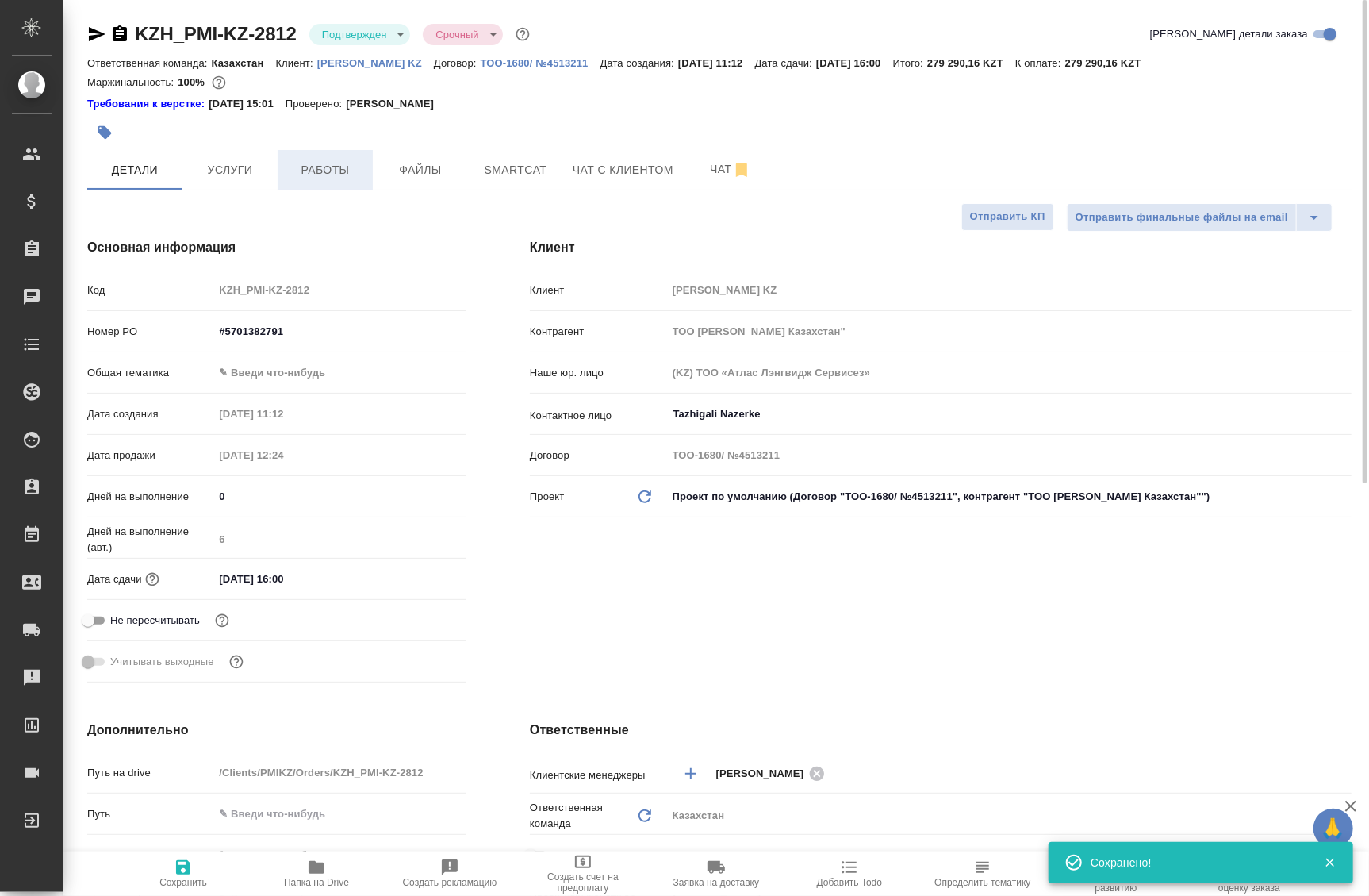
click at [340, 166] on span "Работы" at bounding box center [325, 170] width 76 height 20
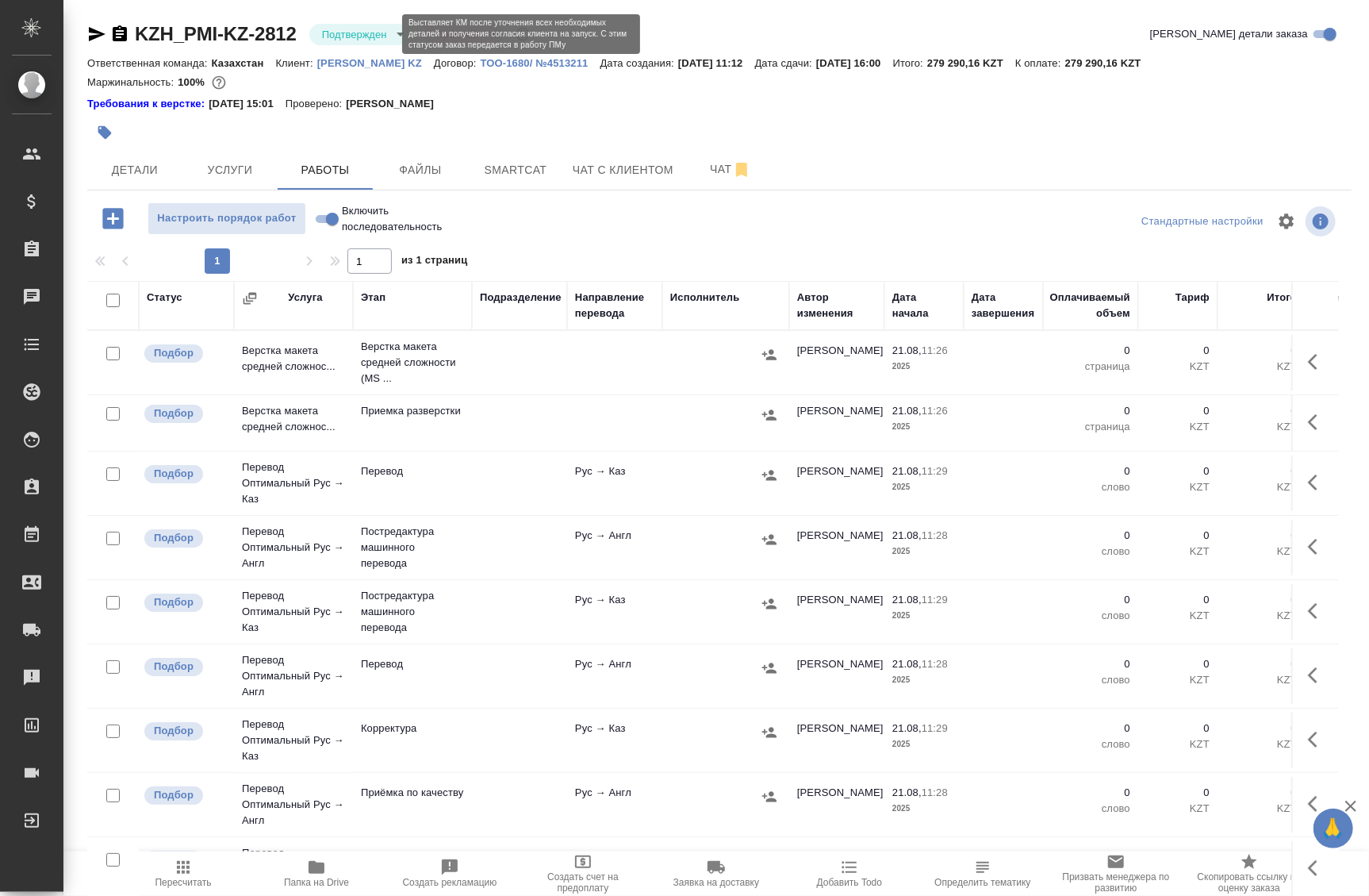
click at [372, 36] on body "🙏 .cls-1 fill:#fff; AWATERA Badanyan Artak Клиенты Спецификации Заказы 0 Чаты T…" at bounding box center [684, 448] width 1369 height 896
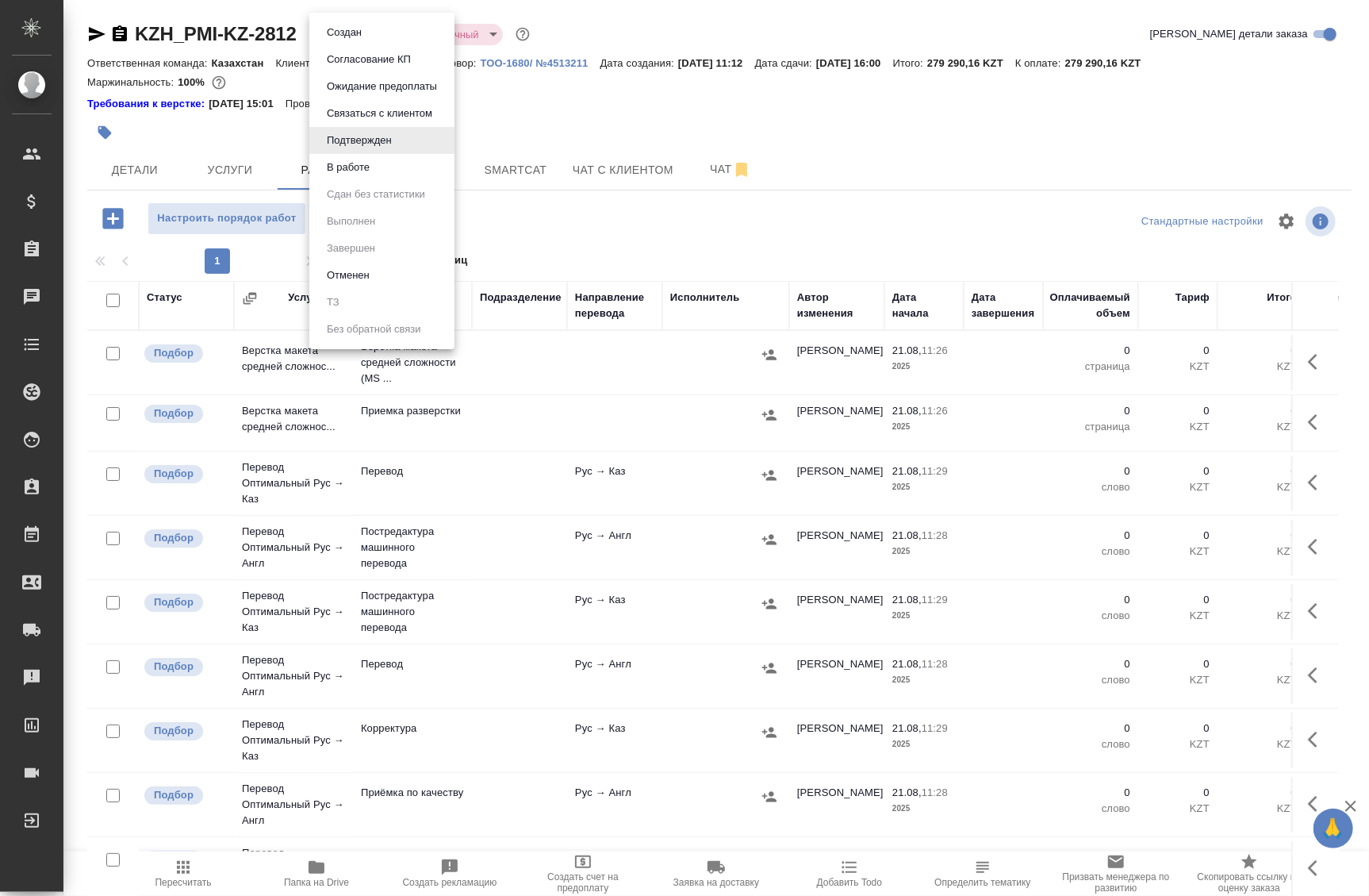
click at [376, 177] on li "В работе" at bounding box center [382, 168] width 145 height 27
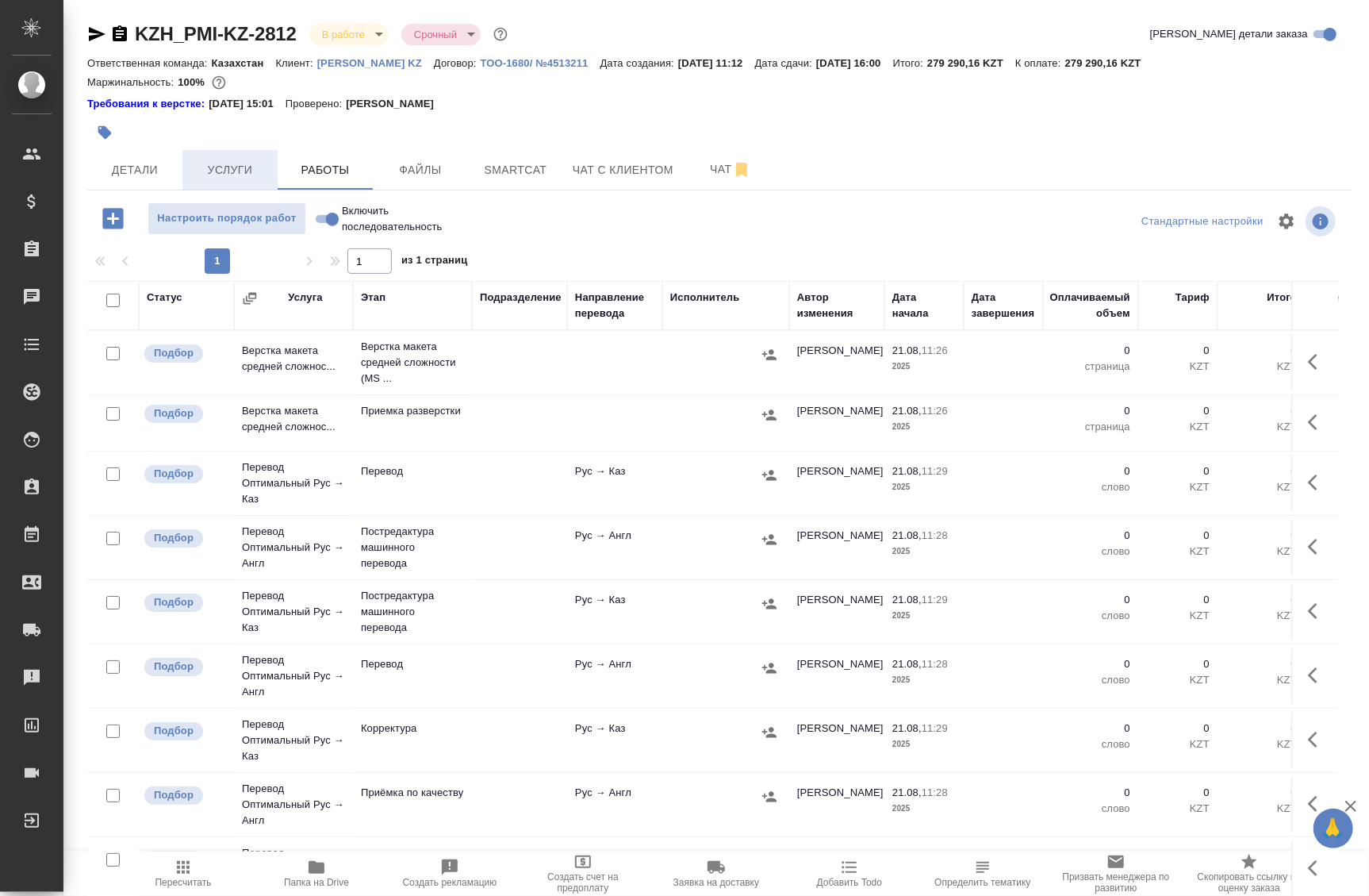
click at [245, 174] on span "Услуги" at bounding box center [229, 170] width 76 height 20
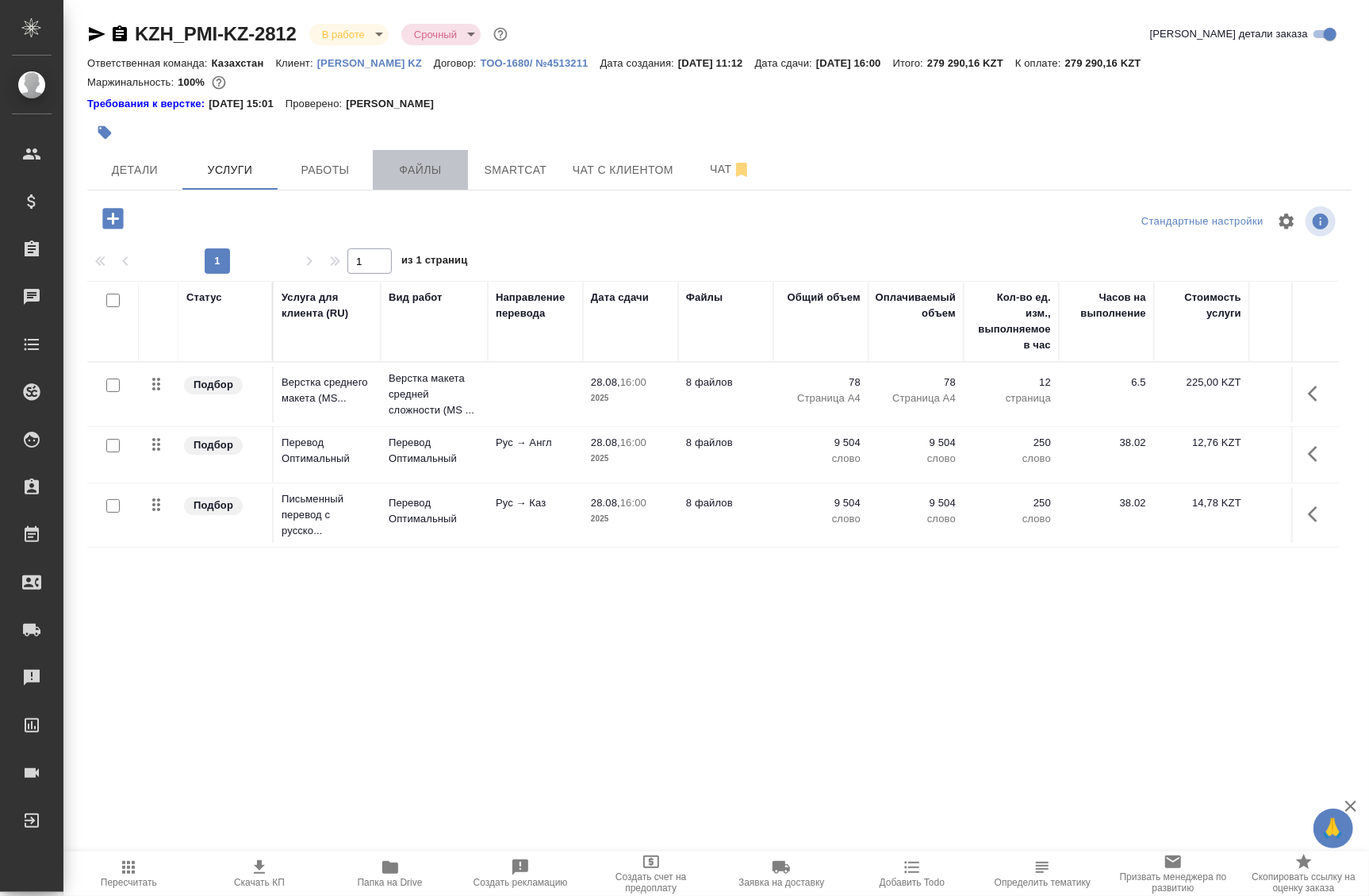
click at [418, 167] on span "Файлы" at bounding box center [420, 170] width 76 height 20
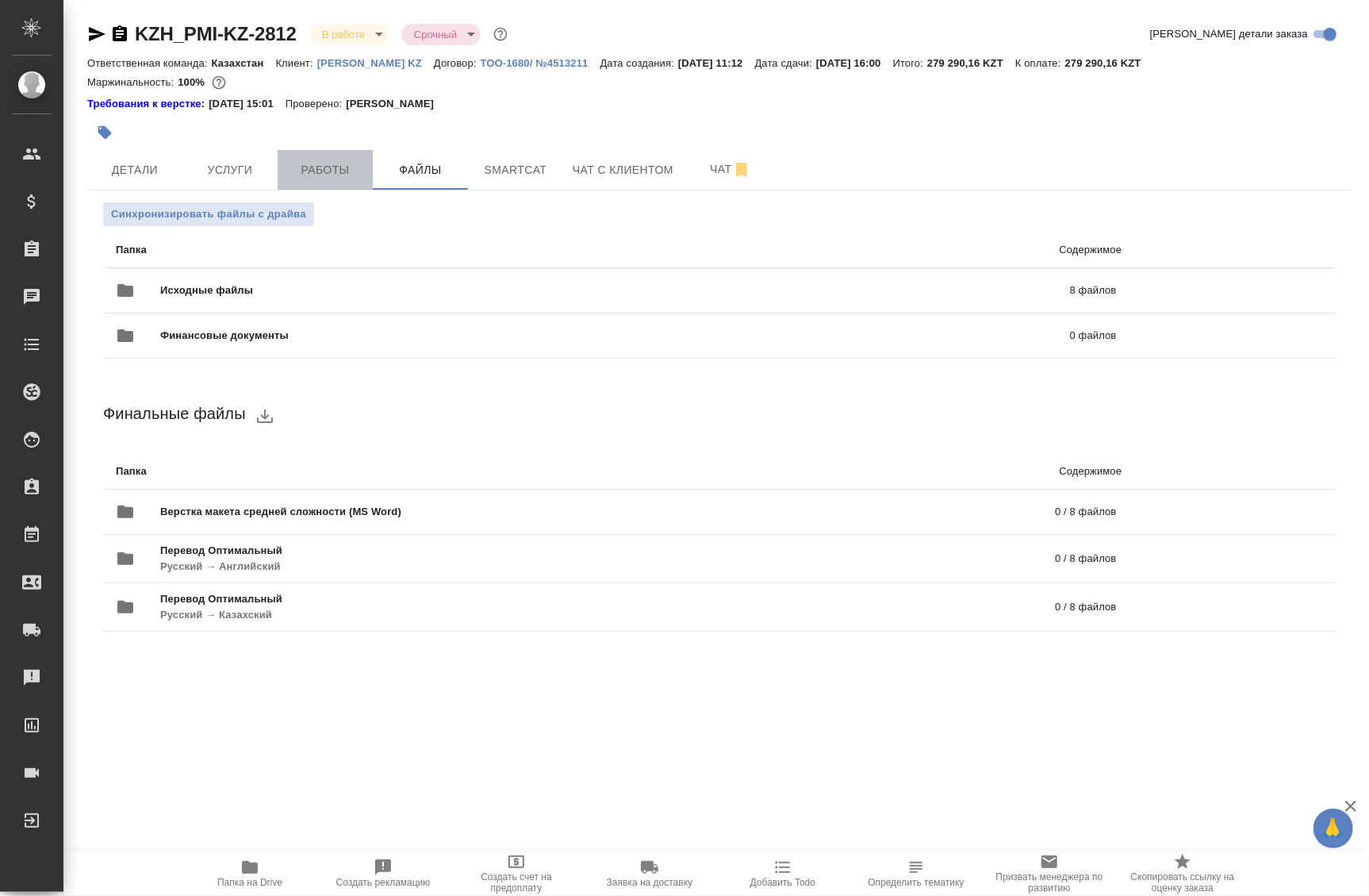
click at [341, 176] on span "Работы" at bounding box center [325, 170] width 76 height 20
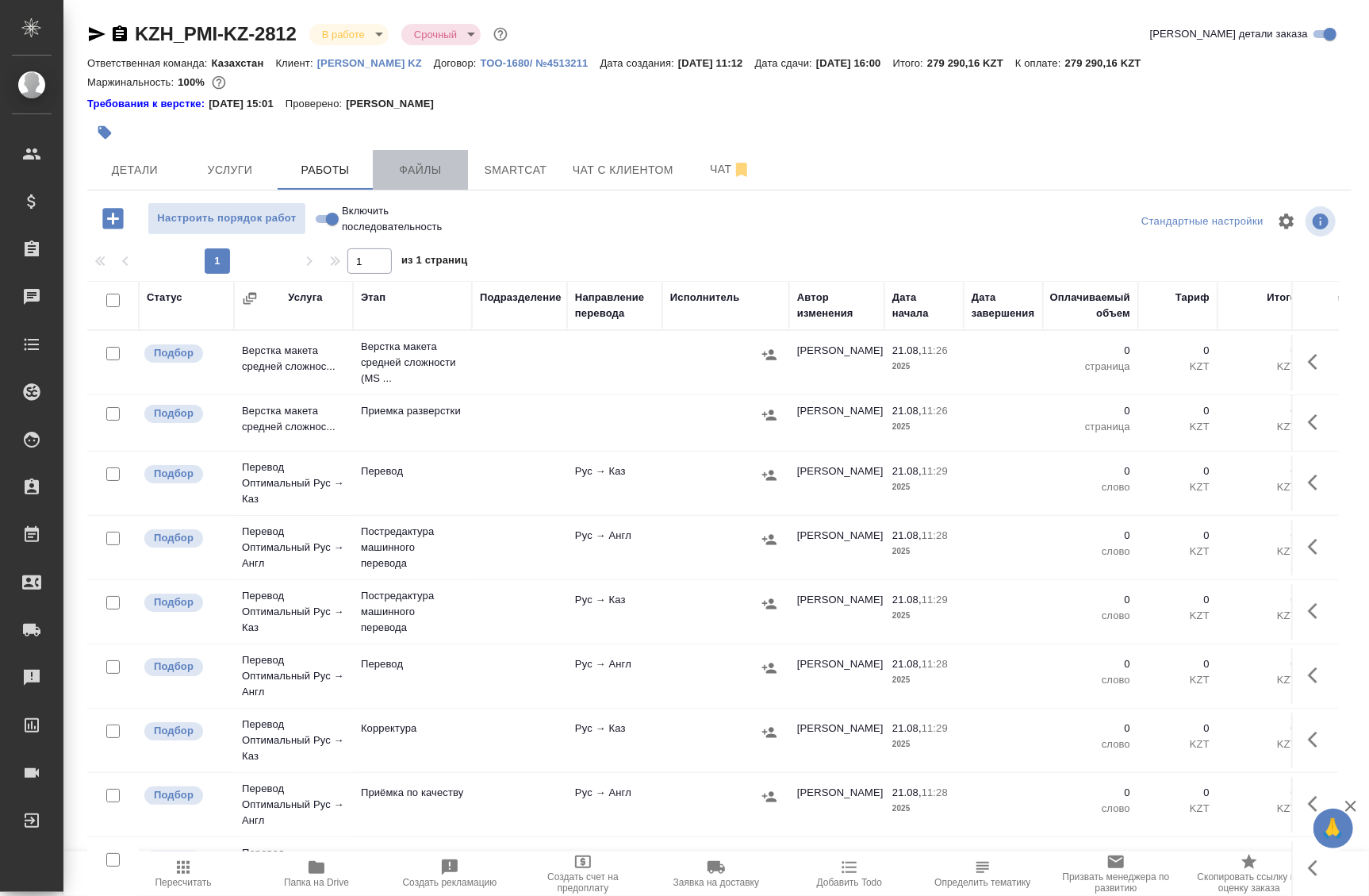
click at [436, 173] on span "Файлы" at bounding box center [420, 170] width 76 height 20
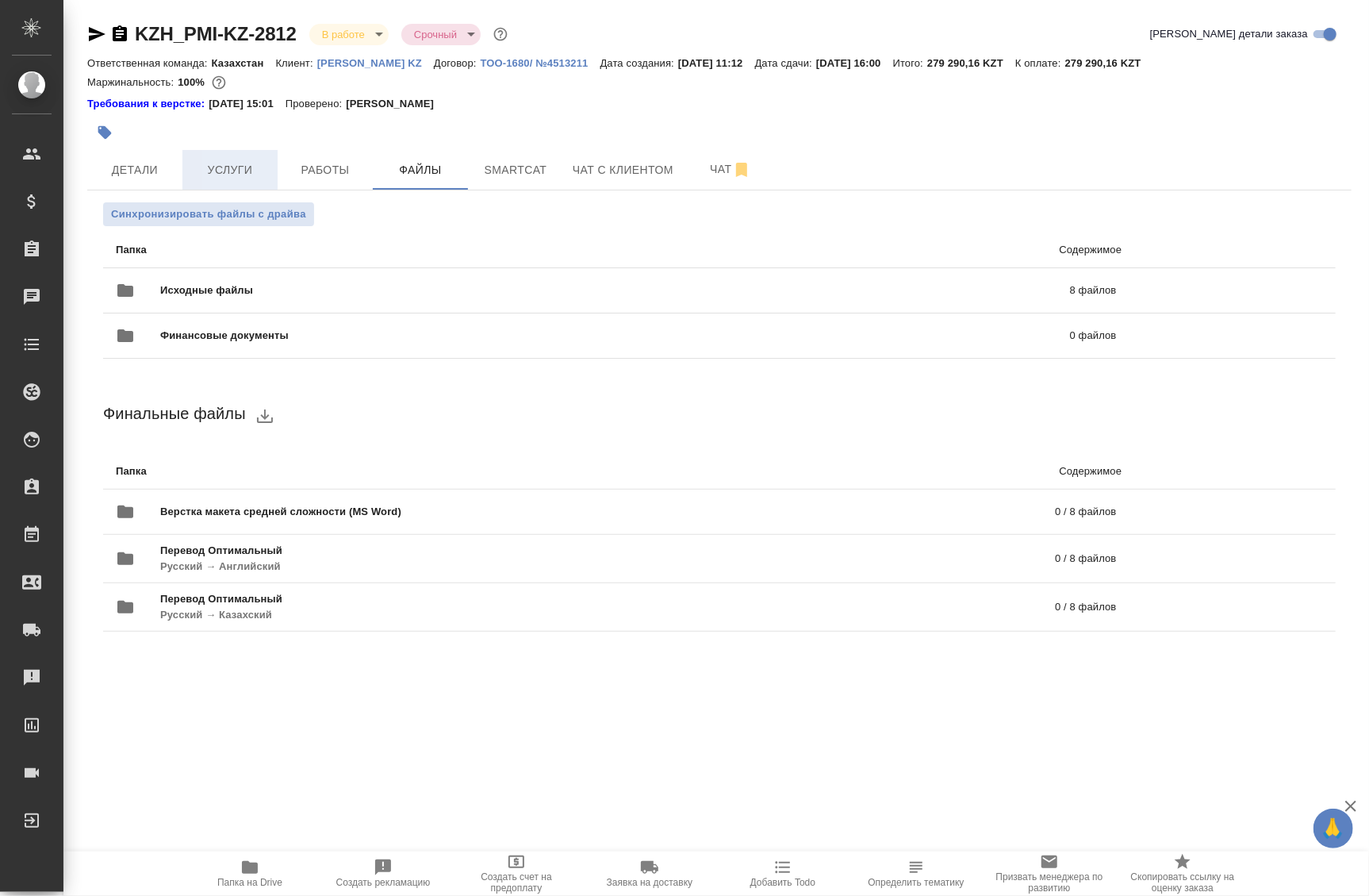
click at [252, 180] on button "Услуги" at bounding box center [230, 170] width 95 height 40
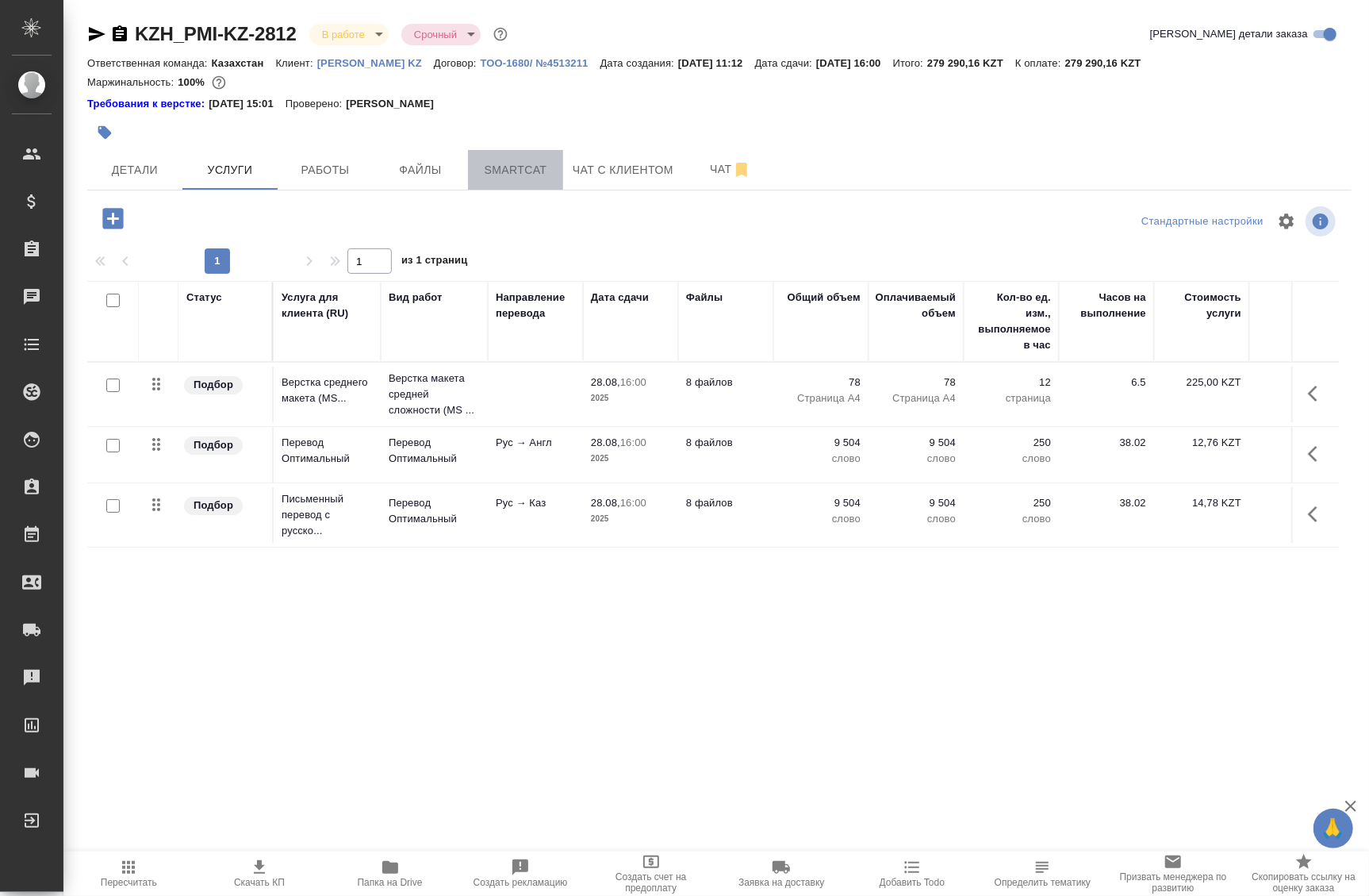
click at [540, 174] on span "Smartcat" at bounding box center [515, 170] width 76 height 20
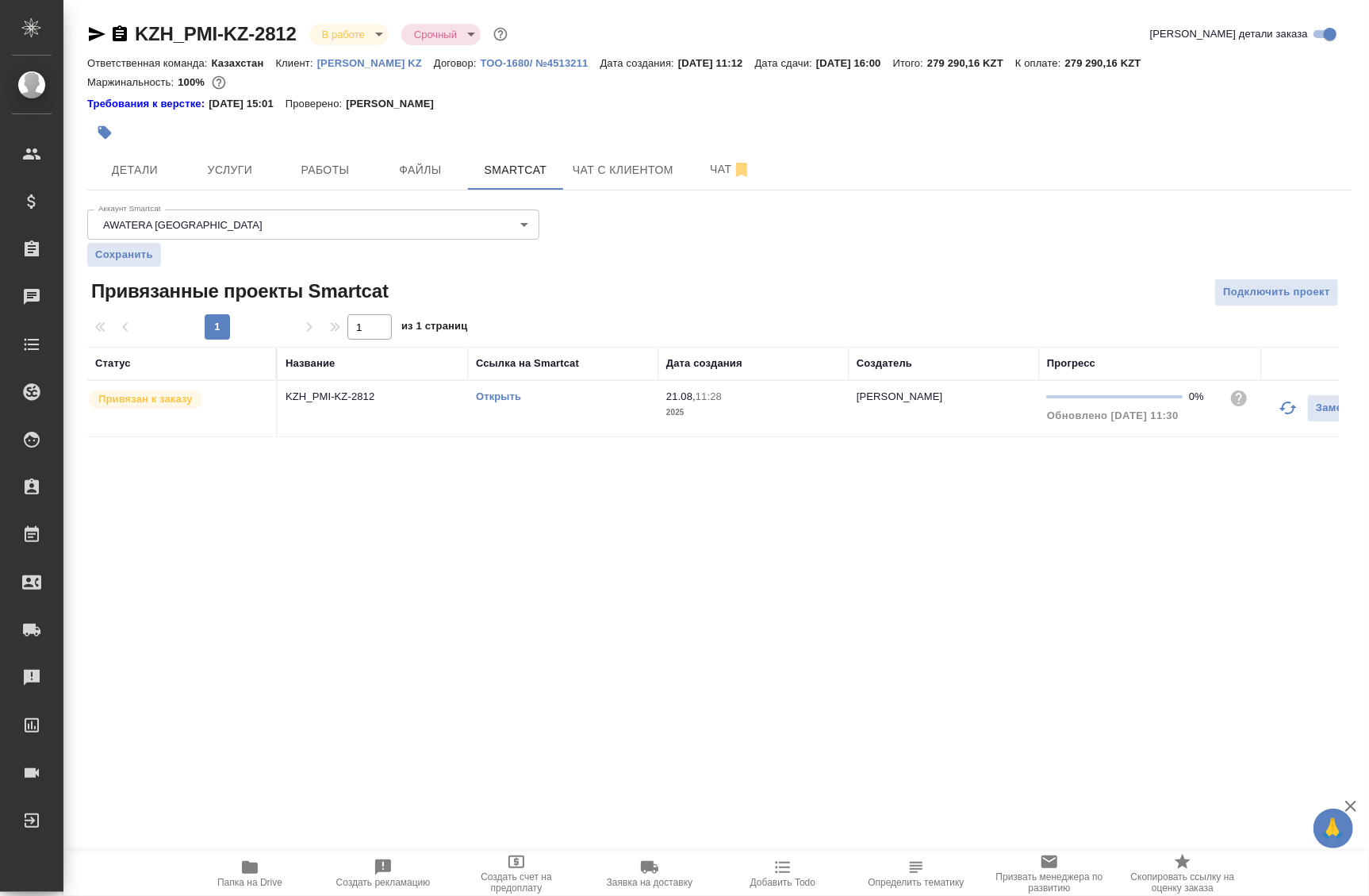
click at [505, 389] on div "Открыть" at bounding box center [563, 396] width 175 height 16
click at [508, 400] on link "Открыть" at bounding box center [498, 396] width 45 height 12
click at [337, 180] on button "Работы" at bounding box center [326, 170] width 95 height 40
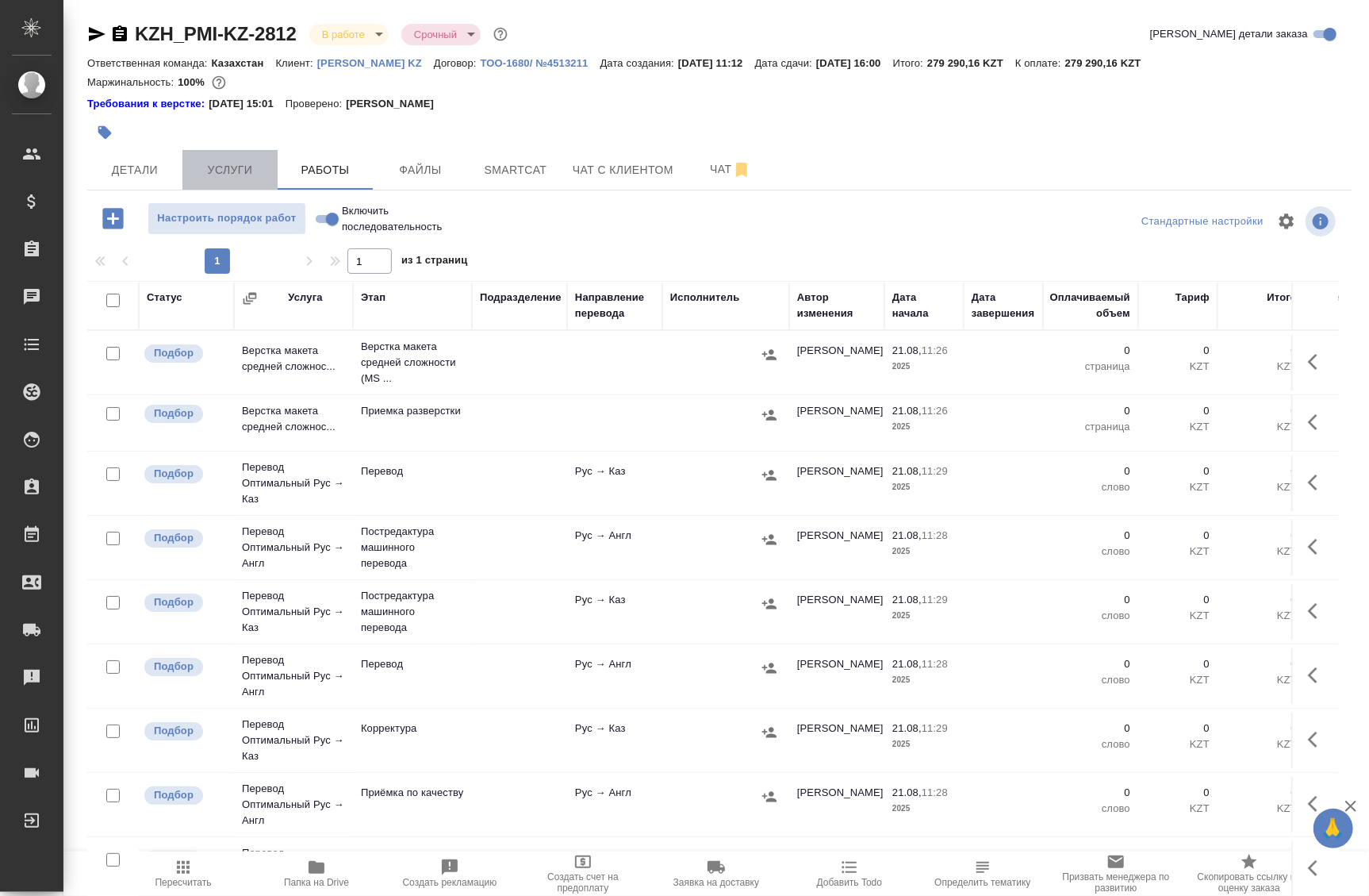
click at [269, 168] on button "Услуги" at bounding box center [230, 170] width 95 height 40
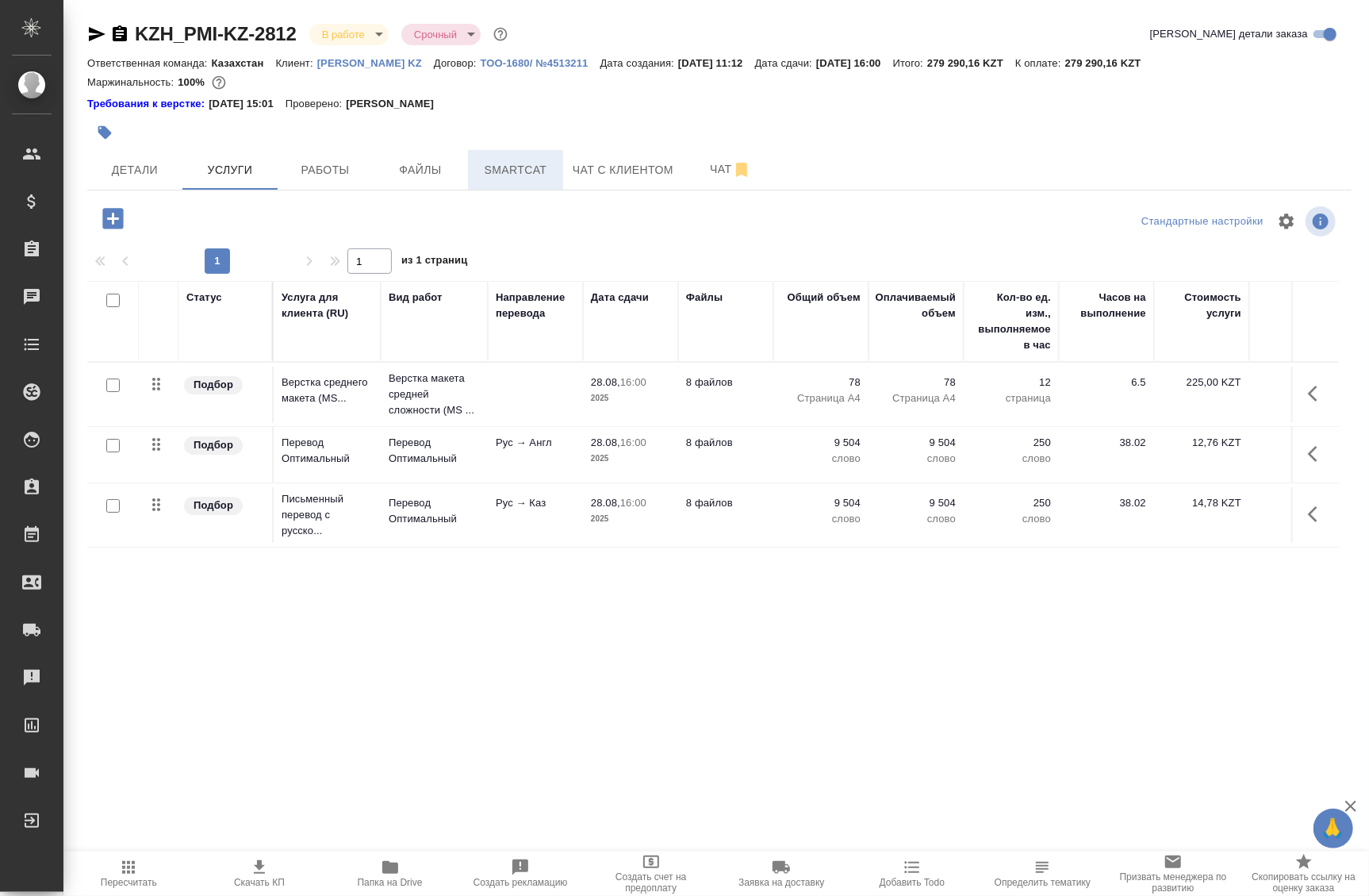
click at [523, 188] on button "Smartcat" at bounding box center [516, 170] width 95 height 40
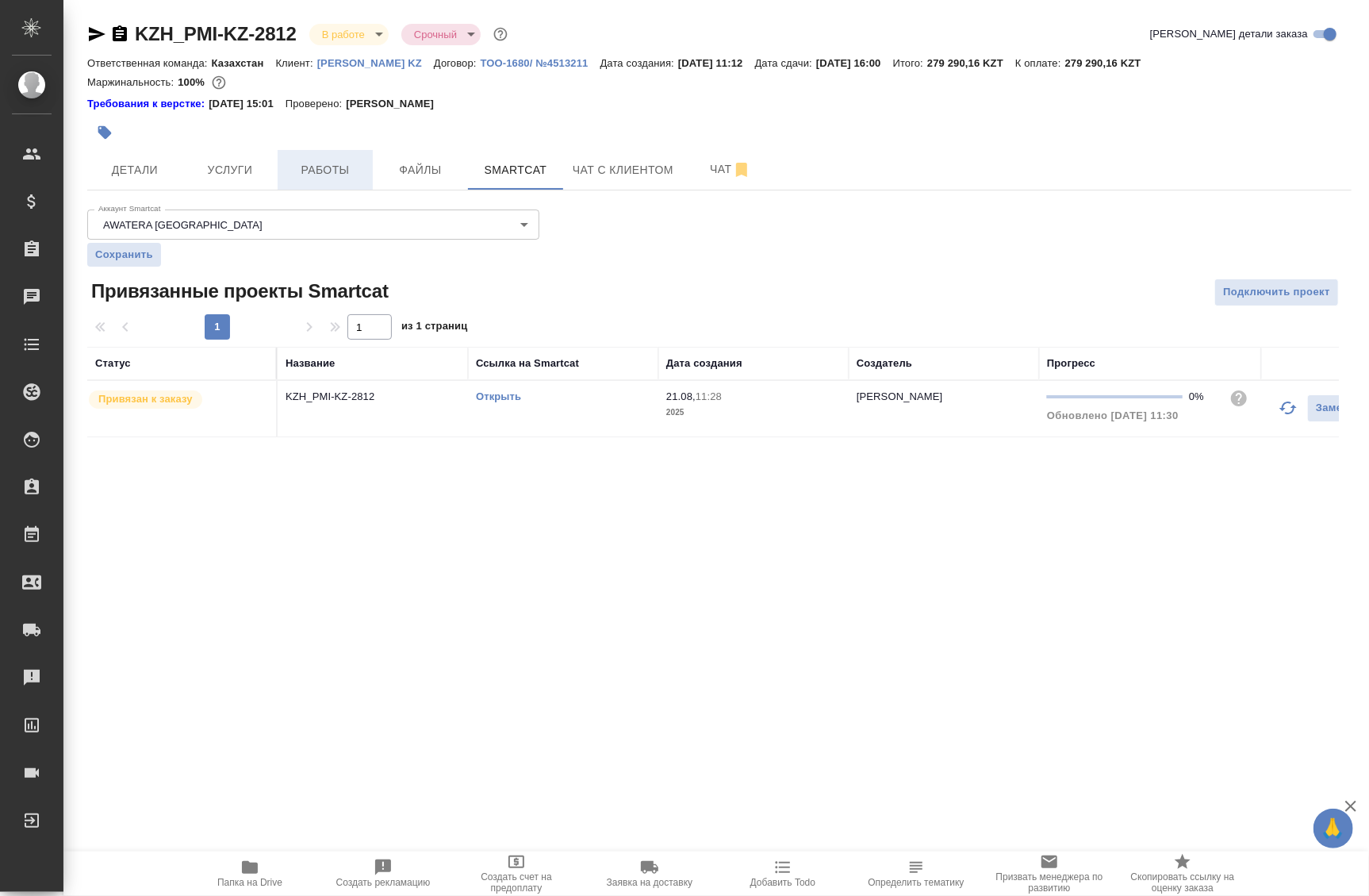
click at [332, 166] on span "Работы" at bounding box center [325, 170] width 76 height 20
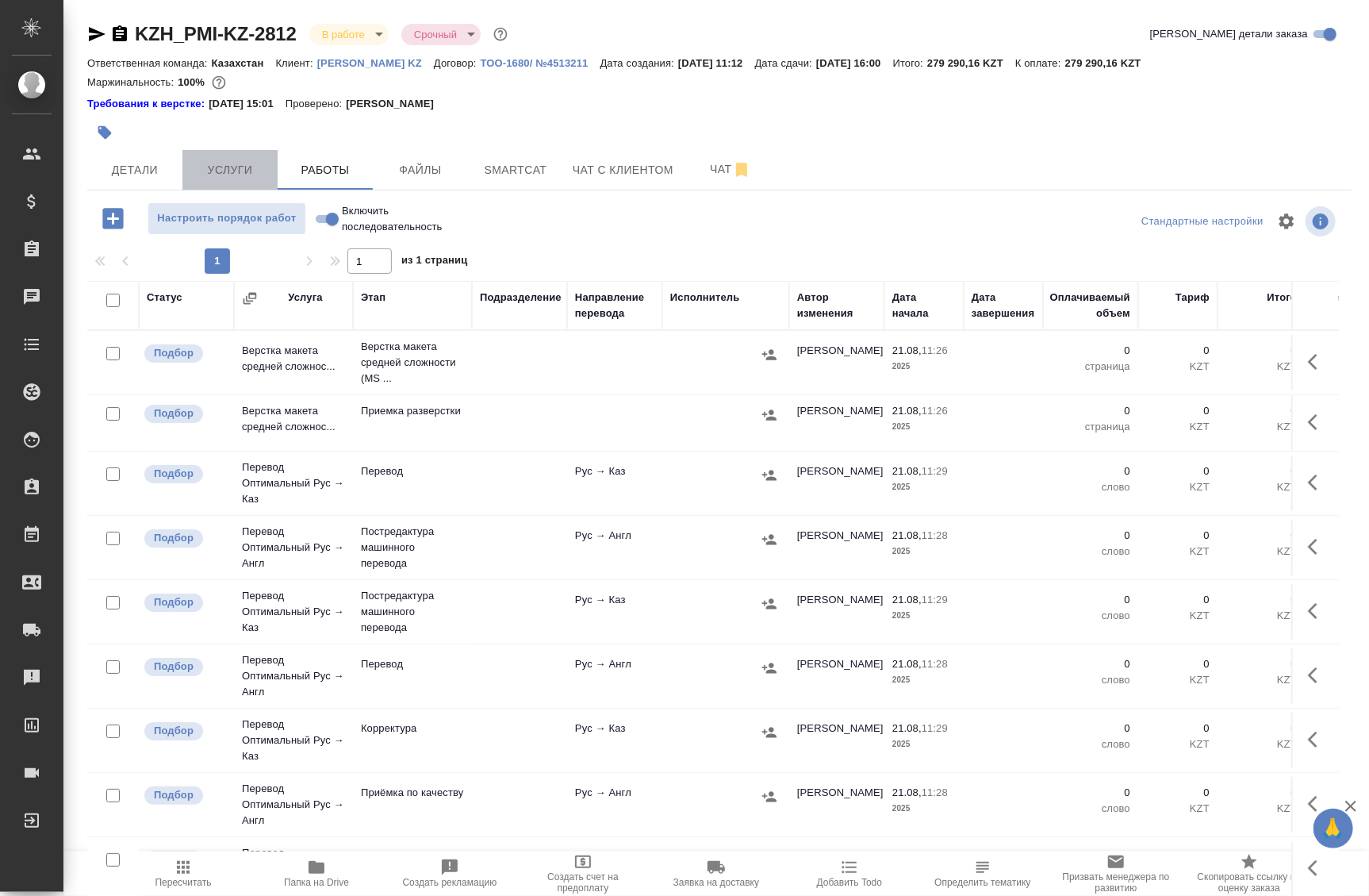
click at [240, 182] on button "Услуги" at bounding box center [230, 170] width 95 height 40
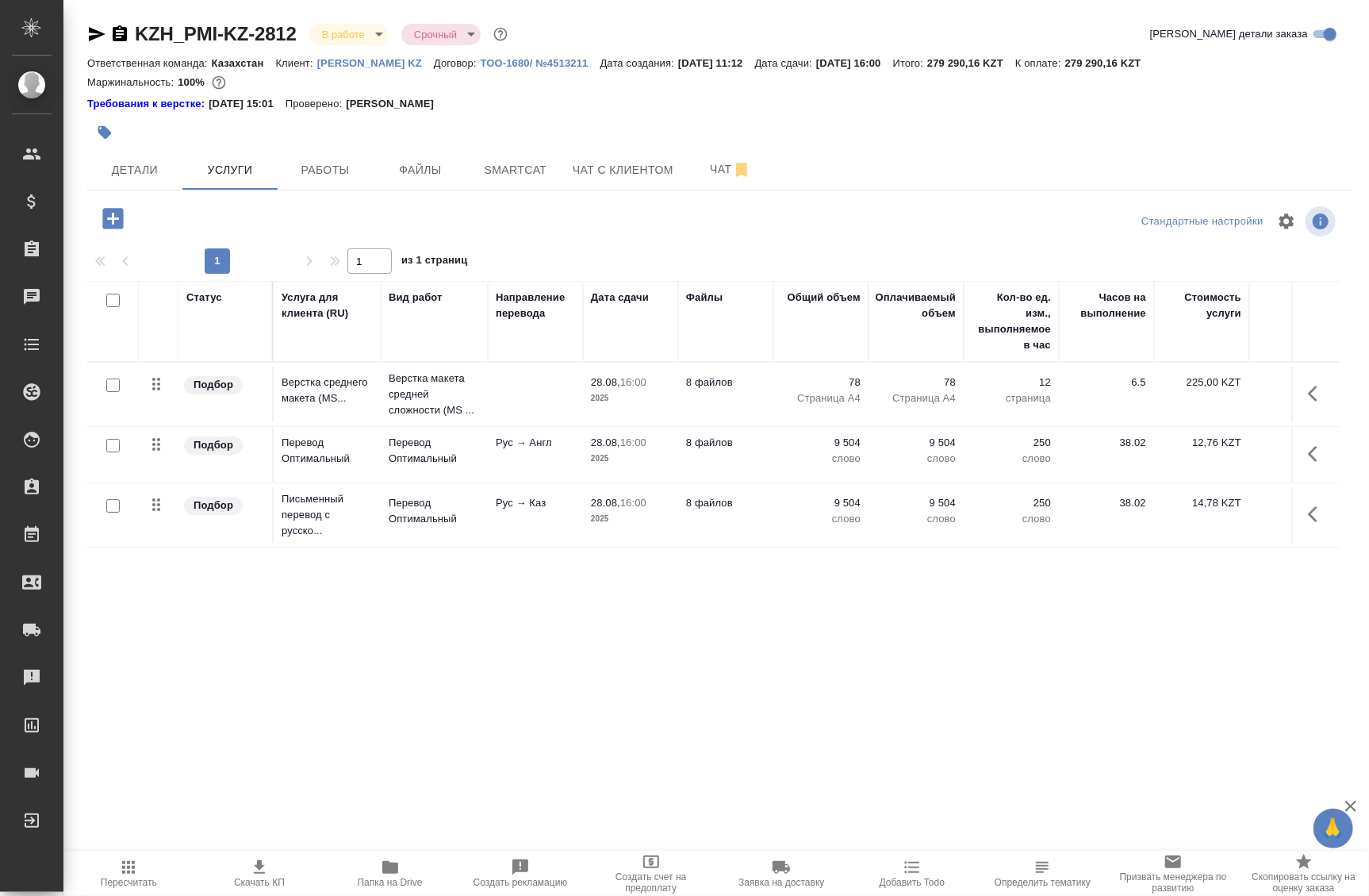
click at [120, 396] on div at bounding box center [113, 385] width 36 height 22
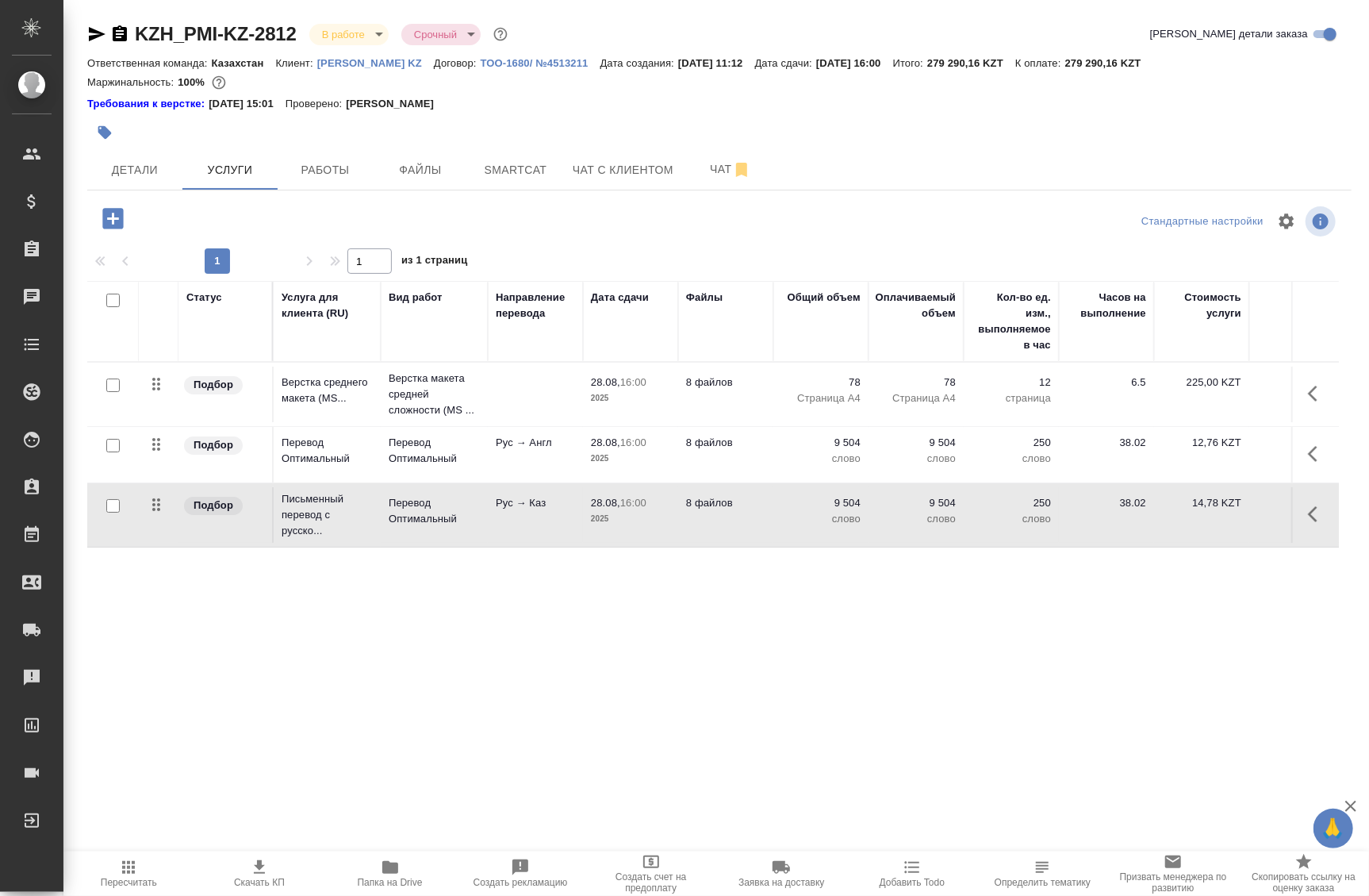
click at [113, 506] on input "checkbox" at bounding box center [113, 506] width 14 height 14
checkbox input "true"
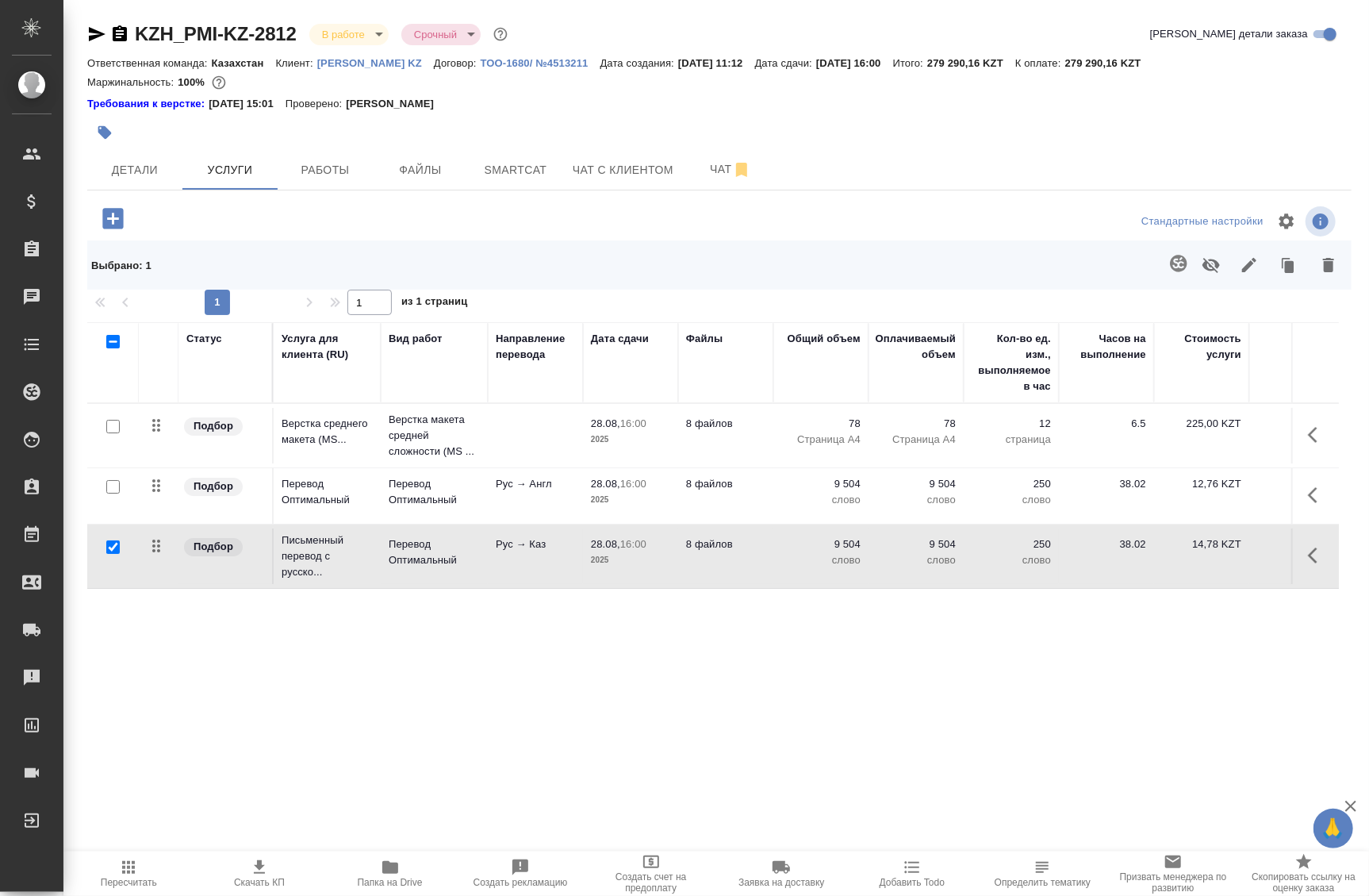
click at [1170, 265] on icon "button" at bounding box center [1179, 263] width 19 height 19
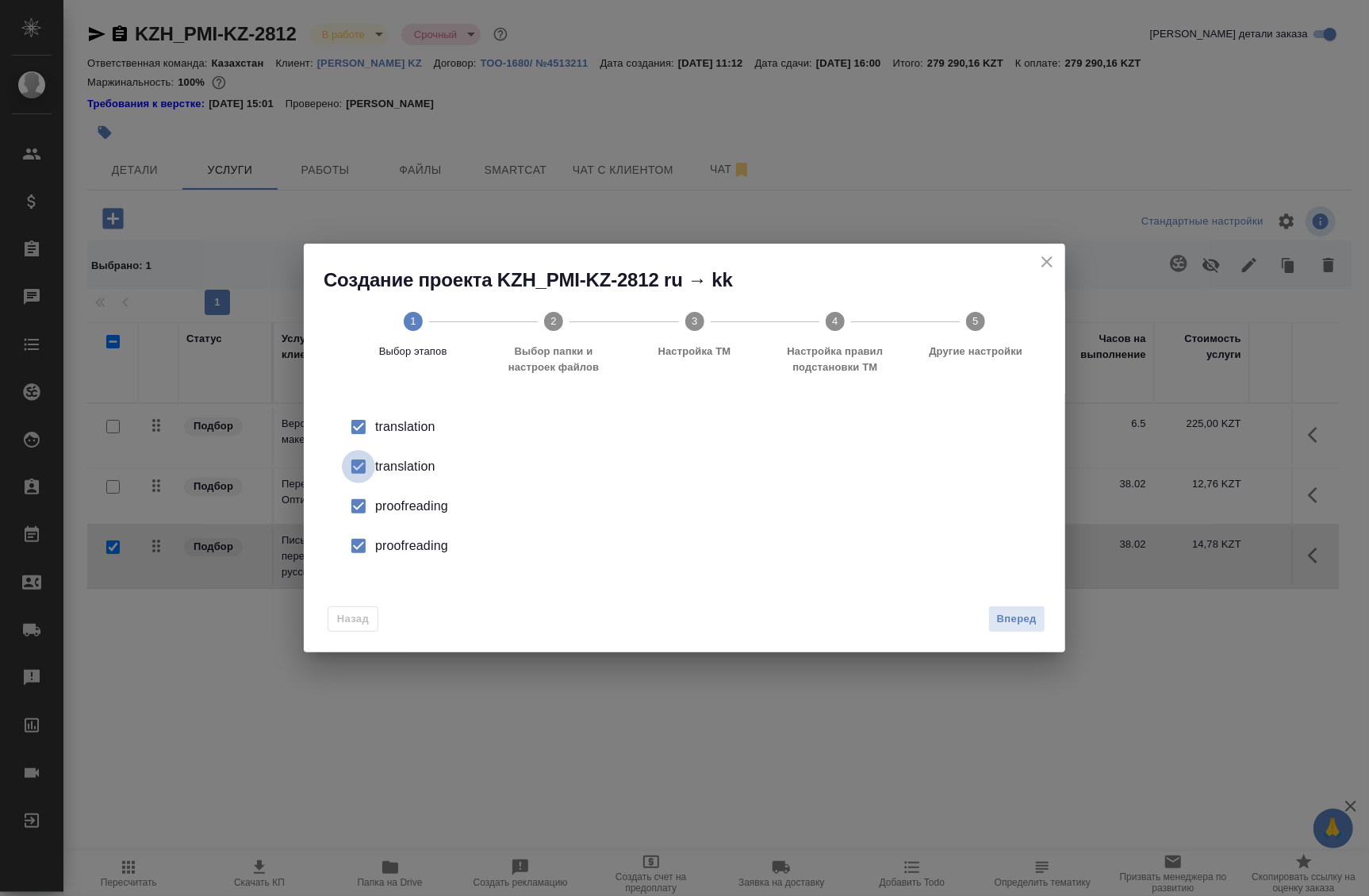
click at [356, 468] on input "checkbox" at bounding box center [358, 466] width 33 height 33
click at [356, 507] on input "checkbox" at bounding box center [358, 506] width 33 height 33
click at [355, 545] on input "checkbox" at bounding box center [358, 546] width 33 height 33
click at [1022, 627] on span "Вперед" at bounding box center [1017, 619] width 40 height 18
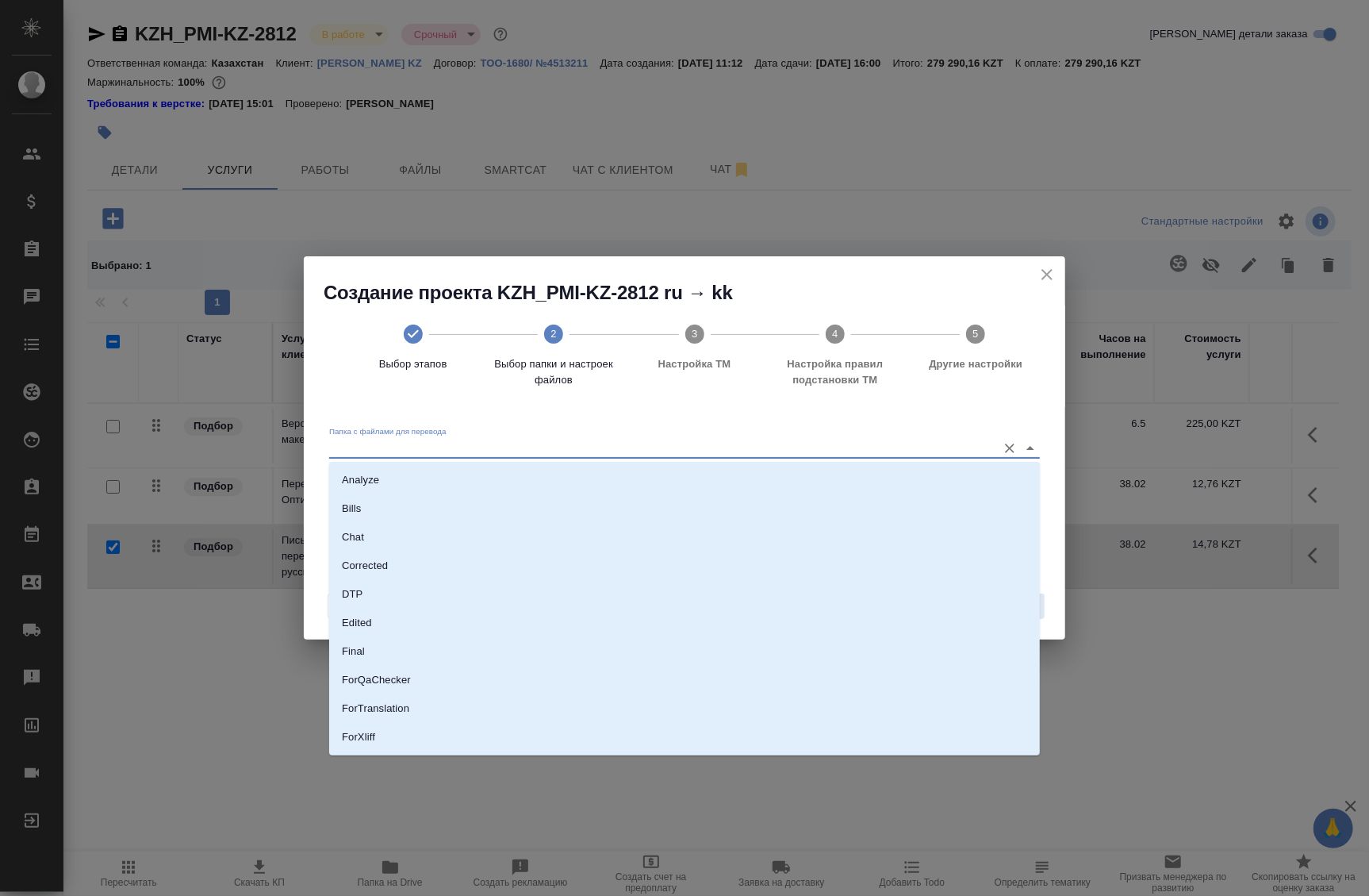
click at [540, 449] on input "Папка с файлами для перевода" at bounding box center [659, 448] width 660 height 19
click at [404, 687] on li "Source" at bounding box center [684, 684] width 711 height 29
type input "Source"
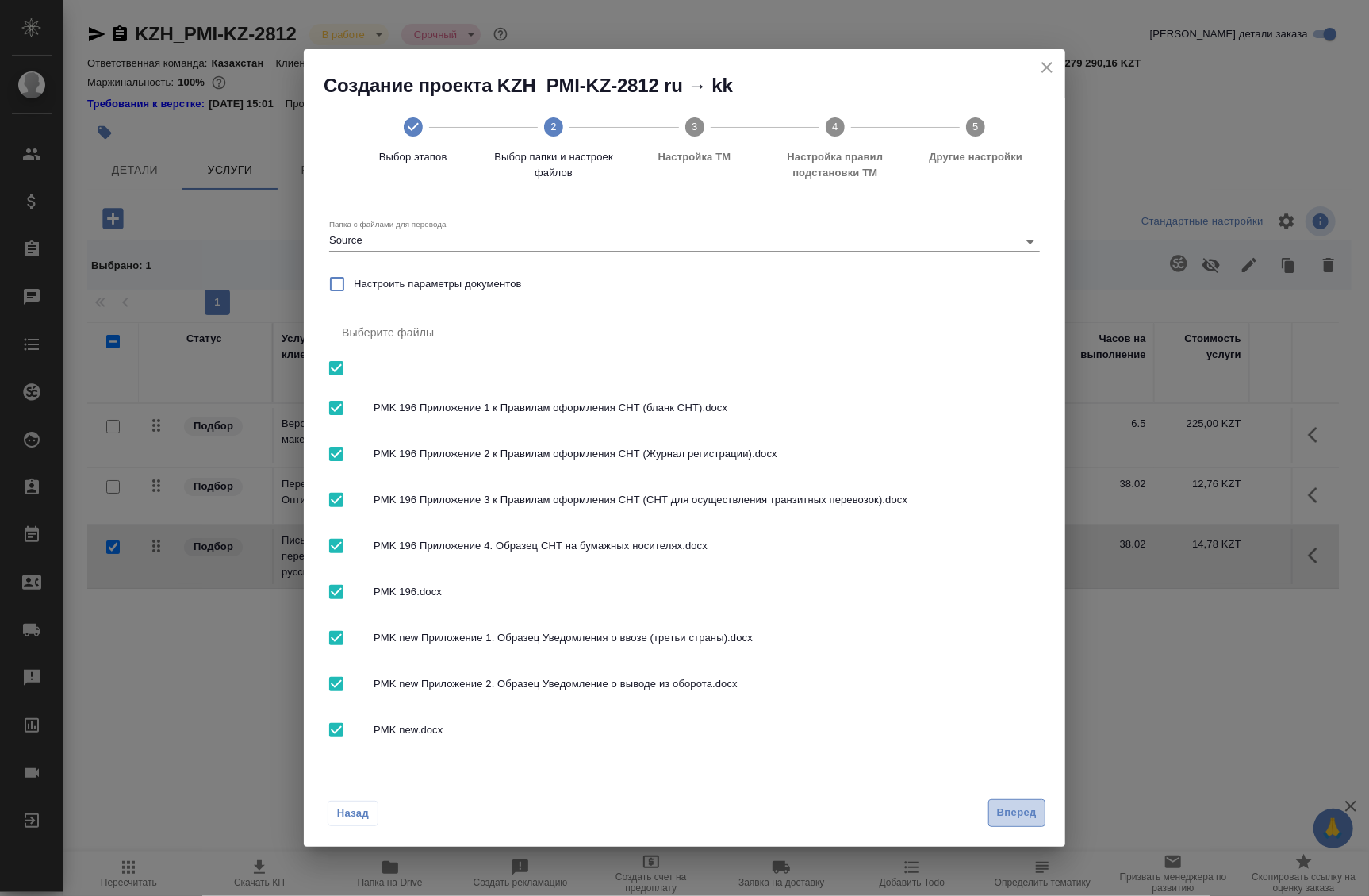
click at [1008, 818] on span "Вперед" at bounding box center [1017, 812] width 40 height 18
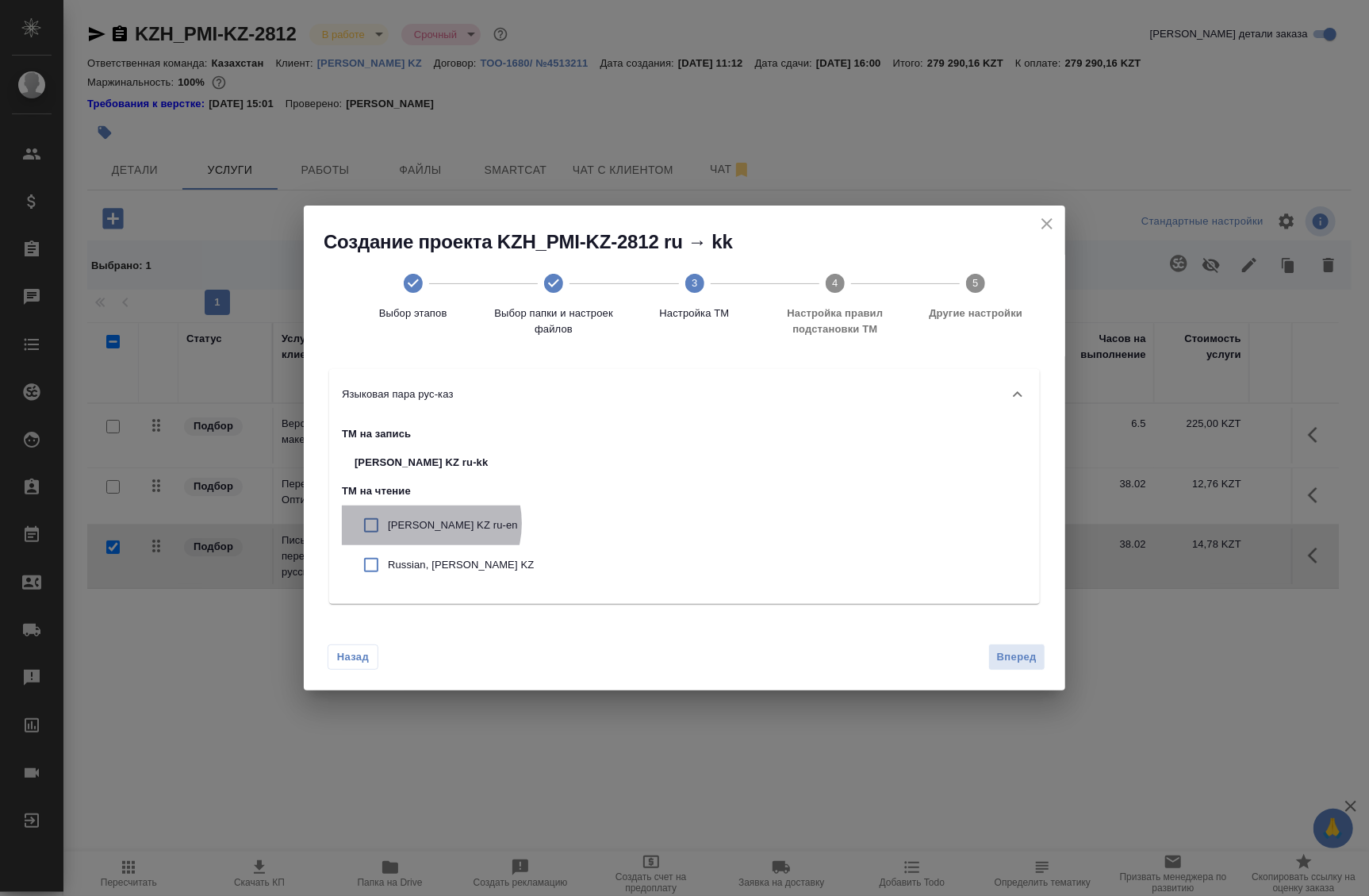
click at [425, 523] on p "Philip Morris KZ ru-en" at bounding box center [460, 525] width 146 height 16
checkbox input "true"
click at [402, 558] on p "Russian, Philip Morris KZ" at bounding box center [460, 564] width 146 height 16
checkbox input "true"
click at [1017, 659] on span "Вперед" at bounding box center [1017, 656] width 40 height 18
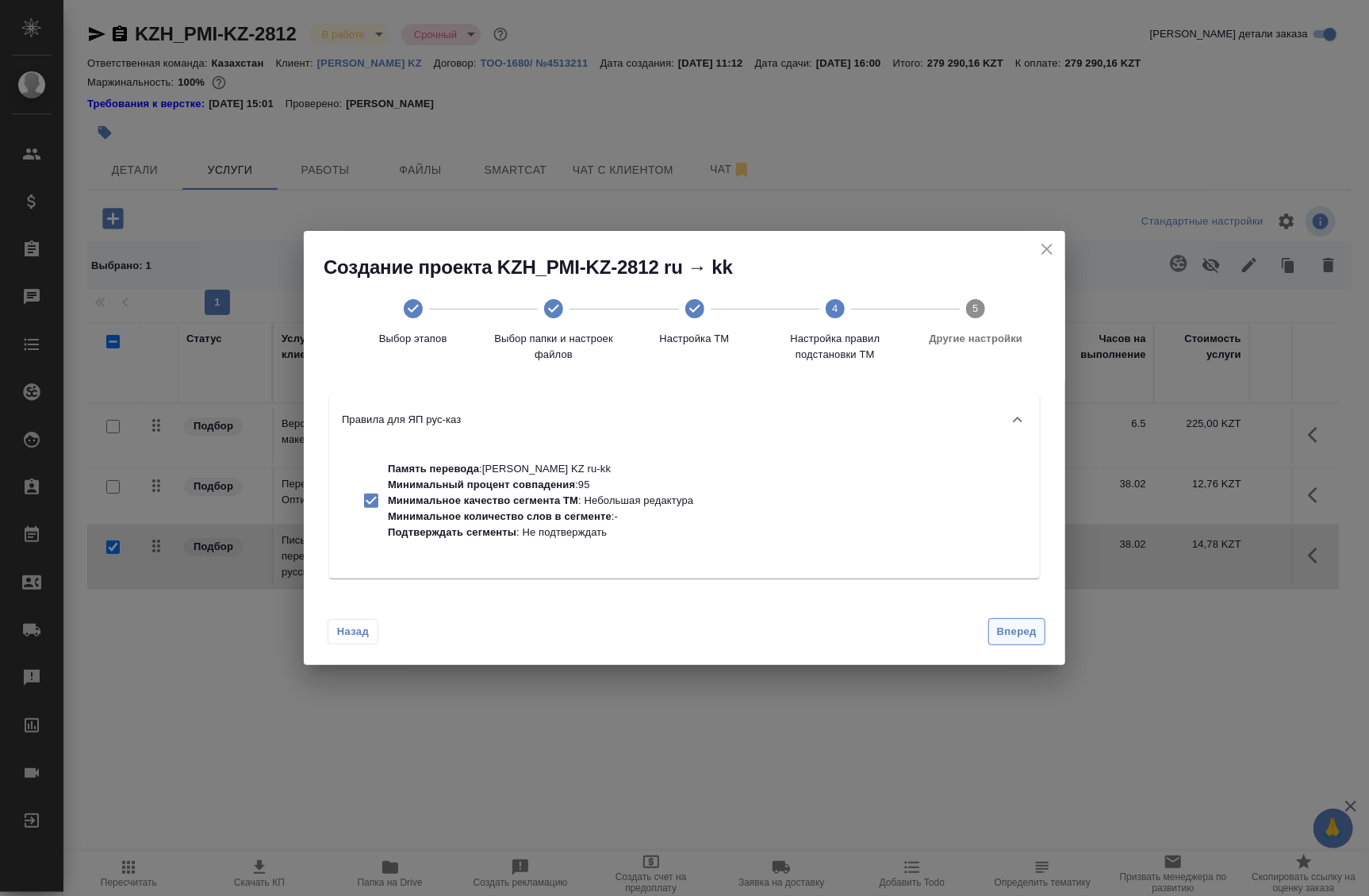
click at [1011, 636] on span "Вперед" at bounding box center [1017, 632] width 40 height 18
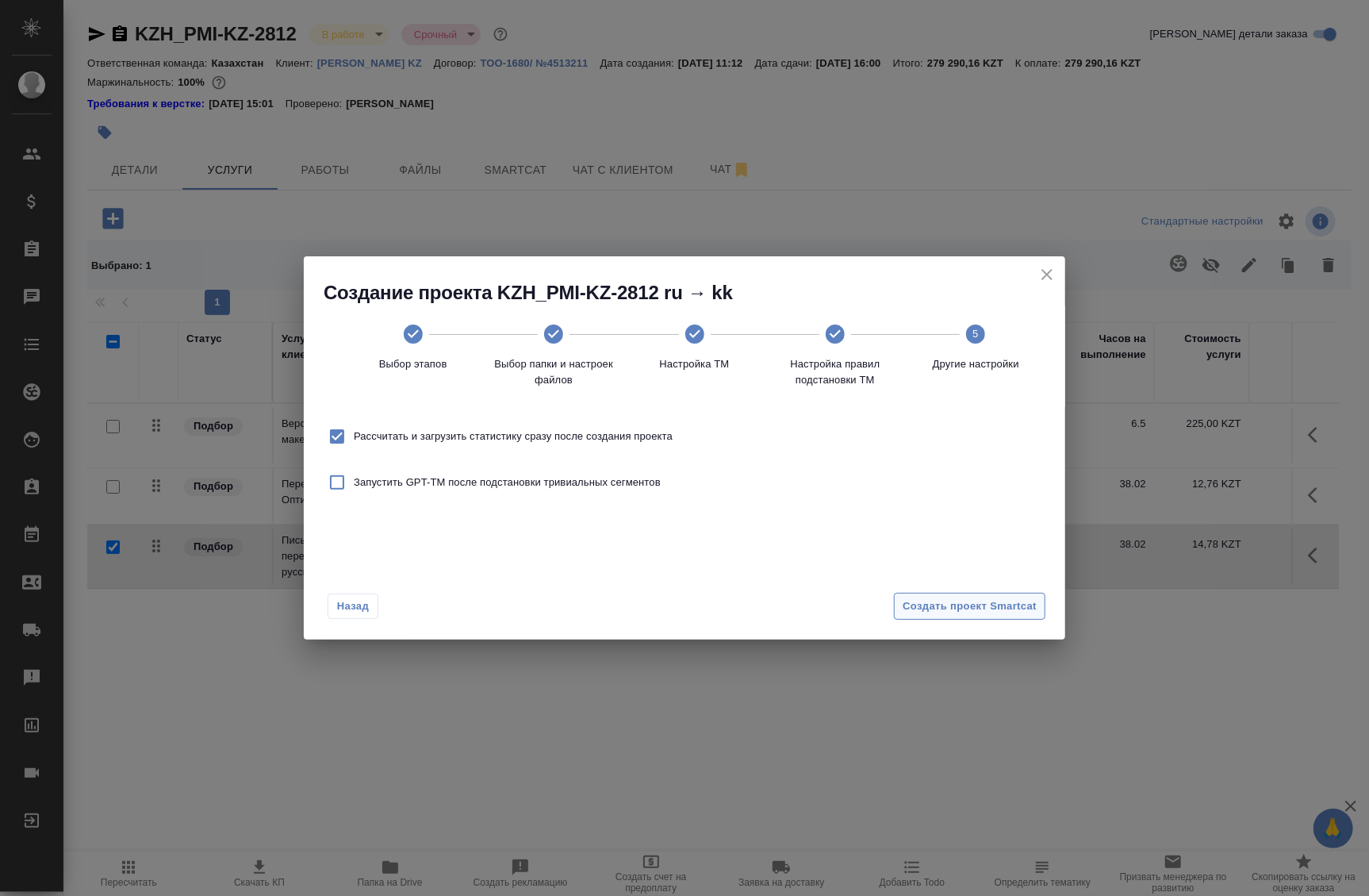
click at [958, 610] on span "Создать проект Smartcat" at bounding box center [969, 606] width 134 height 18
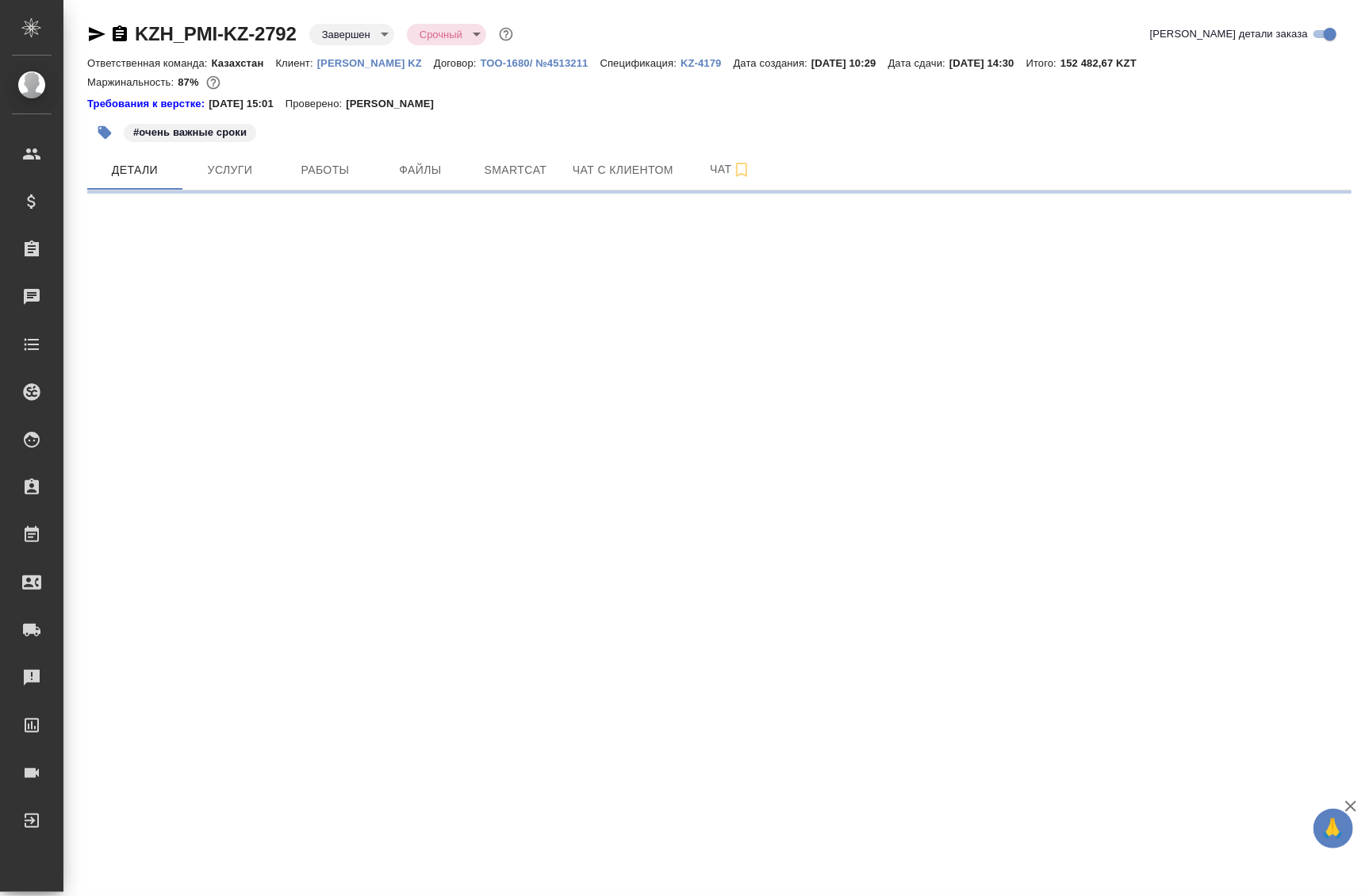
select select "RU"
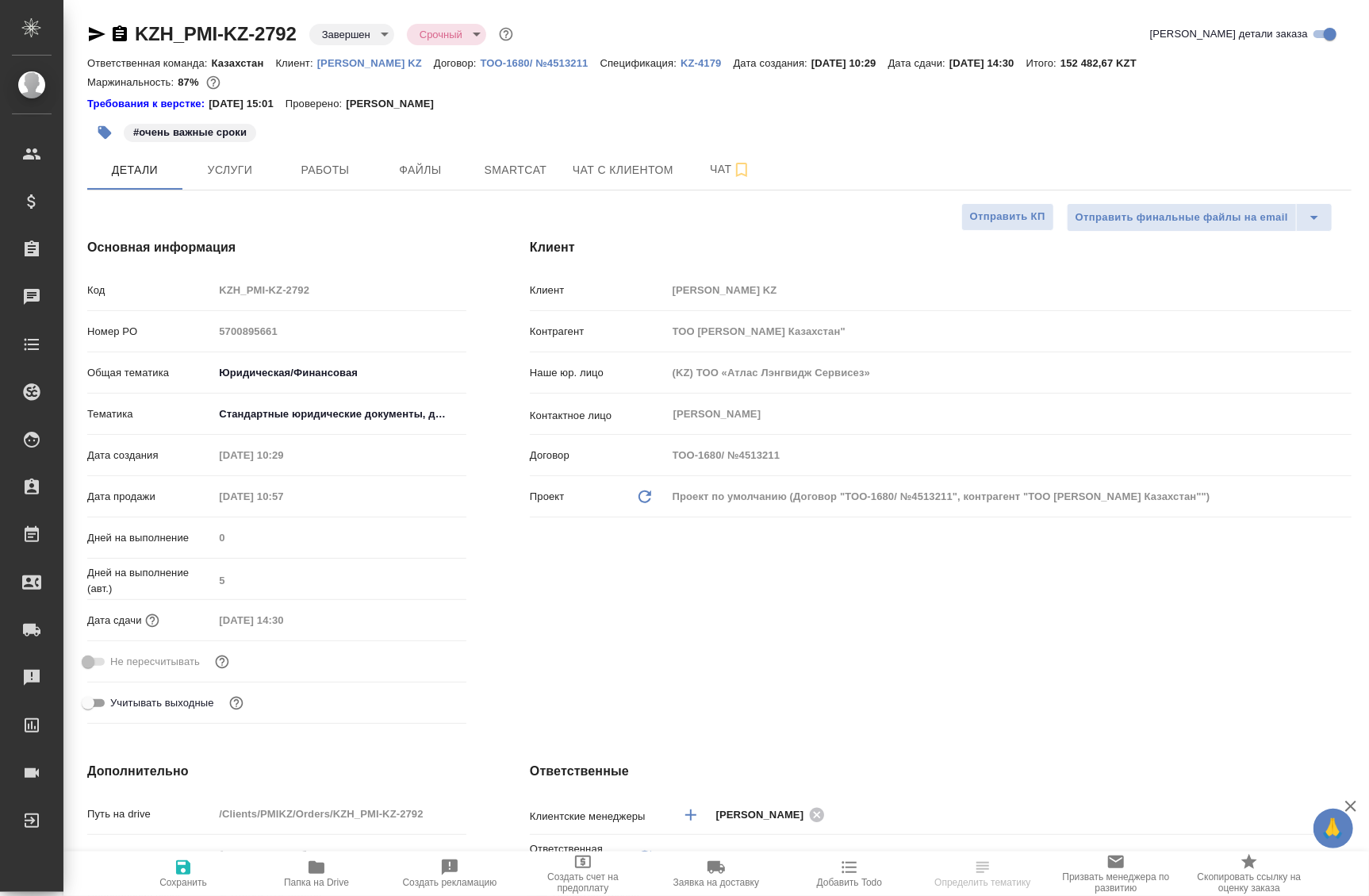
type textarea "x"
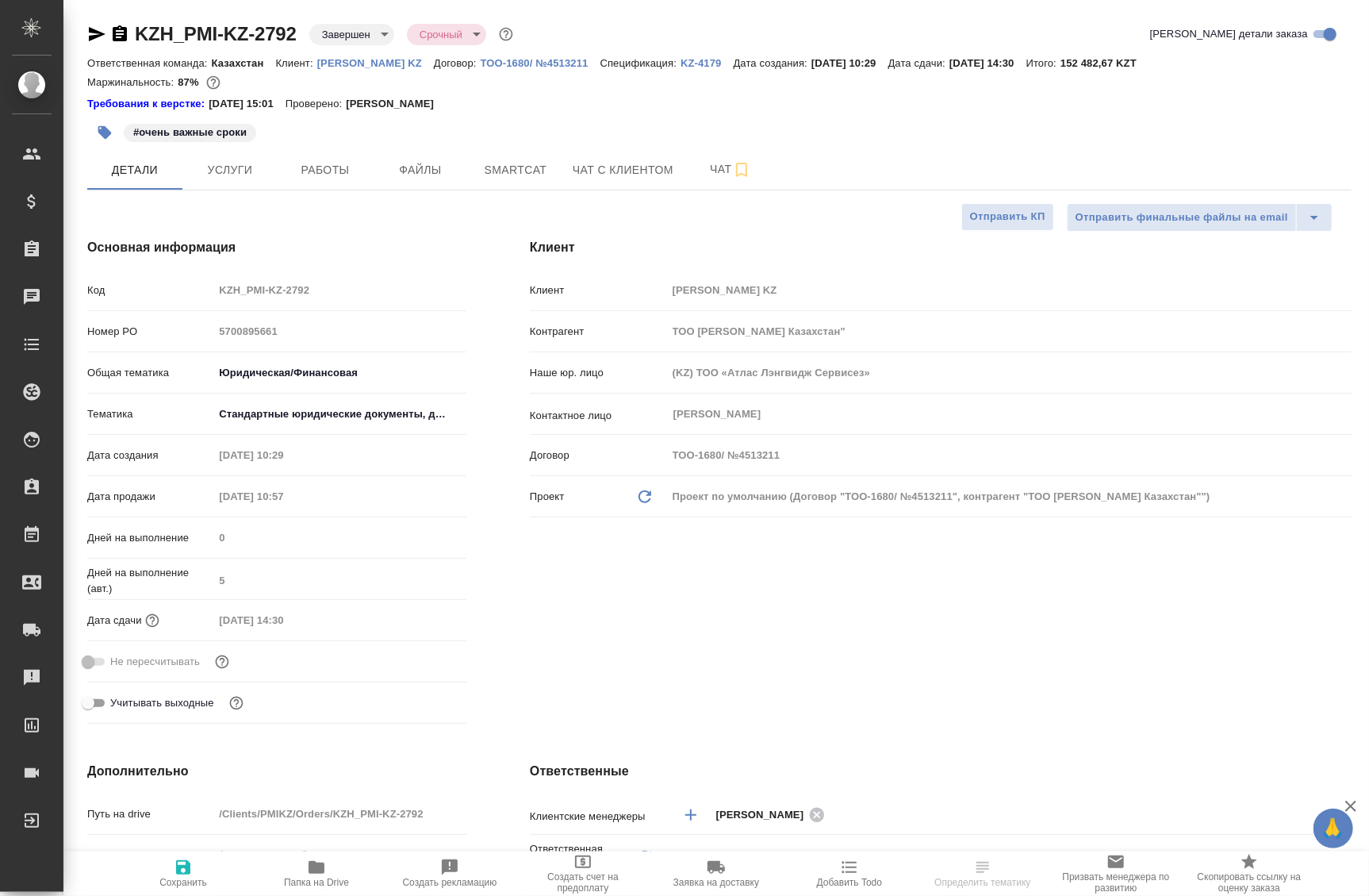
type textarea "x"
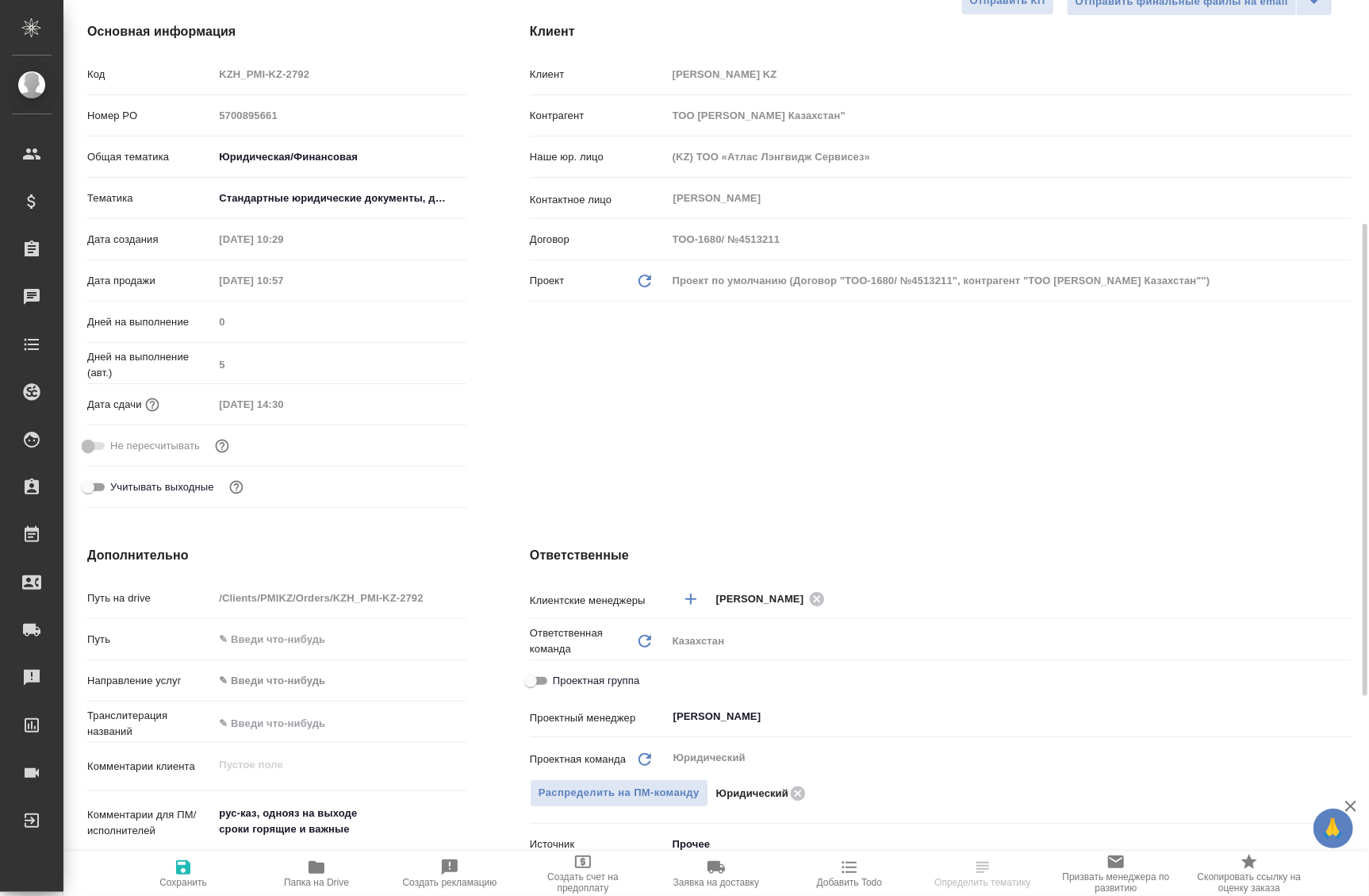
scroll to position [288, 0]
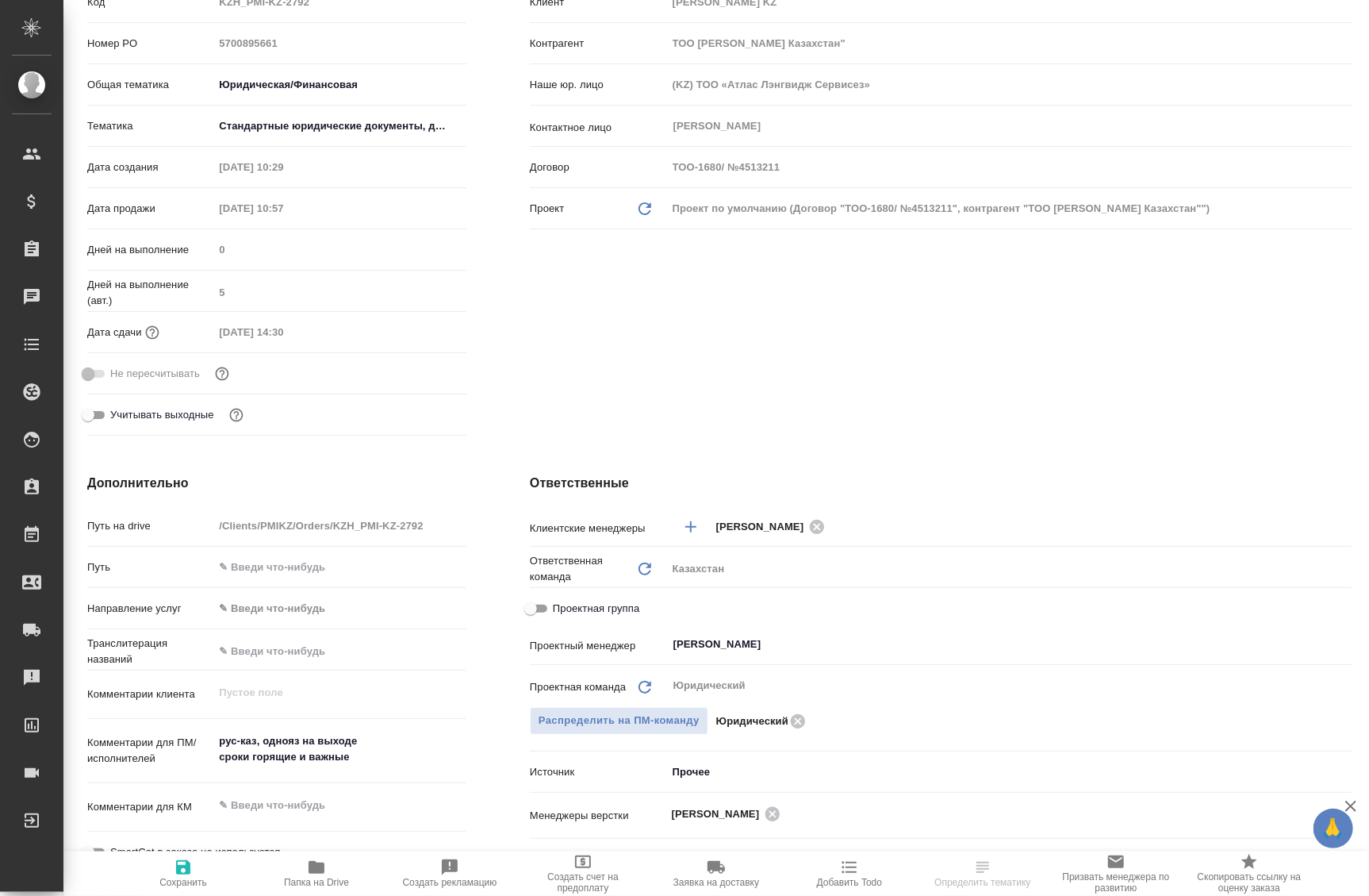
type textarea "x"
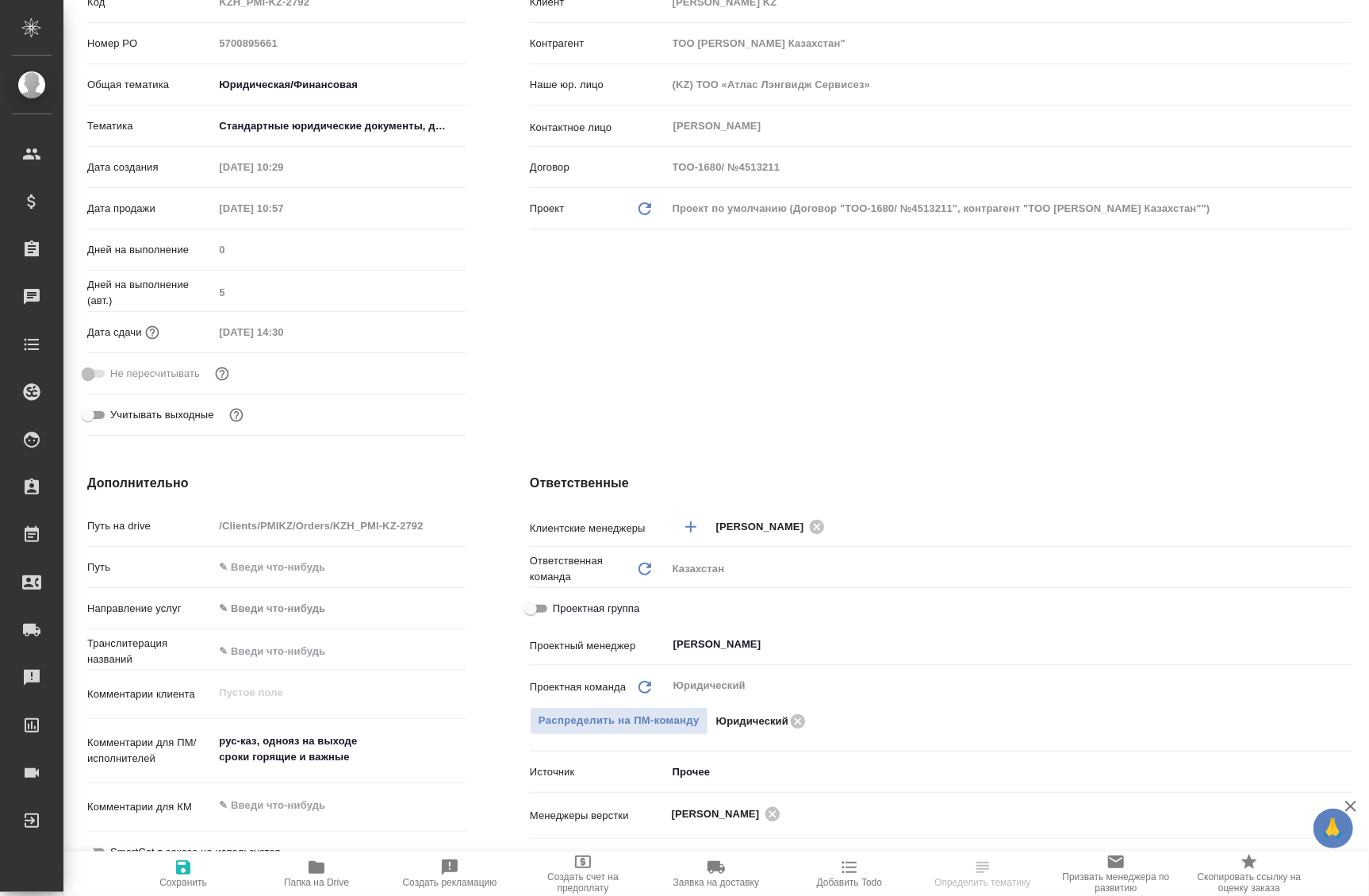
type textarea "x"
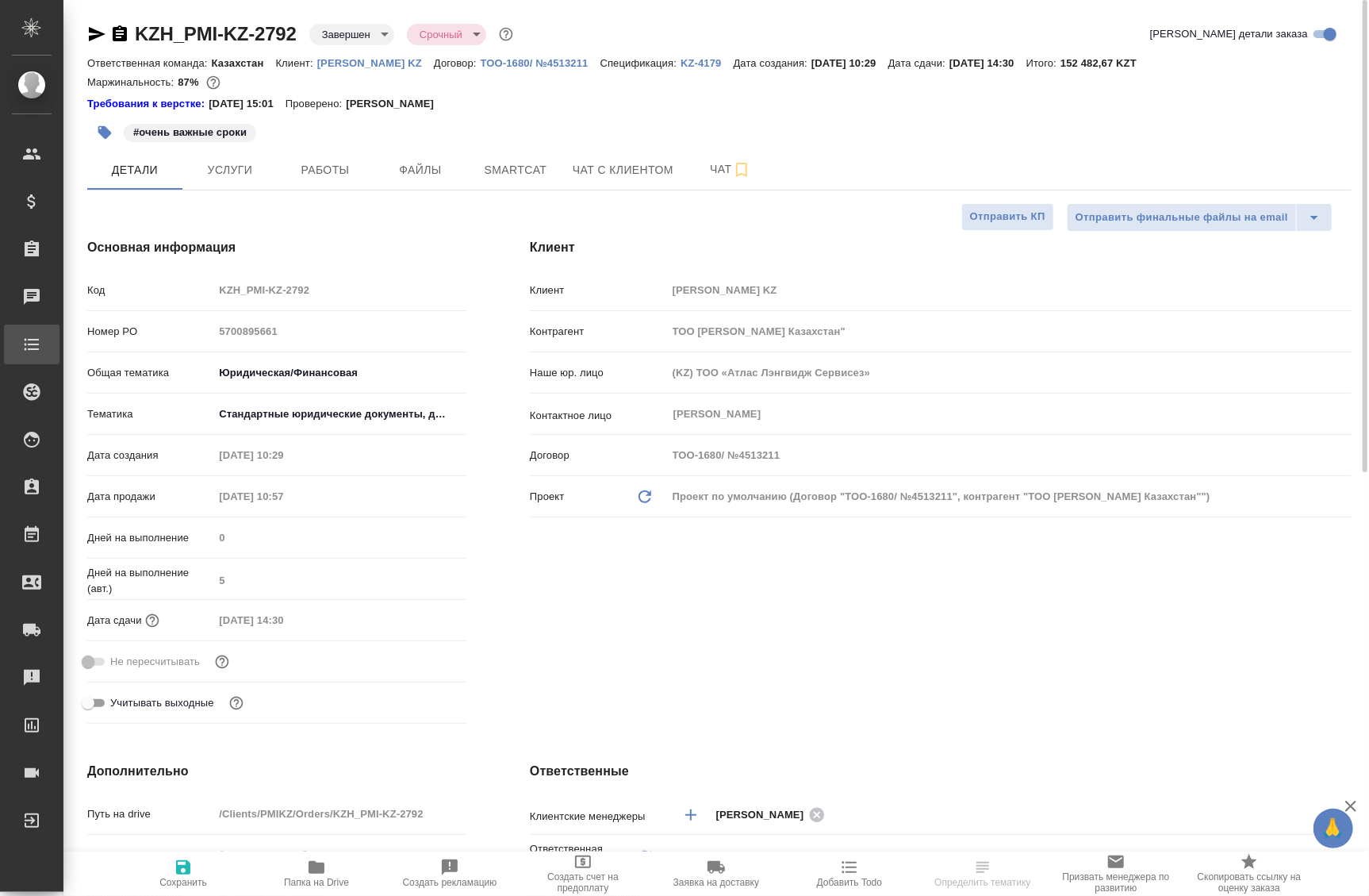
type textarea "x"
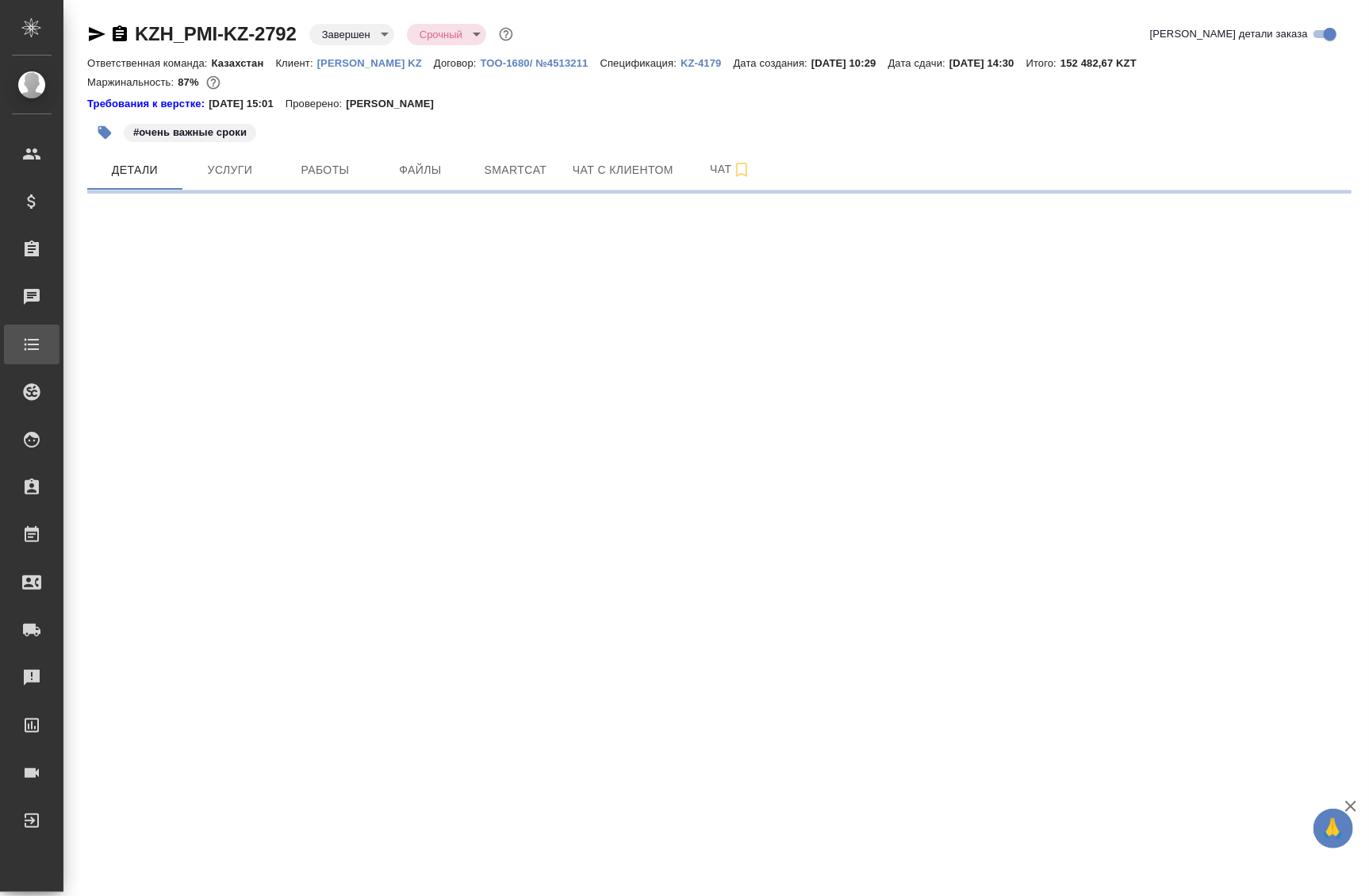
select select "RU"
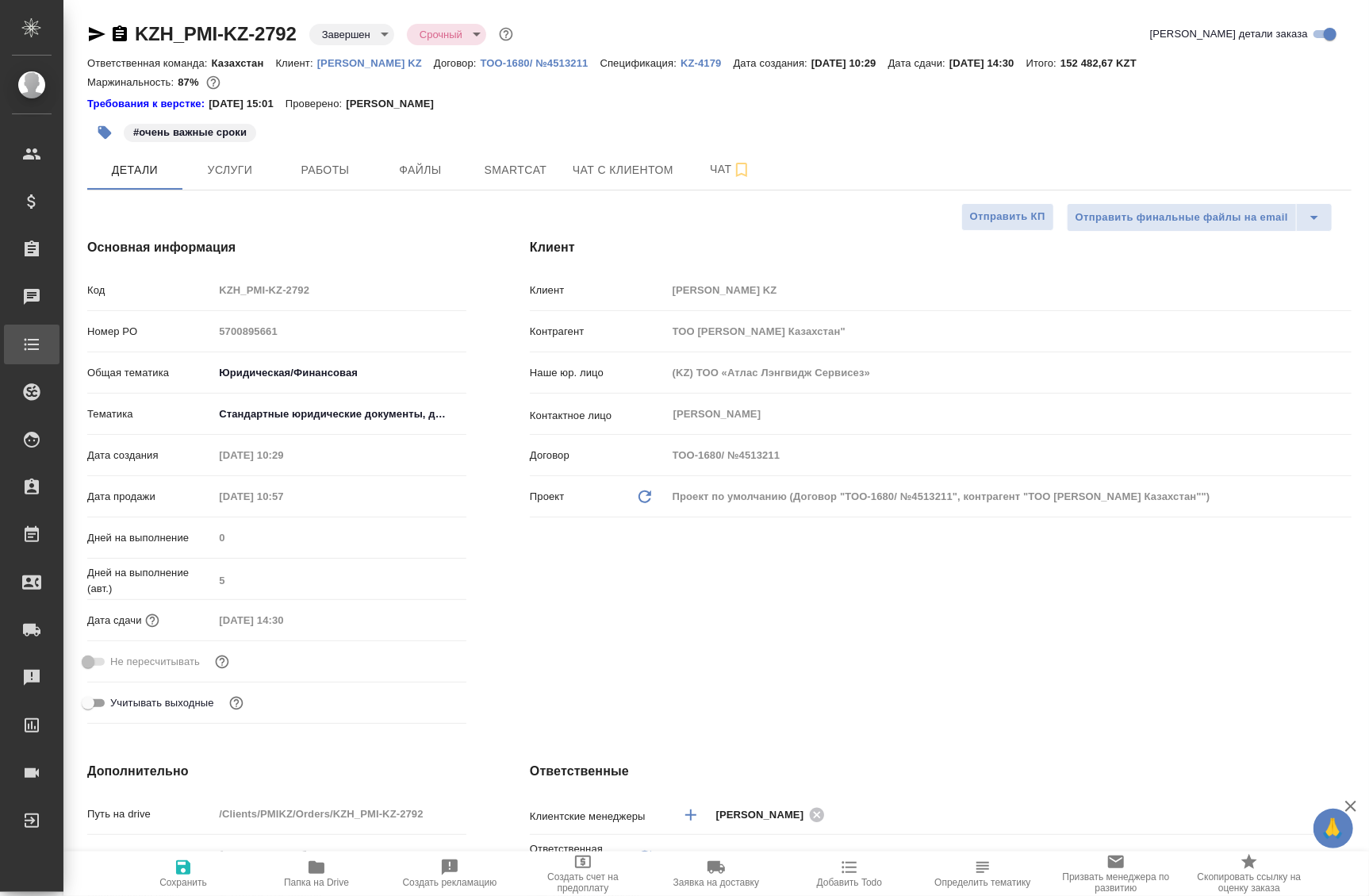
type textarea "x"
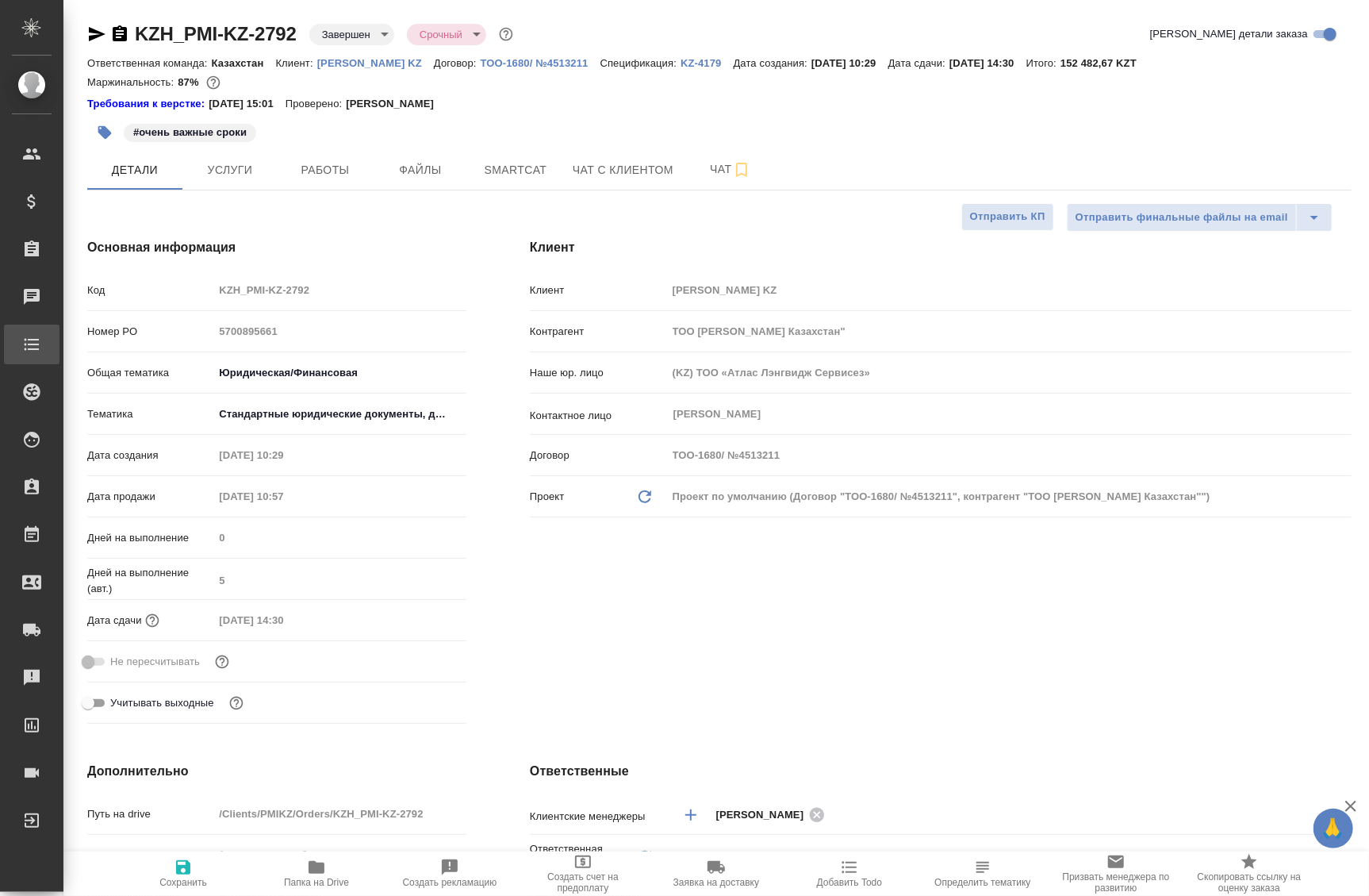
type textarea "x"
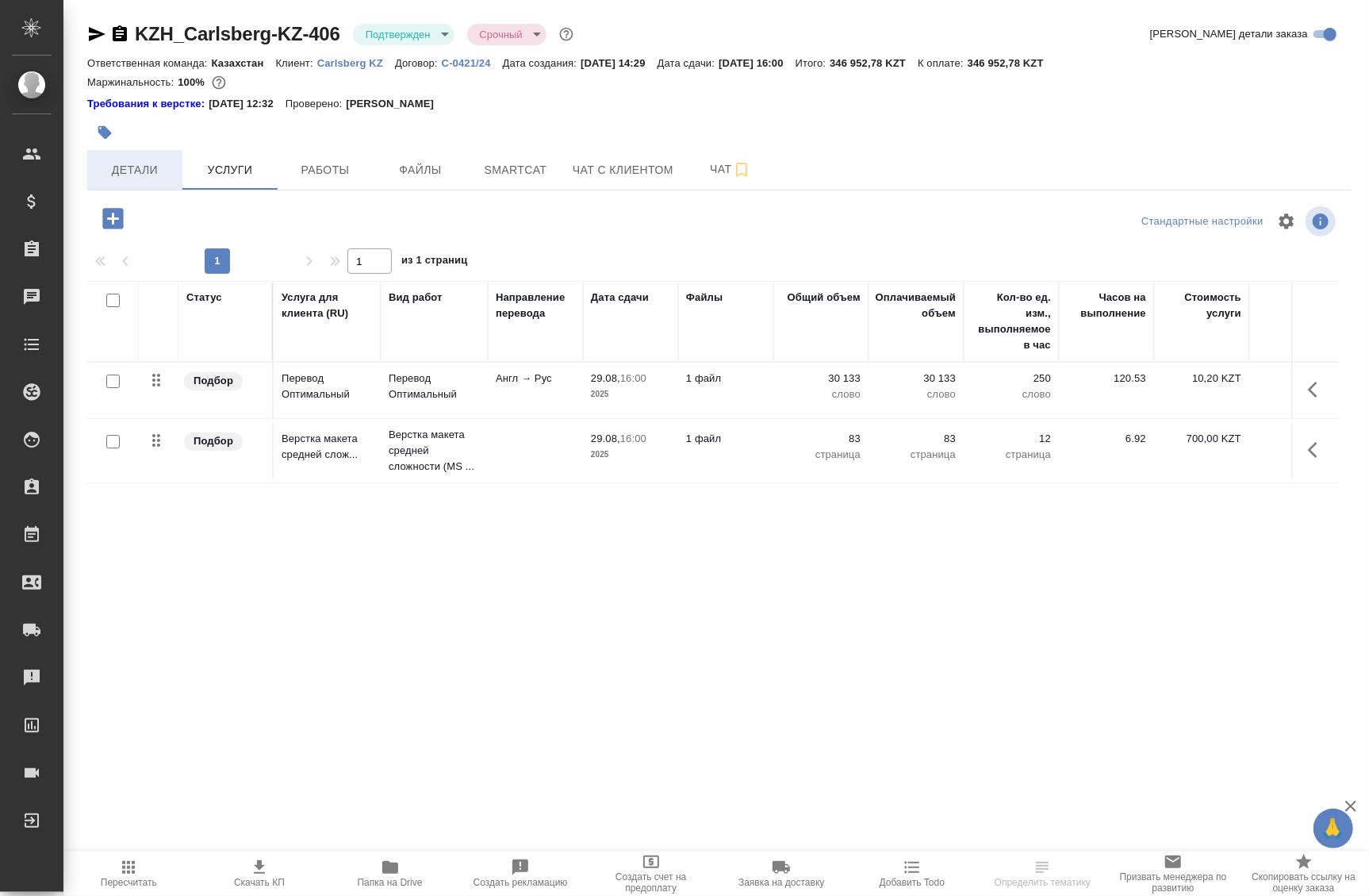
click at [143, 174] on span "Детали" at bounding box center [135, 170] width 76 height 20
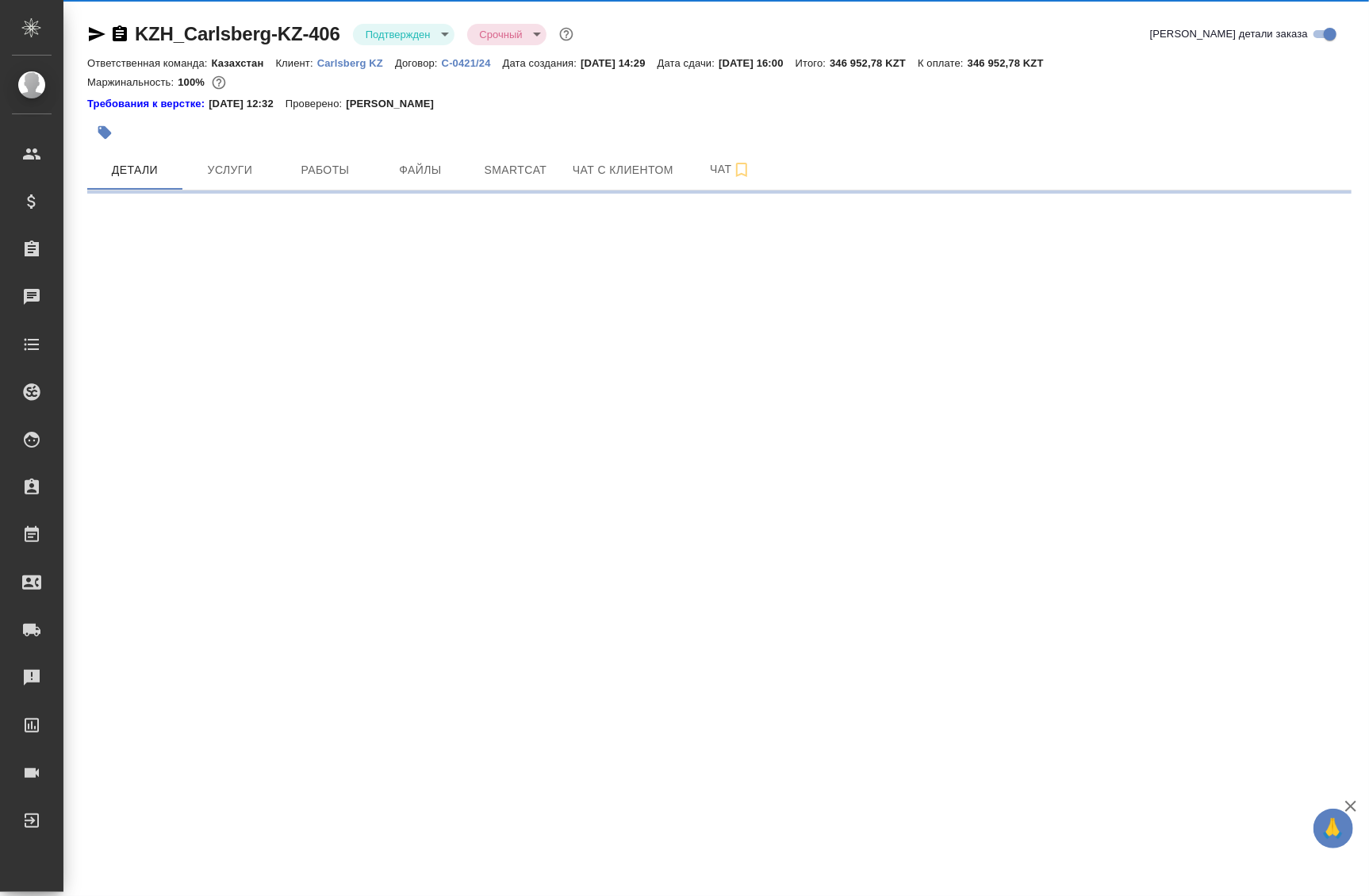
select select "RU"
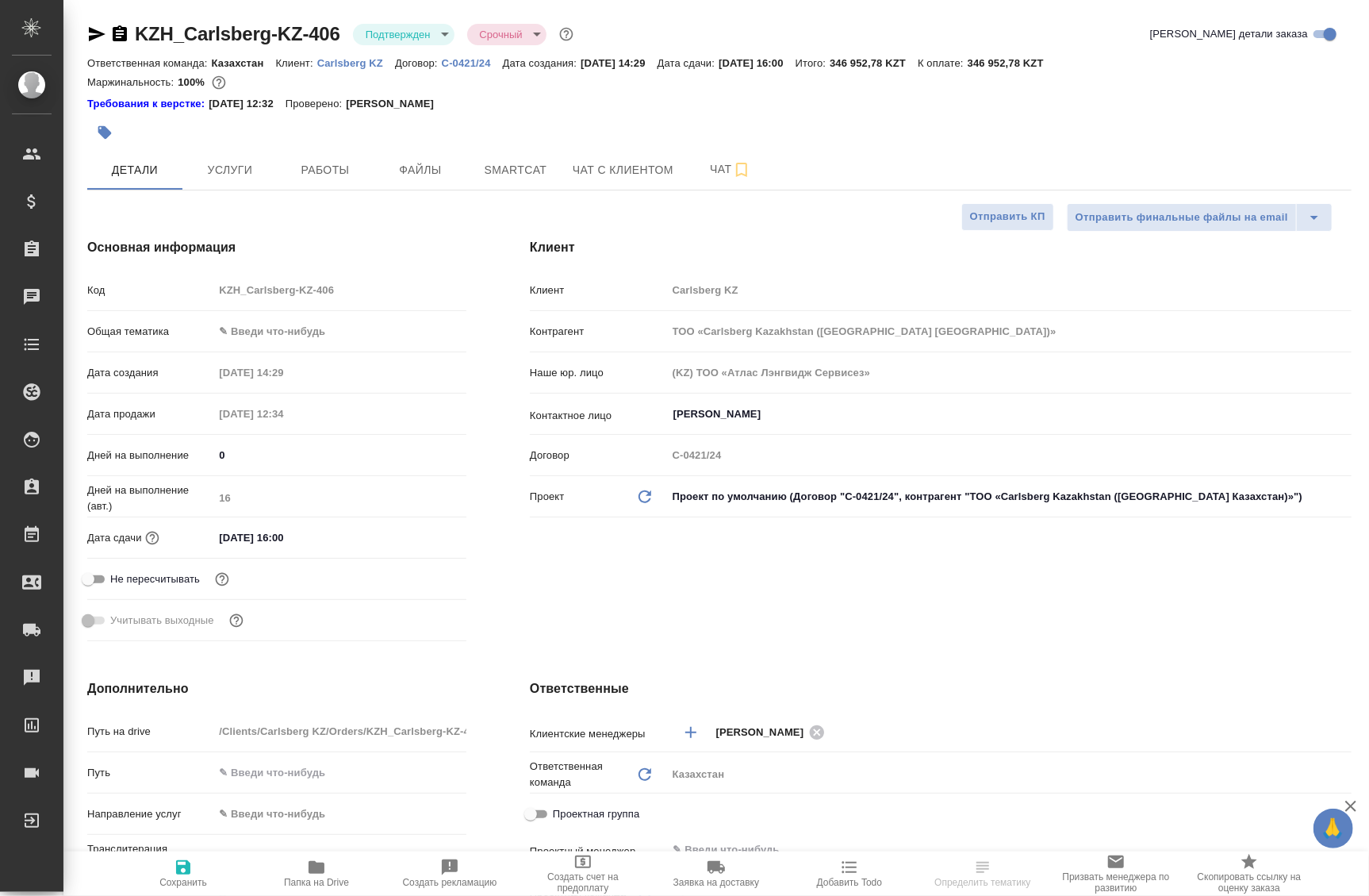
type textarea "x"
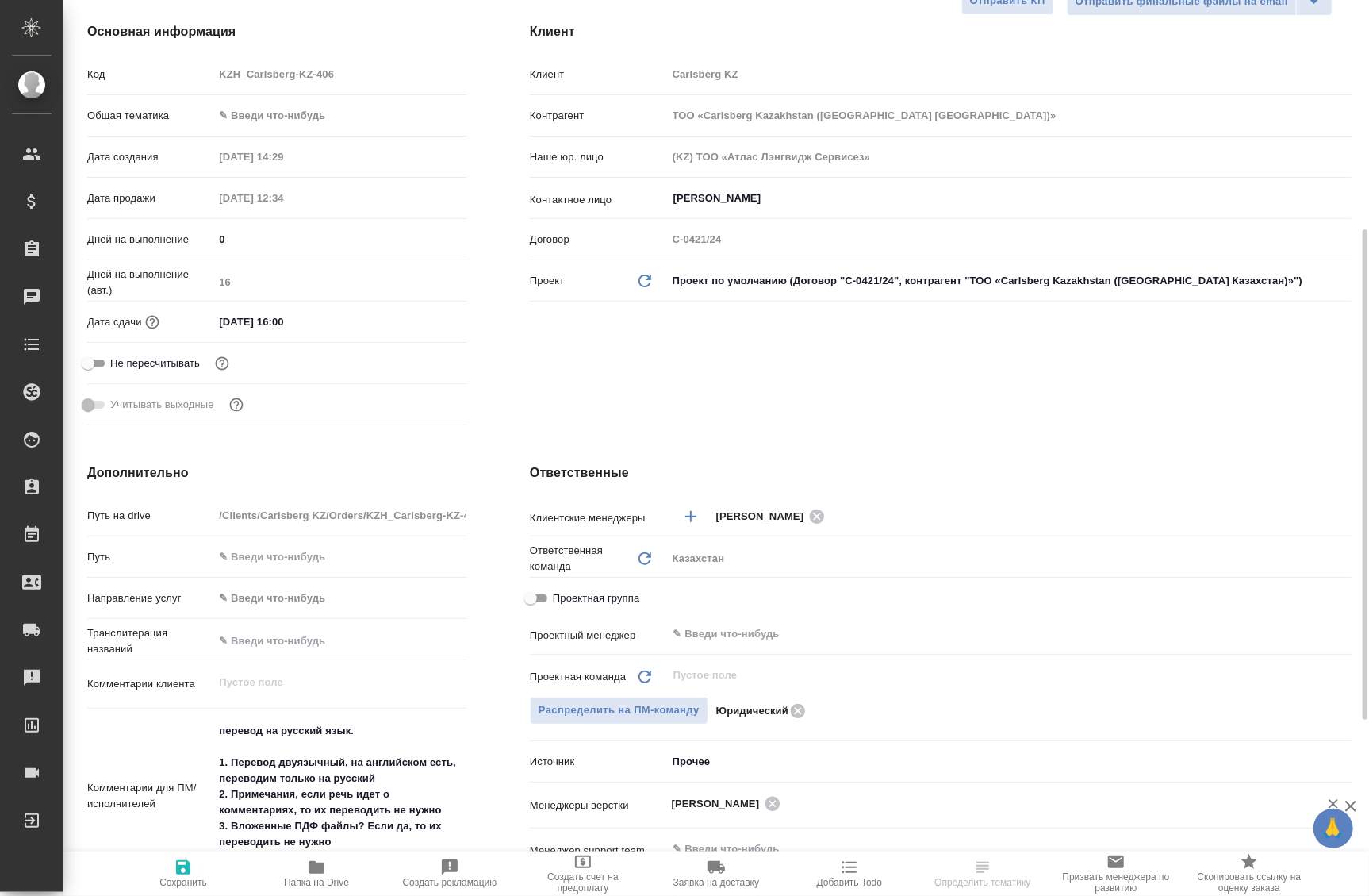
scroll to position [361, 0]
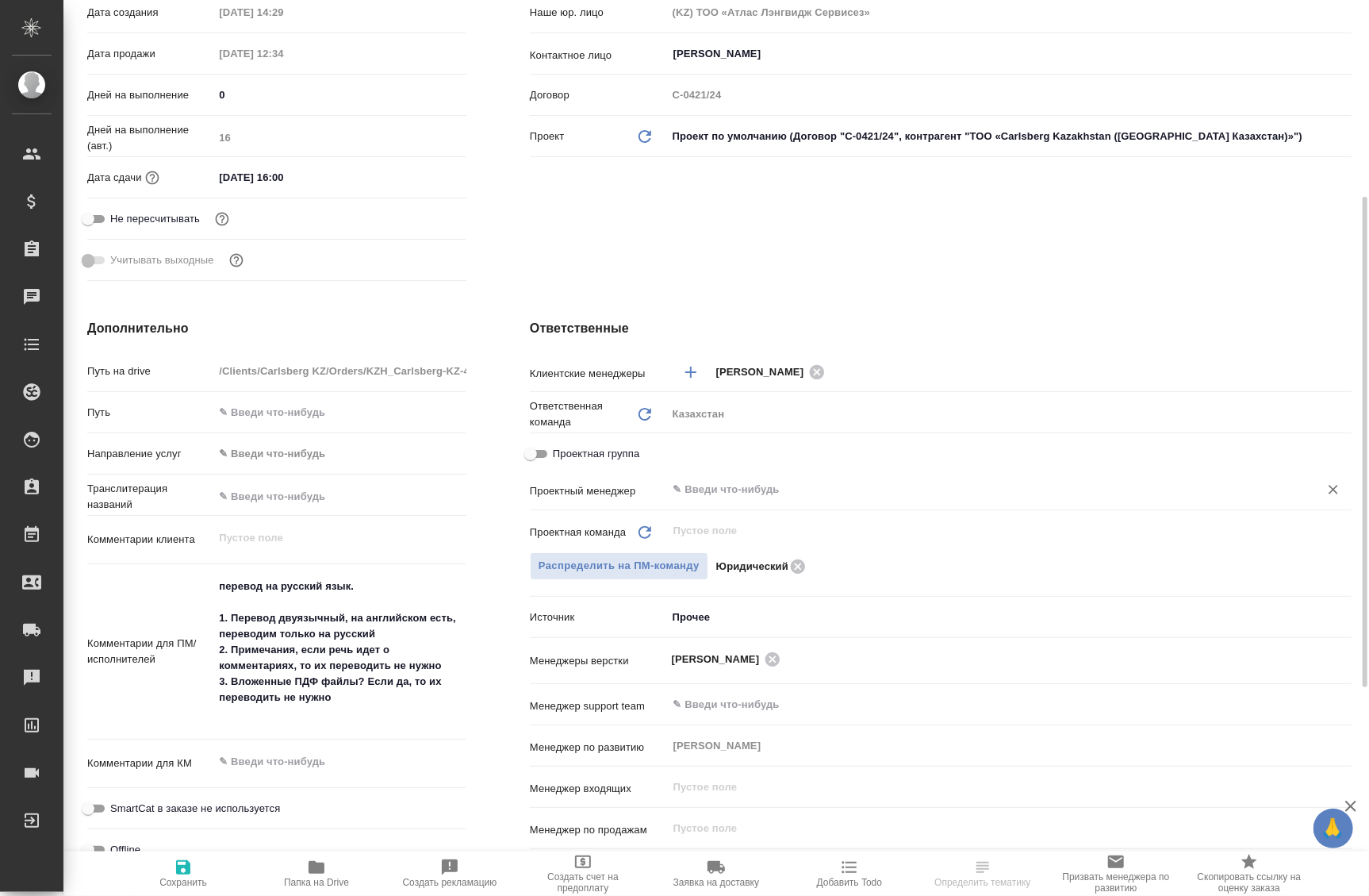
click at [727, 492] on input "text" at bounding box center [983, 489] width 622 height 19
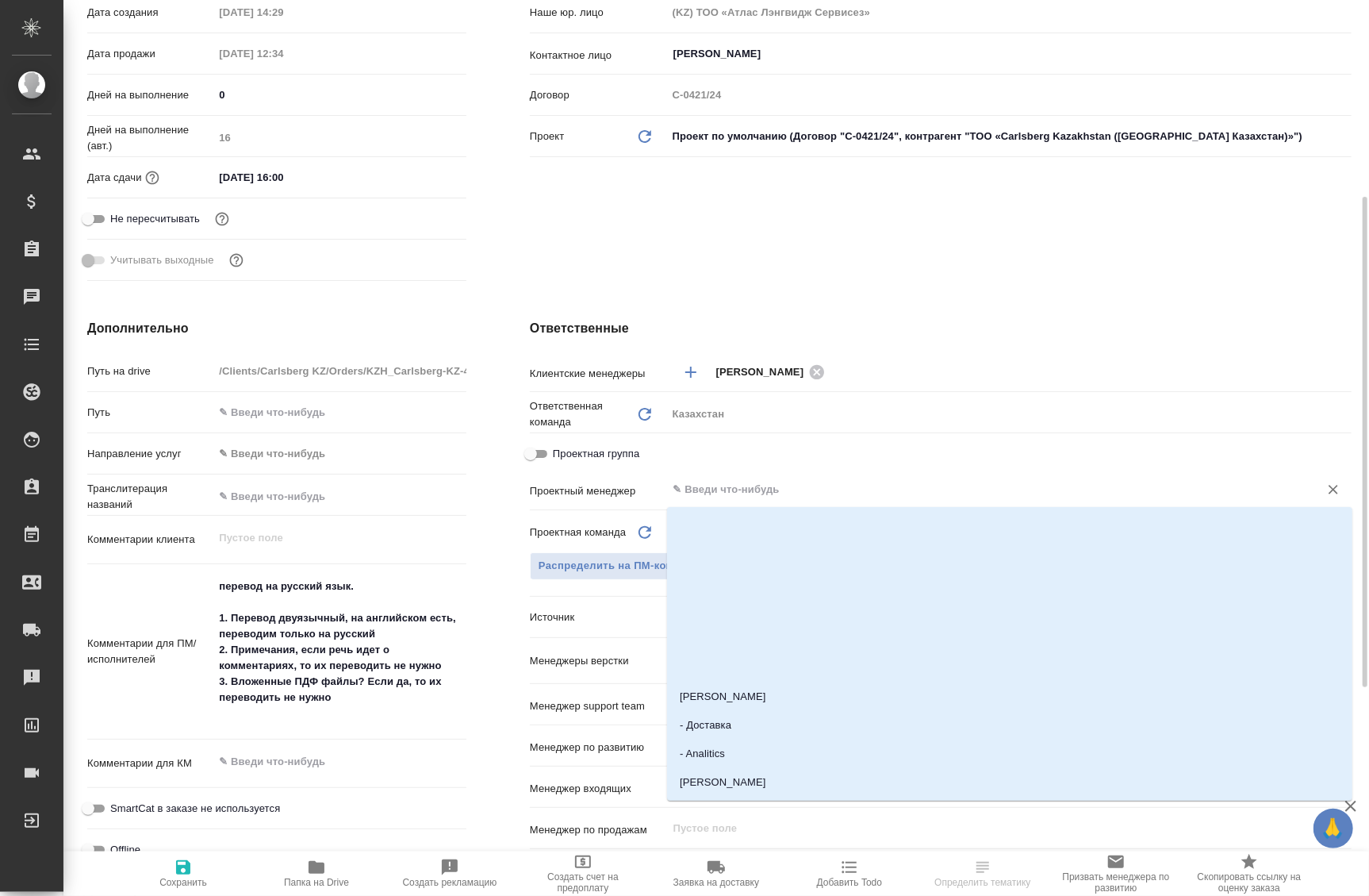
scroll to position [0, 0]
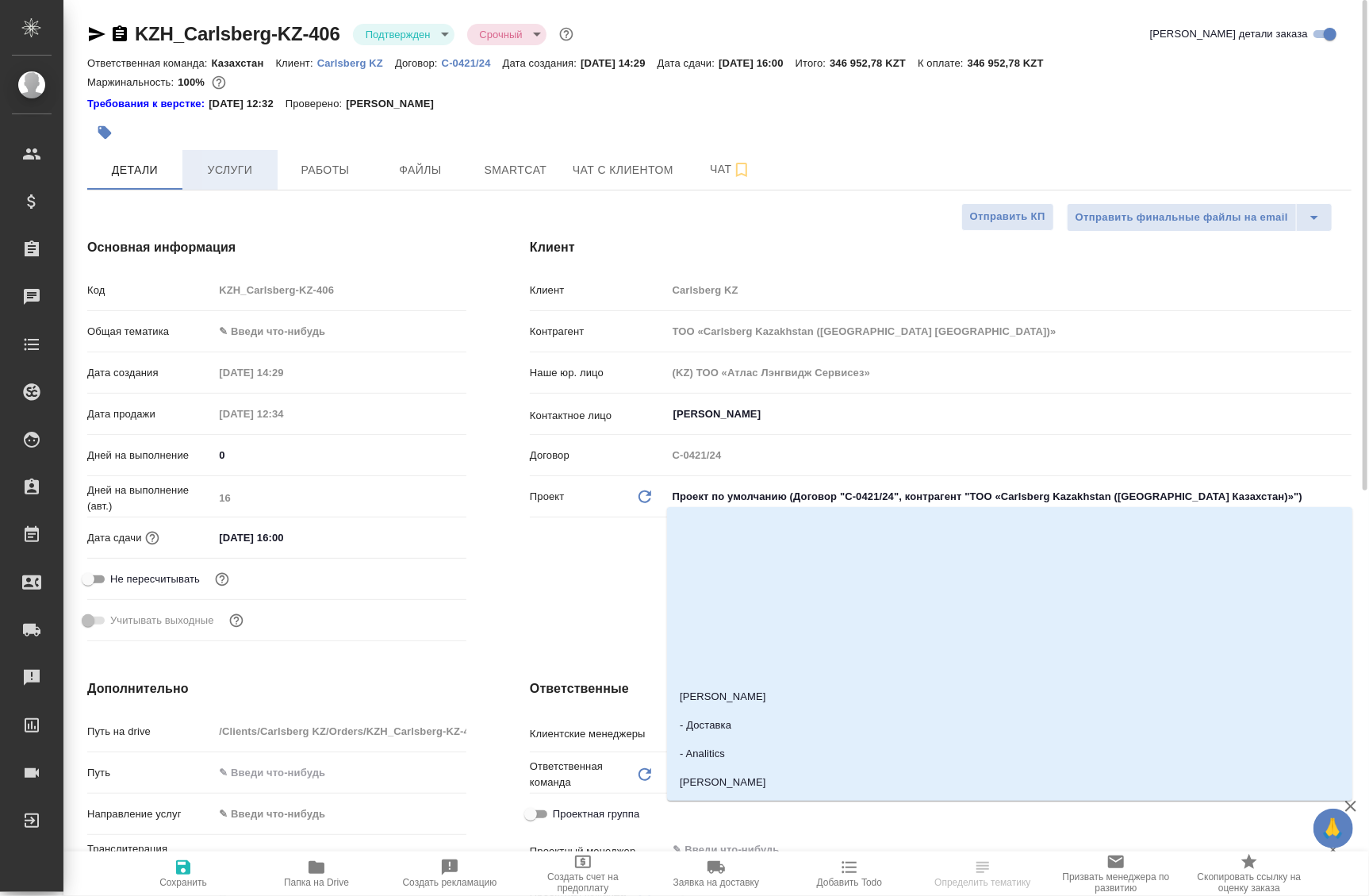
click at [269, 171] on button "Услуги" at bounding box center [230, 170] width 95 height 40
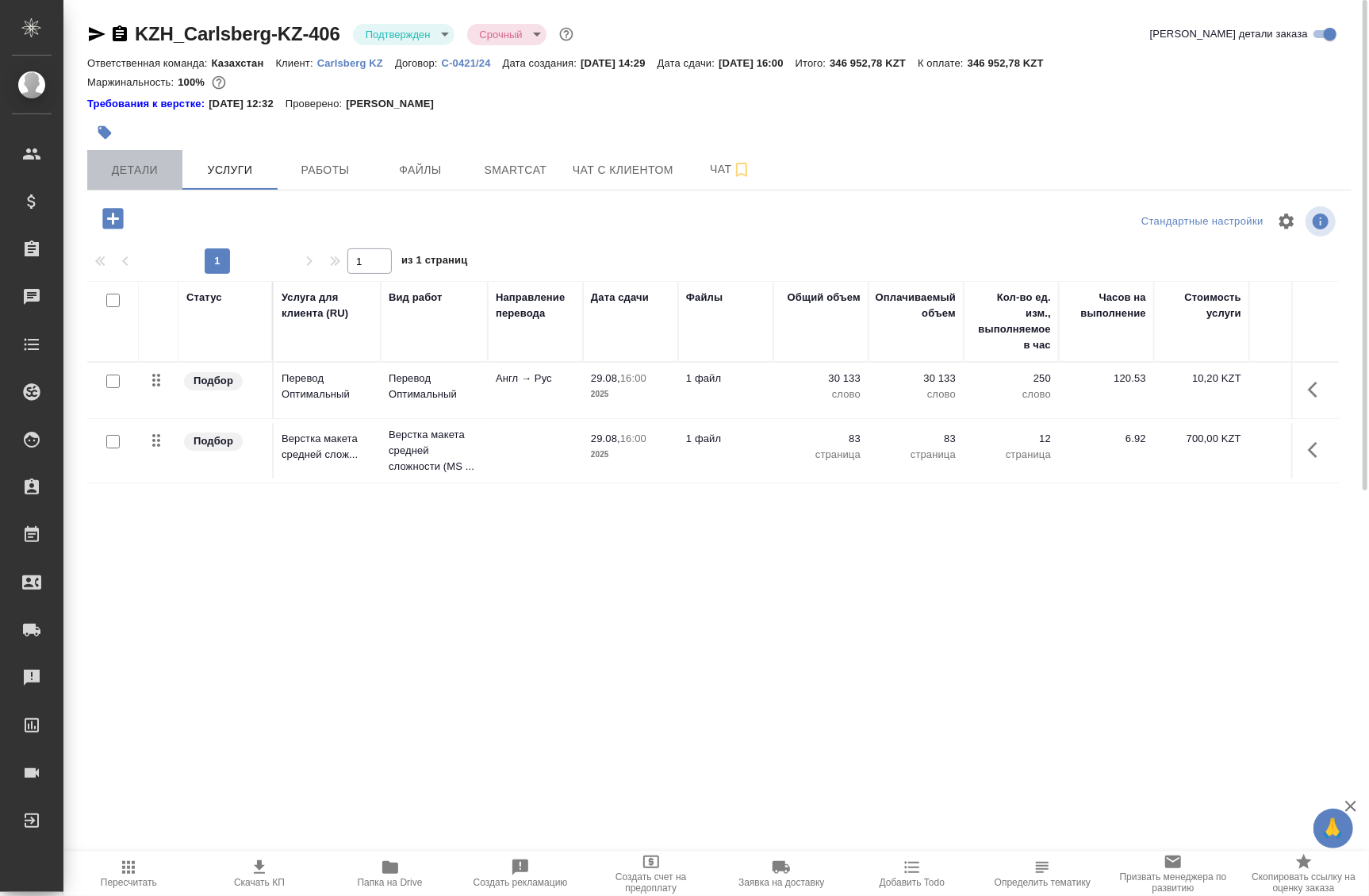
click at [127, 166] on span "Детали" at bounding box center [135, 170] width 76 height 20
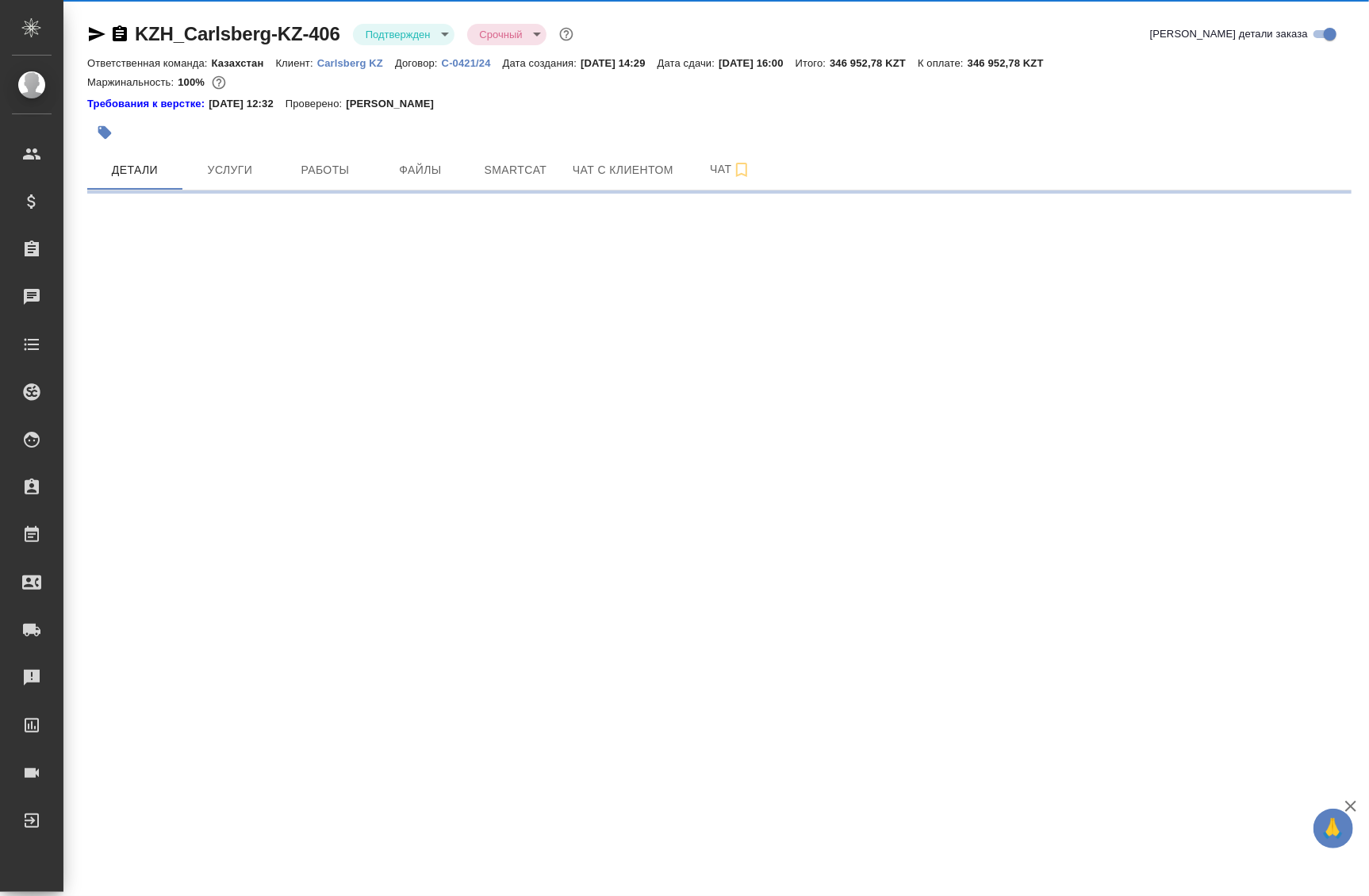
select select "RU"
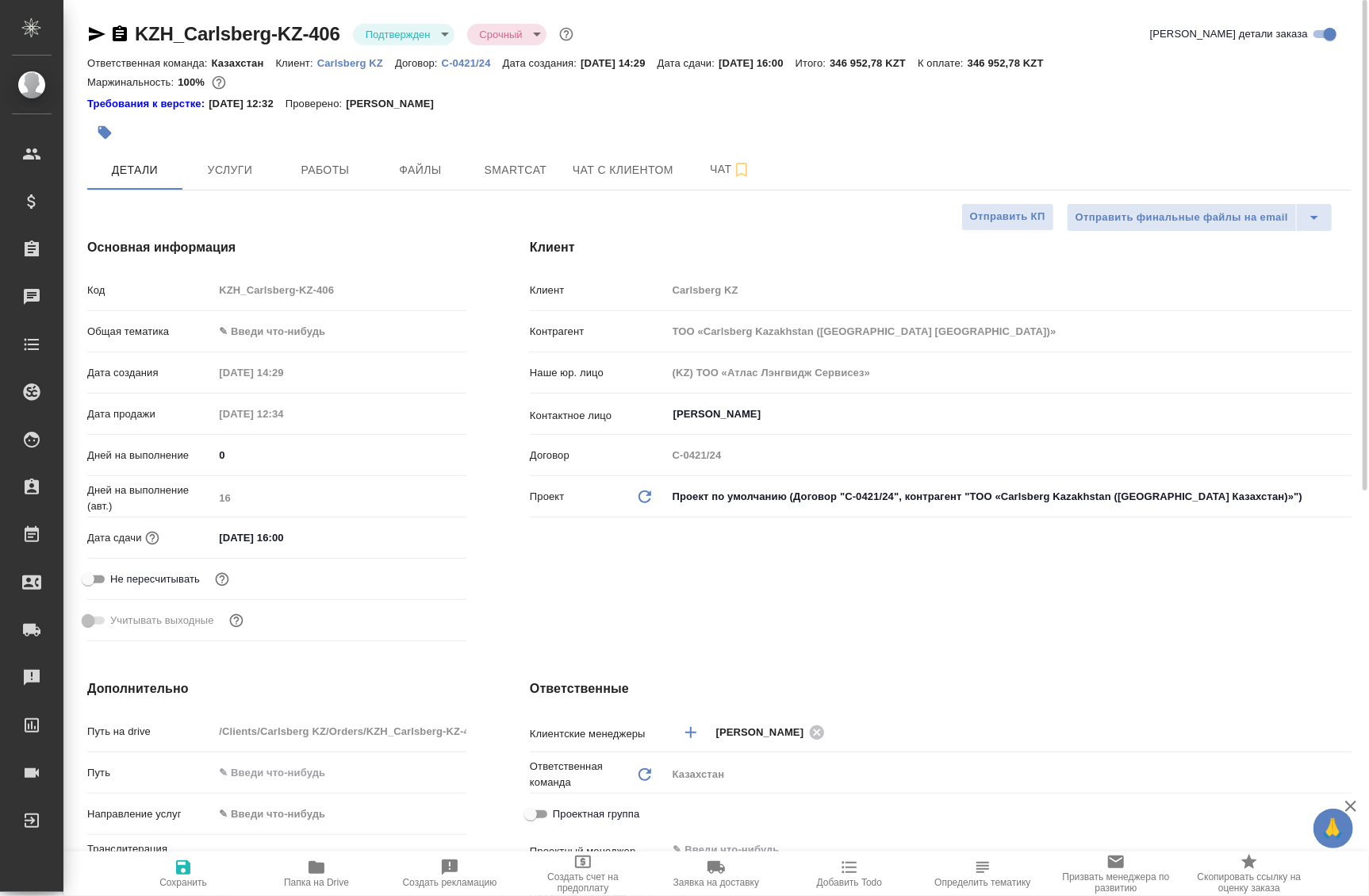
type textarea "x"
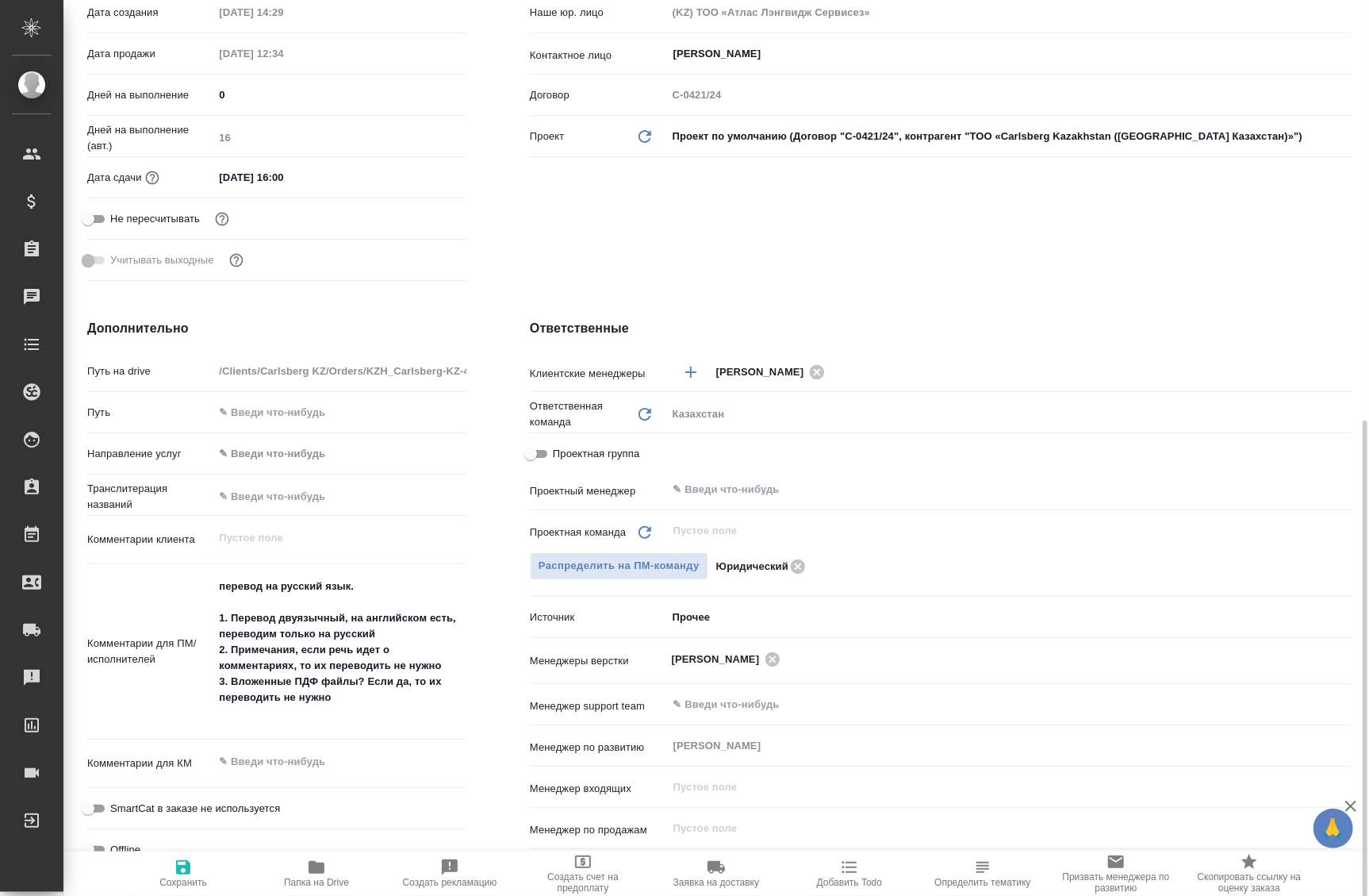
scroll to position [505, 0]
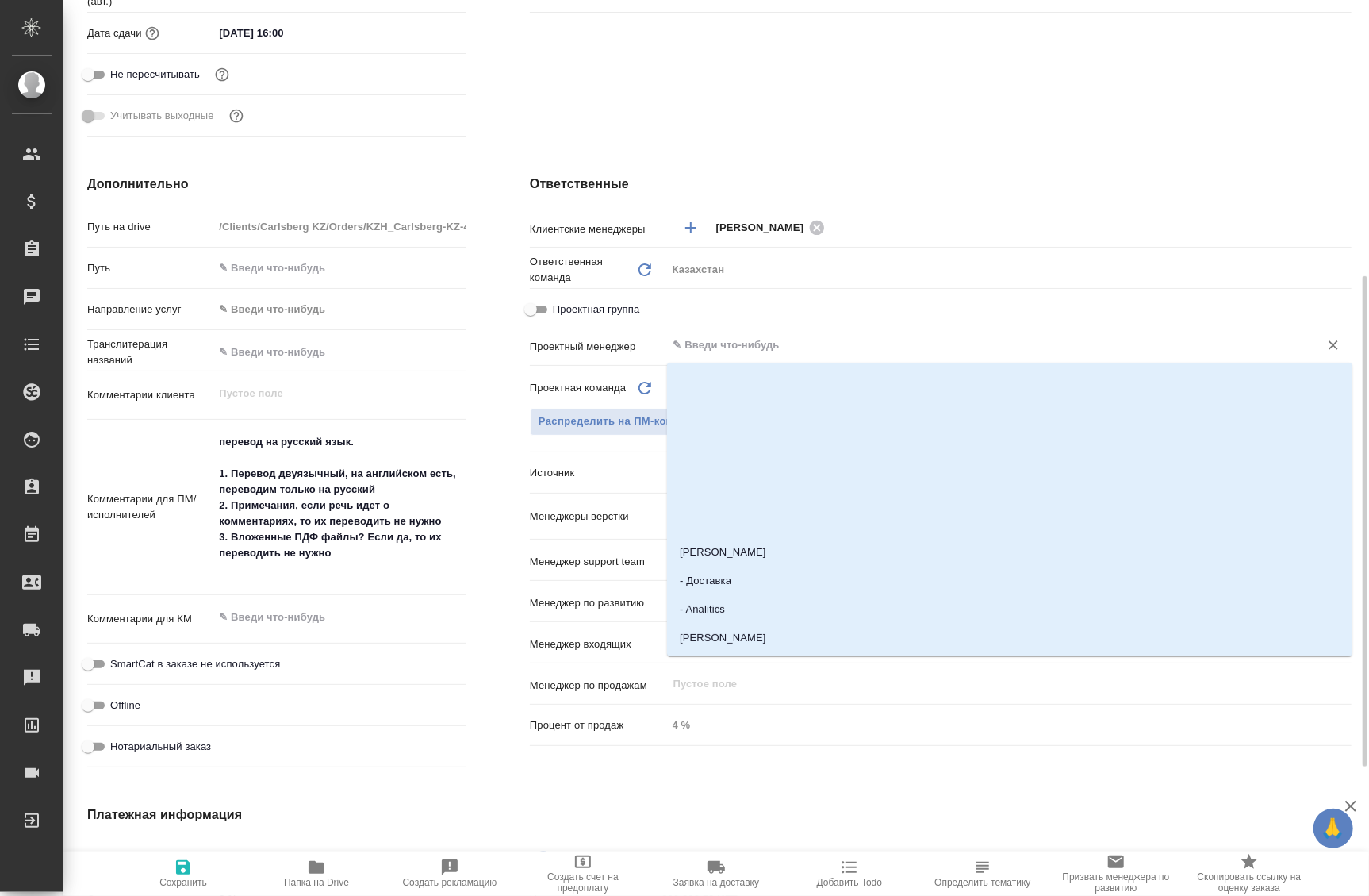
click at [737, 344] on input "text" at bounding box center [983, 345] width 622 height 19
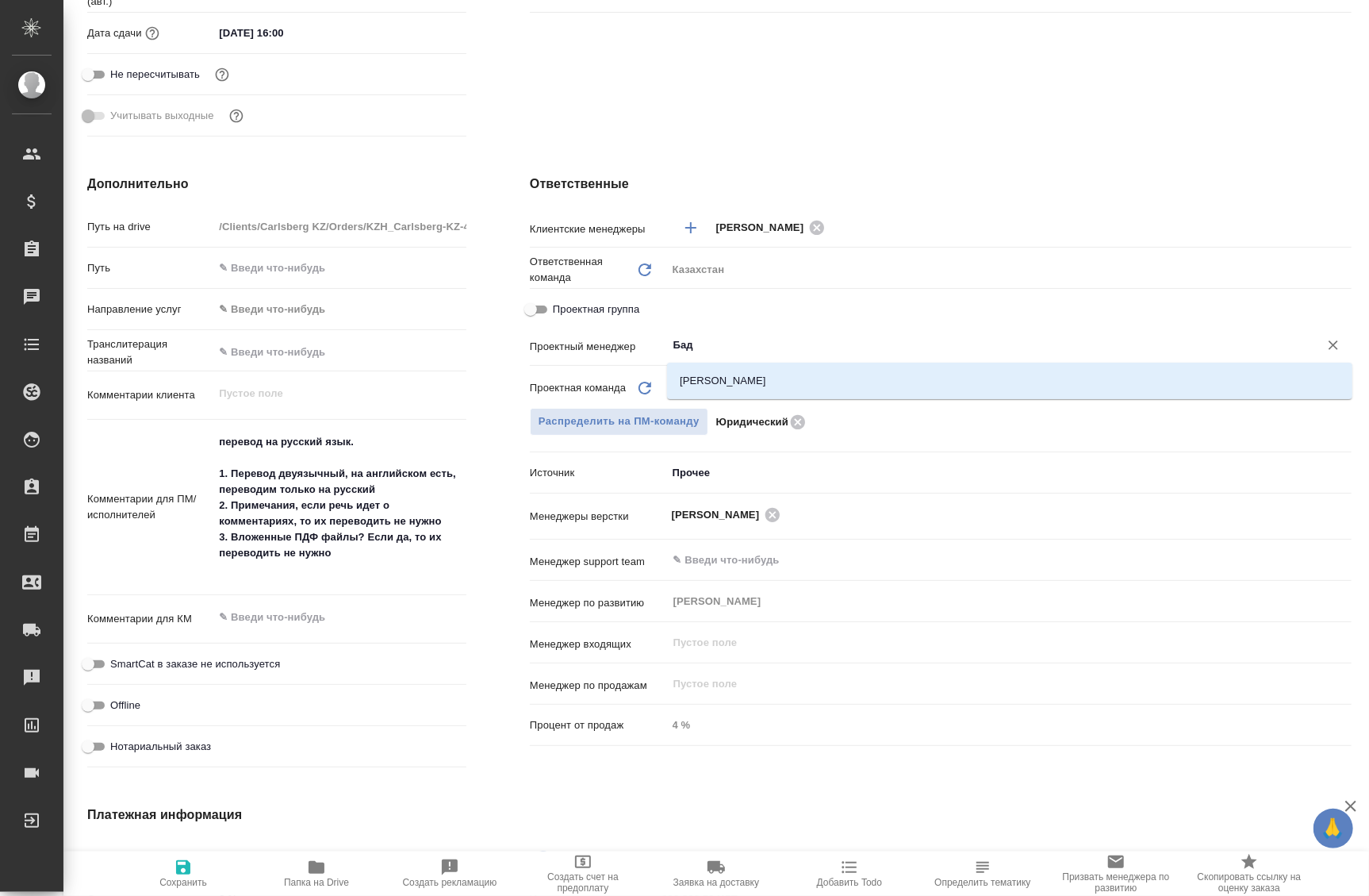
type input "Бада"
click at [773, 379] on li "Баданян Артак" at bounding box center [1010, 381] width 685 height 29
type textarea "x"
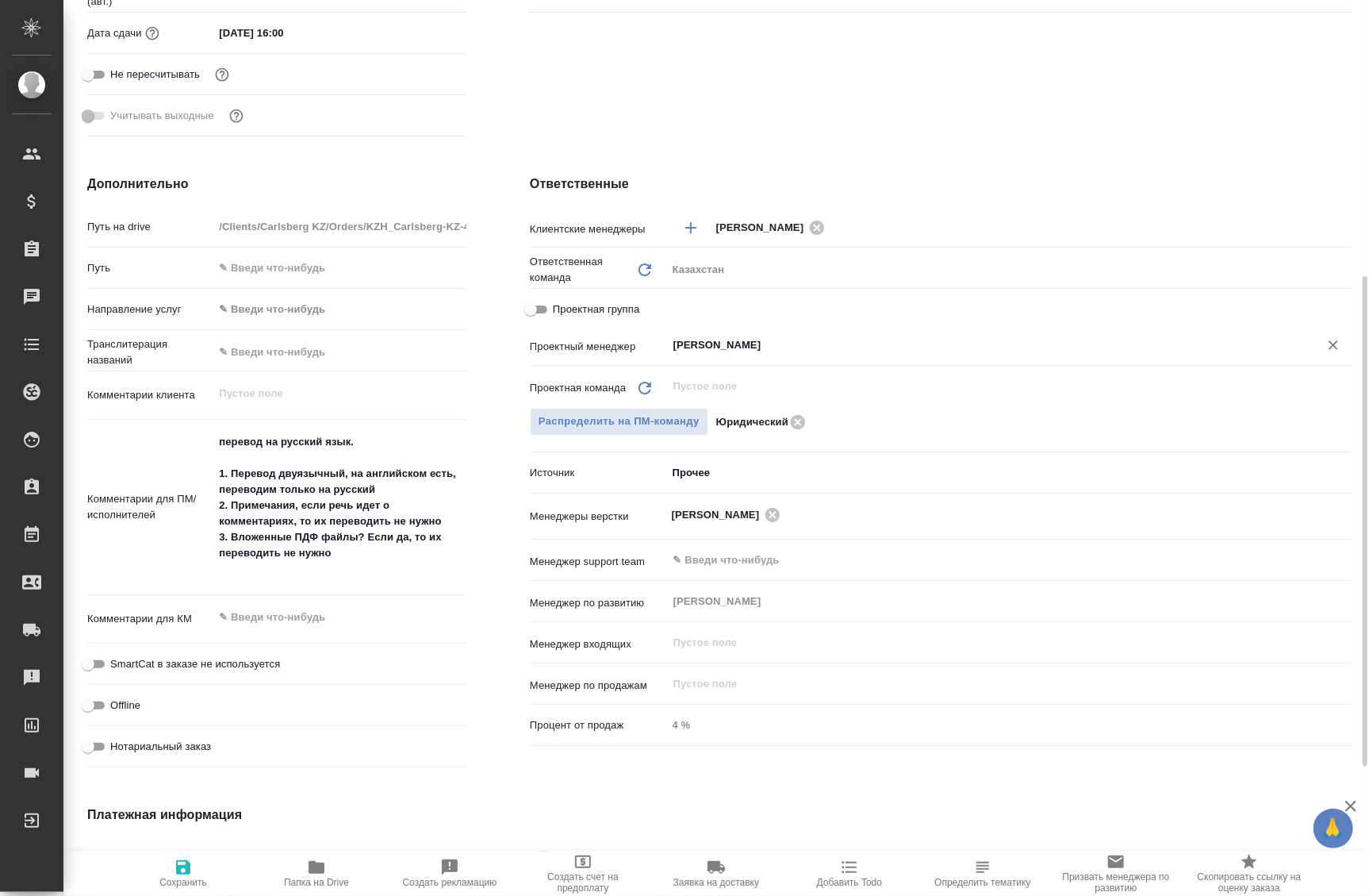
type input "Баданян Артак"
click at [189, 885] on span "Сохранить" at bounding box center [183, 882] width 48 height 11
type textarea "x"
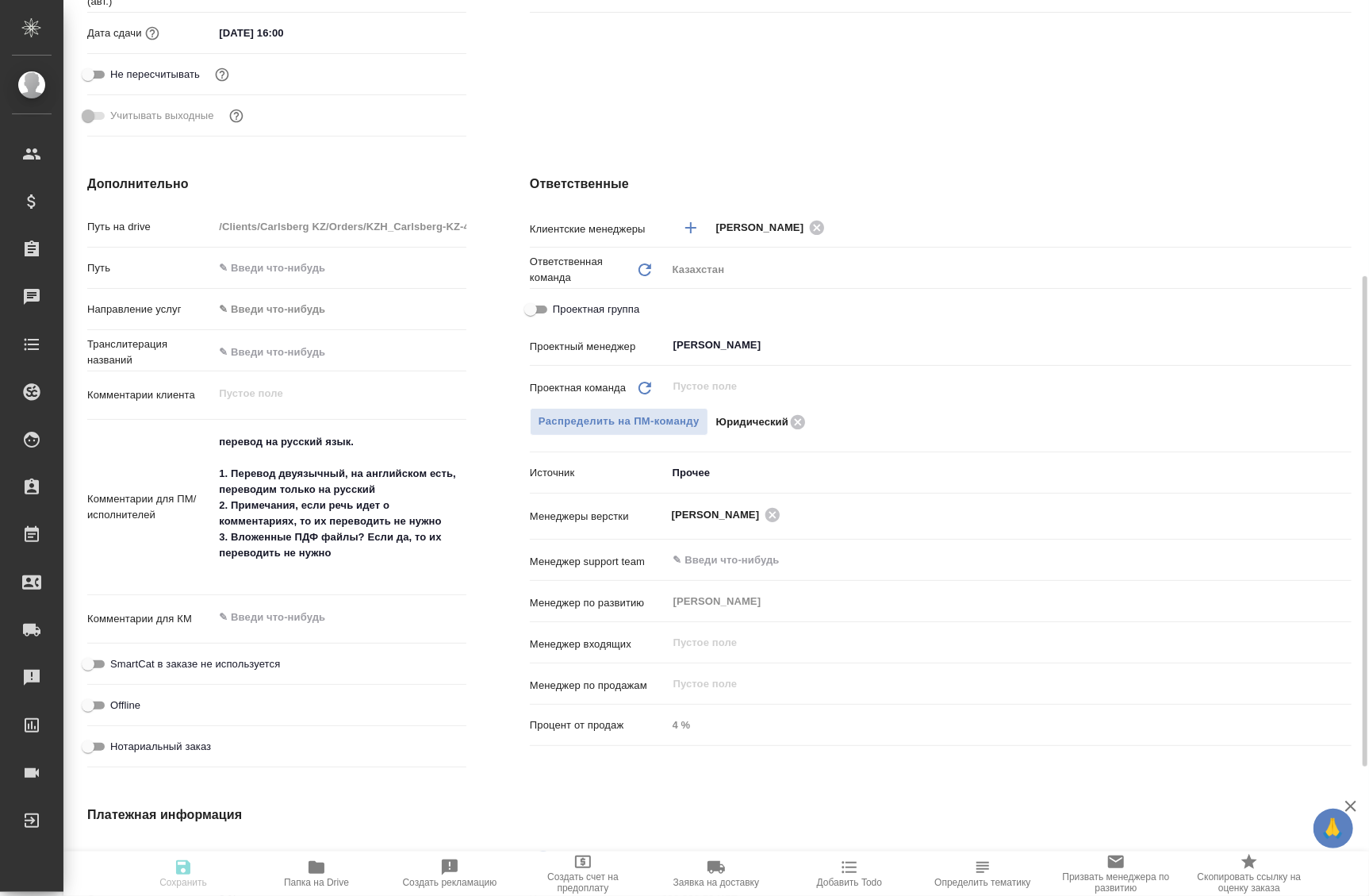
type textarea "x"
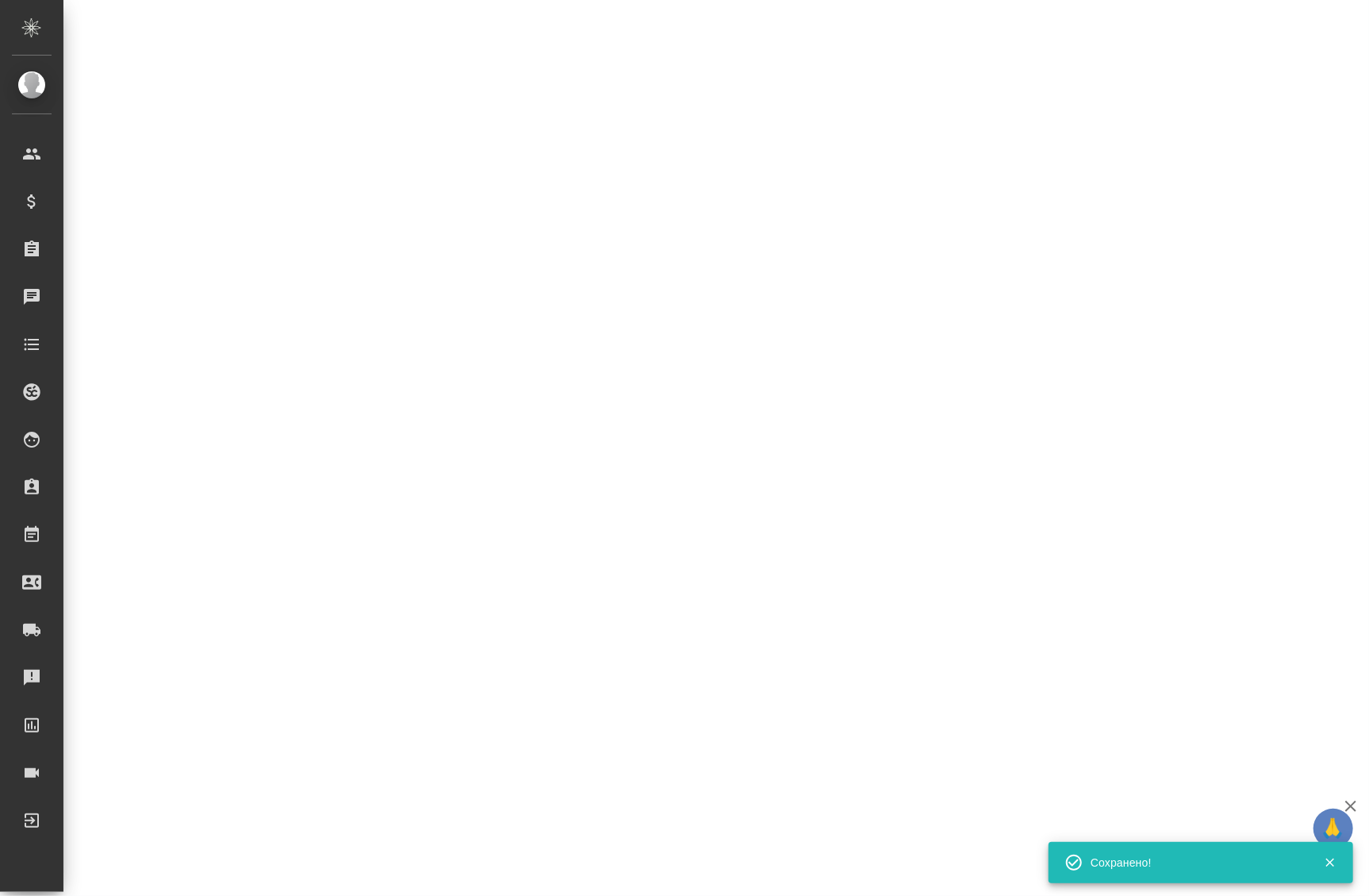
select select "RU"
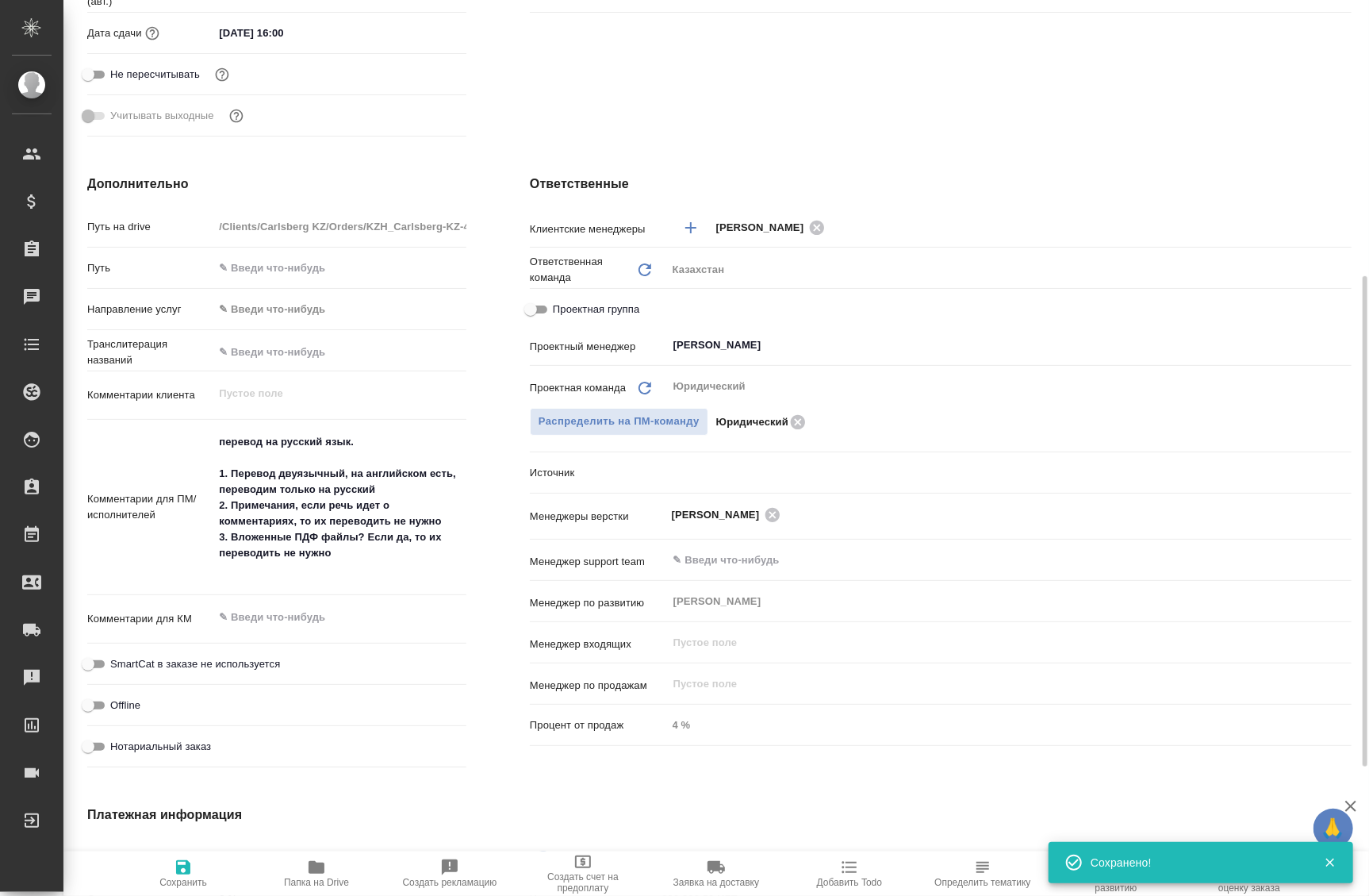
type textarea "x"
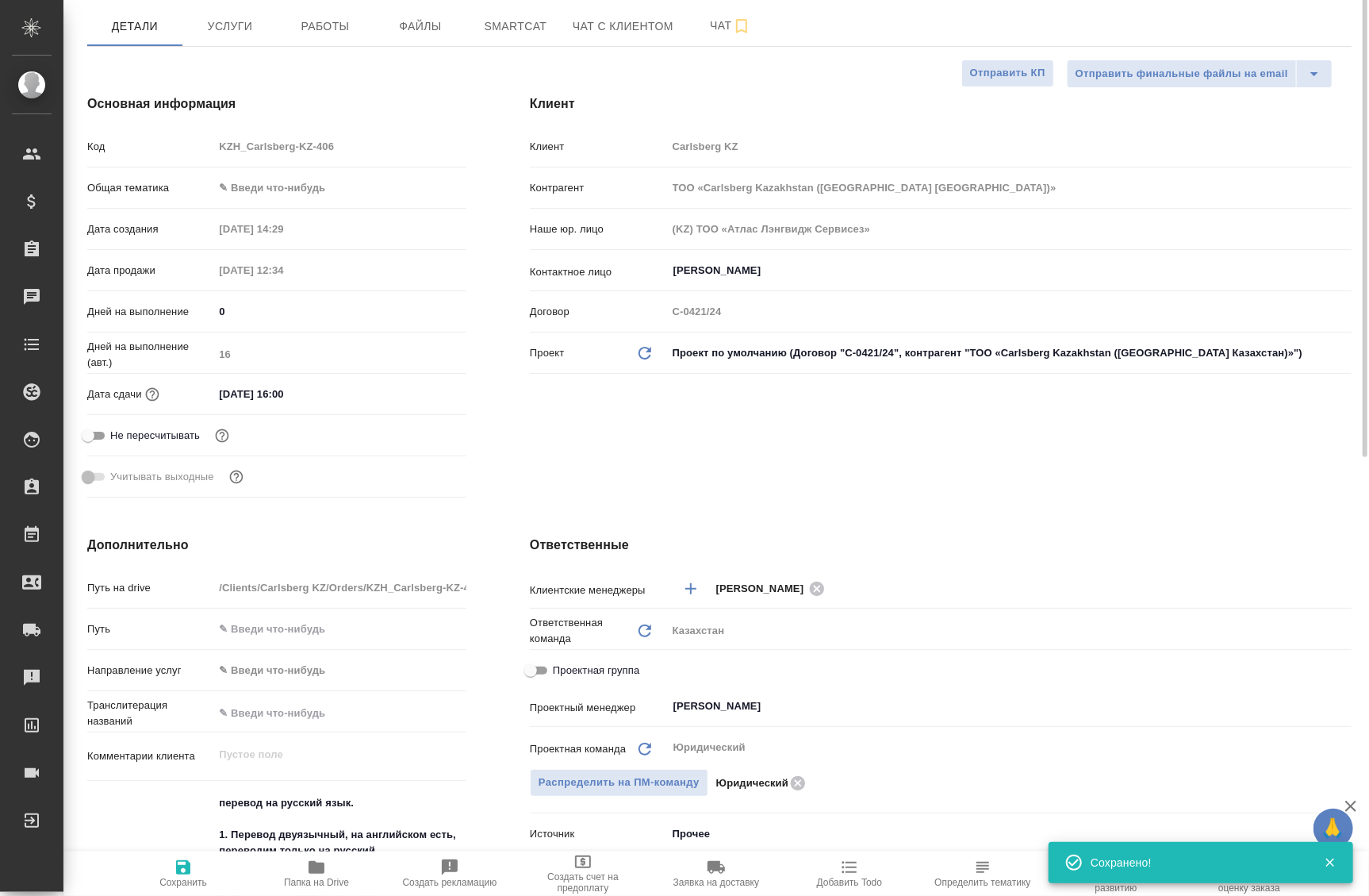
scroll to position [0, 0]
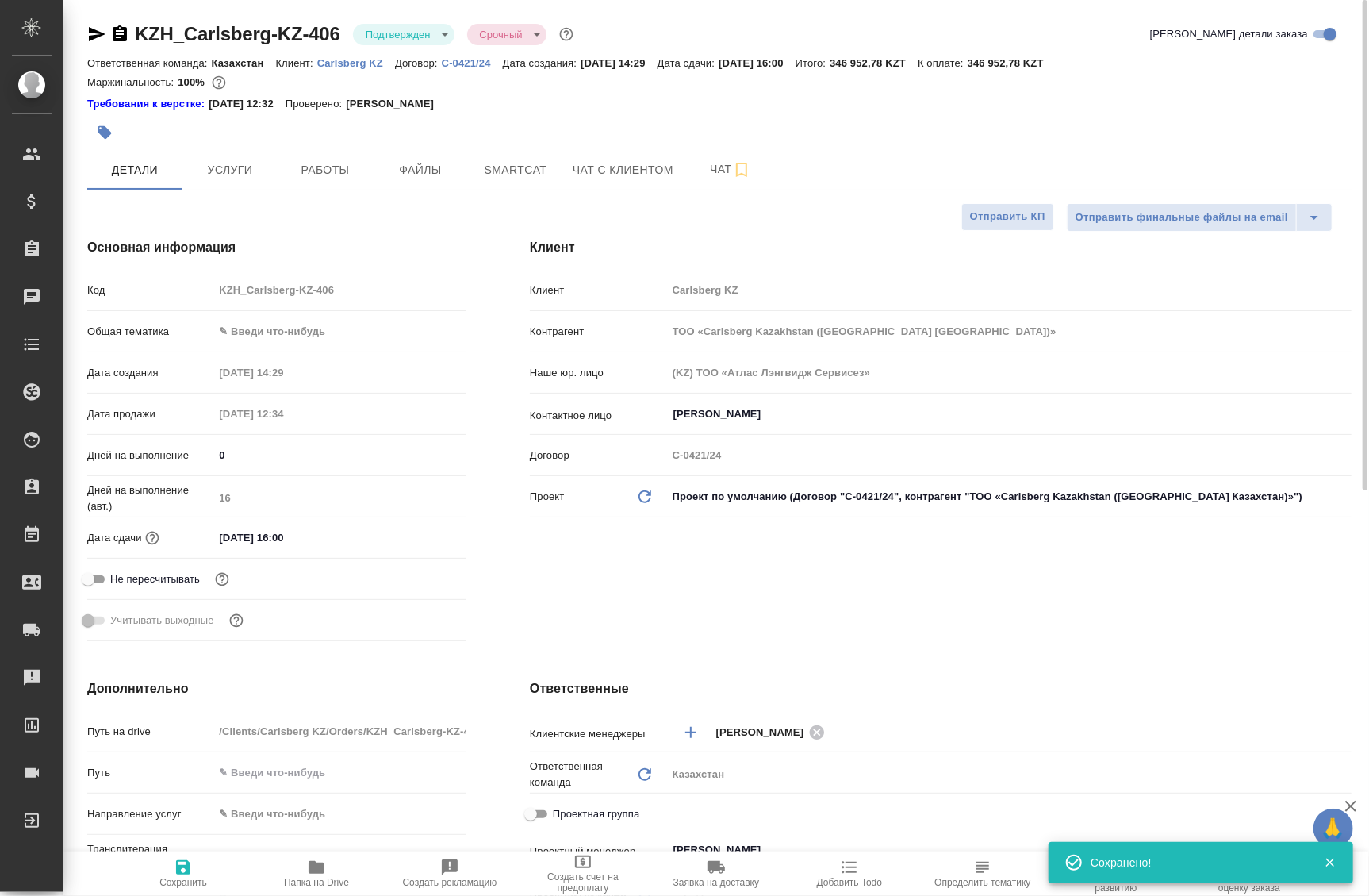
type textarea "x"
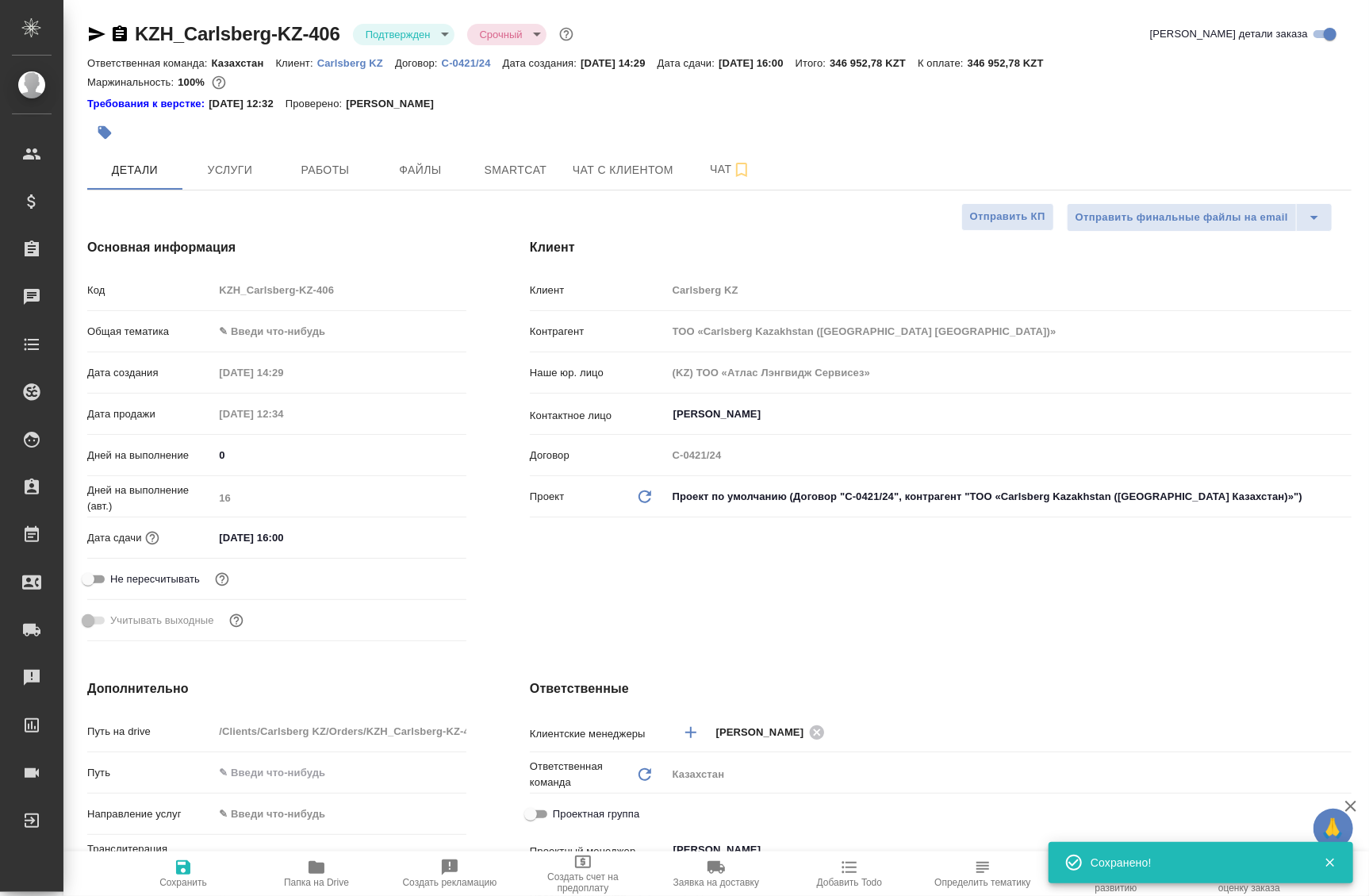
type textarea "x"
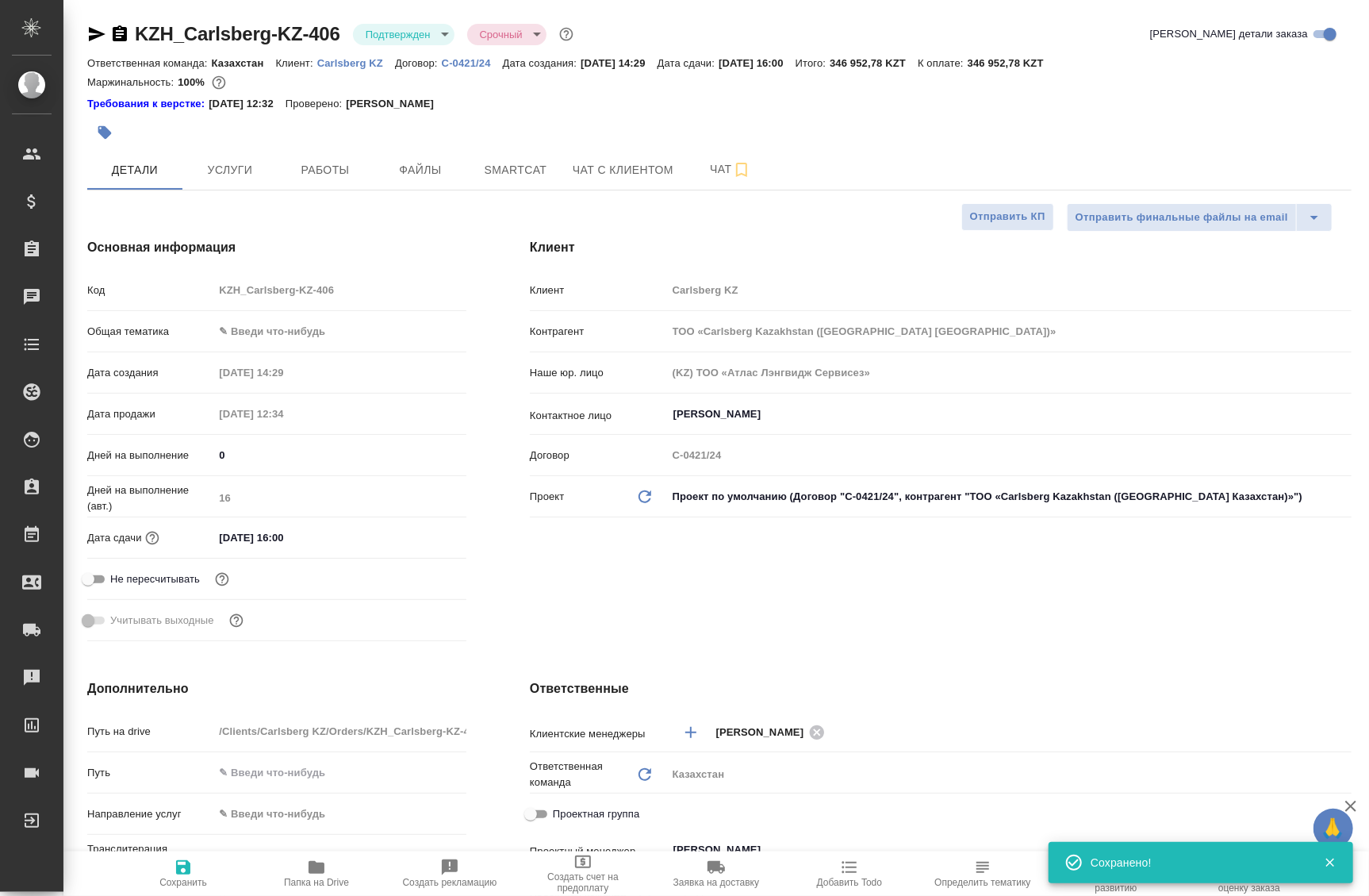
type textarea "x"
click at [420, 37] on body "🙏 .cls-1 fill:#fff; AWATERA Badanyan Artak Клиенты Спецификации Заказы 0 Чаты T…" at bounding box center [684, 448] width 1369 height 896
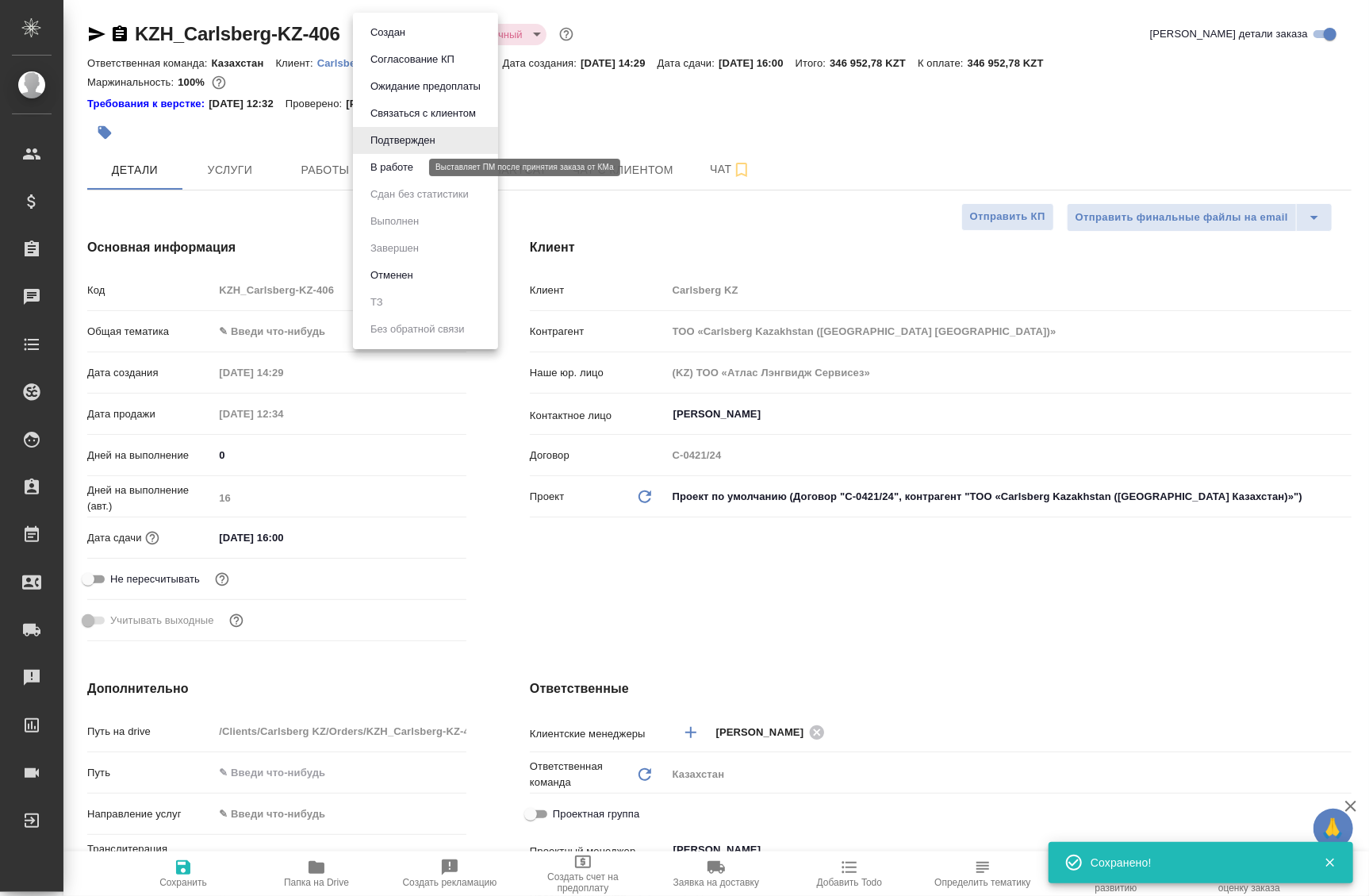
click at [388, 164] on button "В работе" at bounding box center [391, 167] width 52 height 17
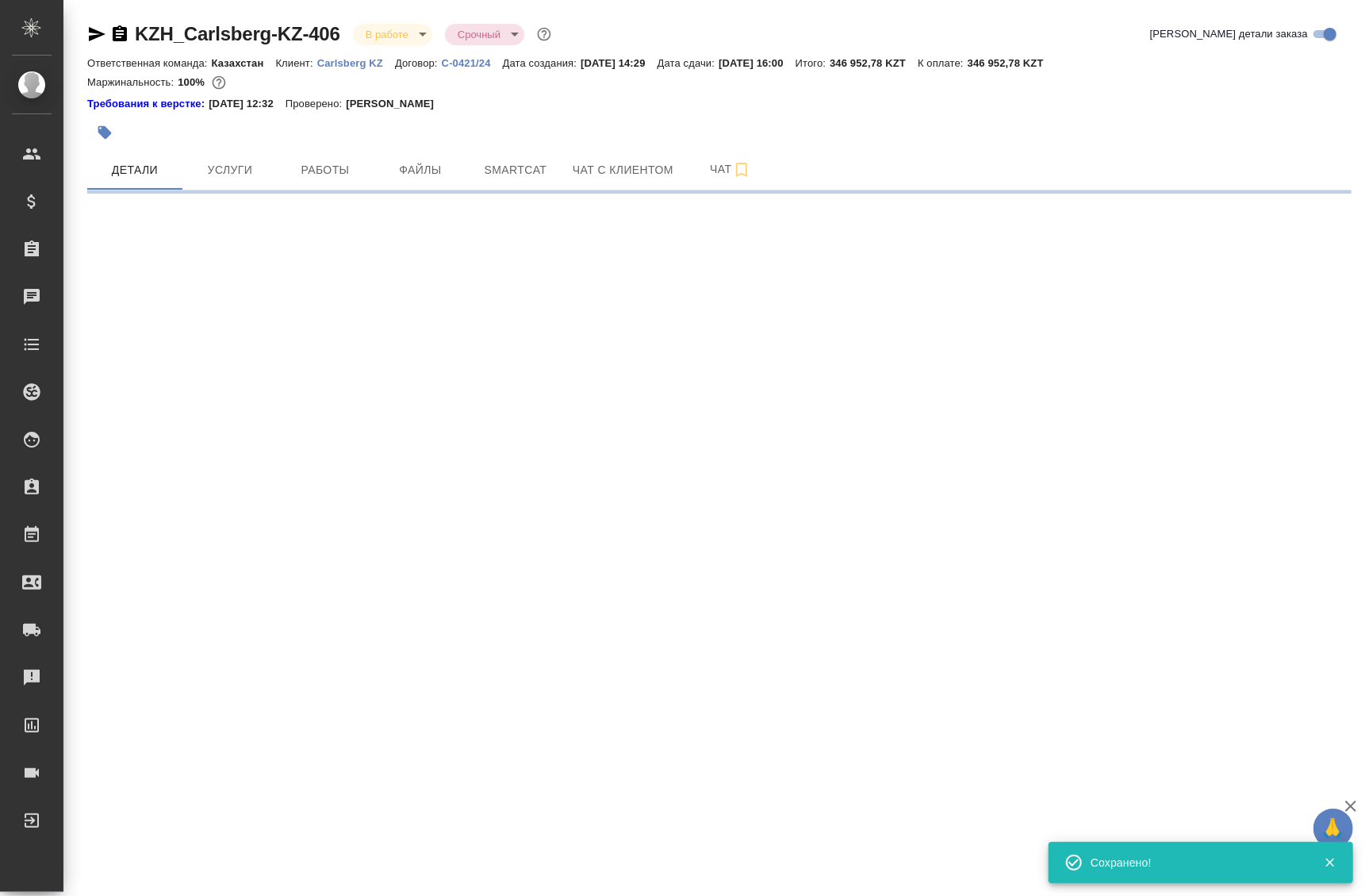
select select "RU"
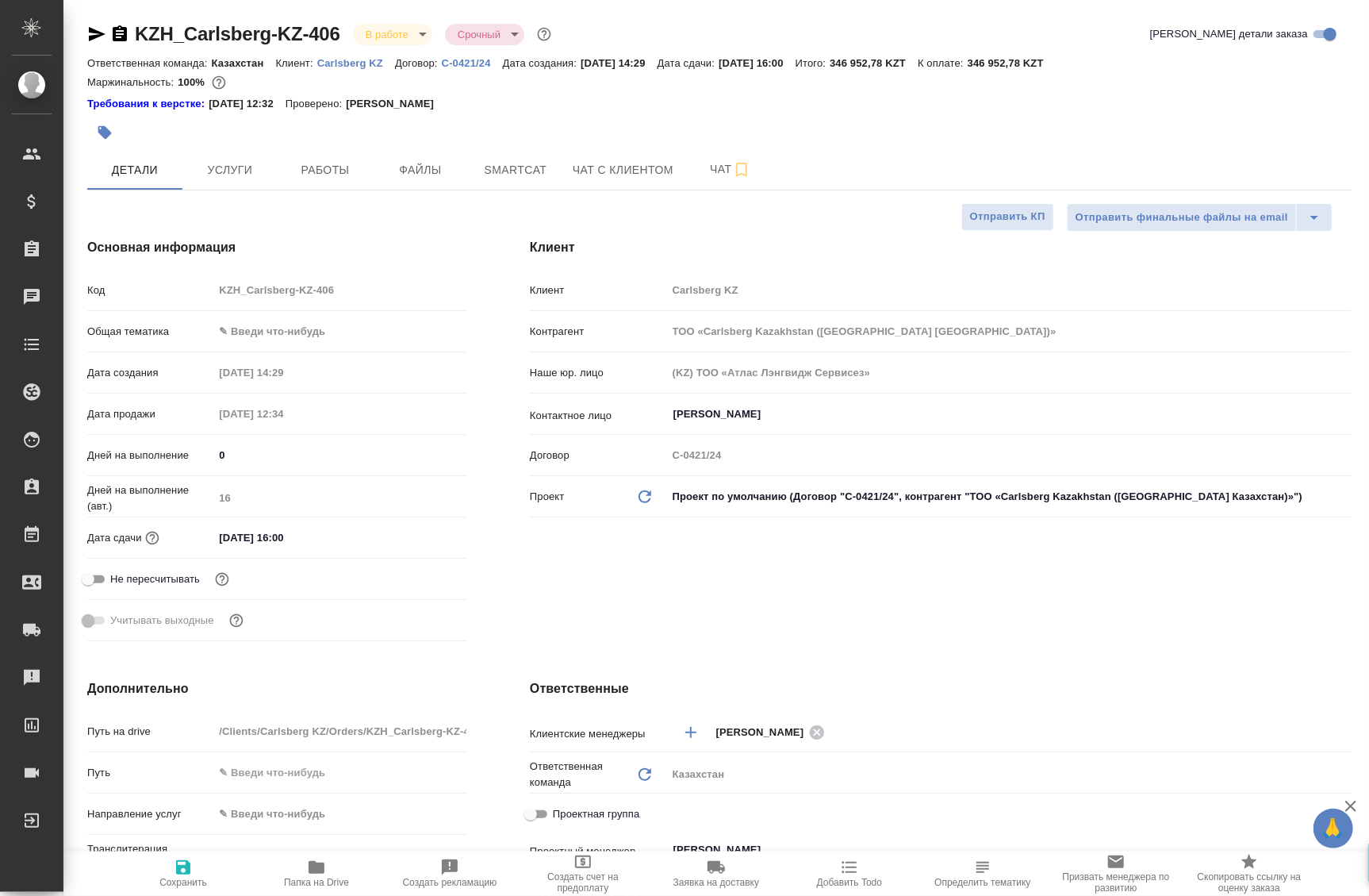
type textarea "x"
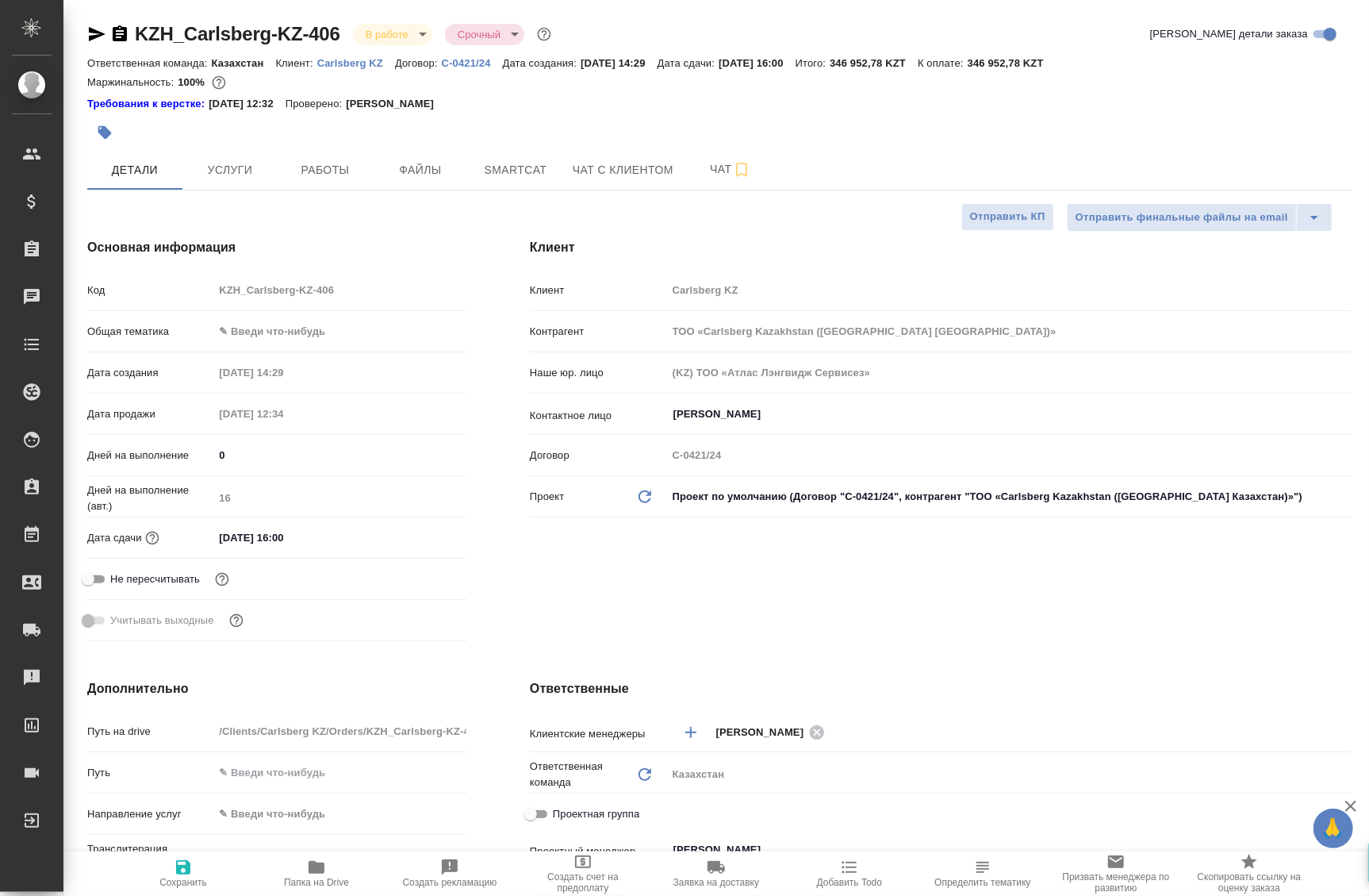
type textarea "x"
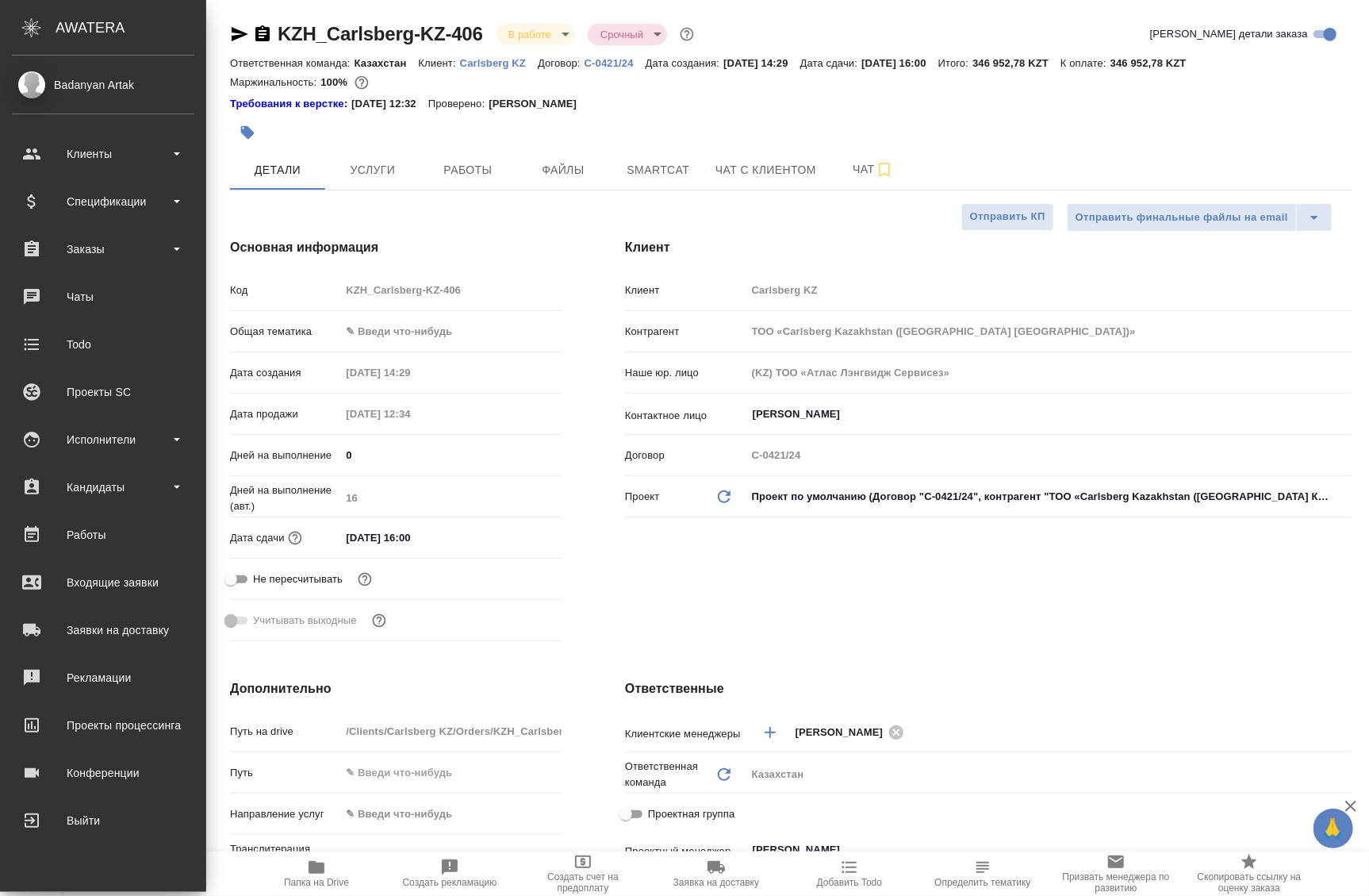
type textarea "x"
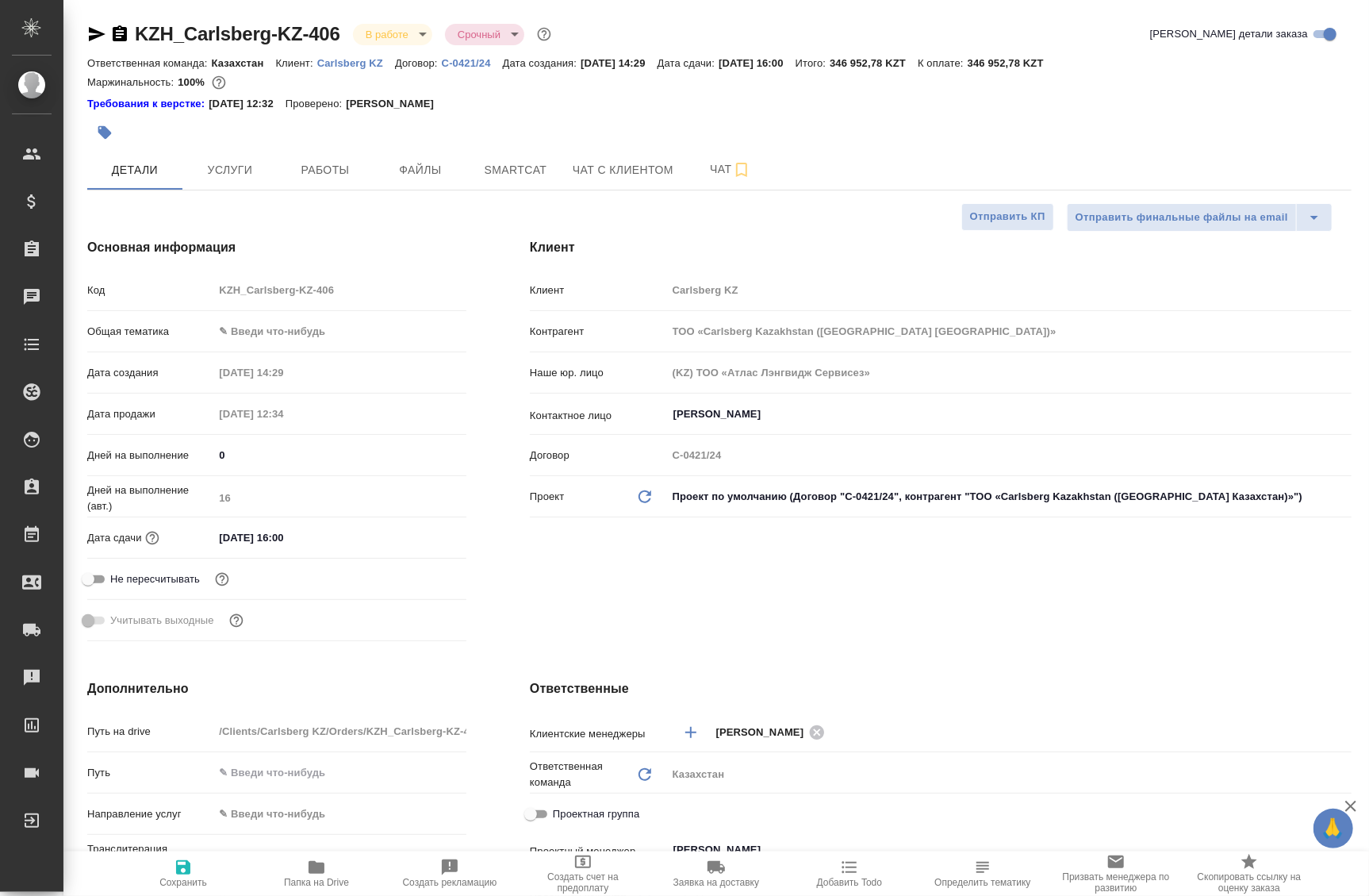
type textarea "x"
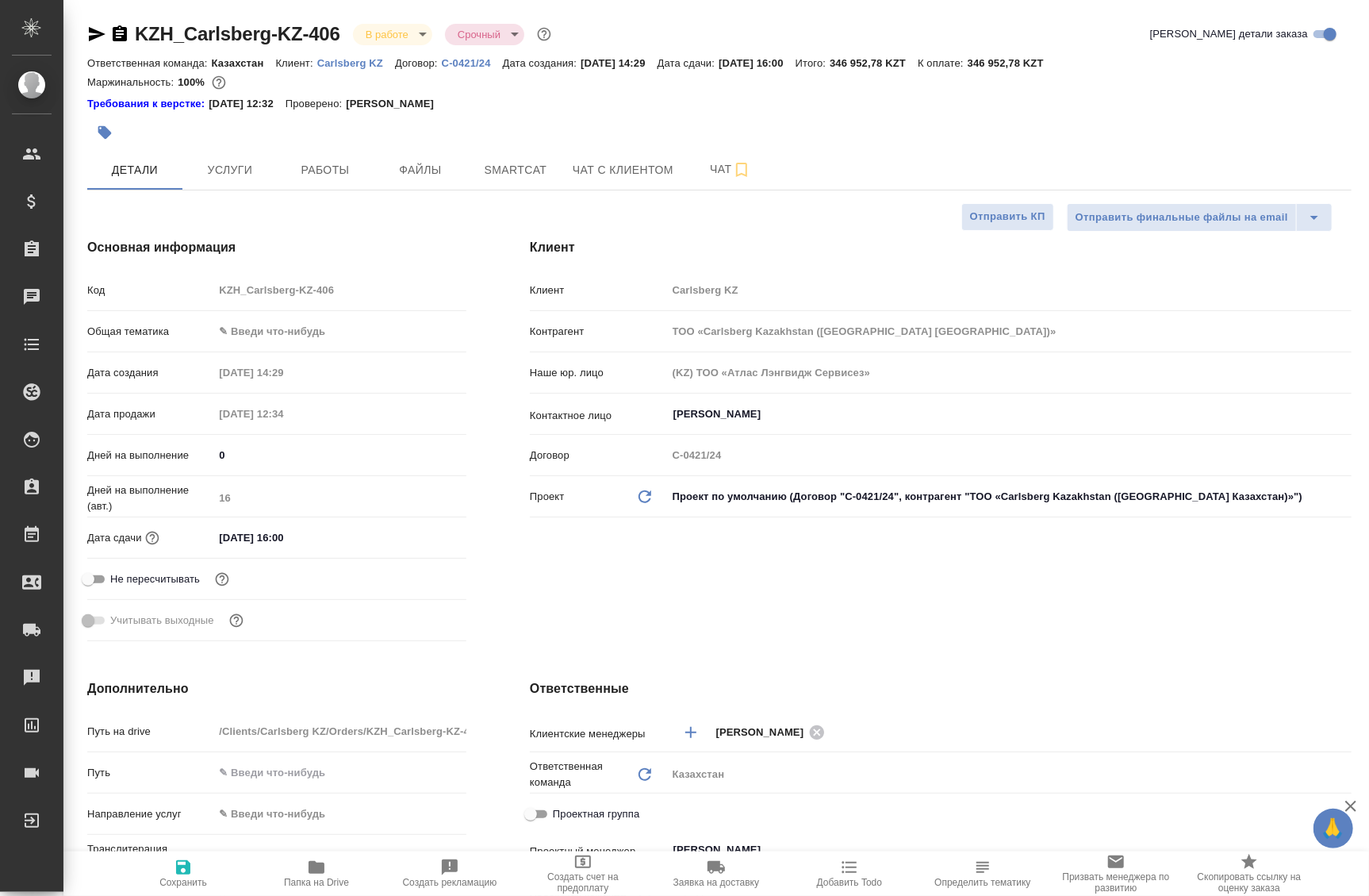
type textarea "x"
click at [344, 160] on span "Работы" at bounding box center [325, 170] width 76 height 20
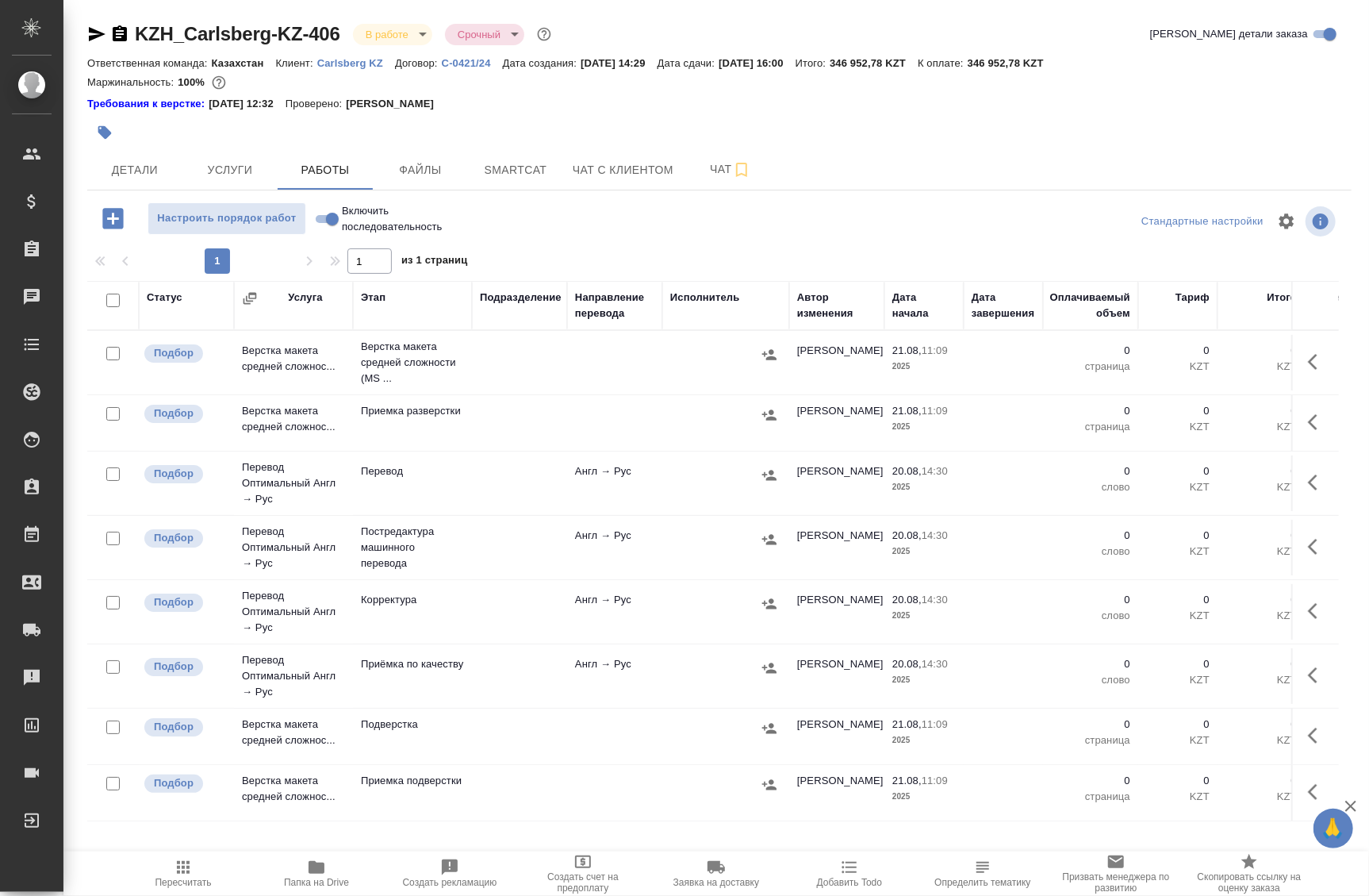
click at [571, 390] on td at bounding box center [615, 362] width 95 height 55
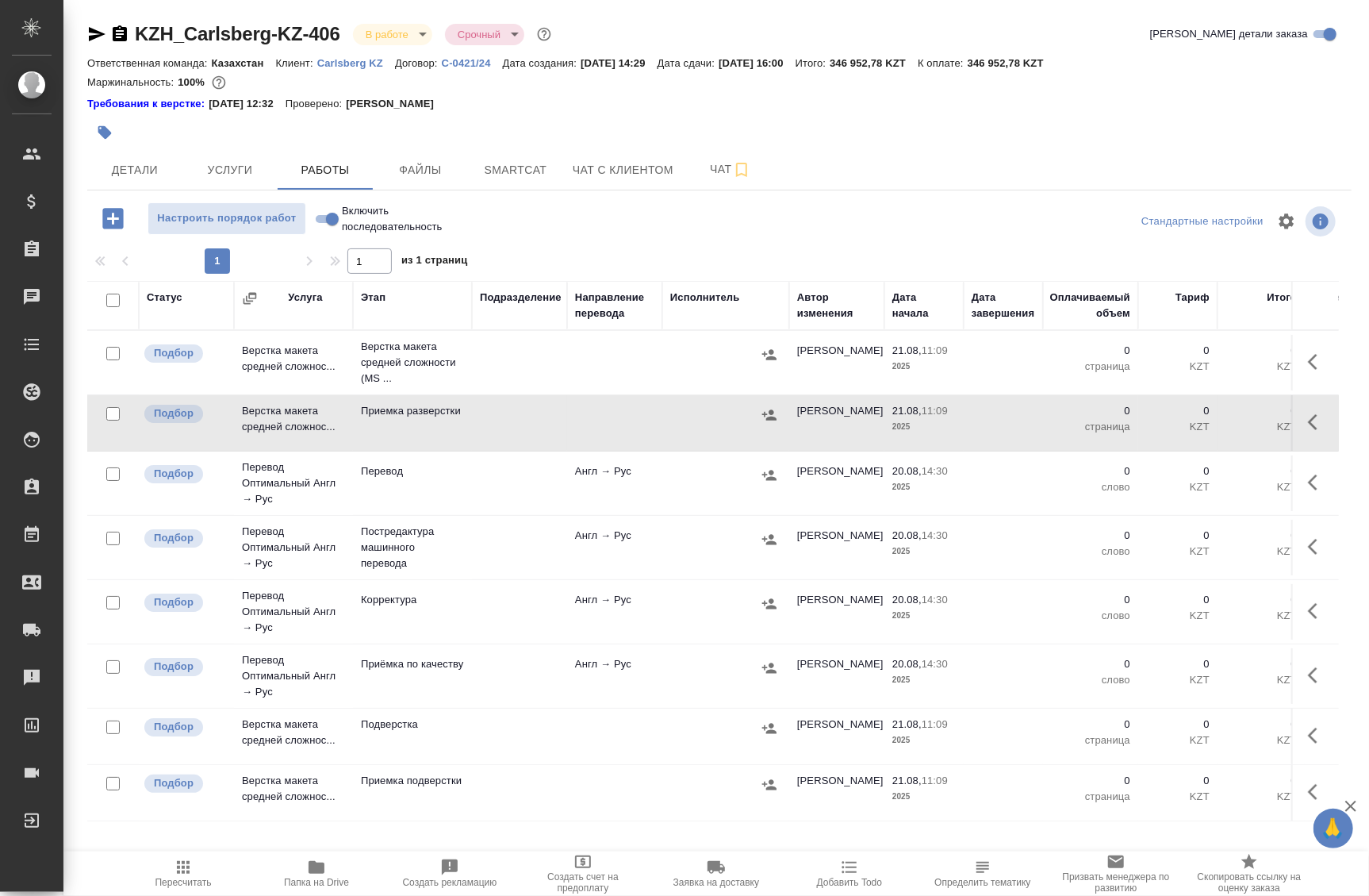
click at [561, 358] on td at bounding box center [520, 362] width 95 height 55
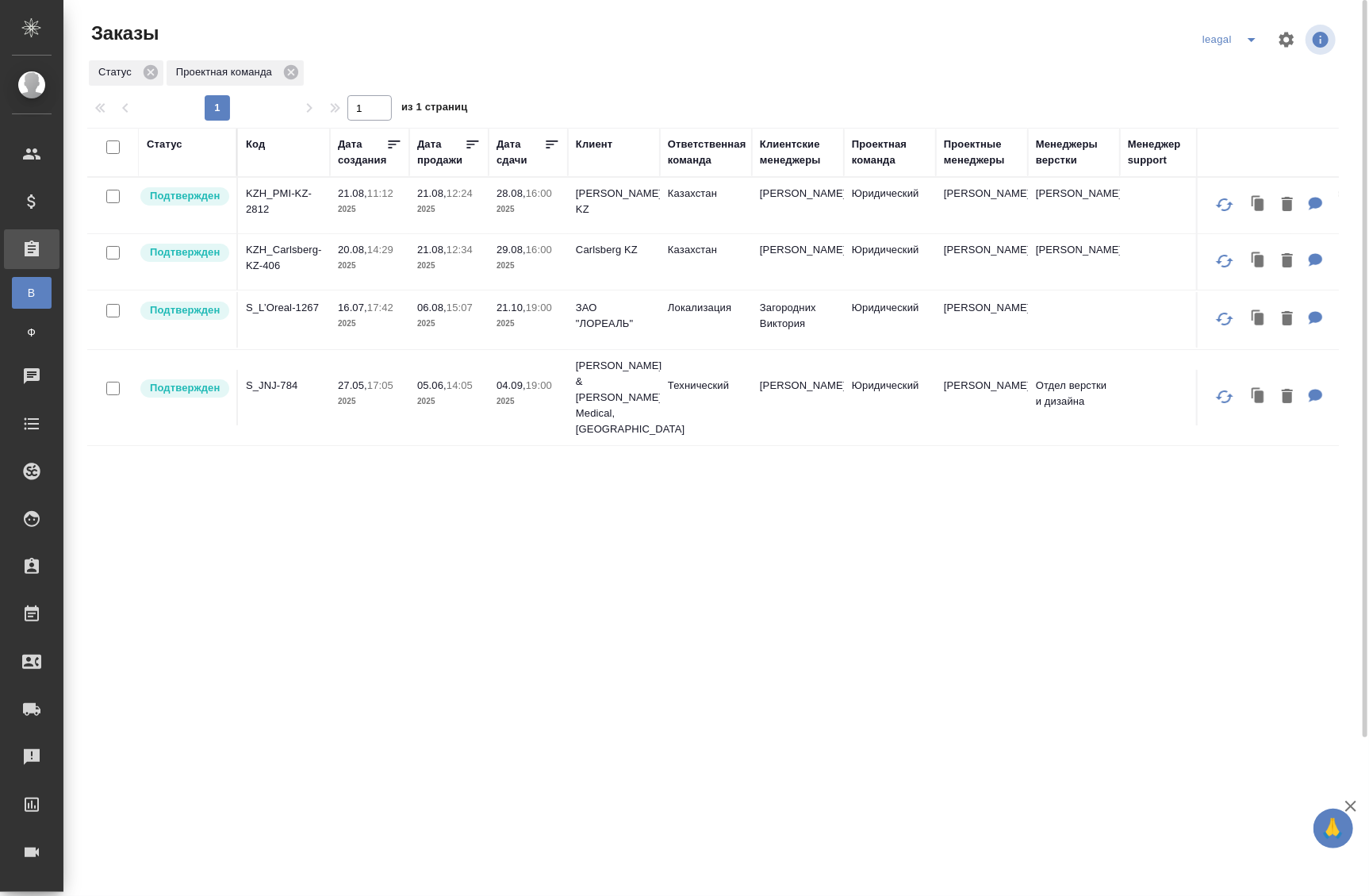
click at [627, 208] on td "[PERSON_NAME] KZ" at bounding box center [614, 205] width 92 height 55
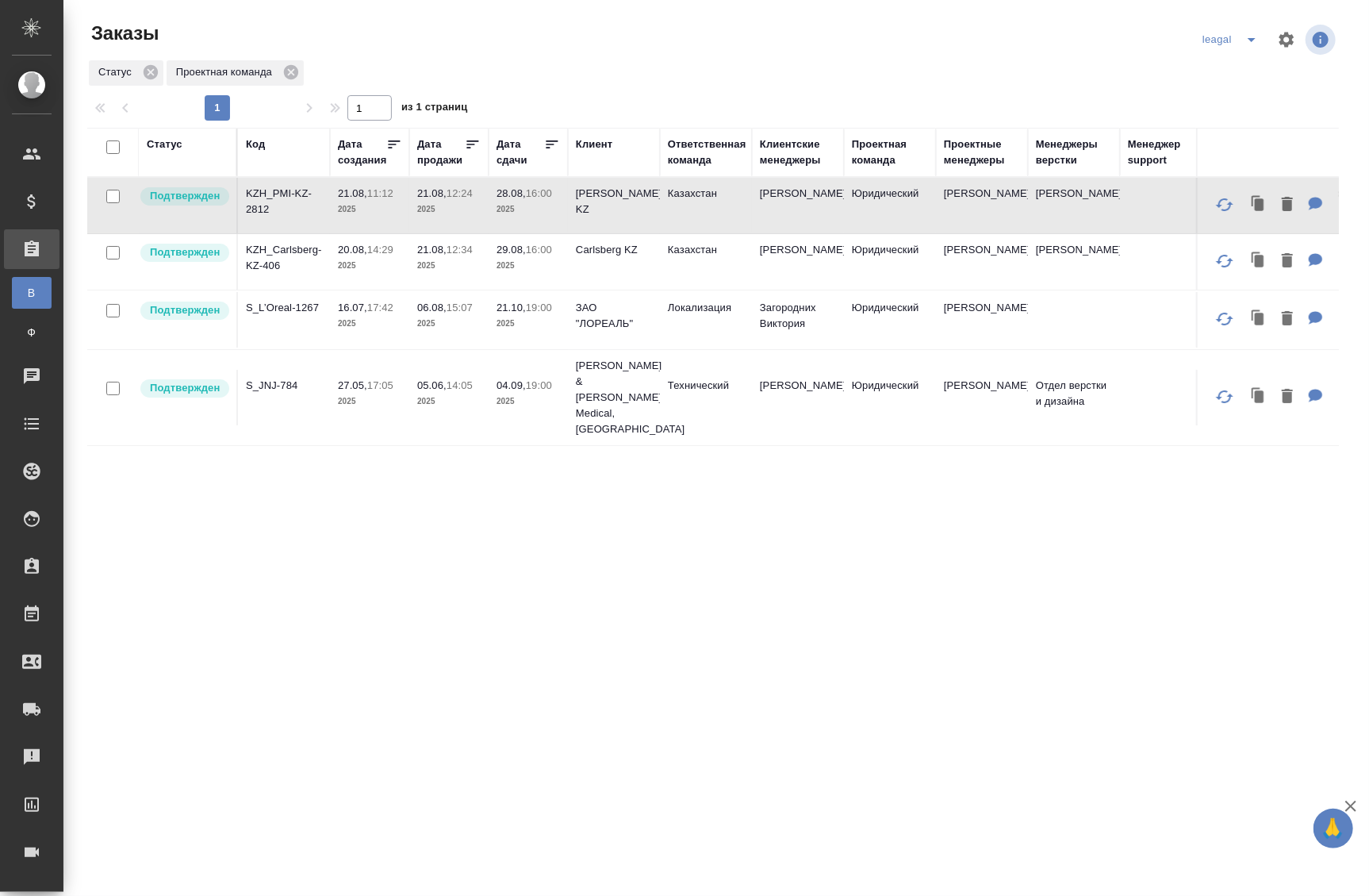
click at [174, 449] on div "Статус Код Дата создания Дата продажи Дата сдачи Клиент Ответственная команда К…" at bounding box center [713, 604] width 1252 height 952
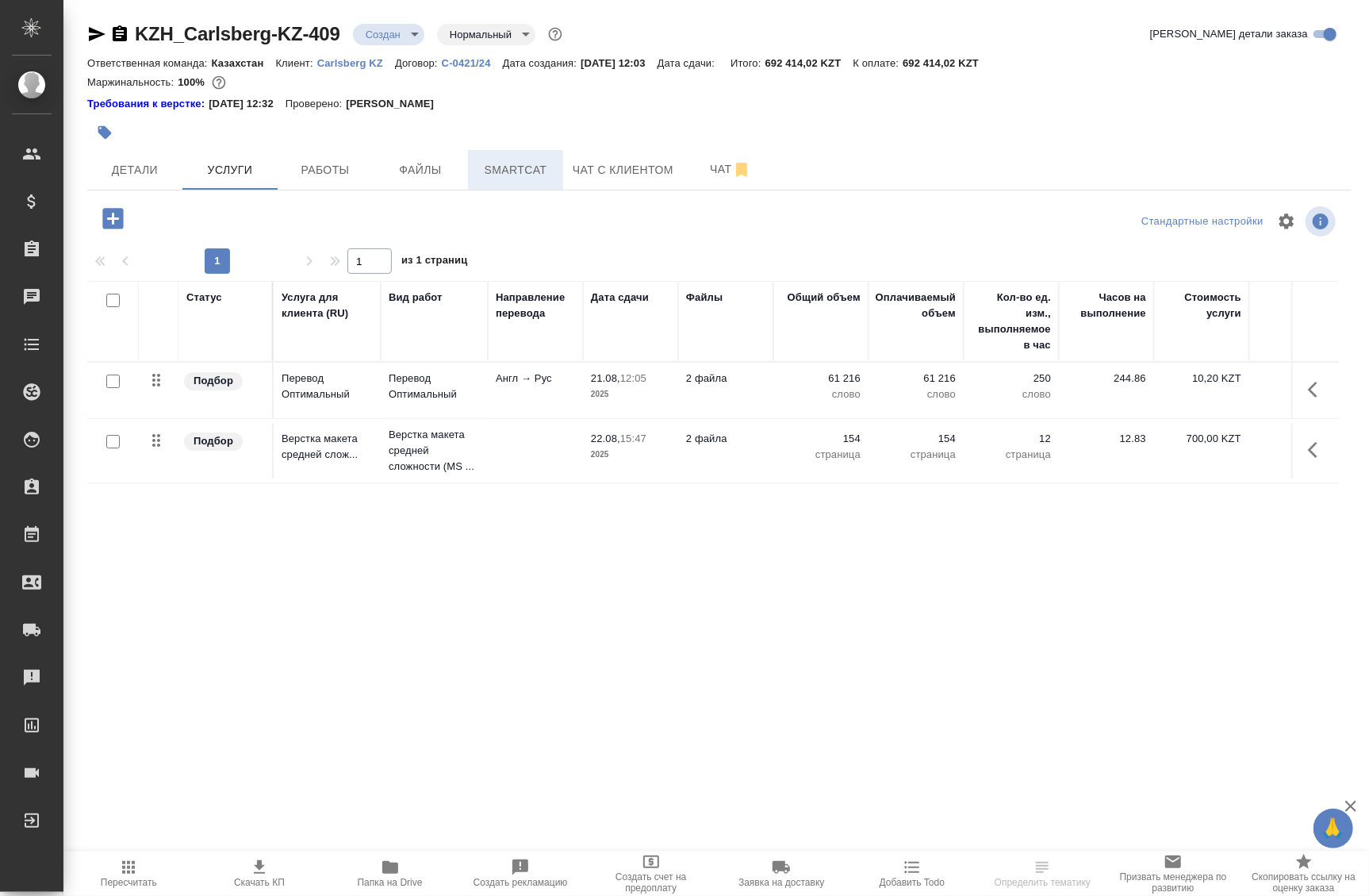
click at [532, 174] on span "Smartcat" at bounding box center [515, 170] width 76 height 20
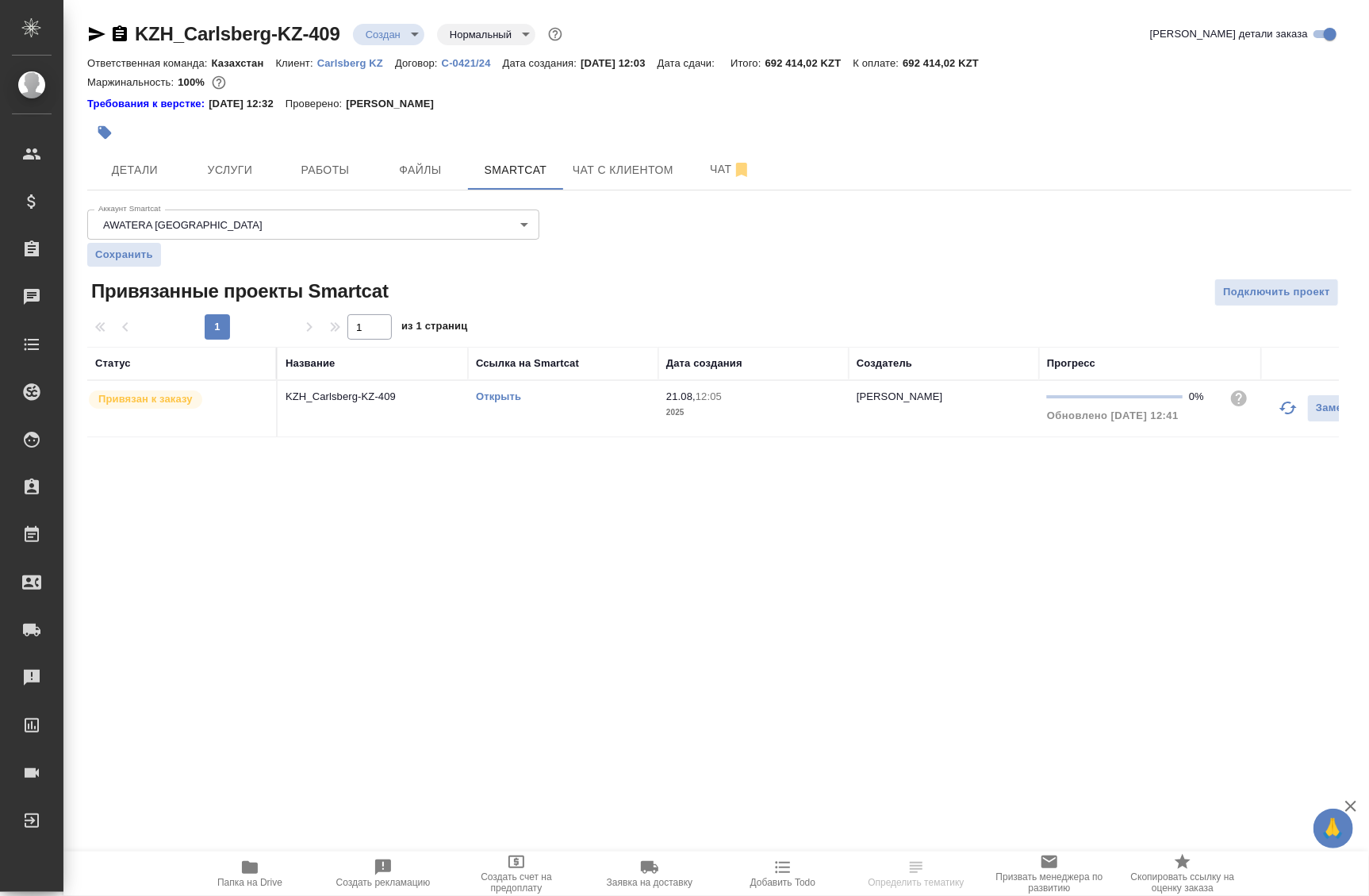
click at [494, 398] on link "Открыть" at bounding box center [498, 396] width 45 height 12
